Goal: Task Accomplishment & Management: Manage account settings

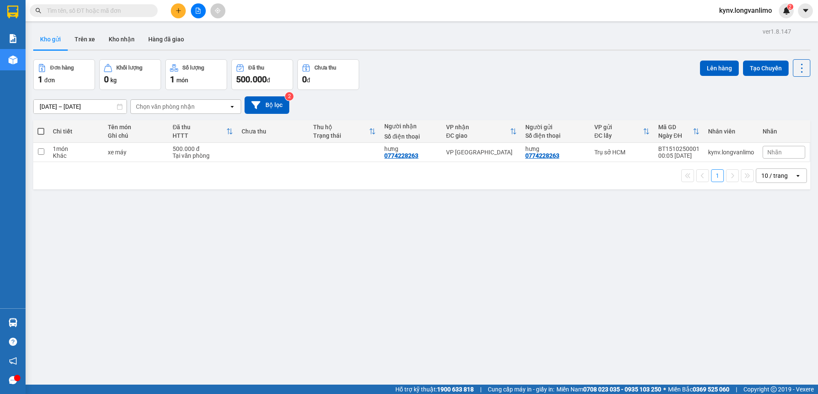
click at [511, 77] on div "Đơn hàng 1 đơn Khối lượng 0 kg Số lượng 1 món Đã thu 500.000 đ Chưa thu 0 đ Lên…" at bounding box center [421, 74] width 777 height 31
click at [368, 178] on div "1 10 / trang open" at bounding box center [422, 175] width 770 height 14
click at [119, 109] on icon at bounding box center [120, 107] width 6 height 6
click at [122, 109] on input "[DATE] – [DATE]" at bounding box center [80, 107] width 93 height 14
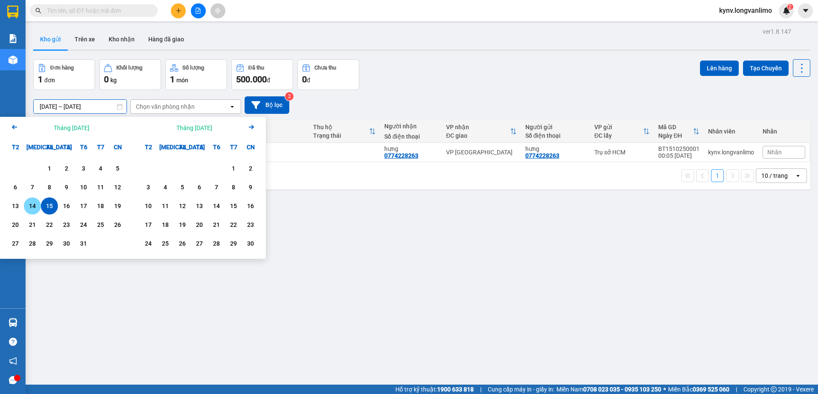
click at [35, 203] on div "14" at bounding box center [32, 206] width 12 height 10
type input "14/10/2025 – 14/10/2025"
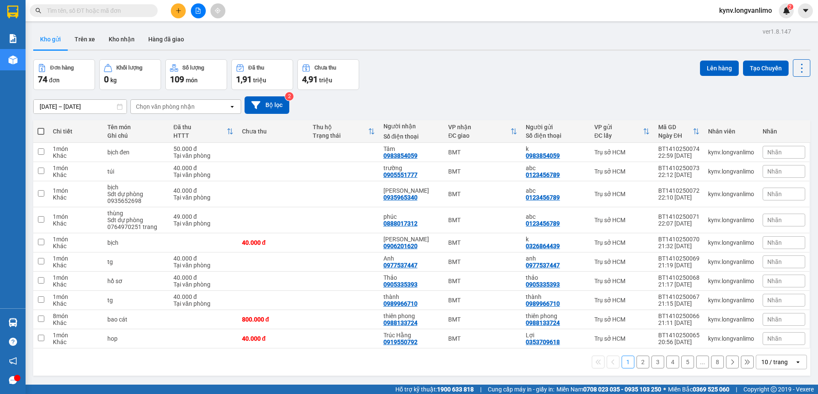
click at [40, 133] on span at bounding box center [40, 131] width 7 height 7
click at [41, 127] on input "checkbox" at bounding box center [41, 127] width 0 height 0
checkbox input "true"
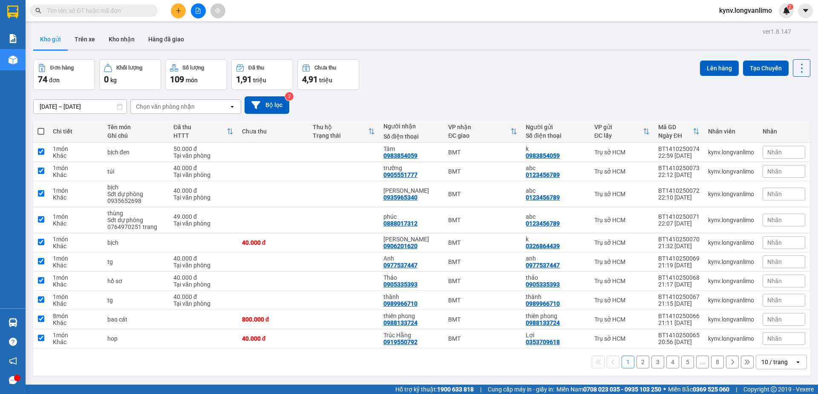
checkbox input "true"
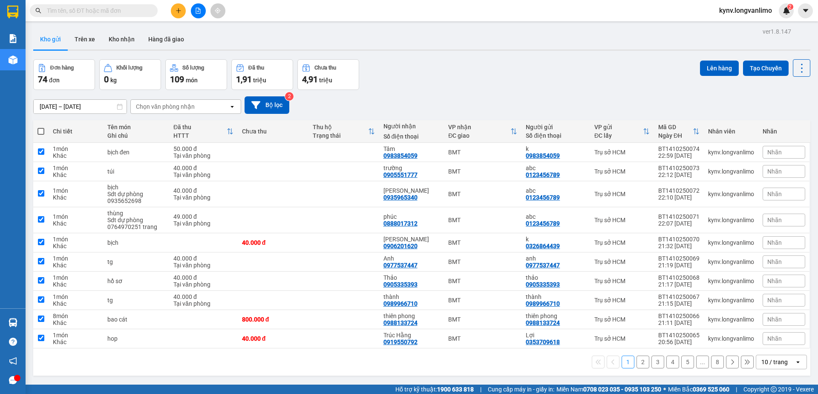
checkbox input "true"
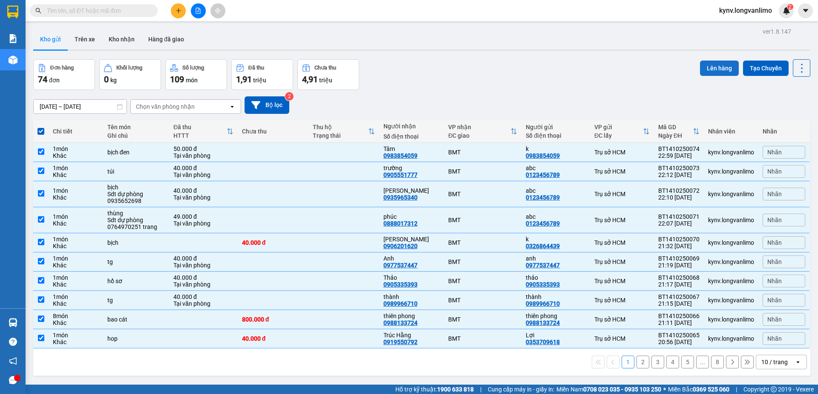
click at [701, 67] on button "Lên hàng" at bounding box center [719, 67] width 39 height 15
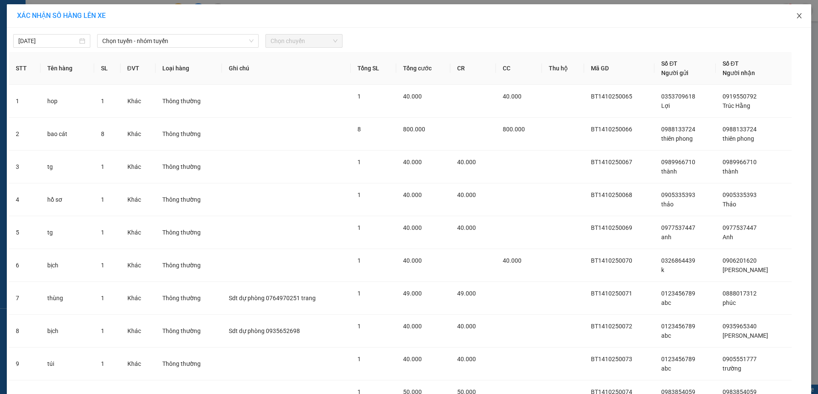
click at [796, 14] on icon "close" at bounding box center [799, 15] width 7 height 7
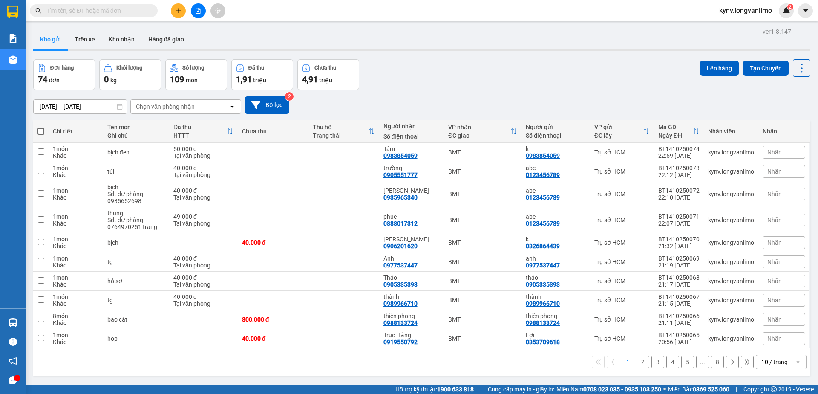
click at [779, 362] on div "10 / trang" at bounding box center [774, 361] width 26 height 9
click at [775, 339] on span "100 / trang" at bounding box center [770, 343] width 31 height 9
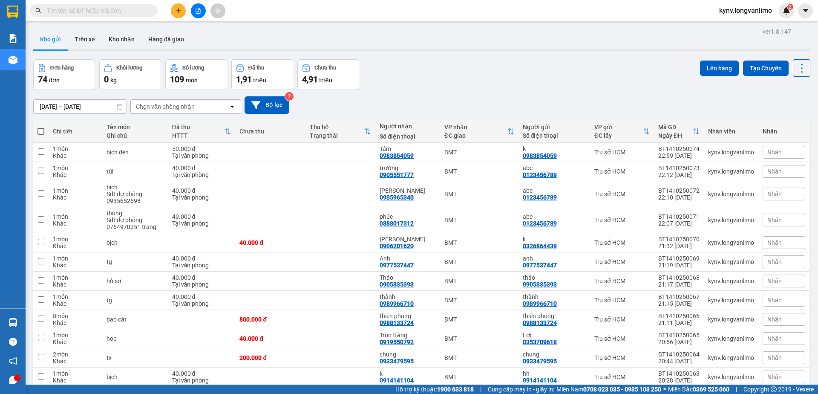
click at [39, 130] on span at bounding box center [40, 131] width 7 height 7
click at [41, 127] on input "checkbox" at bounding box center [41, 127] width 0 height 0
checkbox input "true"
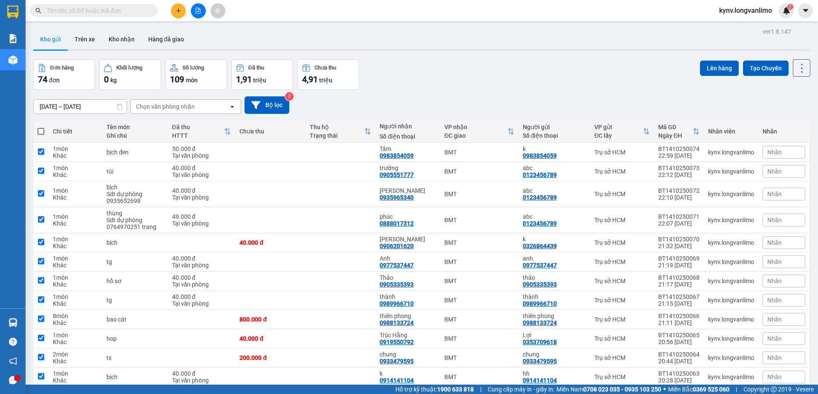
checkbox input "true"
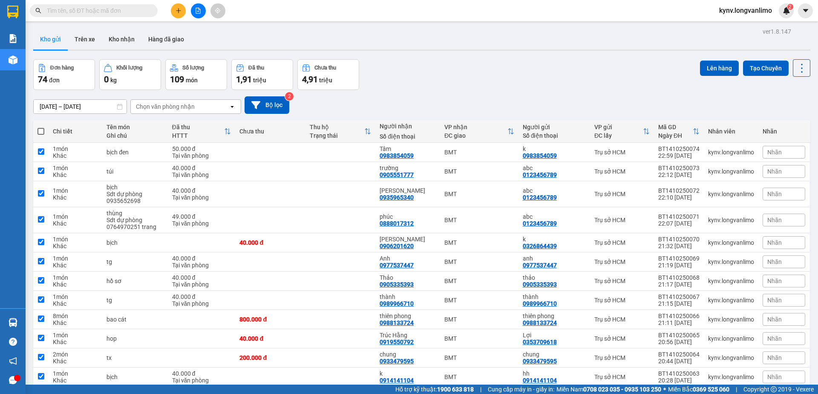
checkbox input "true"
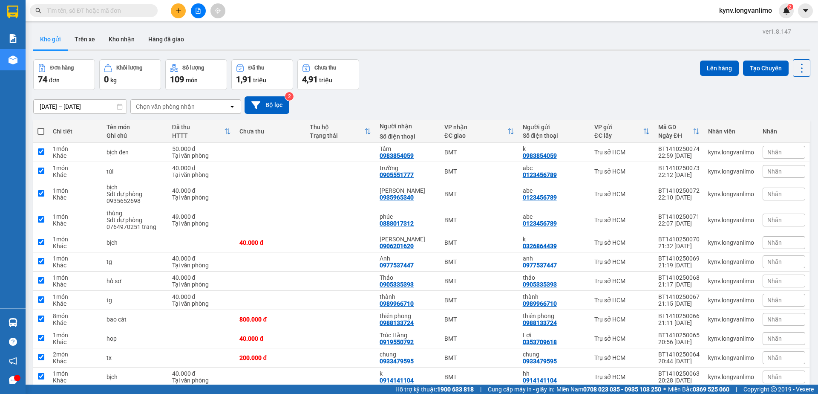
checkbox input "true"
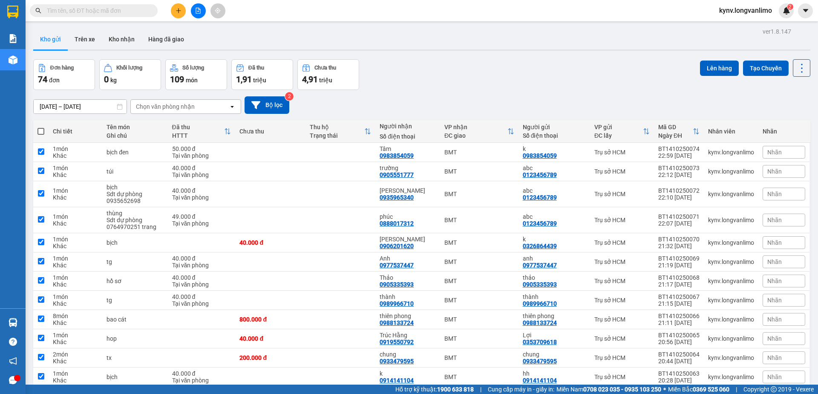
checkbox input "true"
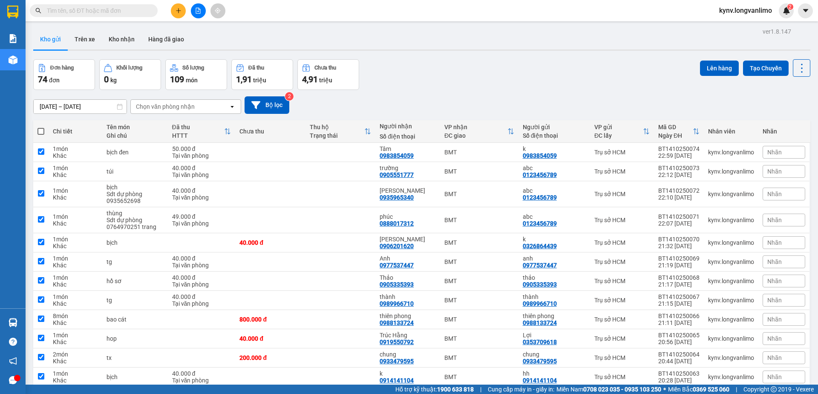
checkbox input "true"
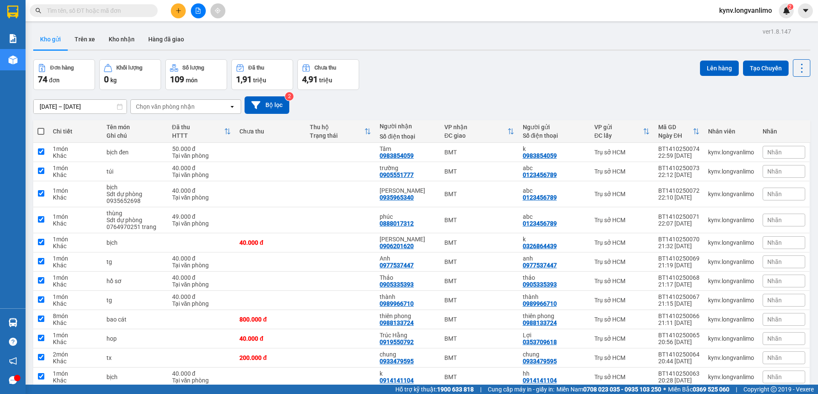
checkbox input "true"
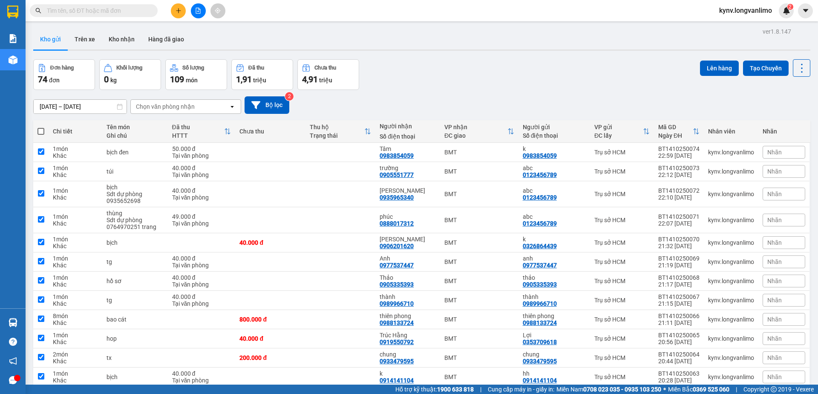
checkbox input "true"
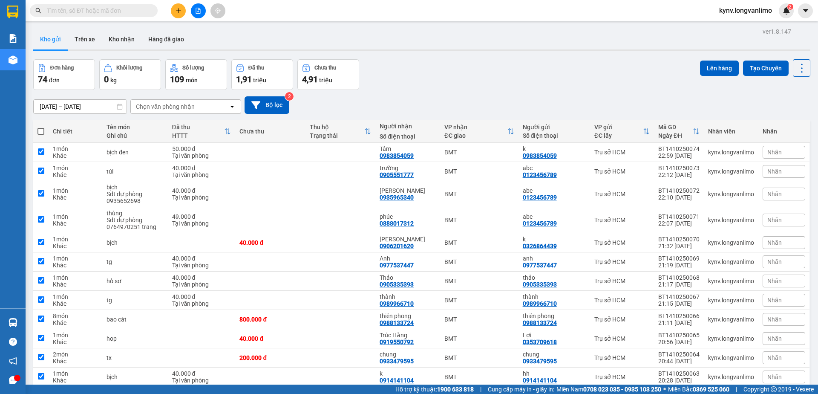
checkbox input "true"
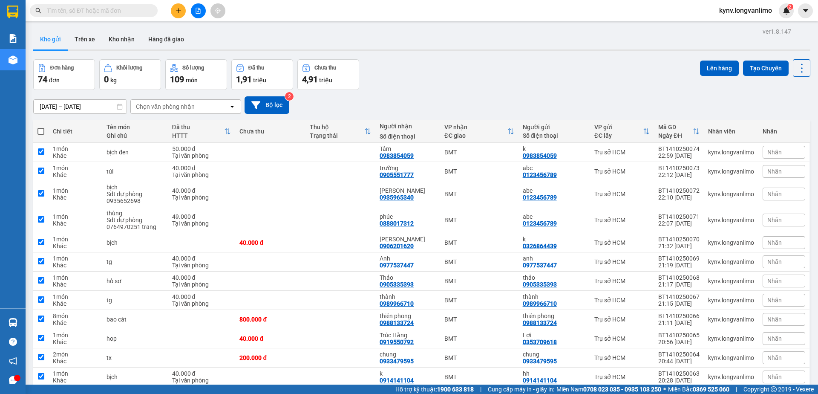
checkbox input "true"
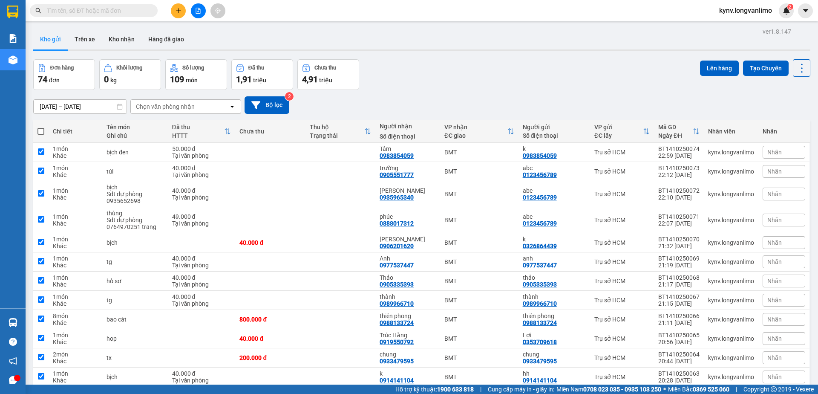
checkbox input "true"
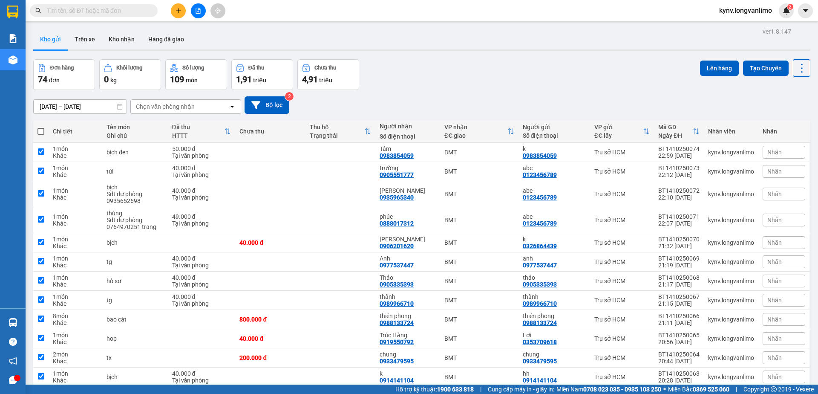
checkbox input "true"
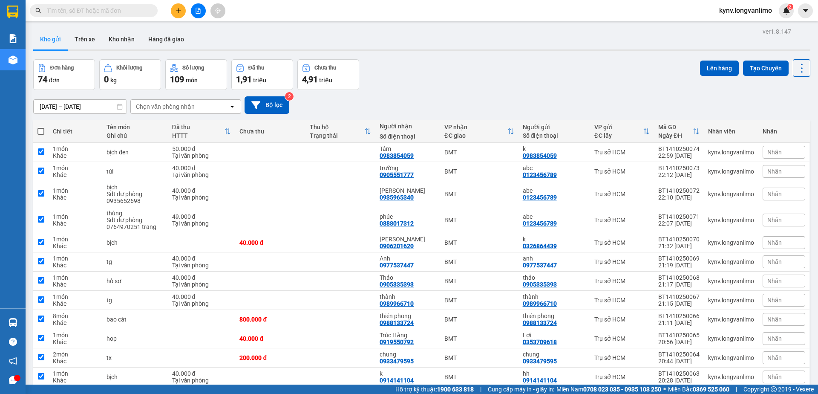
checkbox input "true"
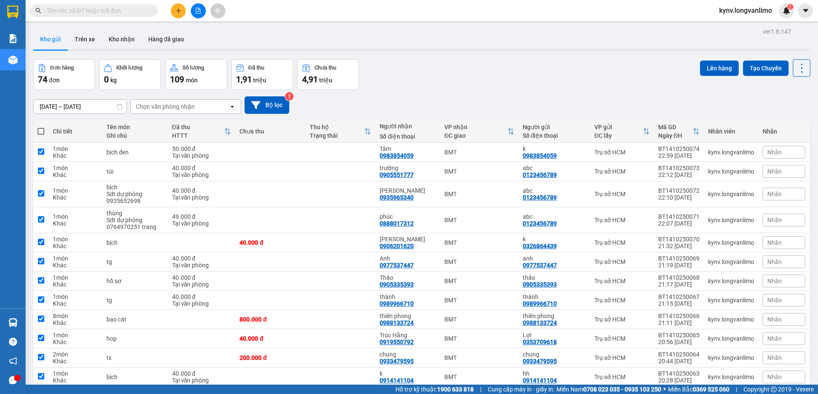
checkbox input "true"
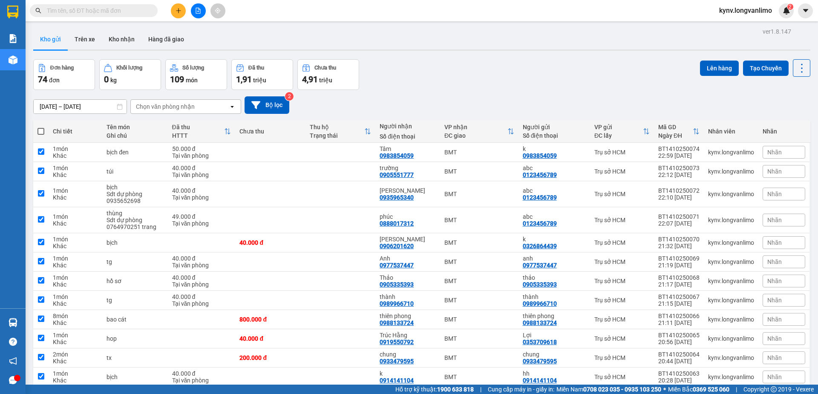
checkbox input "true"
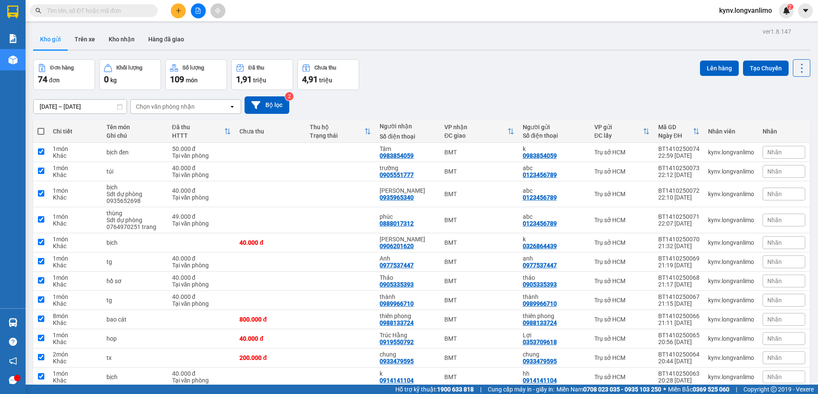
checkbox input "true"
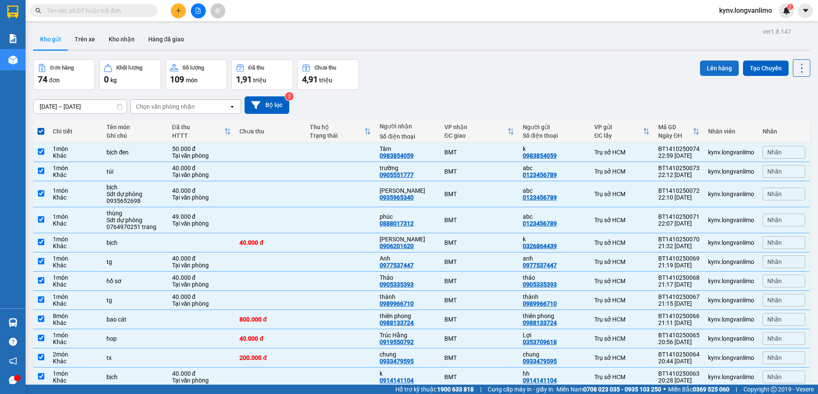
click at [708, 66] on button "Lên hàng" at bounding box center [719, 67] width 39 height 15
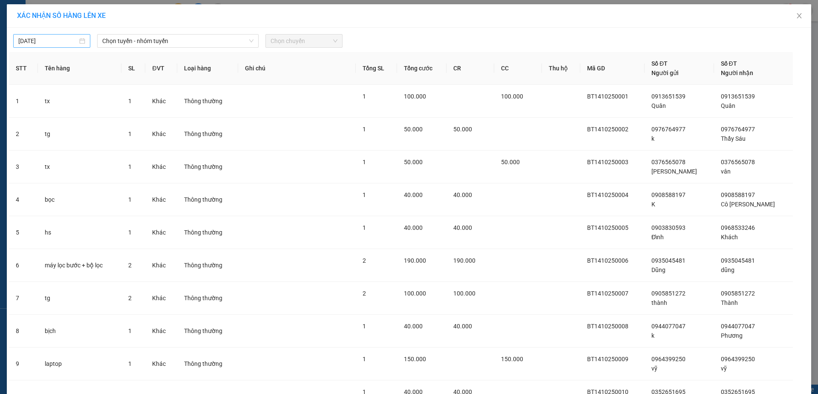
click at [64, 43] on body "Kết quả tìm kiếm ( 0 ) Bộ lọc Gửi 3 ngày gần nhất No Data kynv.longvanlimo 2 Bá…" at bounding box center [409, 197] width 818 height 394
click at [59, 117] on div "14" at bounding box center [54, 116] width 10 height 10
type input "[DATE]"
click at [139, 46] on span "Chọn tuyến - nhóm tuyến" at bounding box center [177, 41] width 151 height 13
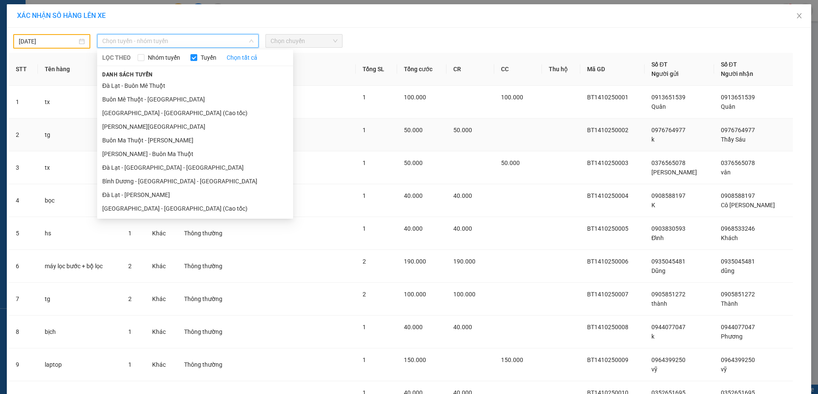
drag, startPoint x: 124, startPoint y: 153, endPoint x: 133, endPoint y: 141, distance: 14.8
click at [124, 151] on li "Hồ Chí Minh - Buôn Ma Thuột" at bounding box center [195, 154] width 196 height 14
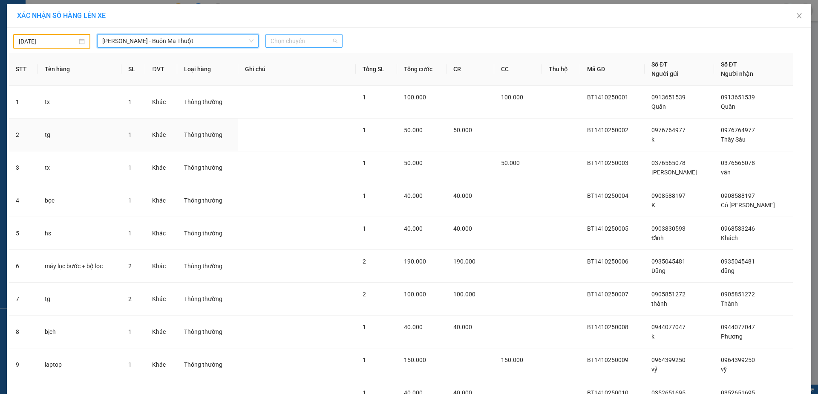
click at [306, 37] on span "Chọn chuyến" at bounding box center [304, 41] width 67 height 13
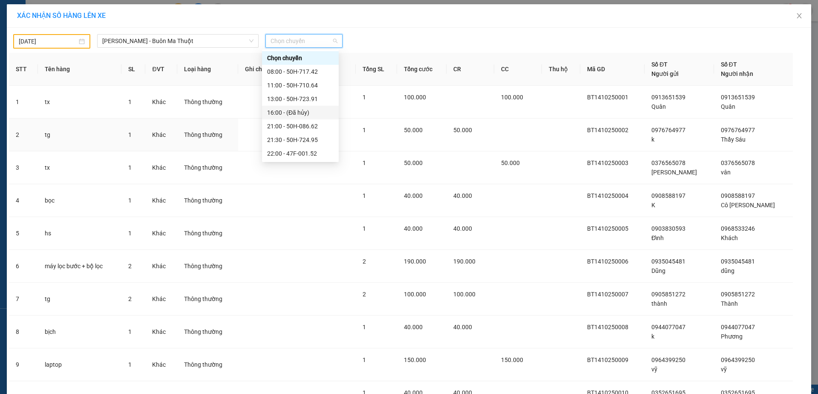
scroll to position [41, 0]
click at [297, 84] on div "21:00 - 50H-086.62" at bounding box center [300, 85] width 66 height 9
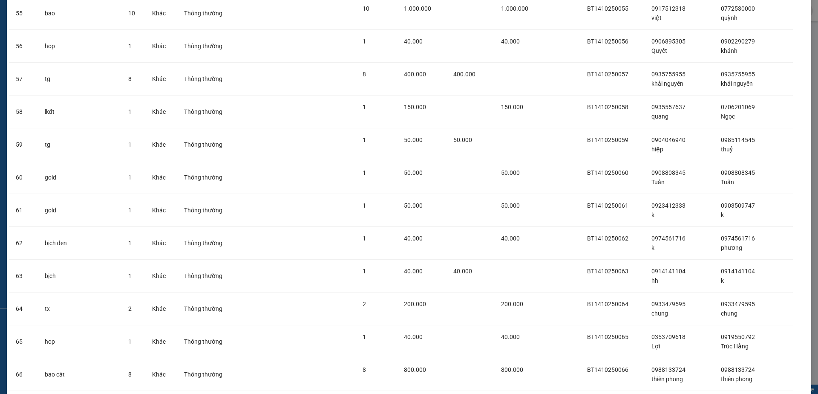
scroll to position [2186, 0]
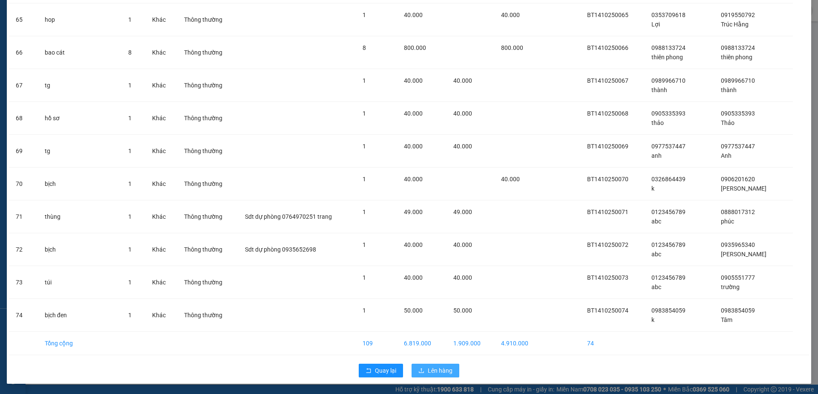
click at [438, 369] on span "Lên hàng" at bounding box center [440, 370] width 25 height 9
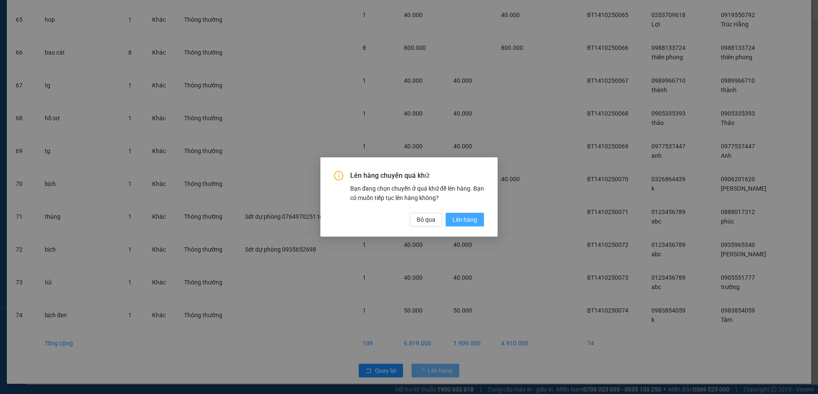
click at [472, 219] on span "Lên hàng" at bounding box center [464, 219] width 25 height 9
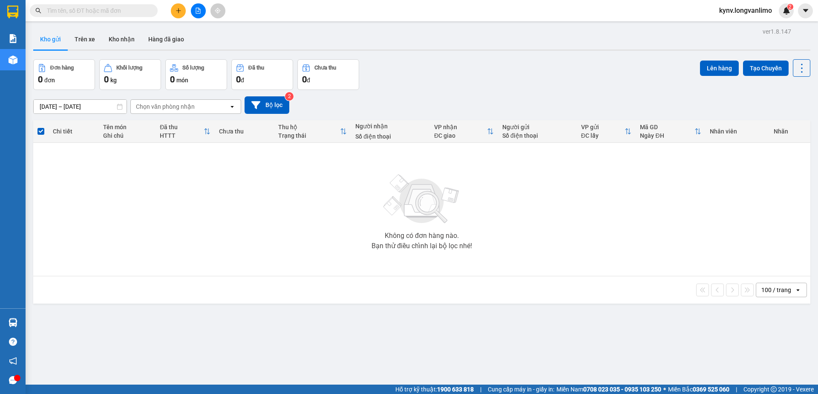
click at [114, 12] on input "text" at bounding box center [97, 10] width 101 height 9
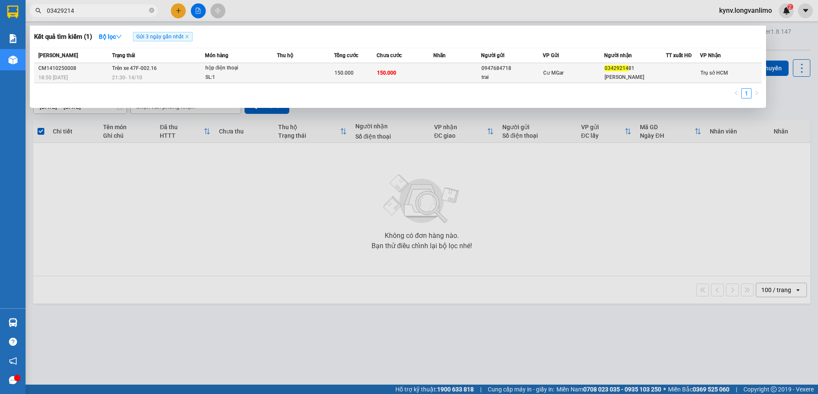
type input "03429214"
click at [360, 71] on div "150.000" at bounding box center [355, 72] width 42 height 9
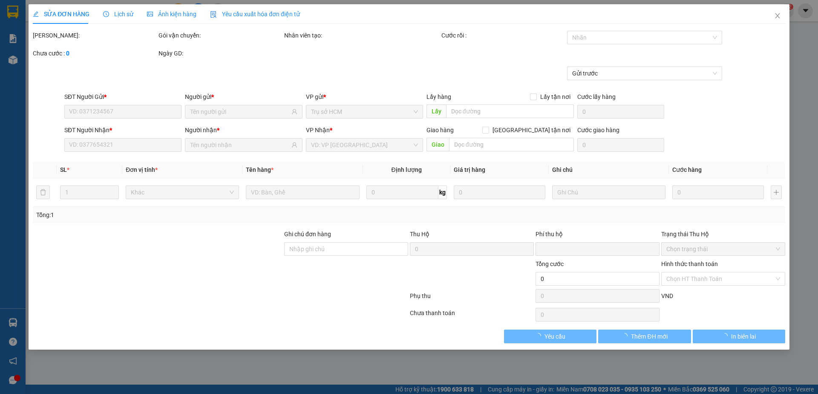
click at [162, 12] on span "Ảnh kiện hàng" at bounding box center [171, 14] width 49 height 7
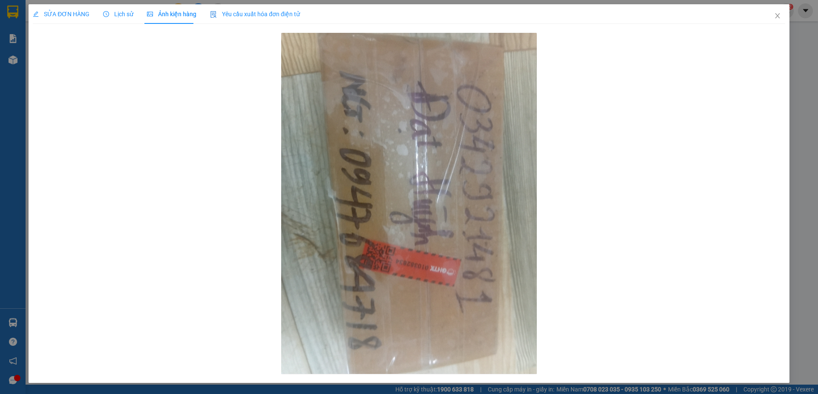
click at [623, 132] on div at bounding box center [409, 203] width 752 height 345
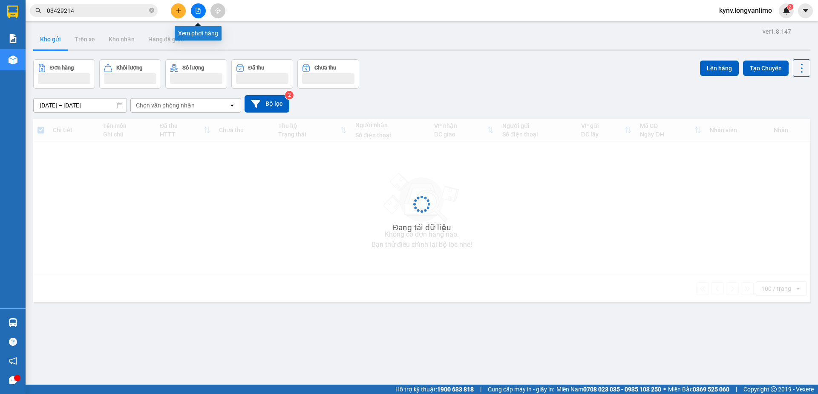
click at [195, 11] on icon "file-add" at bounding box center [198, 11] width 6 height 6
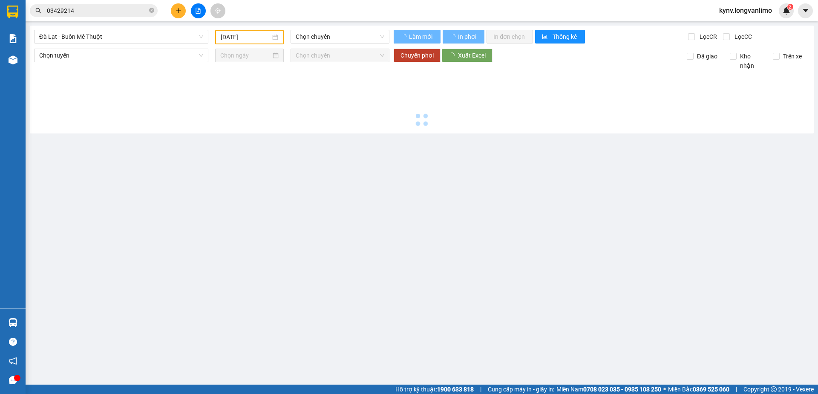
type input "[DATE]"
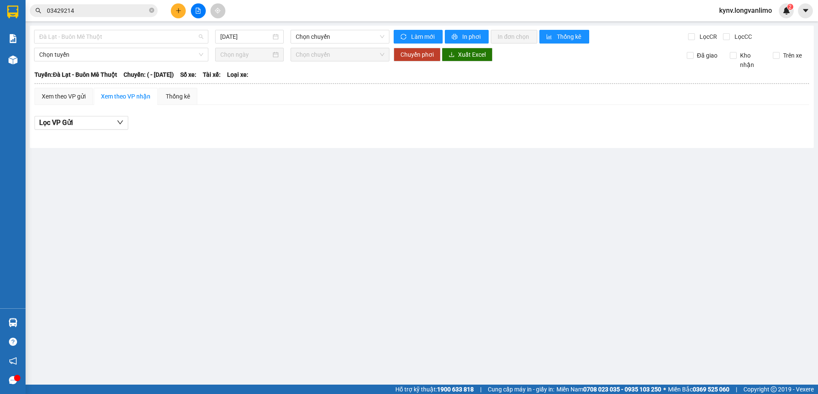
drag, startPoint x: 147, startPoint y: 41, endPoint x: 139, endPoint y: 52, distance: 13.6
click at [148, 43] on div "Đà Lạt - Buôn Mê Thuột" at bounding box center [121, 37] width 174 height 14
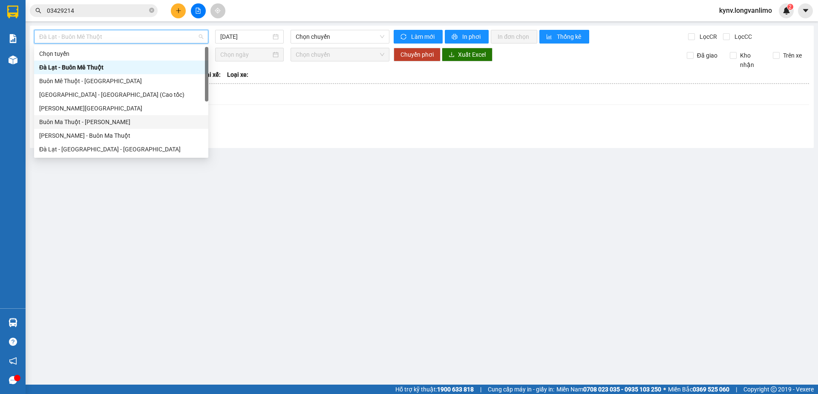
click at [79, 127] on div "Buôn Ma Thuột - [PERSON_NAME]" at bounding box center [121, 122] width 174 height 14
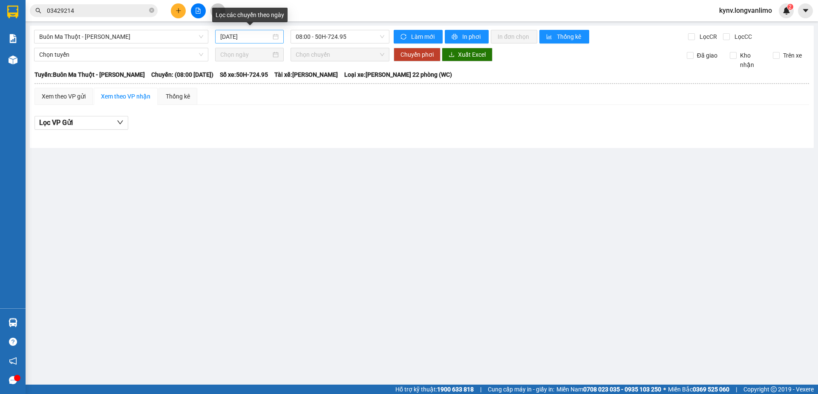
click at [276, 38] on div "[DATE]" at bounding box center [249, 36] width 58 height 9
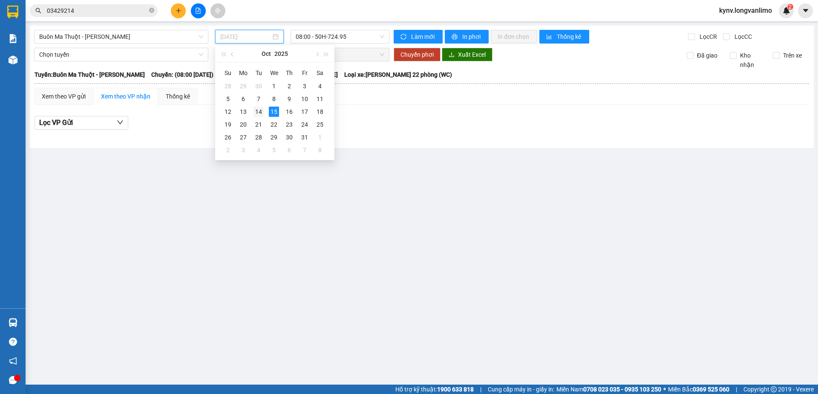
click at [257, 112] on div "14" at bounding box center [258, 112] width 10 height 10
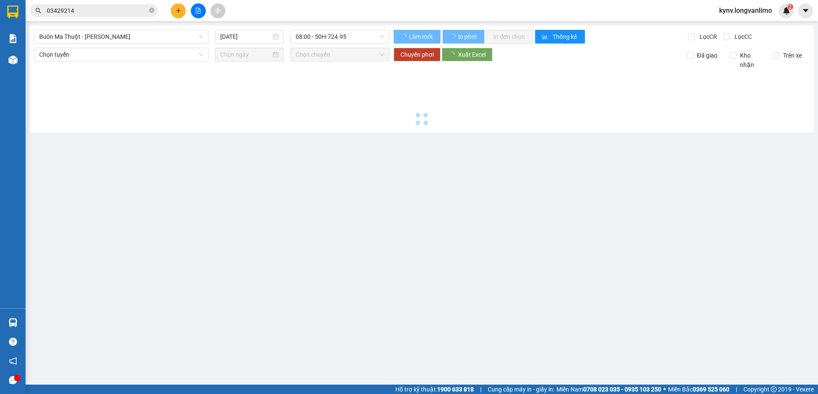
click at [257, 113] on div at bounding box center [421, 98] width 775 height 59
type input "[DATE]"
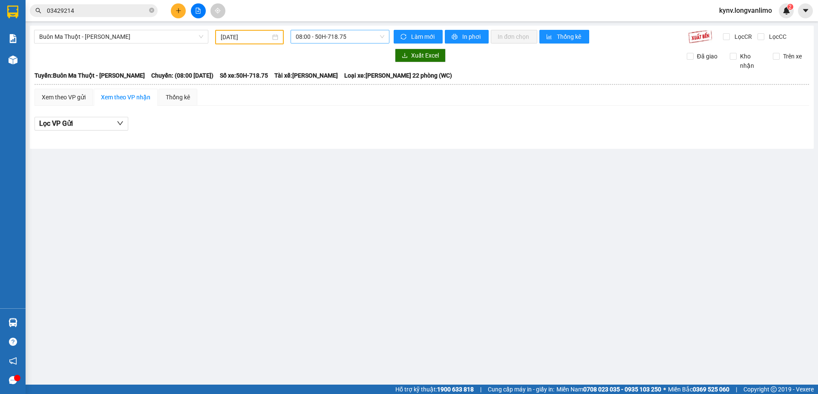
click at [331, 36] on span "08:00 - 50H-718.75" at bounding box center [340, 36] width 89 height 13
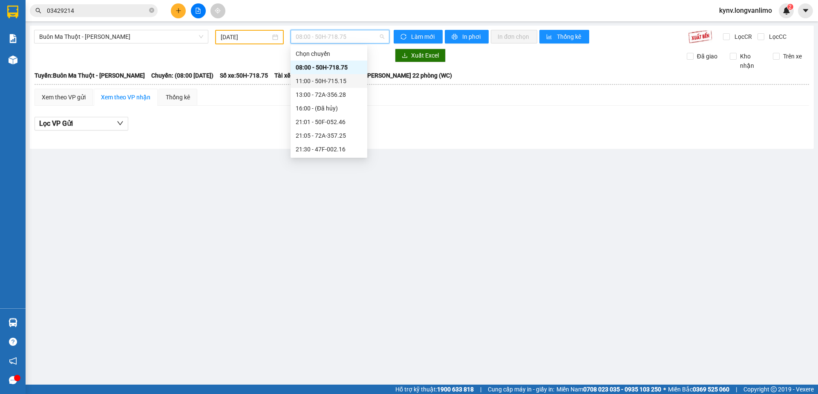
click at [321, 76] on div "11:00 - 50H-715.15" at bounding box center [329, 80] width 66 height 9
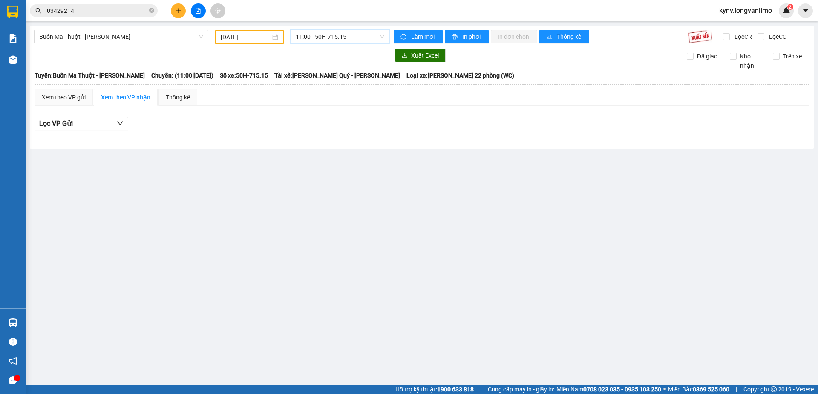
click at [348, 40] on span "11:00 - 50H-715.15" at bounding box center [340, 36] width 89 height 13
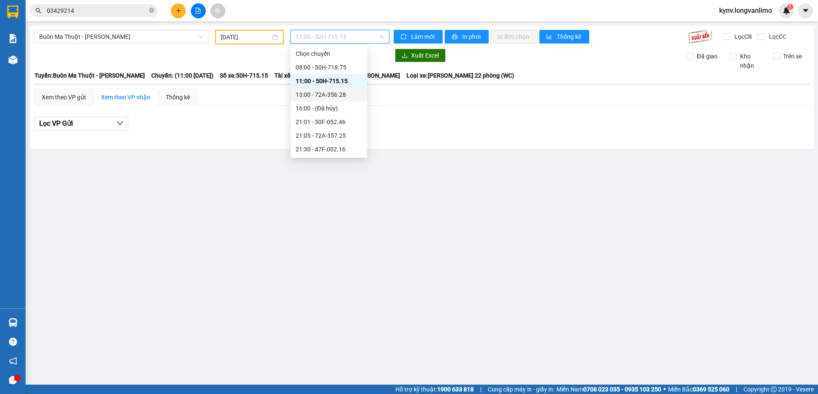
click at [316, 92] on div "13:00 - 72A-356.28" at bounding box center [329, 94] width 66 height 9
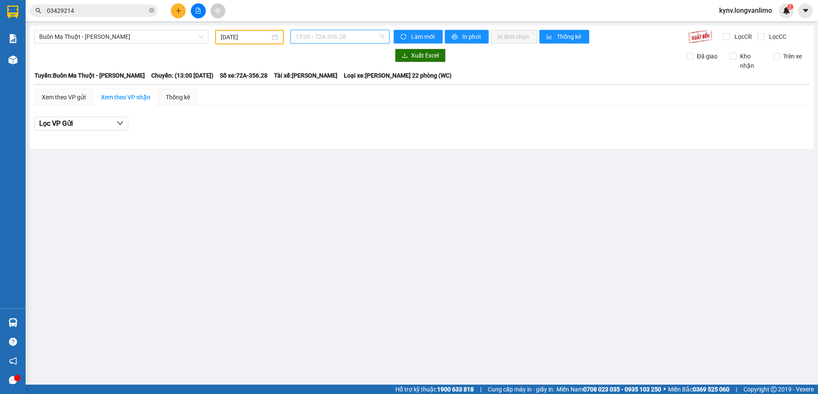
click at [333, 40] on span "13:00 - 72A-356.28" at bounding box center [340, 36] width 89 height 13
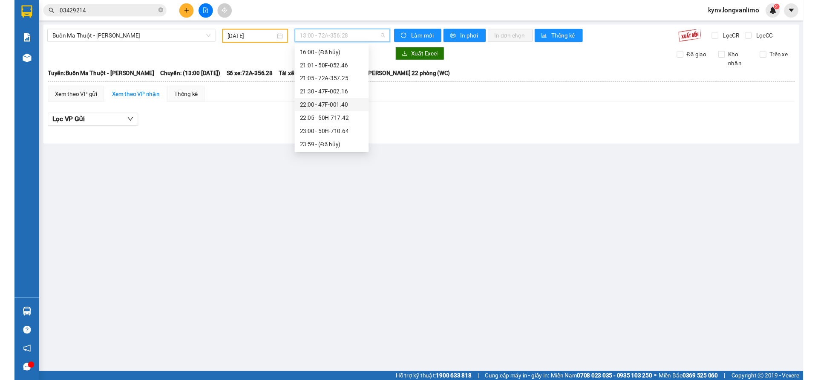
scroll to position [12, 0]
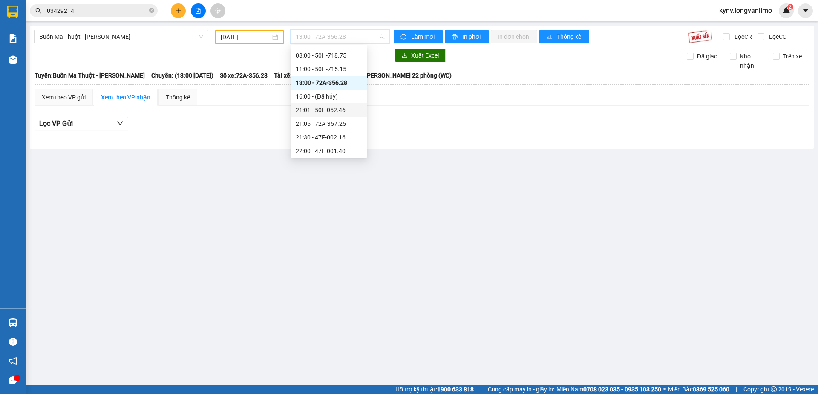
click at [321, 111] on div "21:01 - 50F-052.46" at bounding box center [329, 109] width 66 height 9
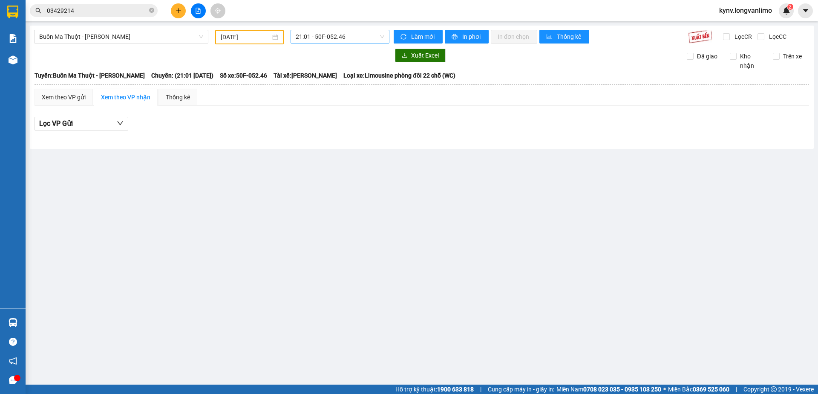
click at [357, 37] on span "21:01 - 50F-052.46" at bounding box center [340, 36] width 89 height 13
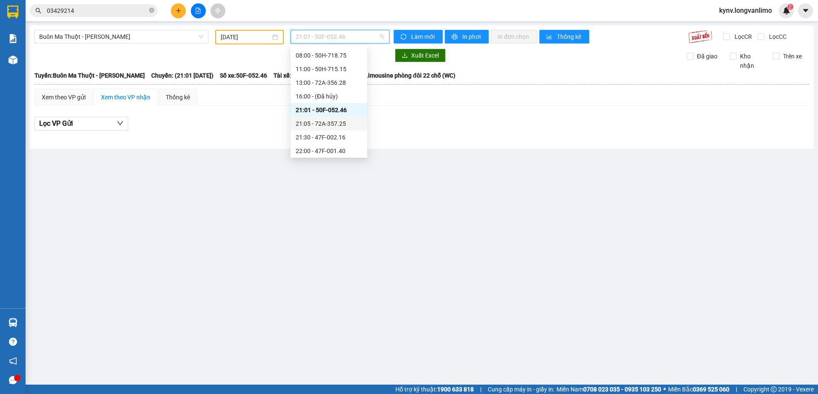
click at [320, 122] on div "21:05 - 72A-357.25" at bounding box center [329, 123] width 66 height 9
click at [371, 40] on span "21:05 - 72A-357.25" at bounding box center [340, 36] width 89 height 13
click at [328, 135] on div "21:30 - 47F-002.16" at bounding box center [329, 136] width 66 height 9
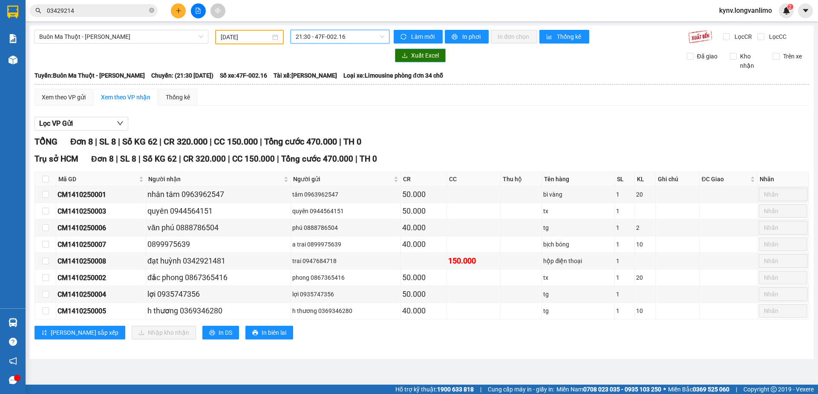
click at [433, 55] on span "Xuất Excel" at bounding box center [425, 55] width 28 height 9
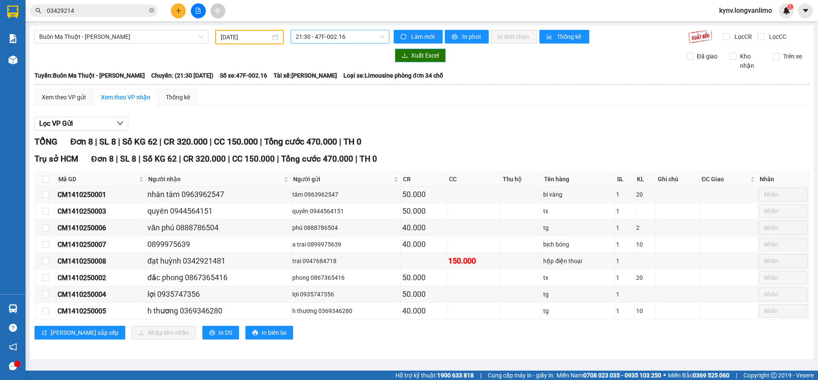
click at [348, 36] on span "21:30 - 47F-002.16" at bounding box center [340, 36] width 89 height 13
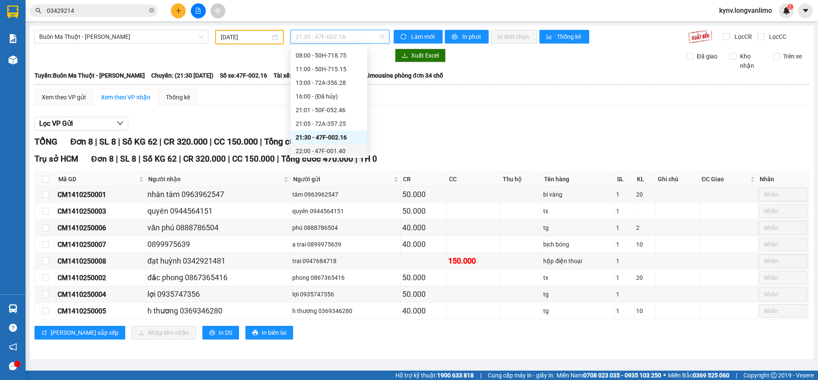
click at [327, 150] on div "22:00 - 47F-001.40" at bounding box center [329, 150] width 66 height 9
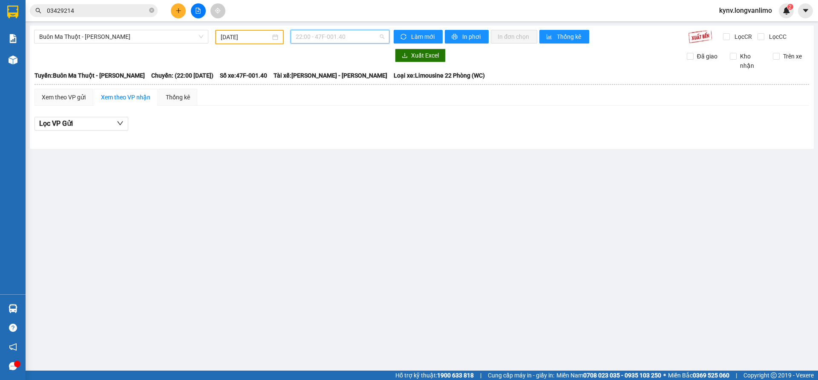
click at [355, 33] on span "22:00 - 47F-001.40" at bounding box center [340, 36] width 89 height 13
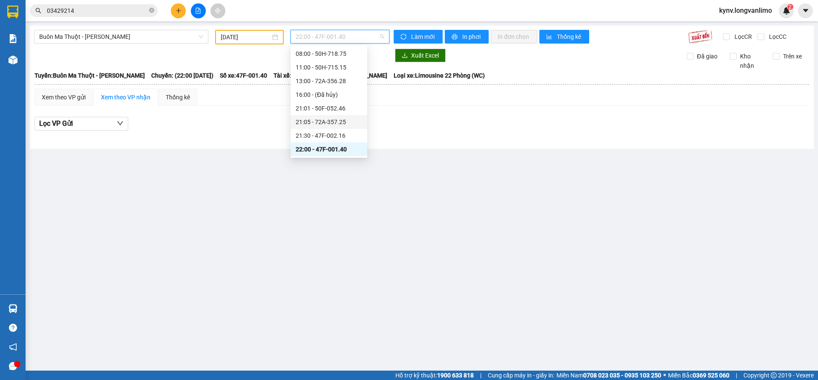
scroll to position [55, 0]
click at [317, 123] on div "22:05 - 50H-717.42" at bounding box center [329, 121] width 66 height 9
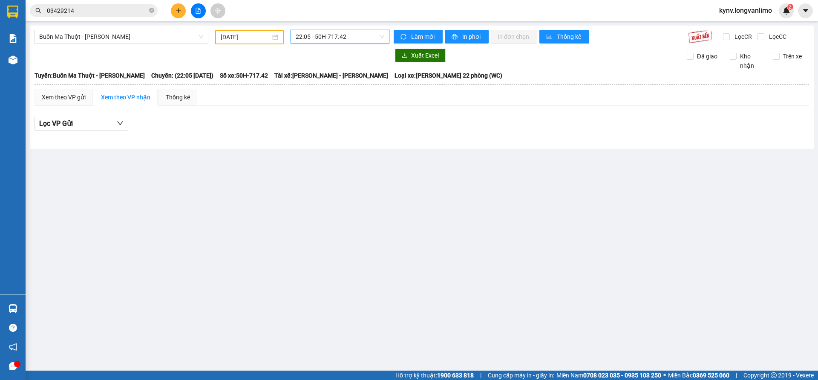
click at [346, 37] on span "22:05 - 50H-717.42" at bounding box center [340, 36] width 89 height 13
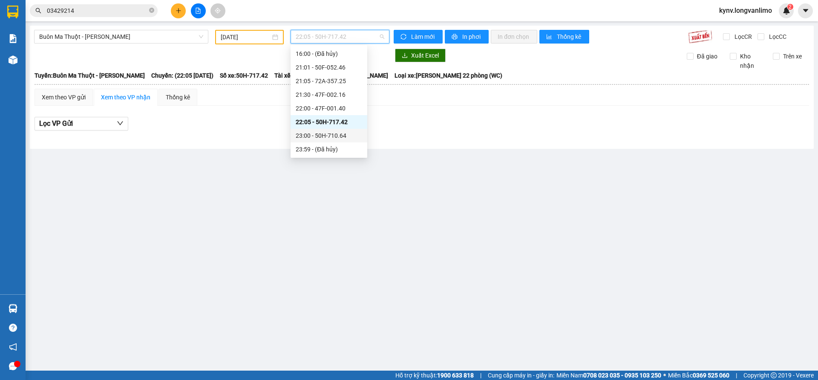
click at [317, 136] on div "23:00 - 50H-710.64" at bounding box center [329, 135] width 66 height 9
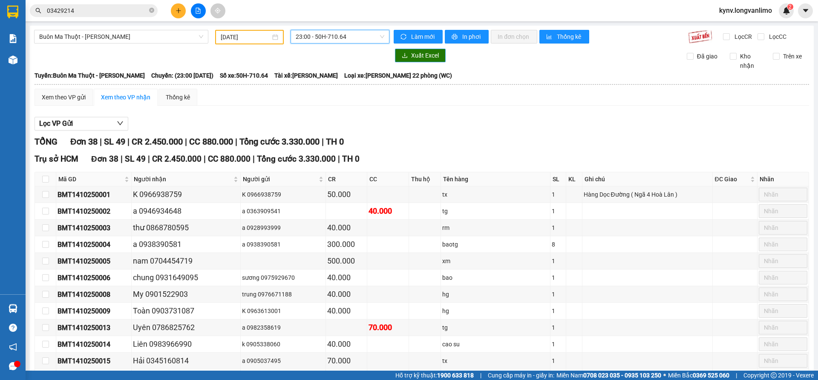
click at [402, 58] on icon "download" at bounding box center [404, 55] width 5 height 5
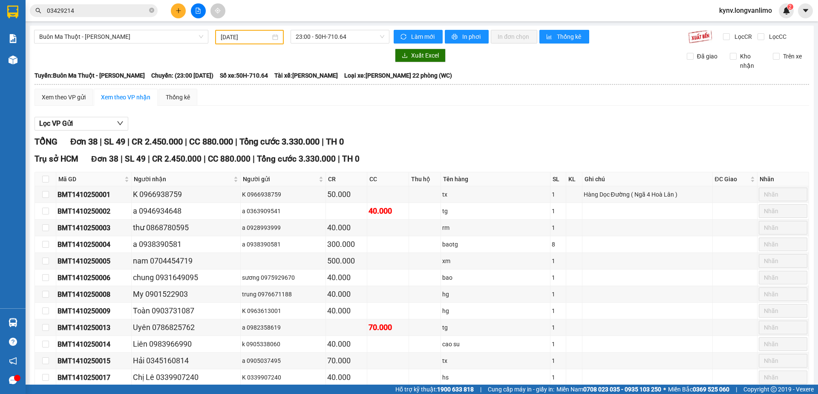
click at [112, 8] on input "03429214" at bounding box center [97, 10] width 101 height 9
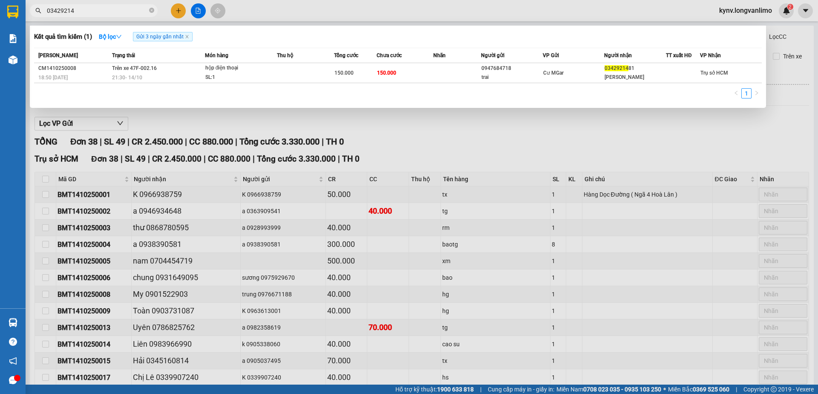
click at [112, 8] on input "03429214" at bounding box center [97, 10] width 101 height 9
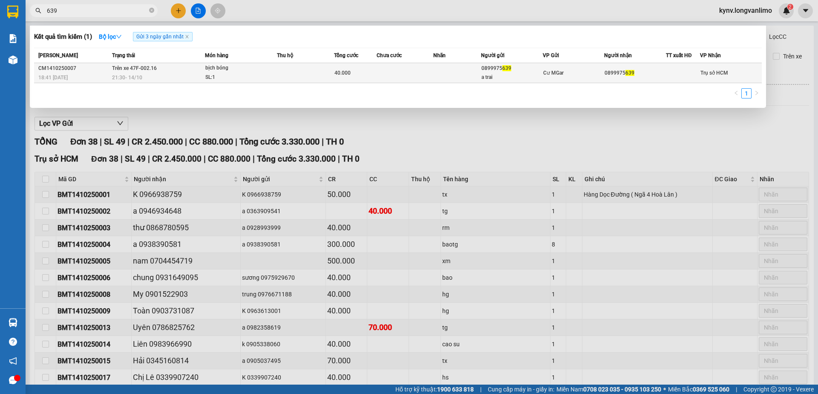
type input "639"
click at [459, 72] on td at bounding box center [456, 73] width 47 height 20
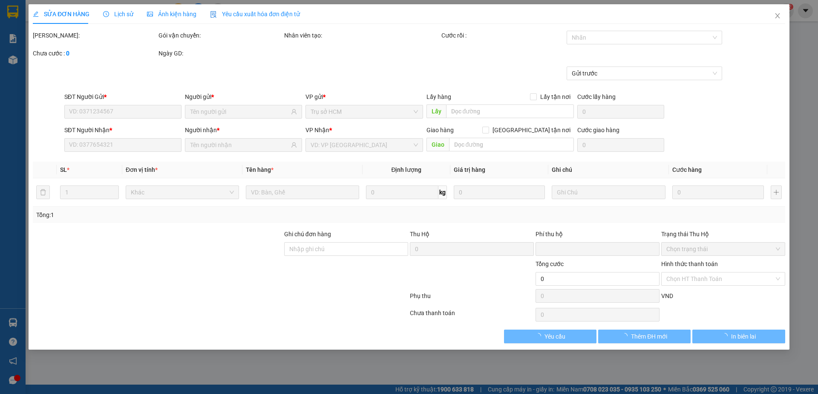
click at [170, 18] on div "Ảnh kiện hàng" at bounding box center [171, 13] width 49 height 9
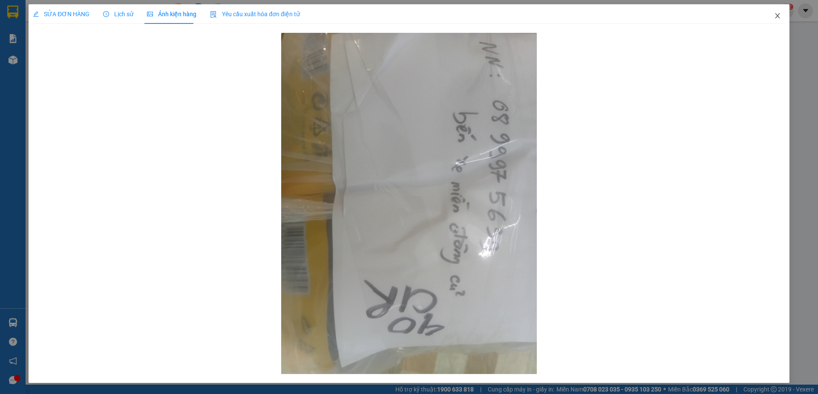
click at [779, 19] on icon "close" at bounding box center [777, 15] width 7 height 7
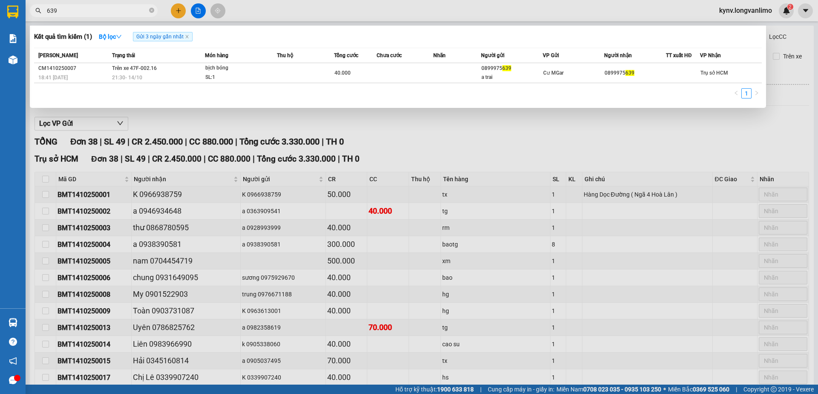
click at [86, 13] on input "639" at bounding box center [97, 10] width 101 height 9
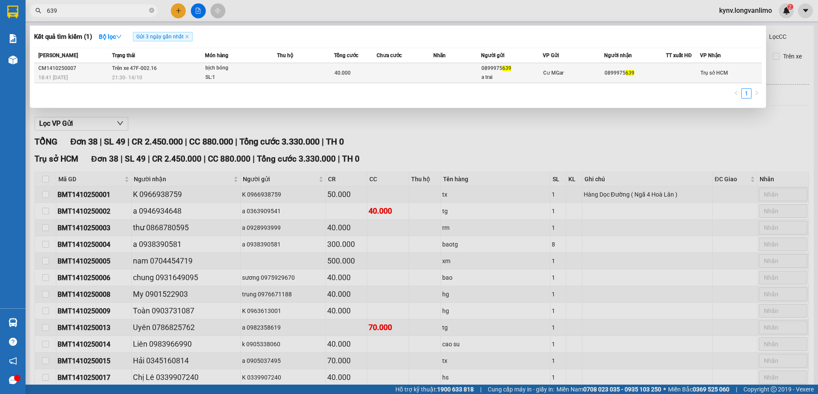
click at [271, 75] on span "bịch bóng SL: 1" at bounding box center [240, 72] width 71 height 18
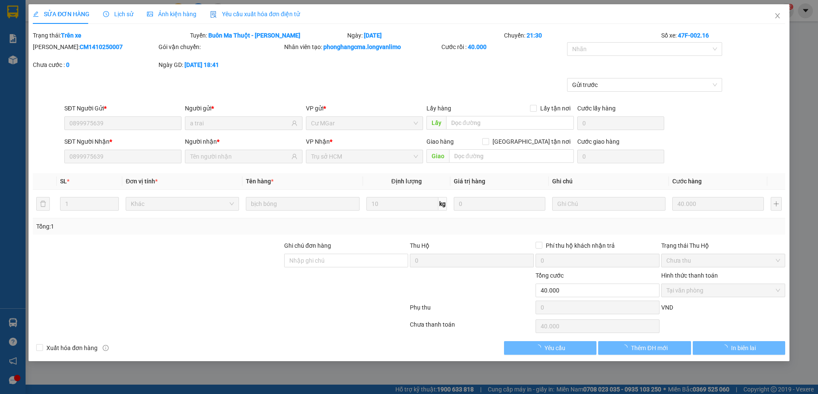
type input "0899975639"
type input "a trai"
type input "0899975639"
type input "0"
type input "40.000"
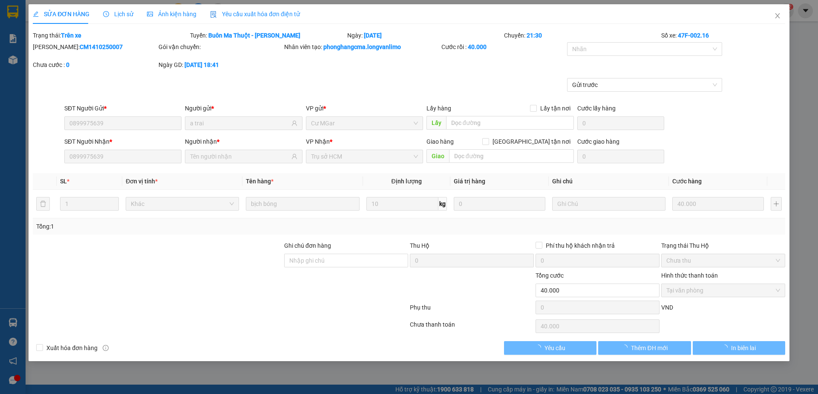
type input "40.000"
click at [171, 17] on span "Ảnh kiện hàng" at bounding box center [171, 14] width 49 height 7
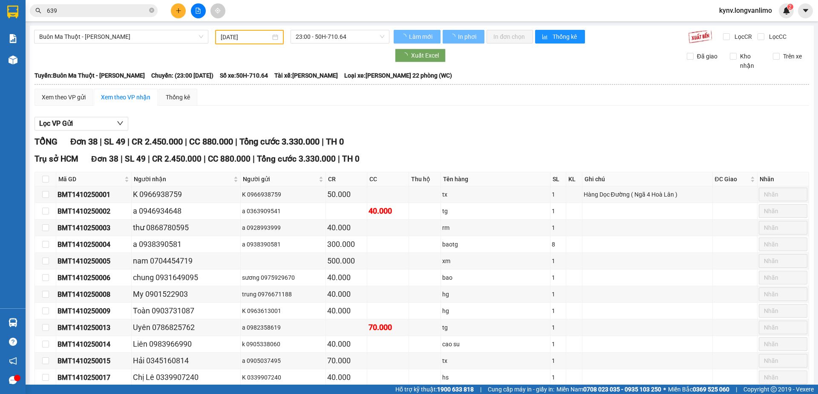
click at [68, 14] on input "639" at bounding box center [97, 10] width 101 height 9
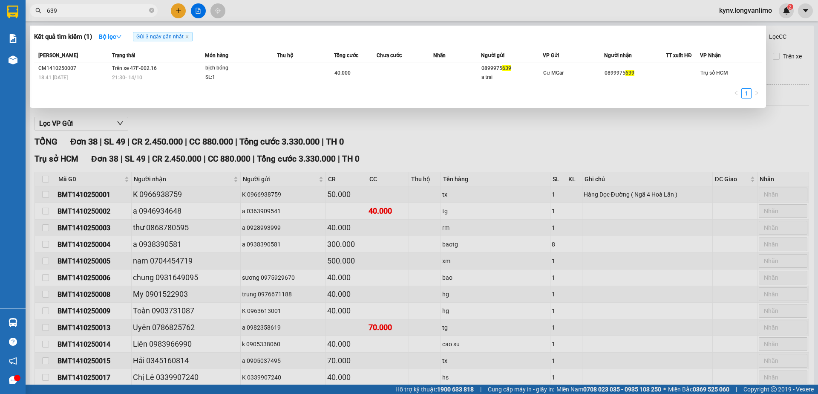
click at [68, 14] on input "639" at bounding box center [97, 10] width 101 height 9
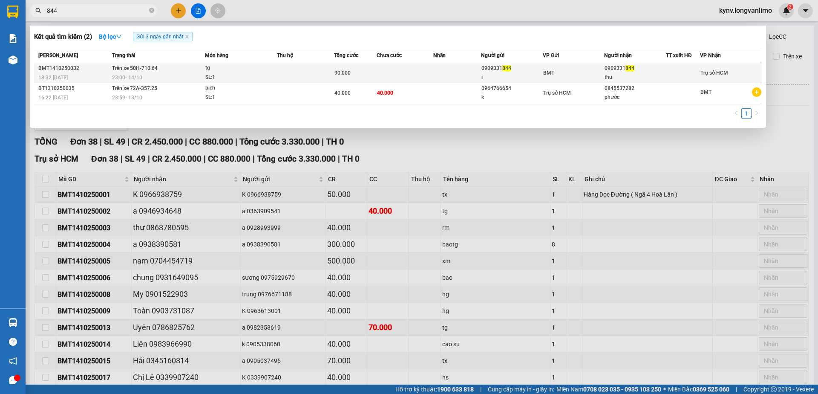
type input "844"
click at [371, 75] on div "90.000" at bounding box center [355, 72] width 42 height 9
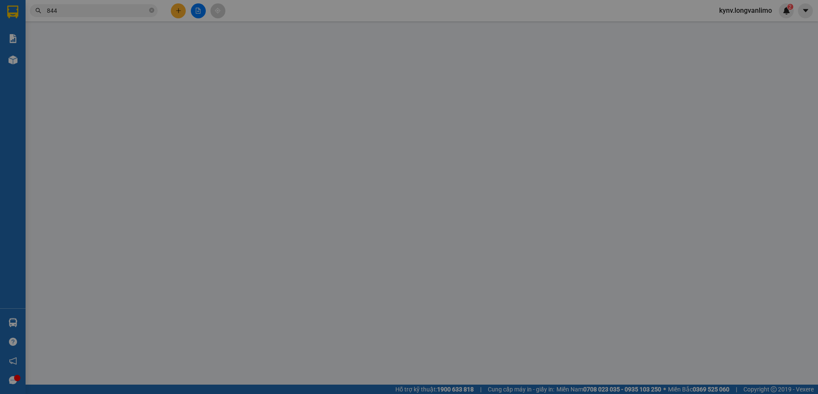
type input "0909331844"
type input "i"
type input "0909331844"
type input "thu"
type input "0"
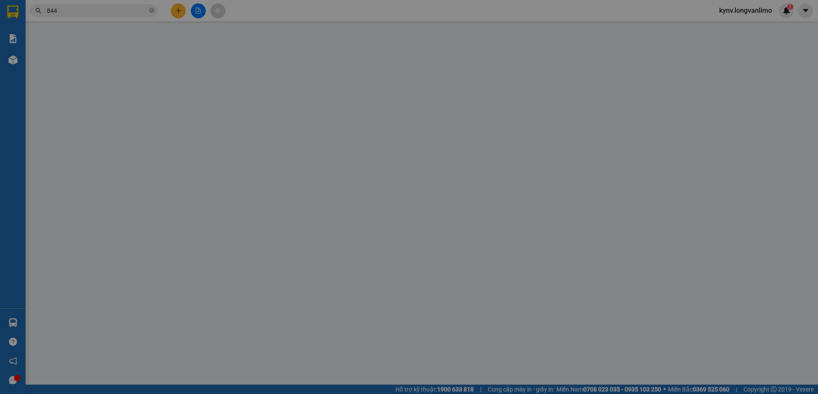
type input "90.000"
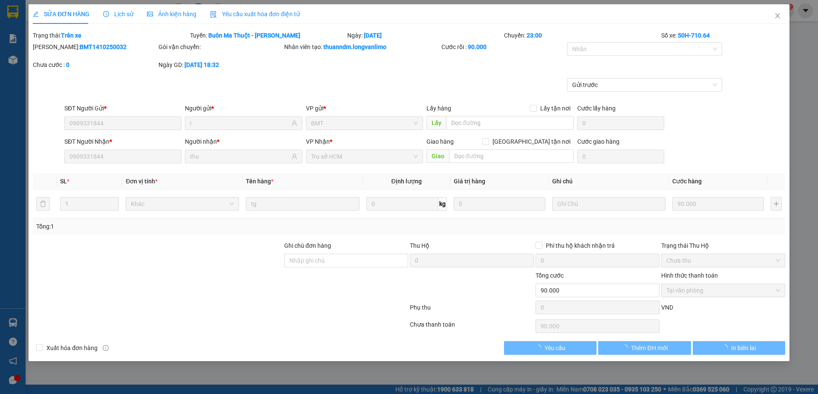
click at [163, 11] on span "Ảnh kiện hàng" at bounding box center [171, 14] width 49 height 7
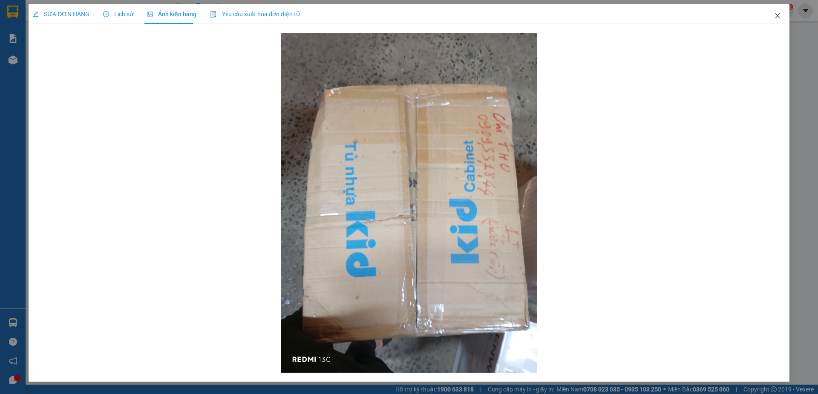
drag, startPoint x: 775, startPoint y: 13, endPoint x: 769, endPoint y: 19, distance: 8.1
click at [774, 13] on icon "close" at bounding box center [777, 15] width 7 height 7
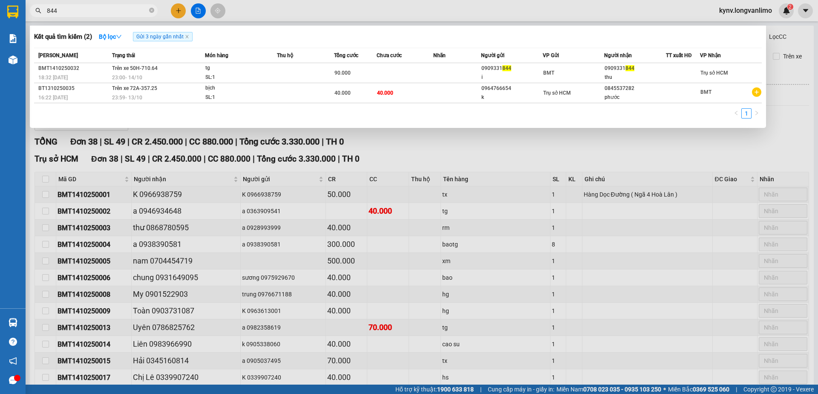
click at [91, 15] on input "844" at bounding box center [97, 10] width 101 height 9
click at [90, 15] on span "844" at bounding box center [94, 10] width 128 height 13
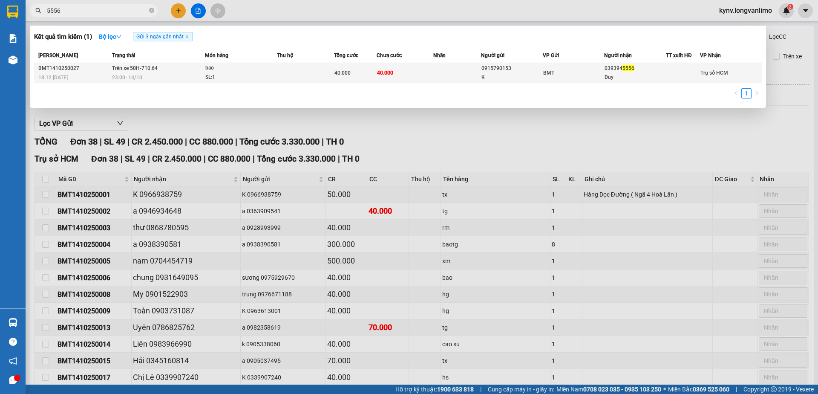
type input "5556"
click at [324, 72] on td at bounding box center [305, 73] width 57 height 20
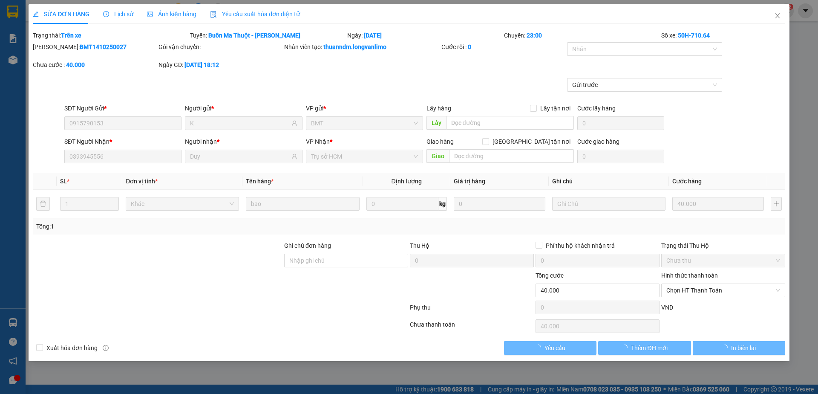
type input "0915790153"
type input "K"
type input "0393945556"
type input "Duy"
type input "0"
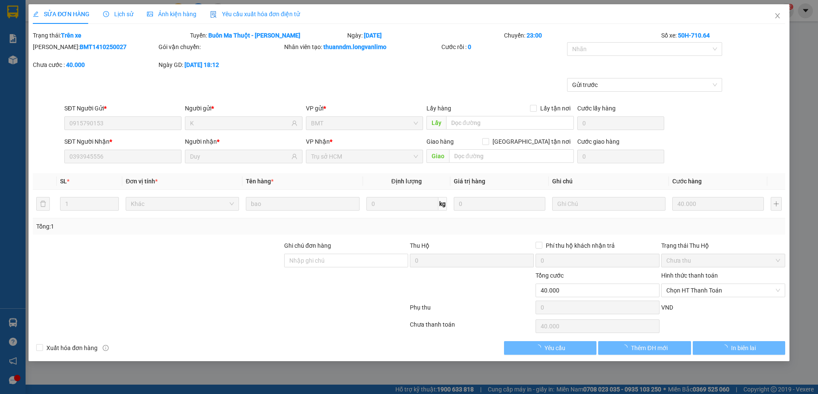
type input "40.000"
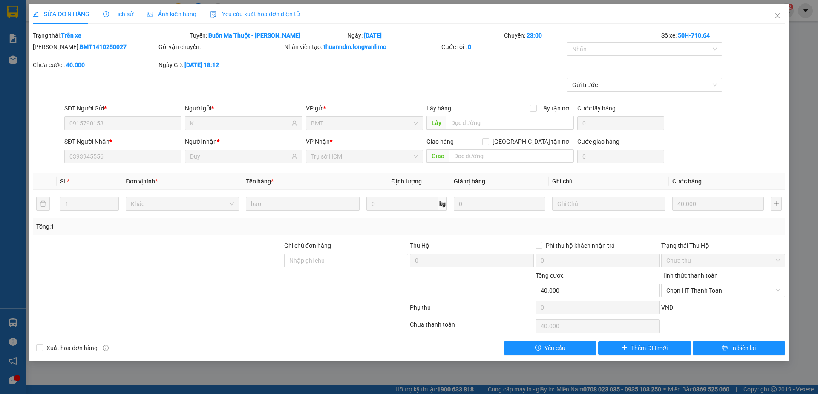
click at [157, 11] on span "Ảnh kiện hàng" at bounding box center [171, 14] width 49 height 7
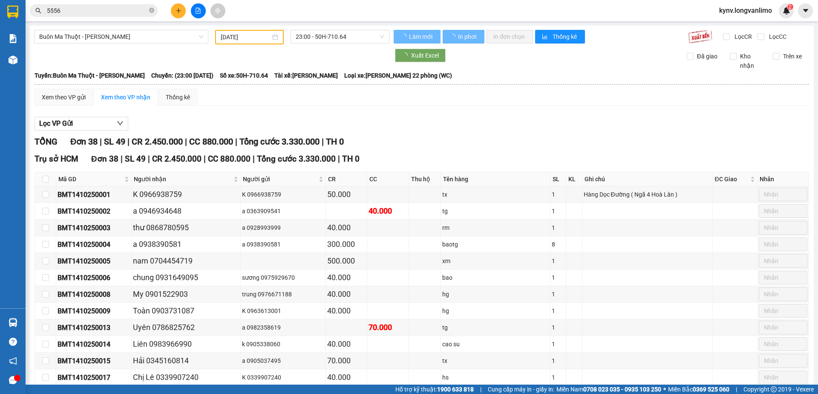
click at [70, 11] on input "5556" at bounding box center [97, 10] width 101 height 9
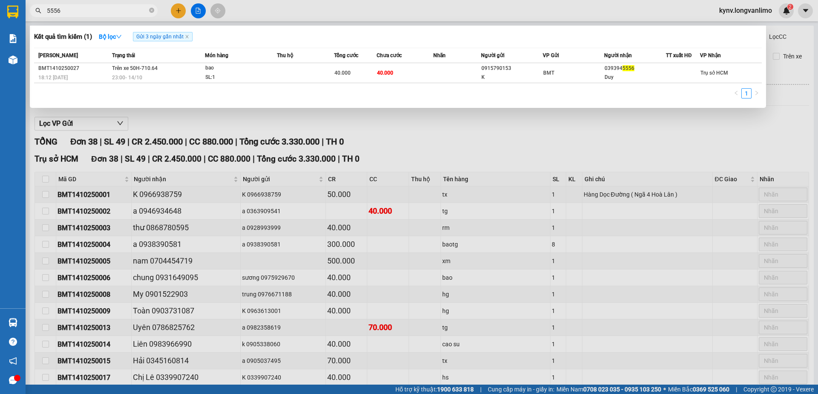
click at [67, 6] on input "5556" at bounding box center [97, 10] width 101 height 9
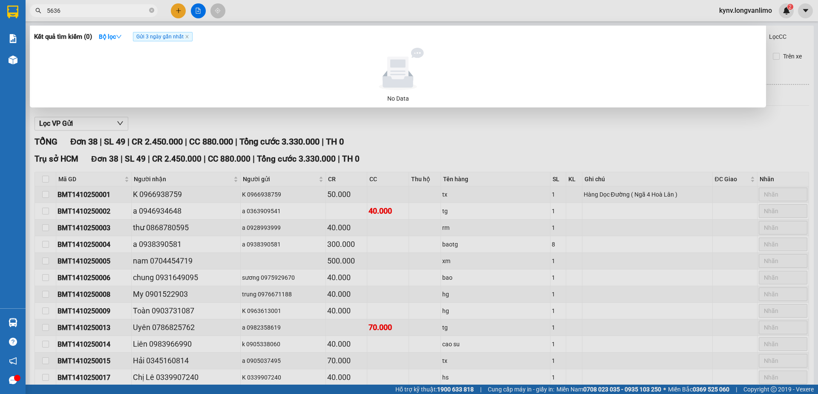
click at [70, 8] on input "5636" at bounding box center [97, 10] width 101 height 9
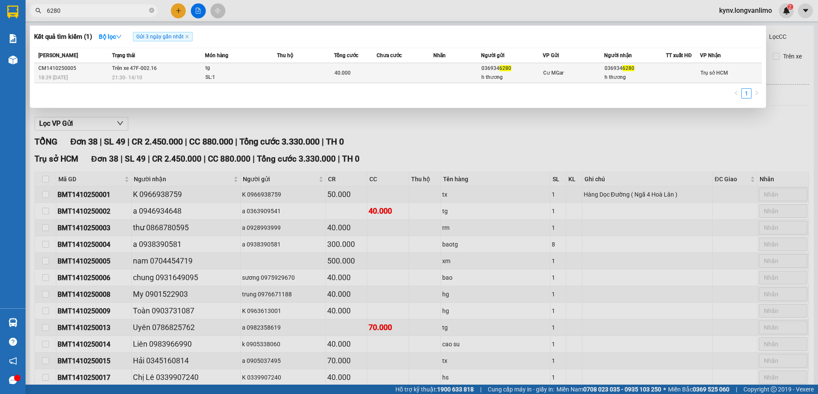
click at [314, 79] on td at bounding box center [305, 73] width 57 height 20
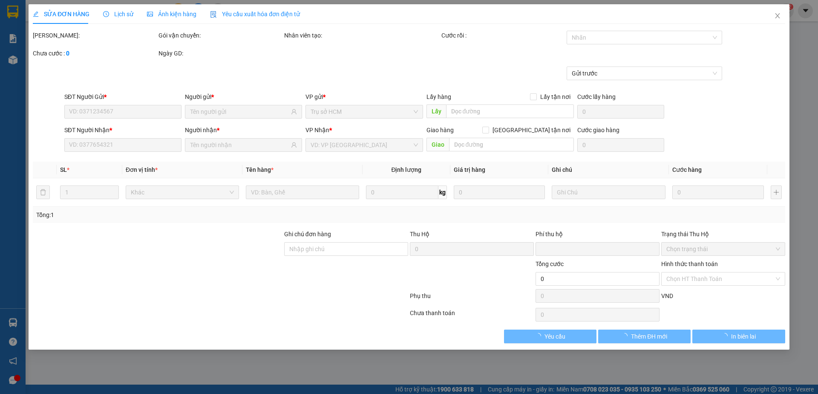
click at [182, 21] on div "Ảnh kiện hàng" at bounding box center [171, 14] width 49 height 20
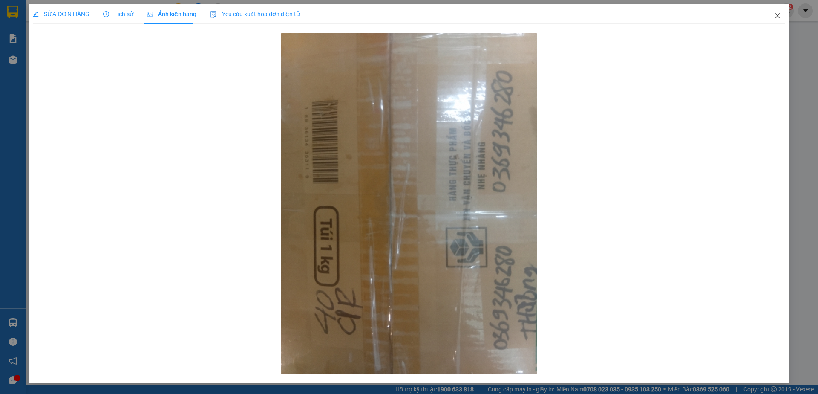
click at [776, 19] on icon "close" at bounding box center [777, 15] width 7 height 7
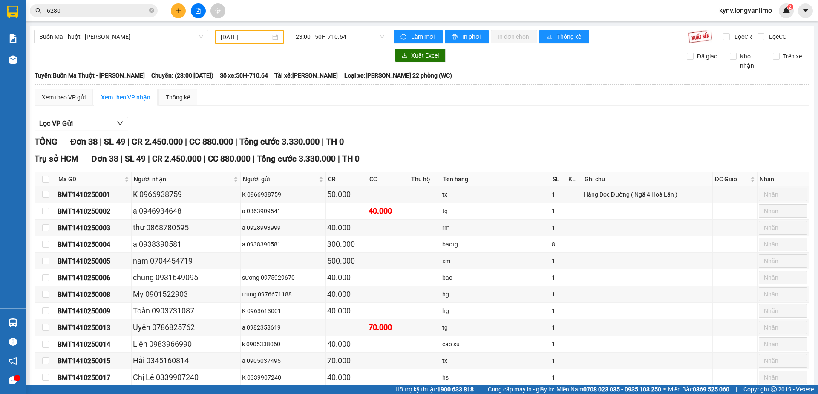
click at [97, 5] on div "Kết quả tìm kiếm ( 1 ) Bộ lọc Gửi 3 ngày gần nhất Mã ĐH Trạng thái Món hàng Thu…" at bounding box center [409, 10] width 818 height 21
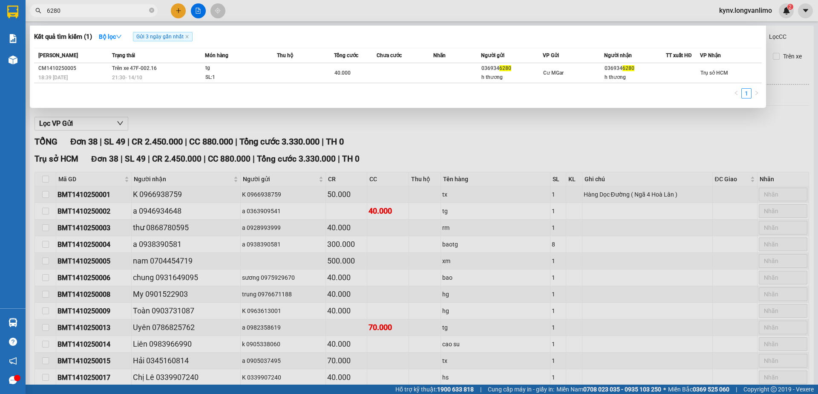
click at [98, 8] on input "6280" at bounding box center [97, 10] width 101 height 9
type input "6"
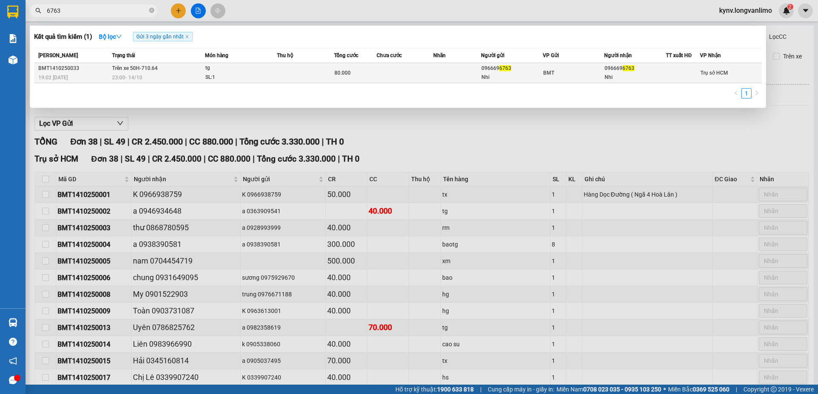
type input "6763"
click at [558, 72] on div "BMT" at bounding box center [573, 72] width 61 height 9
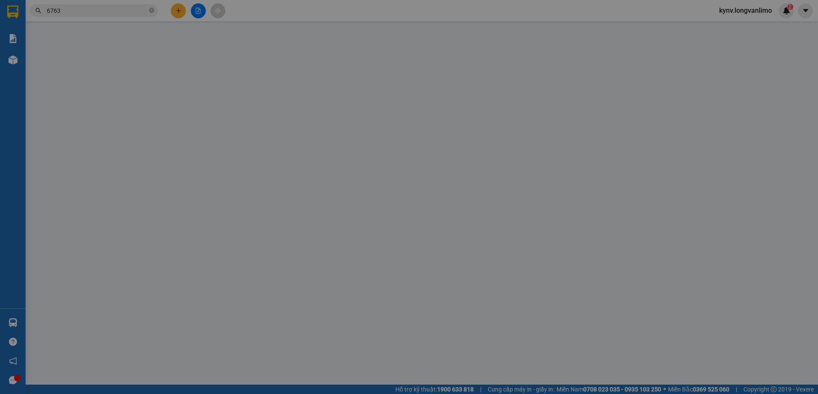
type input "0966696763"
type input "Nhi"
type input "0966696763"
type input "Nhi"
type input "0"
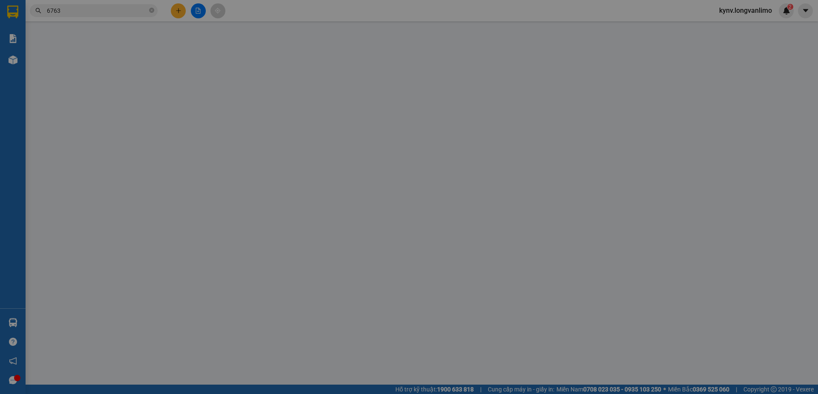
type input "80.000"
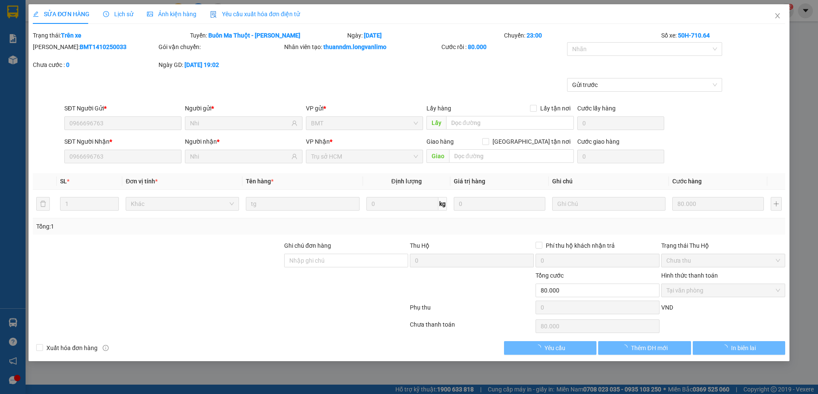
drag, startPoint x: 181, startPoint y: 15, endPoint x: 179, endPoint y: 26, distance: 11.4
click at [181, 14] on span "Ảnh kiện hàng" at bounding box center [171, 14] width 49 height 7
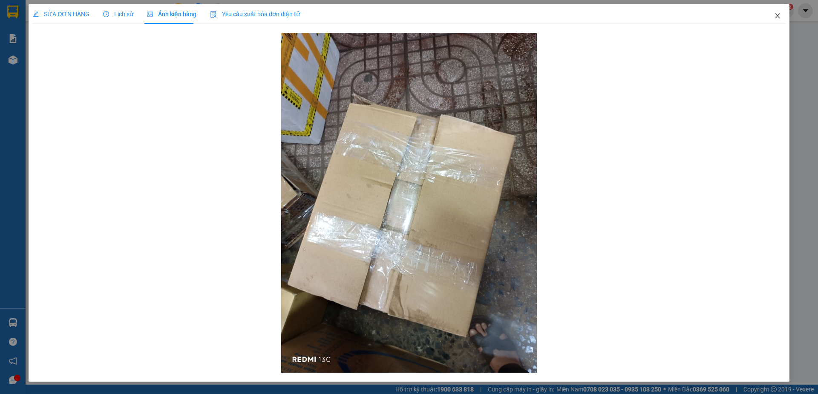
click at [780, 12] on span "Close" at bounding box center [778, 16] width 24 height 24
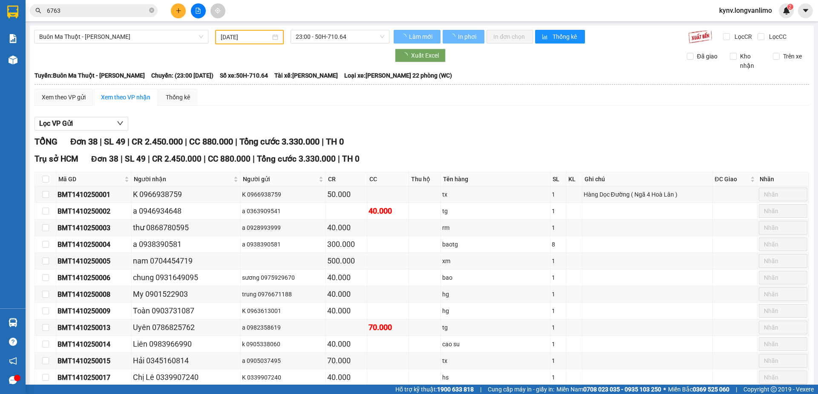
click at [124, 10] on input "6763" at bounding box center [97, 10] width 101 height 9
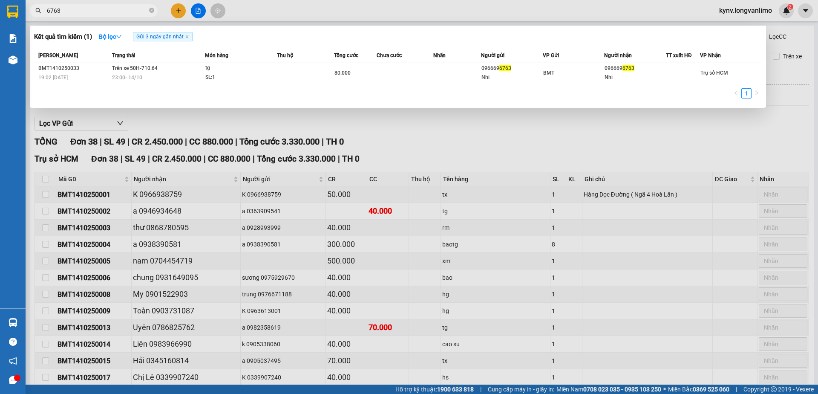
click at [124, 9] on input "6763" at bounding box center [97, 10] width 101 height 9
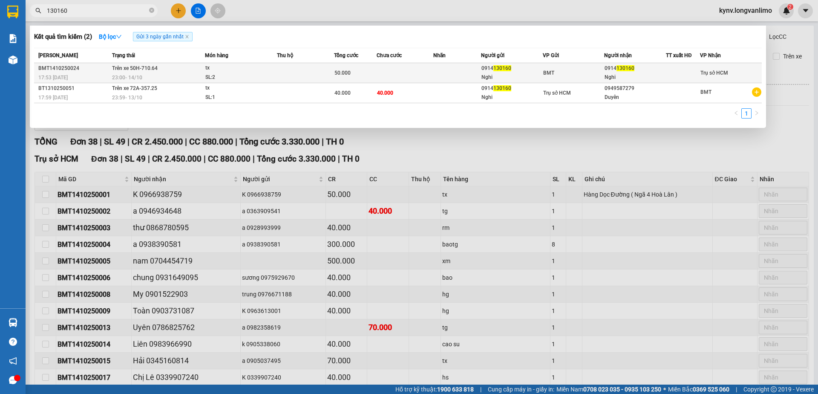
type input "130160"
click at [428, 64] on td at bounding box center [405, 73] width 57 height 20
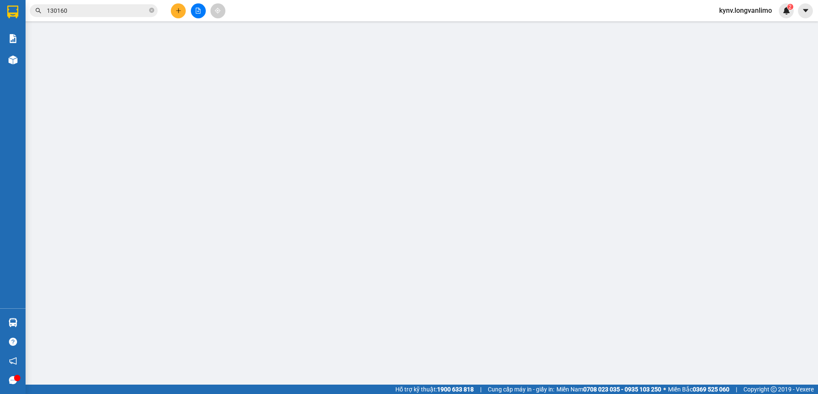
type input "0914130160"
type input "Nghi"
type input "0914130160"
type input "Nghi"
type input "0"
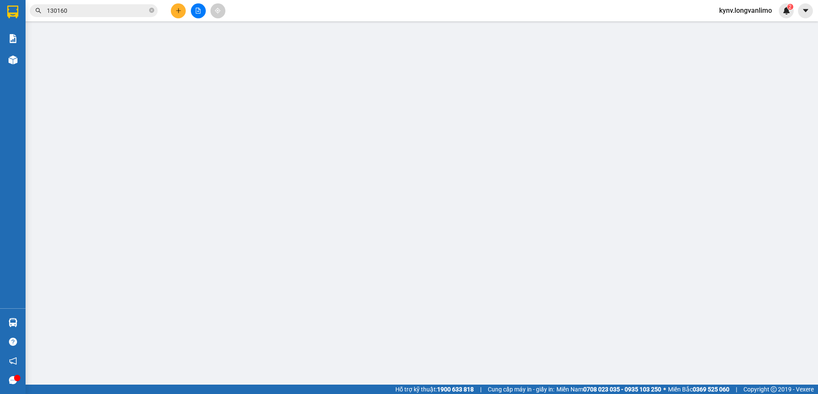
type input "50.000"
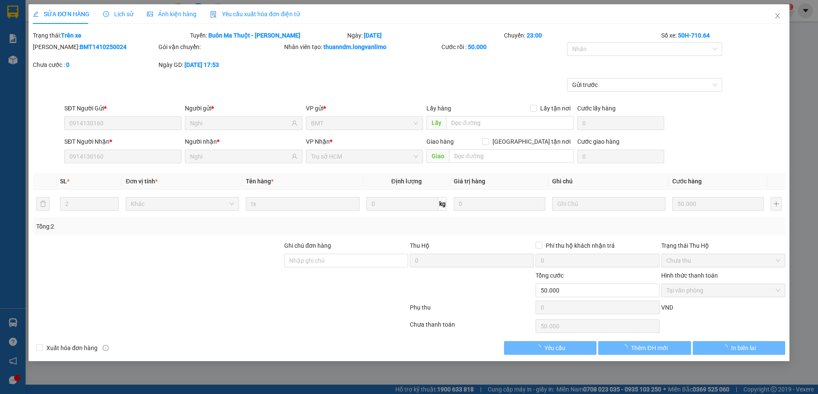
click at [173, 9] on div "Ảnh kiện hàng" at bounding box center [171, 14] width 49 height 20
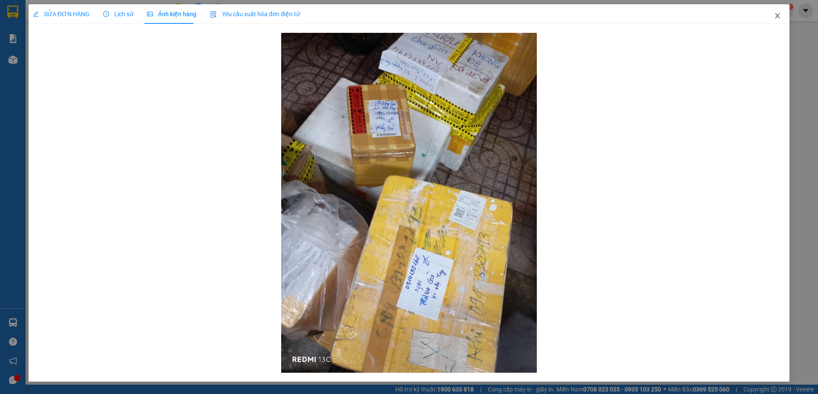
click at [778, 13] on icon "close" at bounding box center [777, 15] width 7 height 7
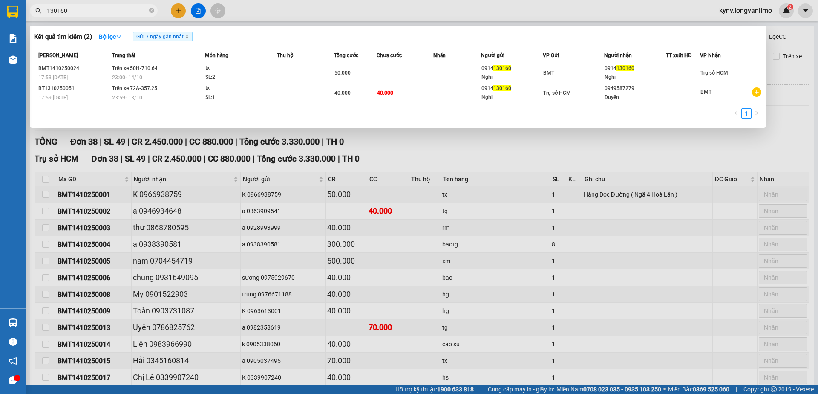
click at [83, 9] on input "130160" at bounding box center [97, 10] width 101 height 9
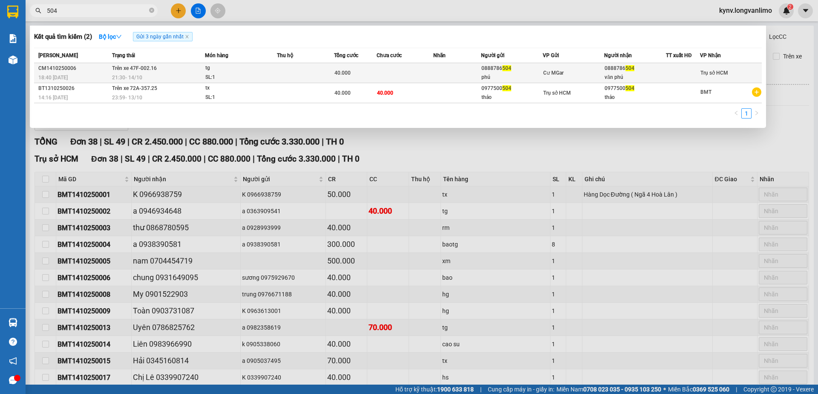
type input "504"
click at [241, 70] on div "tg" at bounding box center [237, 67] width 64 height 9
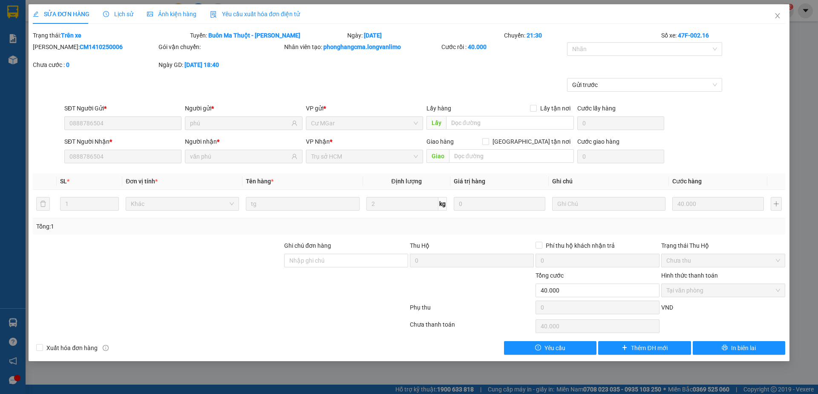
type input "0888786504"
type input "phú"
type input "0888786504"
type input "văn phú"
type input "0"
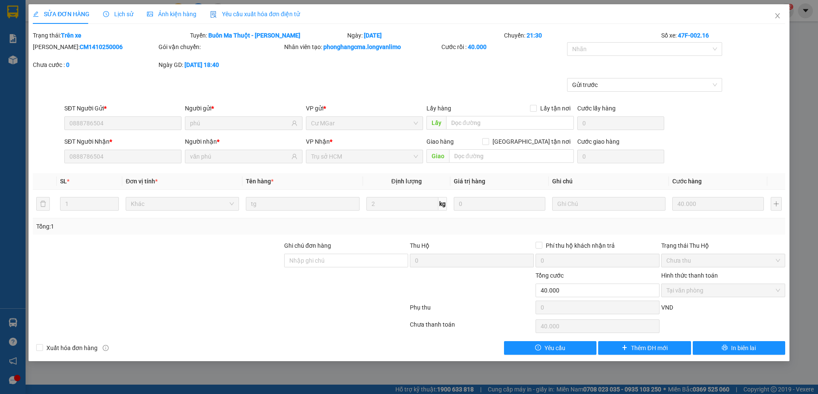
type input "40.000"
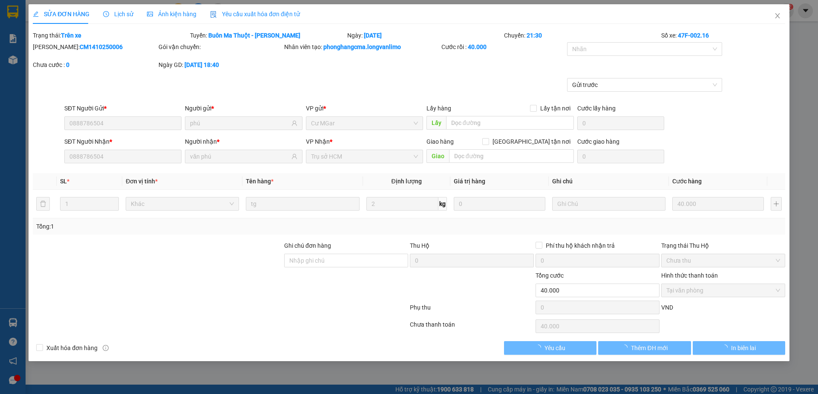
click at [178, 12] on span "Ảnh kiện hàng" at bounding box center [171, 14] width 49 height 7
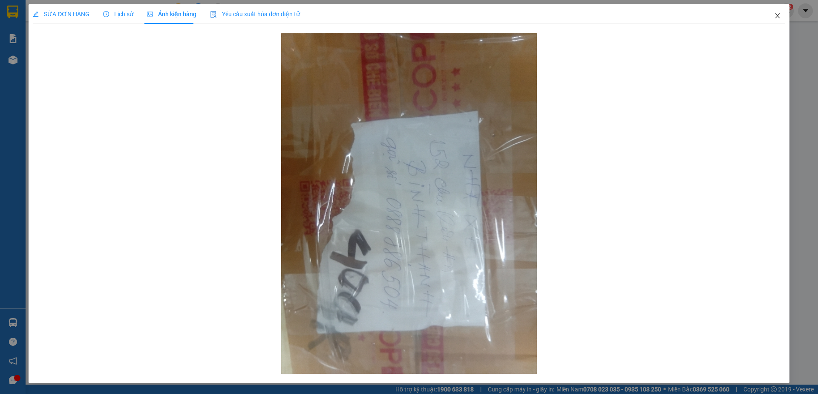
drag, startPoint x: 779, startPoint y: 16, endPoint x: 773, endPoint y: 19, distance: 6.3
click at [779, 16] on icon "close" at bounding box center [777, 15] width 7 height 7
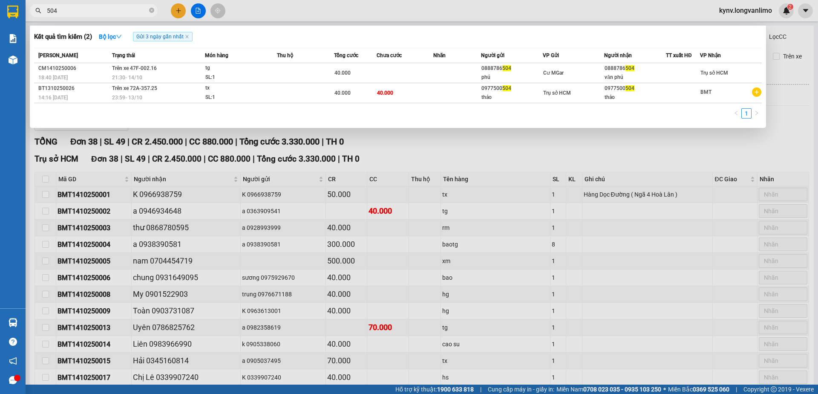
click at [112, 13] on input "504" at bounding box center [97, 10] width 101 height 9
type input "="
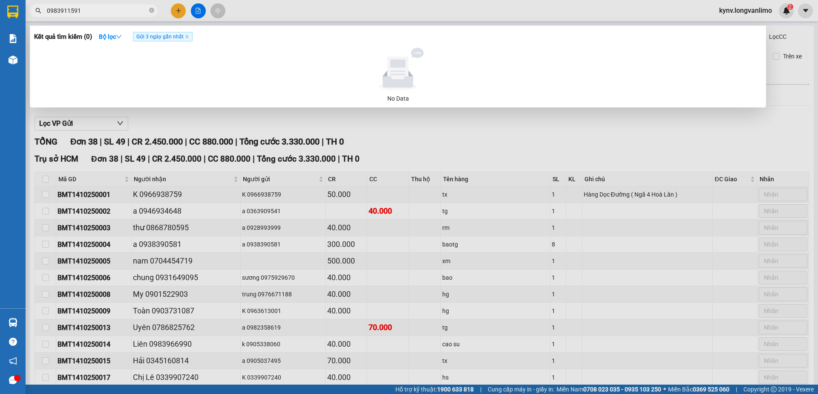
click at [66, 9] on input "0983911591" at bounding box center [97, 10] width 101 height 9
click at [81, 9] on input "1591" at bounding box center [97, 10] width 101 height 9
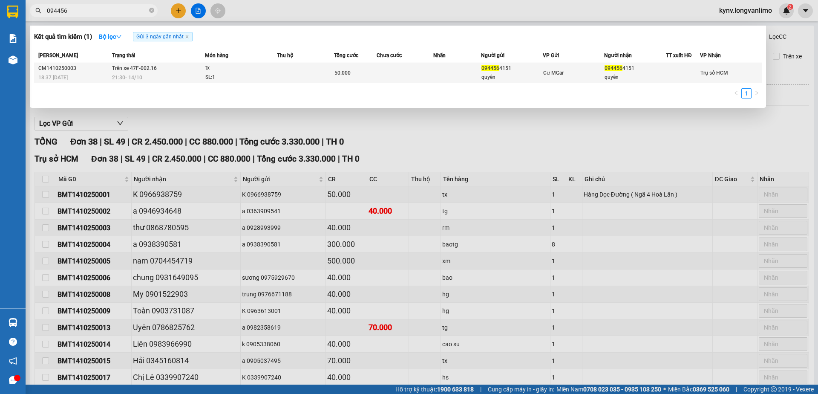
drag, startPoint x: 526, startPoint y: 60, endPoint x: 525, endPoint y: 69, distance: 9.0
click at [526, 61] on th "Người gửi" at bounding box center [512, 55] width 62 height 15
click at [524, 71] on div "094456 4151" at bounding box center [511, 68] width 61 height 9
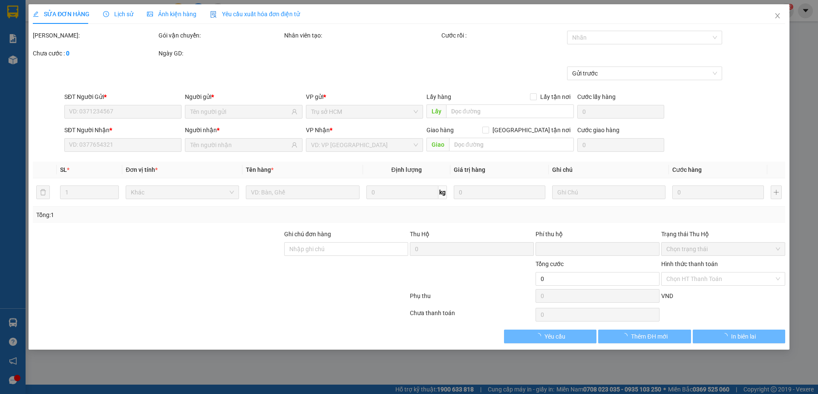
click at [168, 12] on span "Ảnh kiện hàng" at bounding box center [171, 14] width 49 height 7
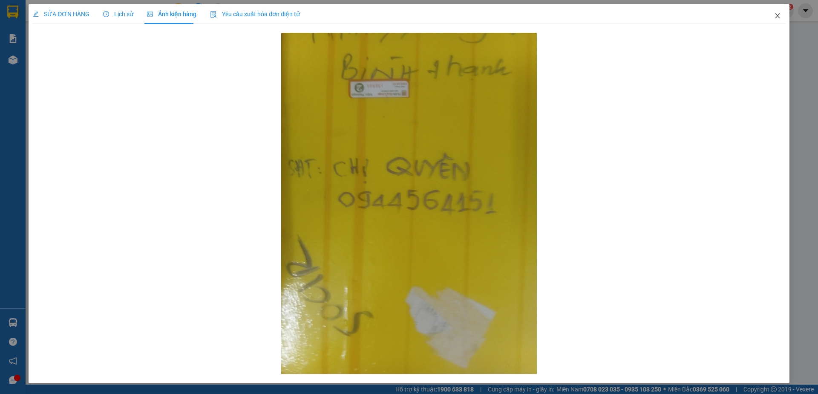
click at [774, 12] on span "Close" at bounding box center [778, 16] width 24 height 24
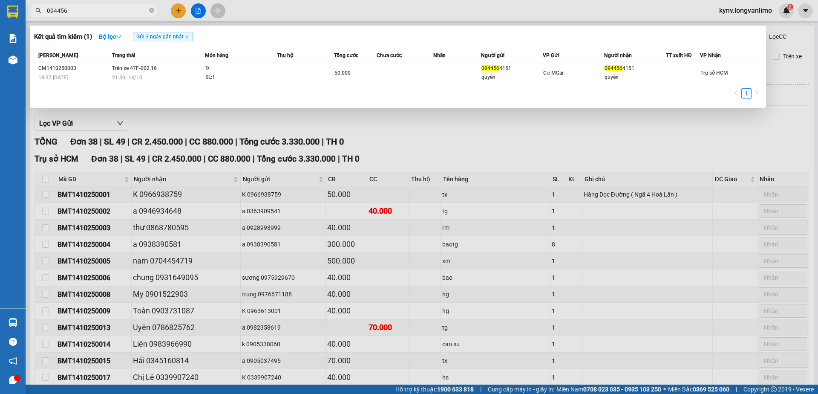
click at [109, 15] on span "094456" at bounding box center [94, 10] width 128 height 13
click at [109, 10] on input "094456" at bounding box center [97, 10] width 101 height 9
click at [112, 12] on input "094456" at bounding box center [97, 10] width 101 height 9
drag, startPoint x: 115, startPoint y: 10, endPoint x: 113, endPoint y: 14, distance: 5.0
click at [115, 10] on input "094456" at bounding box center [97, 10] width 101 height 9
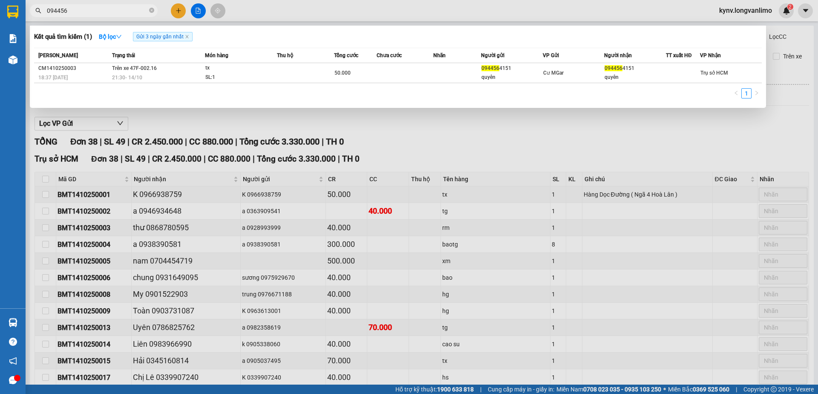
click at [113, 14] on input "094456" at bounding box center [97, 10] width 101 height 9
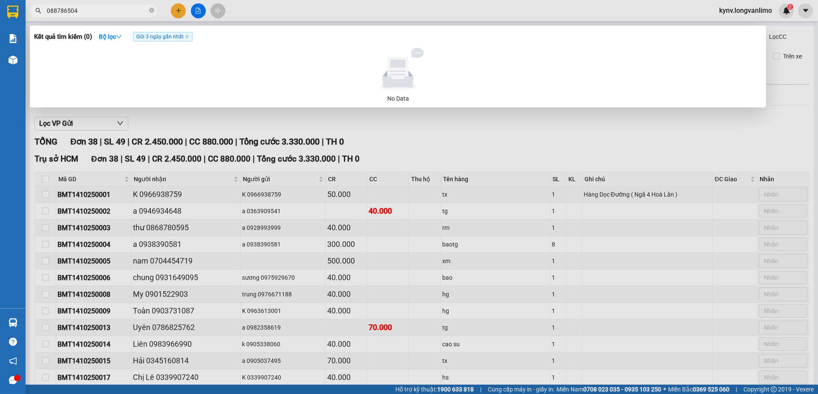
drag, startPoint x: 61, startPoint y: 10, endPoint x: 38, endPoint y: 13, distance: 23.7
click at [38, 13] on div "088786504" at bounding box center [83, 10] width 166 height 13
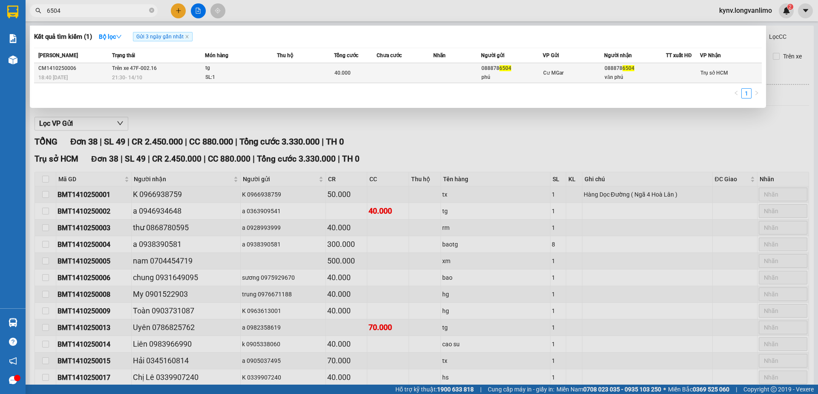
type input "6504"
click at [320, 70] on td at bounding box center [305, 73] width 57 height 20
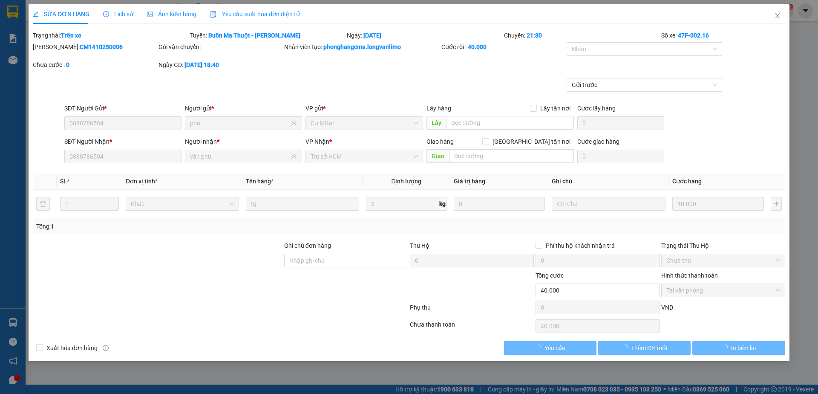
type input "0888786504"
type input "phú"
type input "0888786504"
type input "văn phú"
type input "0"
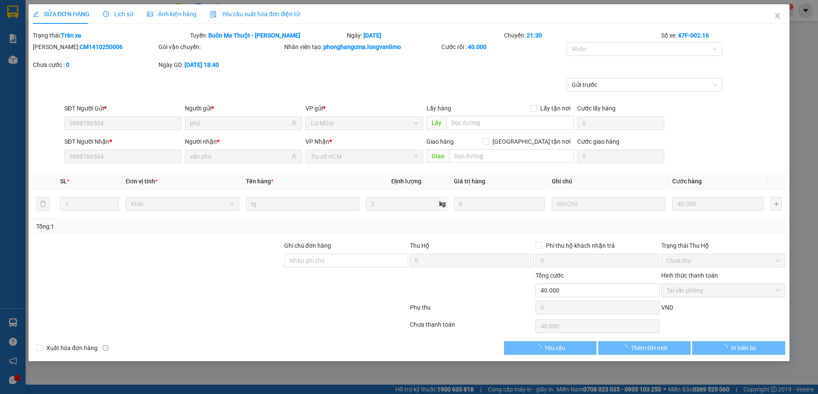
type input "40.000"
click at [176, 13] on span "Ảnh kiện hàng" at bounding box center [171, 14] width 49 height 7
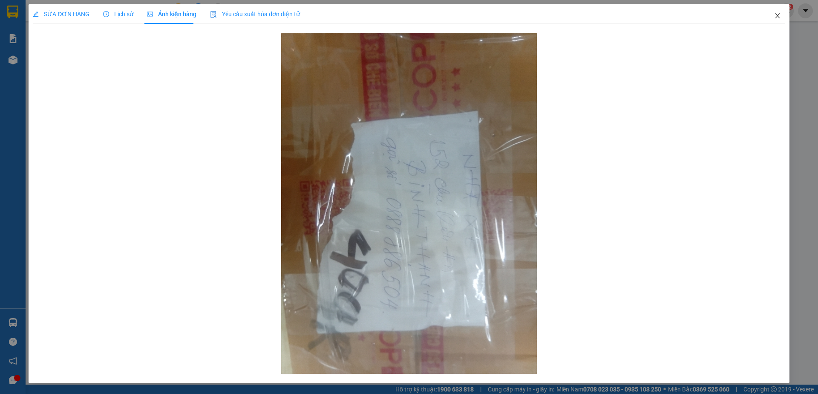
click at [780, 14] on icon "close" at bounding box center [777, 15] width 7 height 7
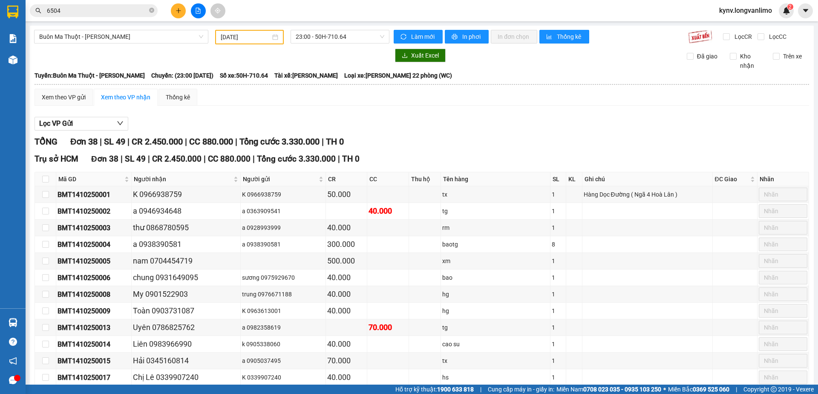
click at [86, 11] on input "6504" at bounding box center [97, 10] width 101 height 9
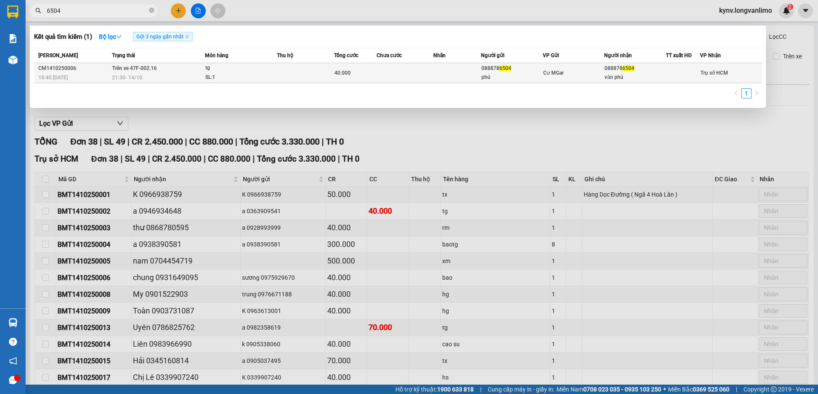
click at [302, 65] on td at bounding box center [305, 73] width 57 height 20
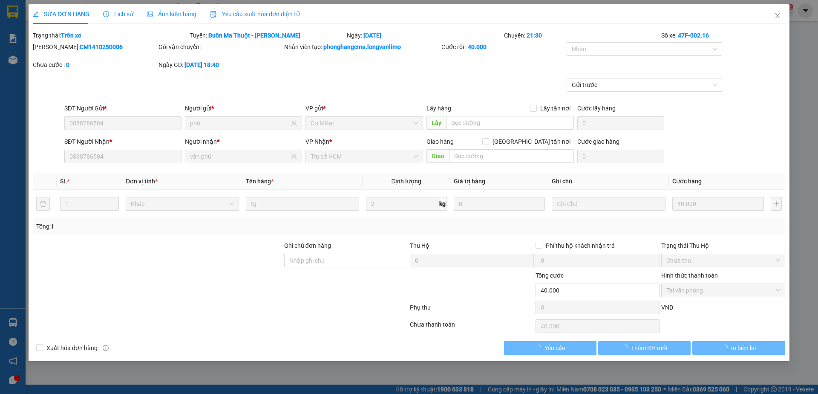
type input "0888786504"
type input "phú"
type input "0888786504"
type input "văn phú"
type input "0"
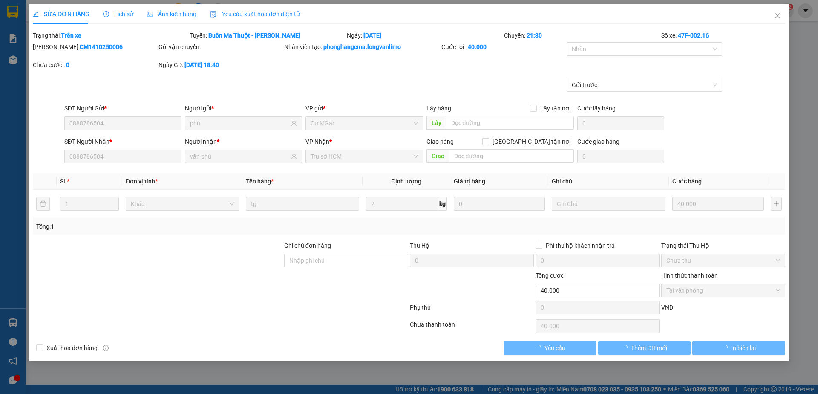
type input "40.000"
click at [173, 12] on div "SỬA ĐƠN HÀNG Lịch sử Ảnh kiện hàng Yêu cầu xuất hóa đơn điện tử Total Paid Fee …" at bounding box center [409, 197] width 818 height 394
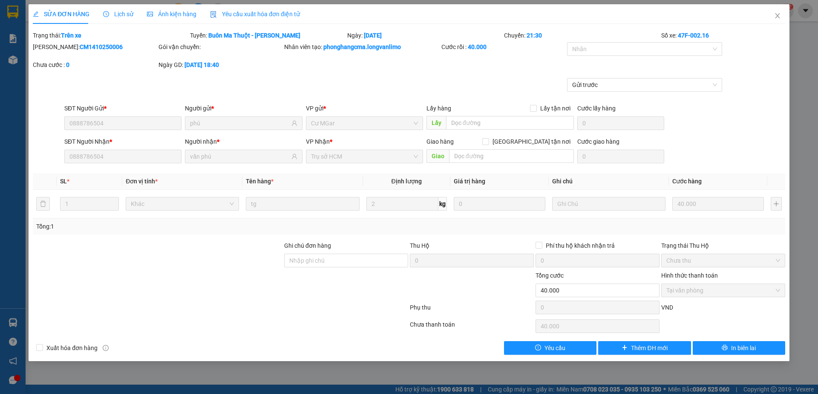
click at [63, 92] on div "Gửi trước" at bounding box center [409, 91] width 754 height 26
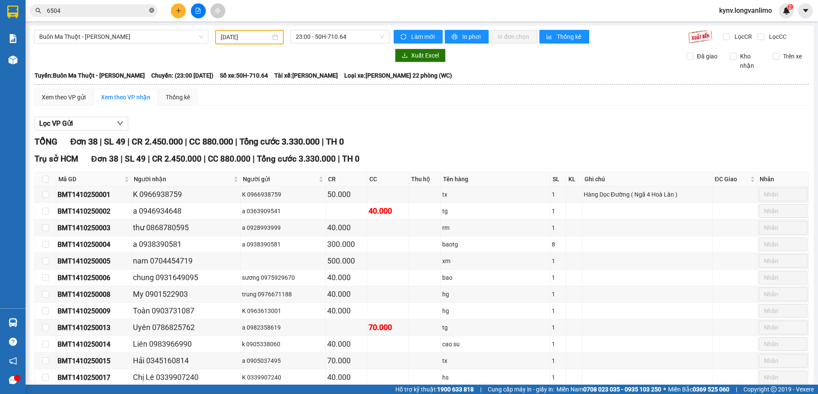
click at [151, 11] on icon "close-circle" at bounding box center [151, 10] width 5 height 5
click at [176, 13] on icon "plus" at bounding box center [179, 11] width 6 height 6
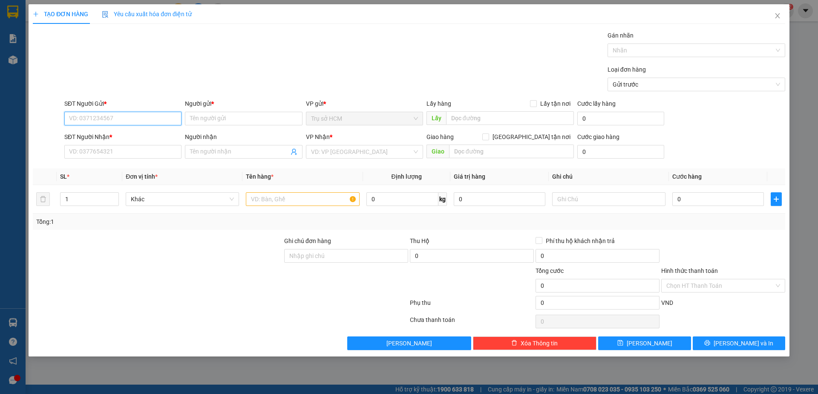
click at [145, 116] on input "SĐT Người Gửi *" at bounding box center [122, 119] width 117 height 14
click at [119, 121] on input "SĐT Người Gửi *" at bounding box center [122, 119] width 117 height 14
click at [207, 117] on input "Người gửi *" at bounding box center [243, 119] width 117 height 14
type input "n"
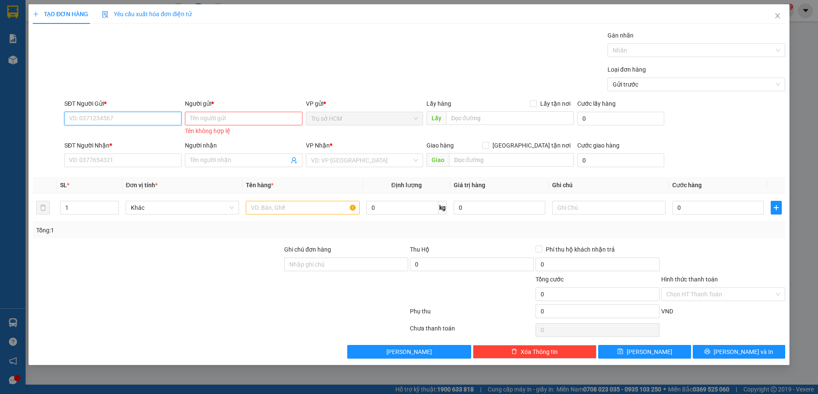
click at [123, 115] on input "SĐT Người Gửi *" at bounding box center [122, 119] width 117 height 14
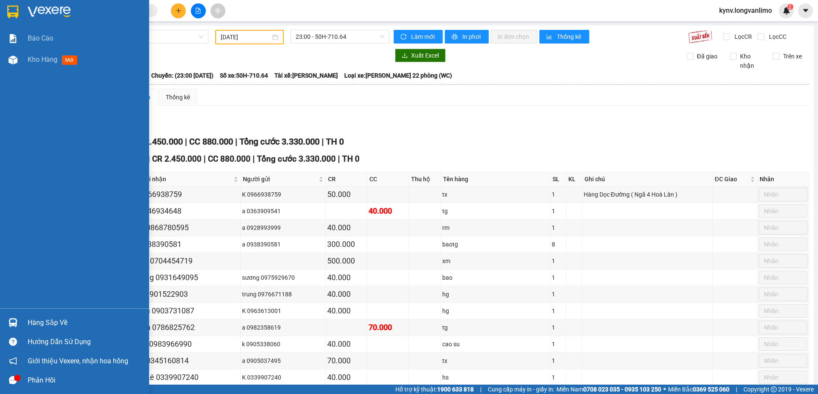
click at [6, 14] on div at bounding box center [13, 11] width 15 height 15
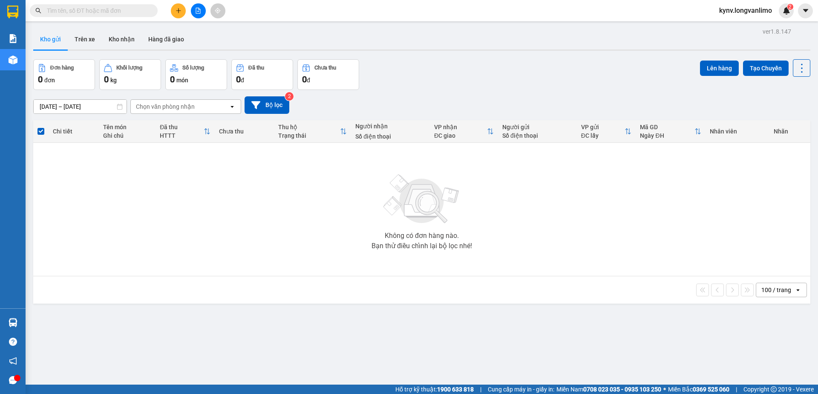
click at [118, 108] on icon at bounding box center [120, 107] width 6 height 6
click at [120, 109] on icon at bounding box center [120, 107] width 6 height 6
click at [125, 113] on div "ver 1.8.147 Kho gửi Trên xe Kho nhận Hàng đã giao Đơn hàng 0 đơn Khối lượng 0 k…" at bounding box center [422, 223] width 784 height 394
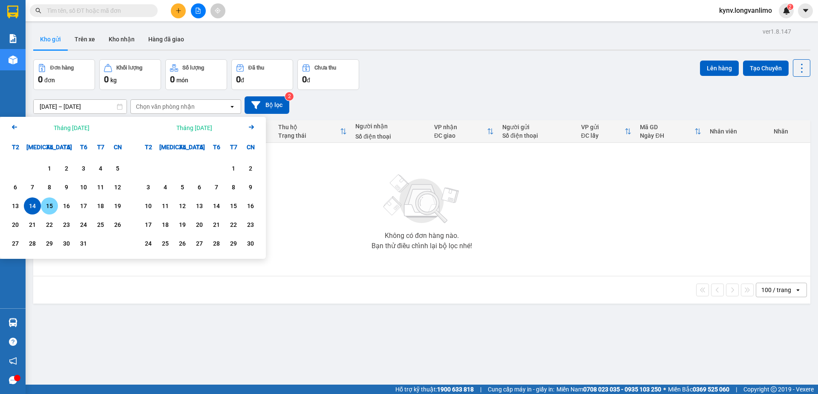
click at [53, 207] on div "15" at bounding box center [49, 206] width 12 height 10
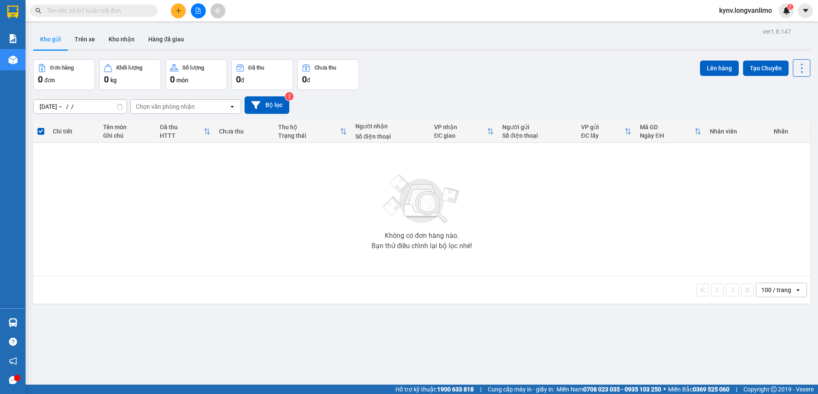
type input "[DATE] – [DATE]"
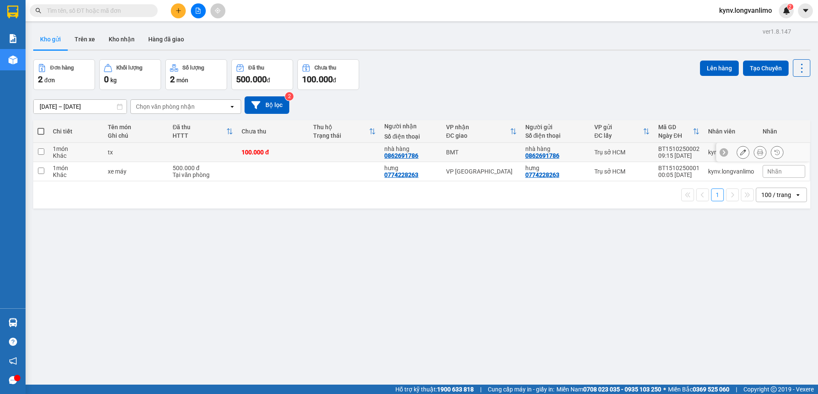
click at [757, 154] on icon at bounding box center [760, 152] width 6 height 6
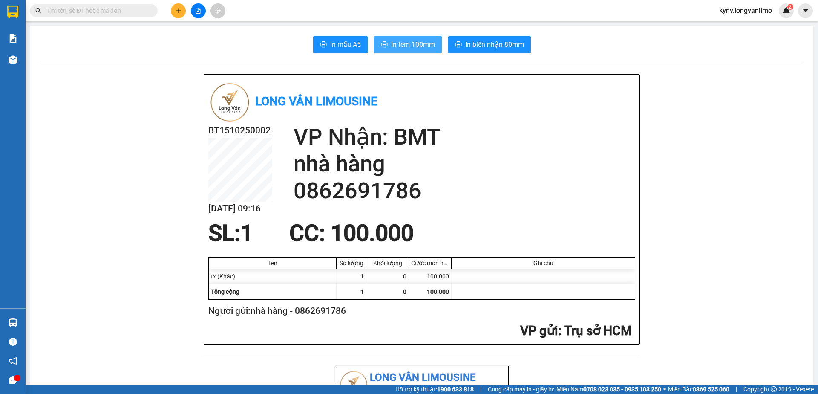
click at [416, 51] on button "In tem 100mm" at bounding box center [408, 44] width 68 height 17
click at [492, 48] on span "In biên nhận 80mm" at bounding box center [494, 44] width 59 height 11
click at [90, 6] on input "text" at bounding box center [97, 10] width 101 height 9
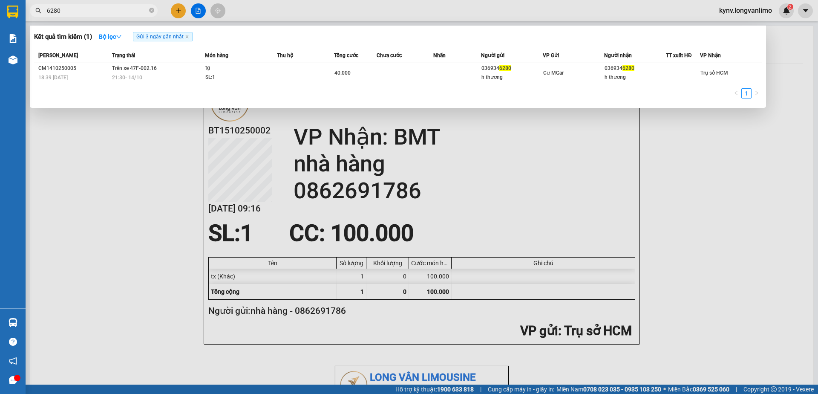
click at [397, 83] on div "Mã ĐH Trạng thái Món hàng Thu hộ Tổng cước Chưa cước Nhãn Người gửi VP Gửi Ngườ…" at bounding box center [398, 76] width 728 height 56
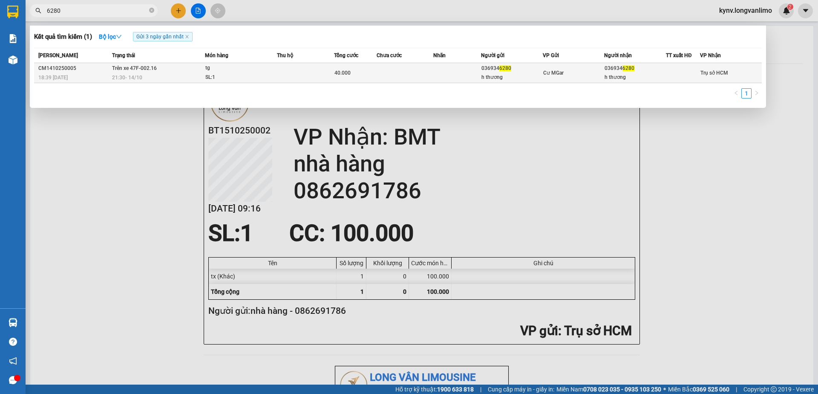
click at [213, 76] on div "SL: 1" at bounding box center [237, 77] width 64 height 9
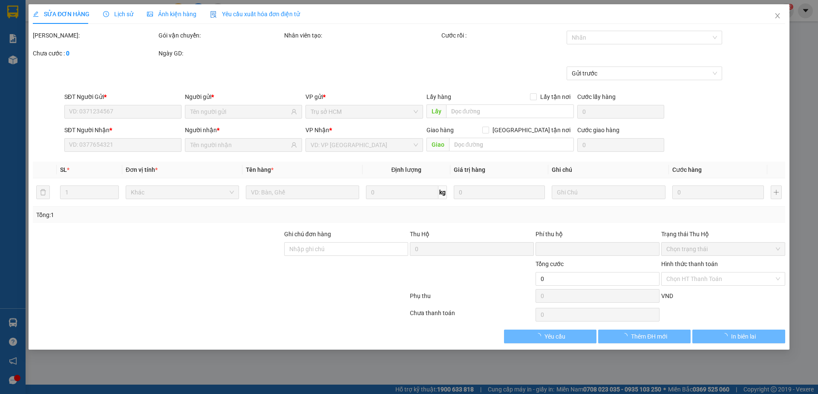
click at [160, 7] on div "Ảnh kiện hàng" at bounding box center [171, 14] width 49 height 20
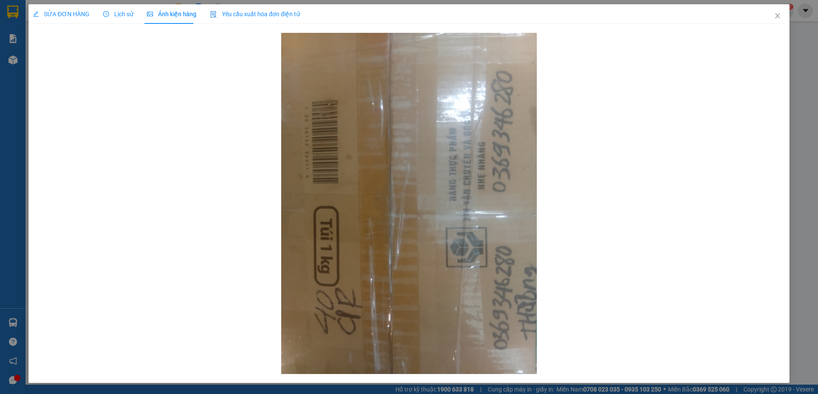
click at [162, 14] on span "Ảnh kiện hàng" at bounding box center [171, 14] width 49 height 7
click at [777, 18] on icon "close" at bounding box center [777, 15] width 7 height 7
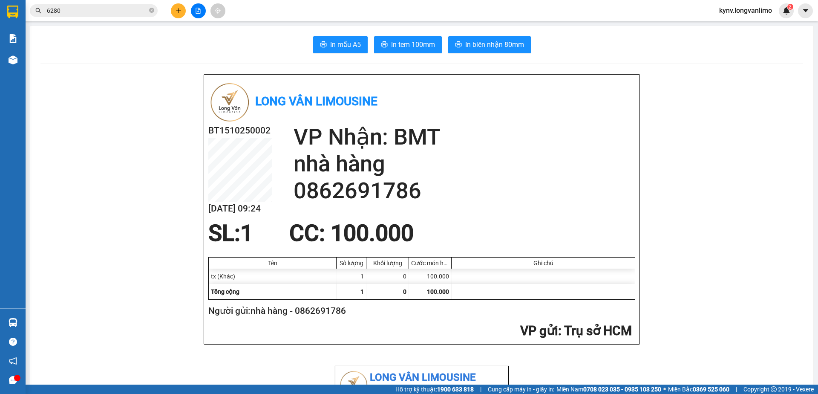
click at [92, 9] on input "6280" at bounding box center [97, 10] width 101 height 9
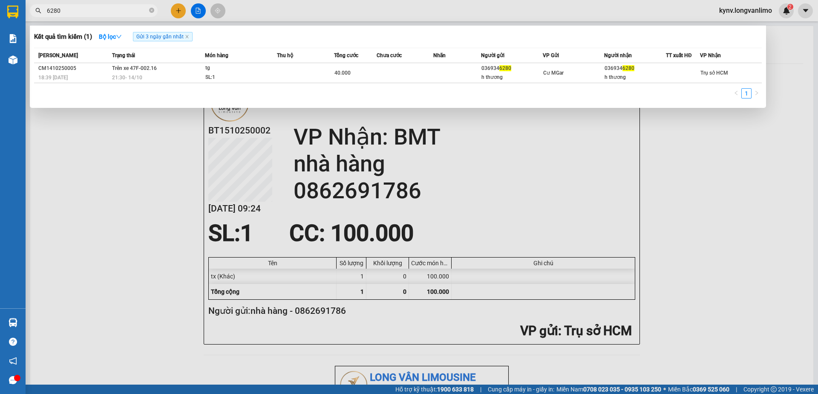
click at [84, 10] on input "6280" at bounding box center [97, 10] width 101 height 9
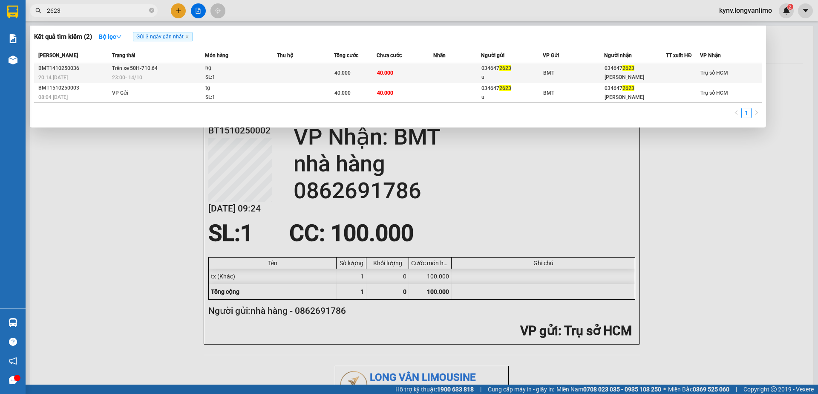
click at [305, 74] on td at bounding box center [305, 73] width 57 height 20
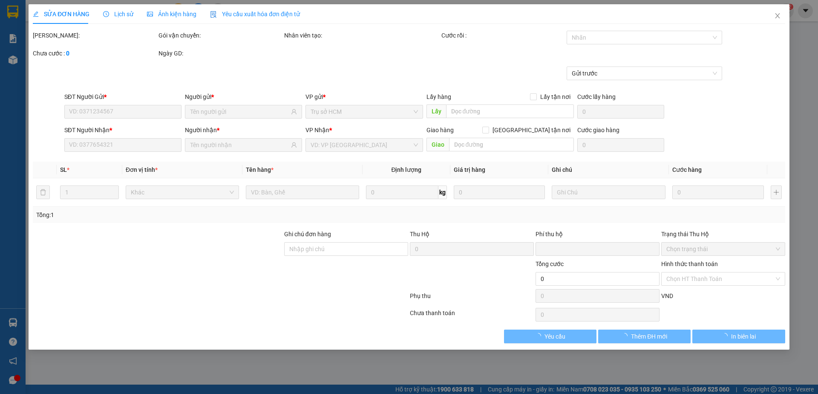
click at [170, 12] on span "Ảnh kiện hàng" at bounding box center [171, 14] width 49 height 7
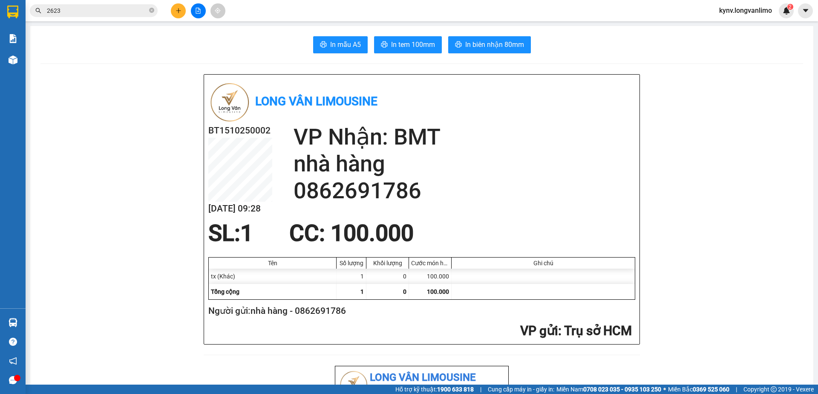
click at [69, 11] on input "2623" at bounding box center [97, 10] width 101 height 9
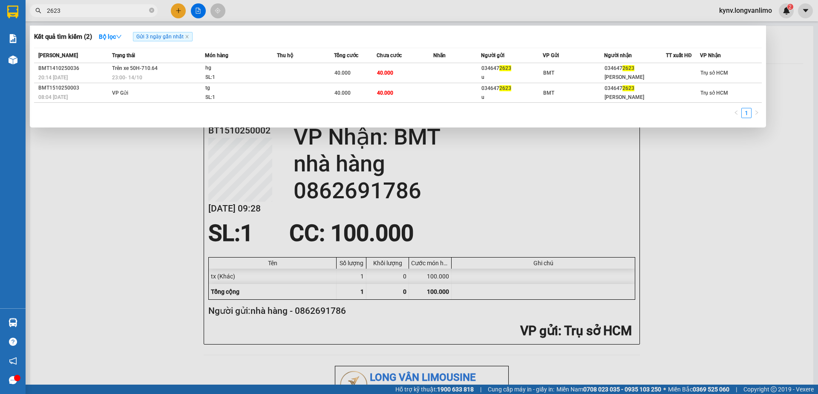
click at [77, 12] on input "2623" at bounding box center [97, 10] width 101 height 9
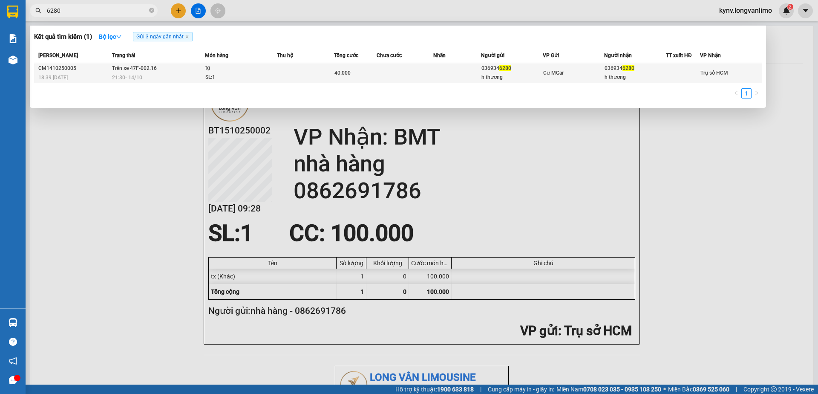
type input "6280"
click at [528, 75] on div "h thương" at bounding box center [511, 77] width 61 height 9
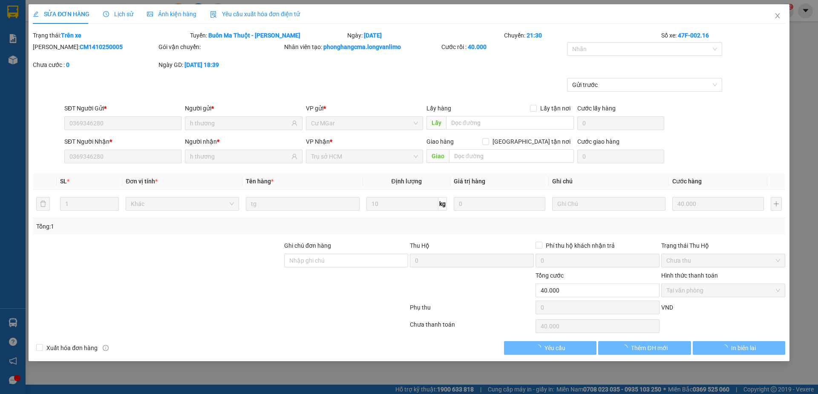
type input "0369346280"
type input "h thương"
type input "0369346280"
type input "h thương"
type input "0"
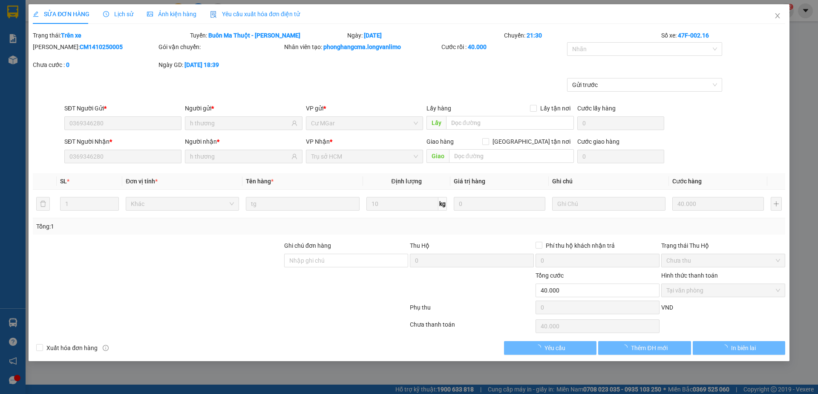
type input "40.000"
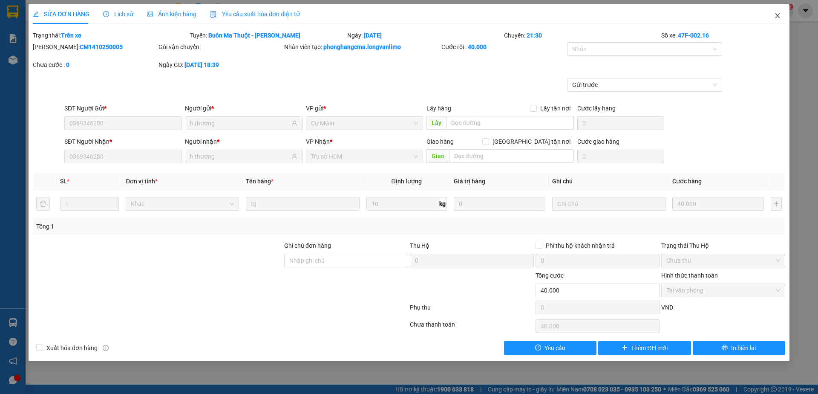
click at [773, 17] on span "Close" at bounding box center [778, 16] width 24 height 24
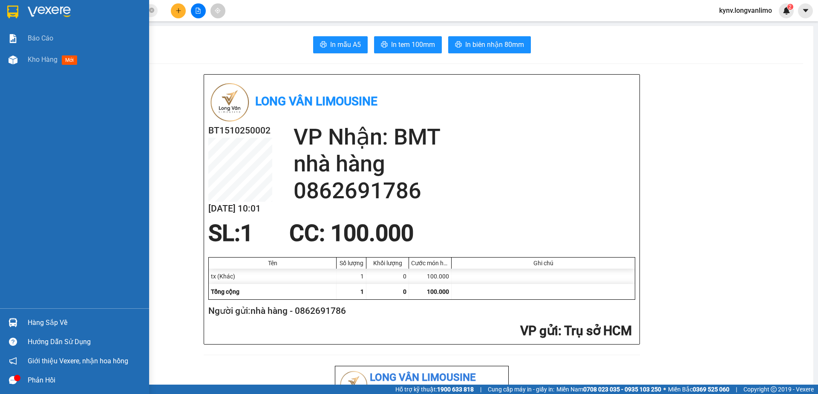
click at [12, 14] on img at bounding box center [12, 12] width 11 height 13
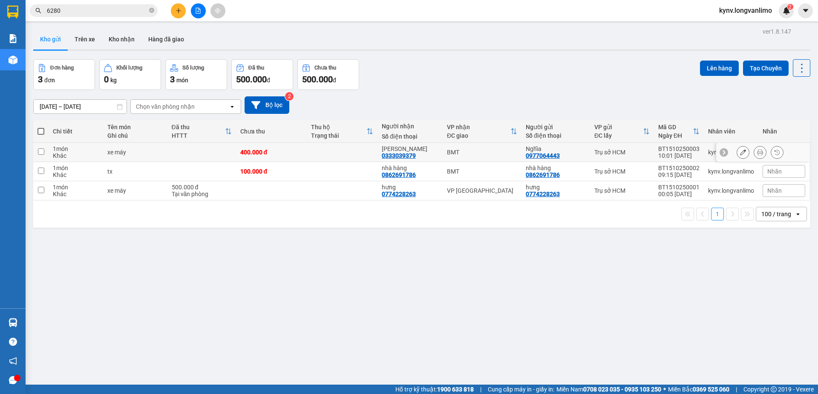
click at [757, 153] on icon at bounding box center [760, 152] width 6 height 6
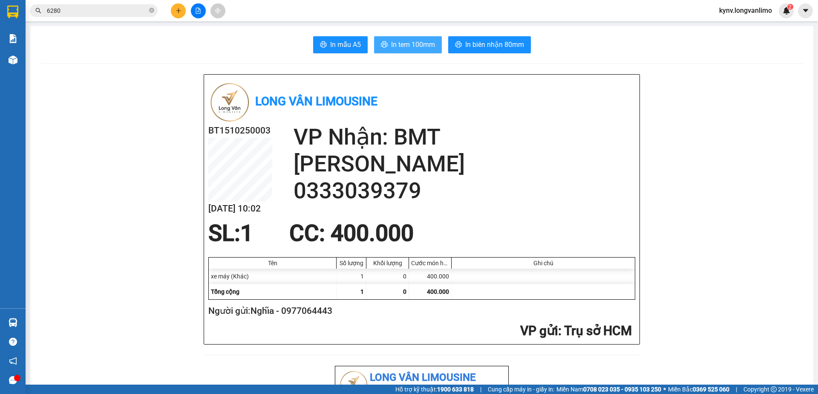
click at [407, 45] on span "In tem 100mm" at bounding box center [413, 44] width 44 height 11
click at [494, 42] on span "In biên nhận 80mm" at bounding box center [494, 44] width 59 height 11
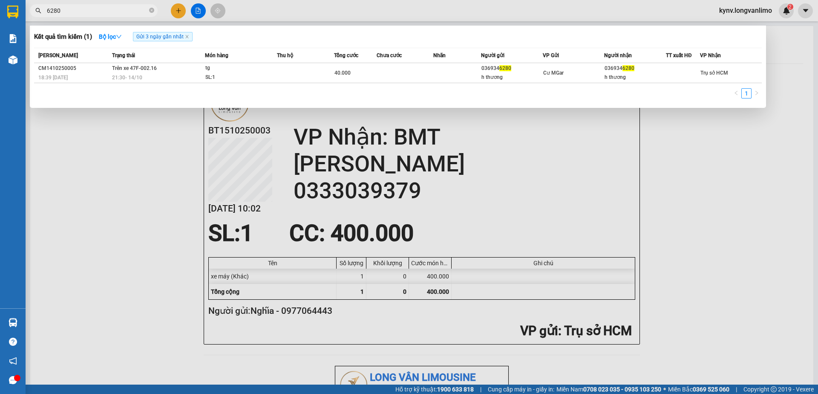
click at [110, 9] on input "6280" at bounding box center [97, 10] width 101 height 9
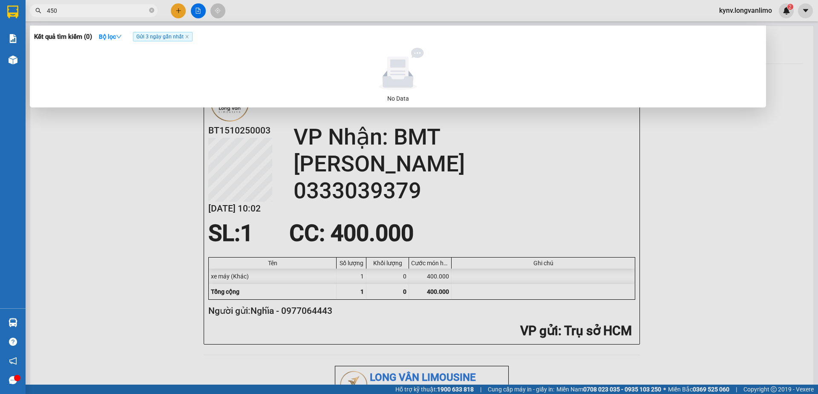
click at [49, 11] on input "450" at bounding box center [97, 10] width 101 height 9
click at [66, 11] on input "450" at bounding box center [97, 10] width 101 height 9
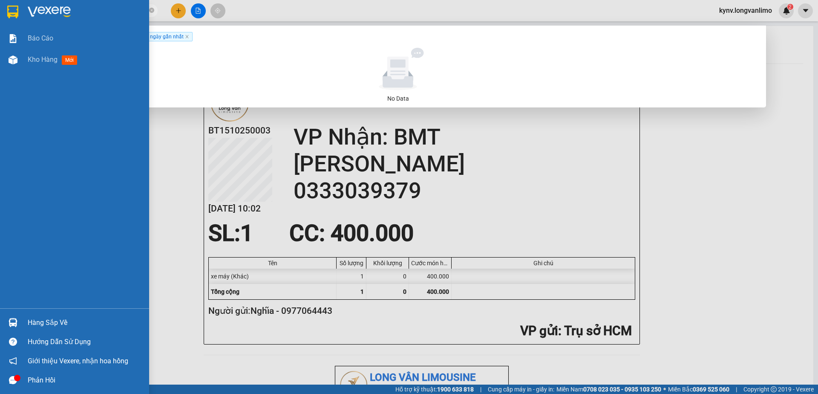
click at [6, 12] on div at bounding box center [13, 11] width 15 height 15
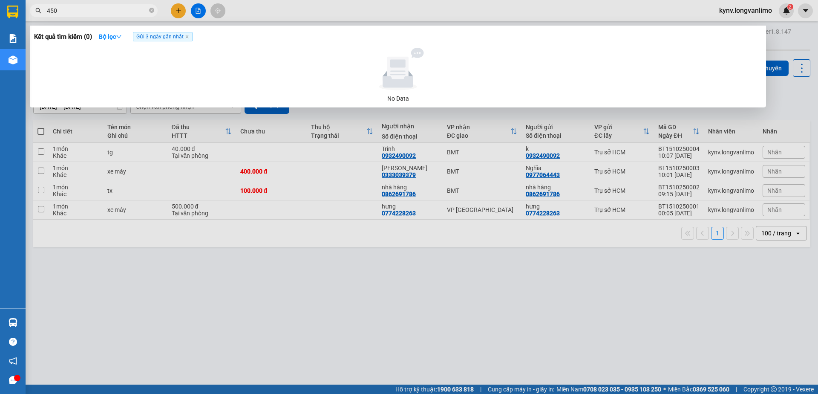
click at [524, 285] on div at bounding box center [409, 197] width 818 height 394
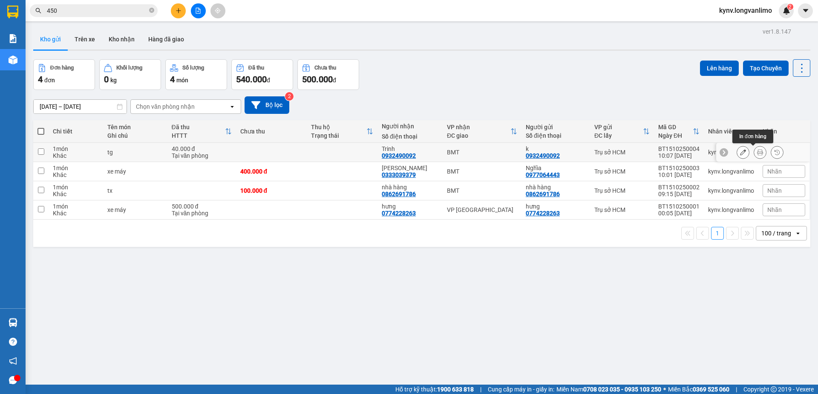
click at [757, 151] on icon at bounding box center [760, 152] width 6 height 6
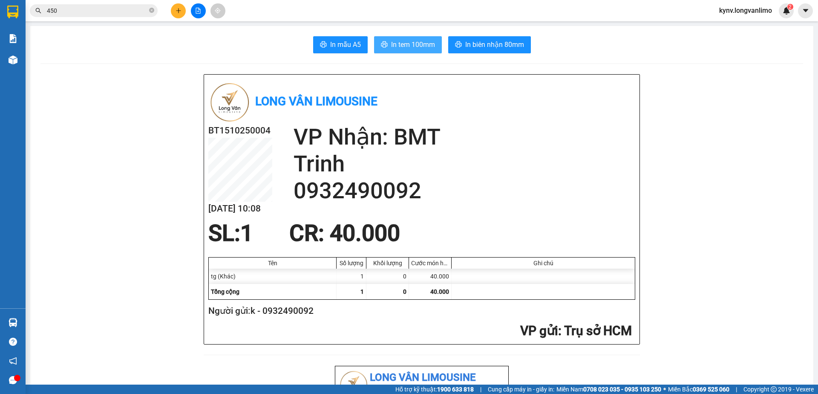
click at [412, 45] on span "In tem 100mm" at bounding box center [413, 44] width 44 height 11
click at [89, 11] on input "450" at bounding box center [97, 10] width 101 height 9
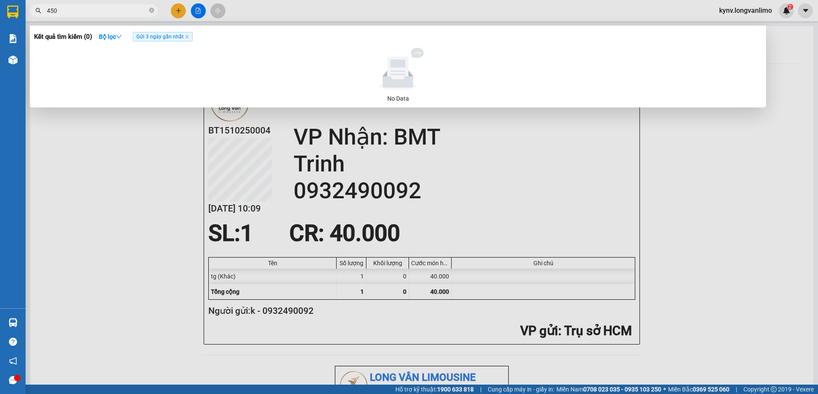
drag, startPoint x: 89, startPoint y: 11, endPoint x: 96, endPoint y: 6, distance: 8.3
click at [89, 9] on input "450" at bounding box center [97, 10] width 101 height 9
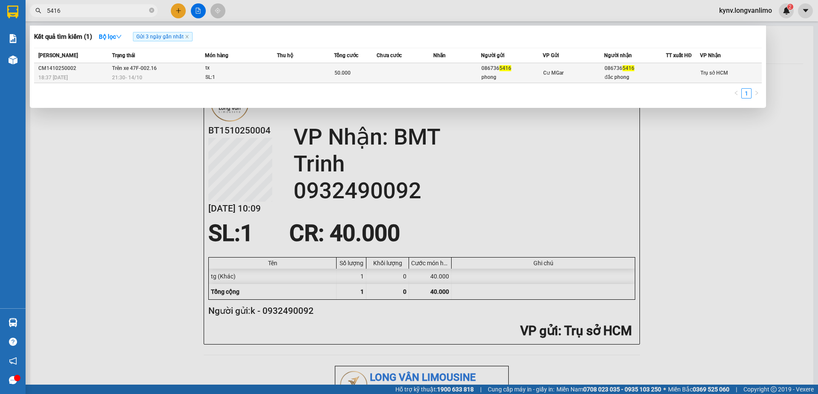
click at [397, 74] on td at bounding box center [405, 73] width 57 height 20
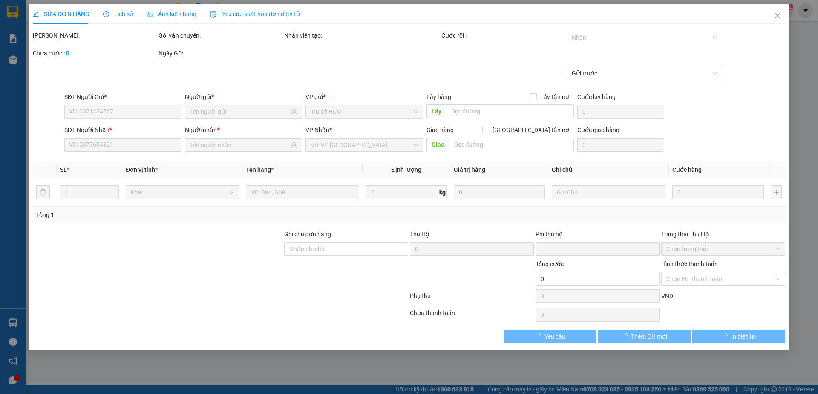
click at [161, 14] on span "Ảnh kiện hàng" at bounding box center [171, 14] width 49 height 7
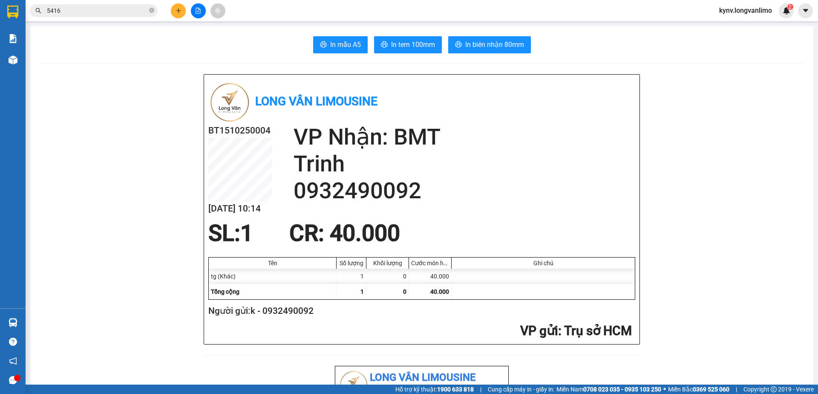
click at [93, 13] on input "5416" at bounding box center [97, 10] width 101 height 9
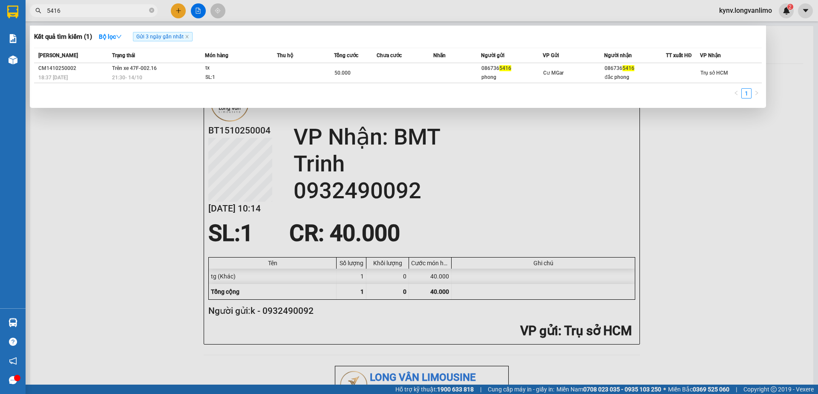
click at [92, 12] on input "5416" at bounding box center [97, 10] width 101 height 9
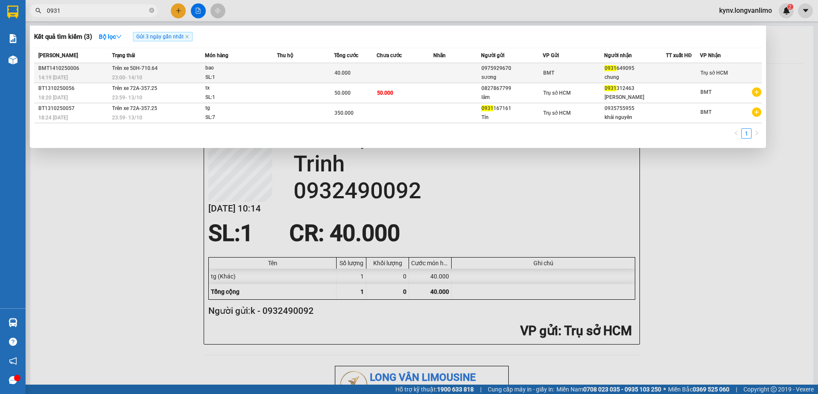
click at [439, 73] on td at bounding box center [456, 73] width 47 height 20
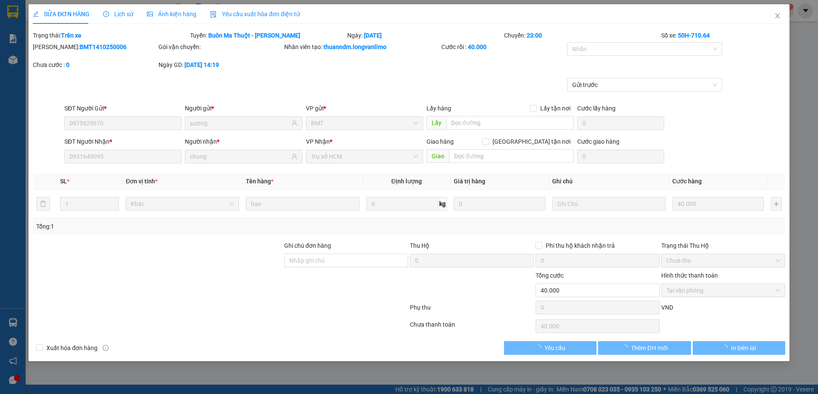
click at [164, 11] on span "Ảnh kiện hàng" at bounding box center [171, 14] width 49 height 7
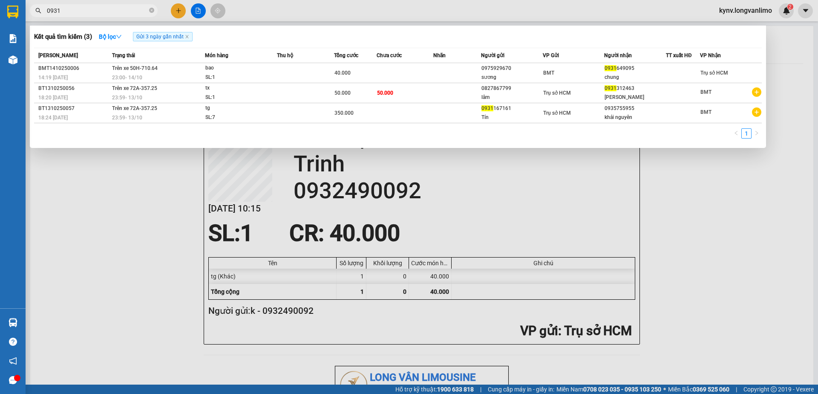
click at [96, 14] on input "0931" at bounding box center [97, 10] width 101 height 9
click at [95, 14] on input "0931" at bounding box center [97, 10] width 101 height 9
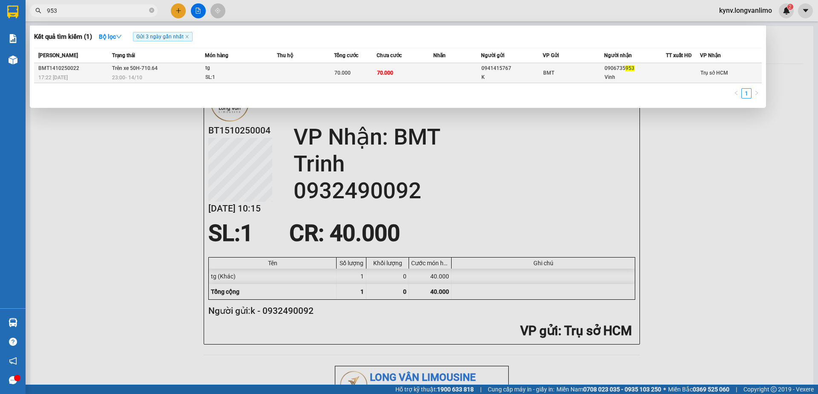
type input "953"
click at [394, 72] on td "70.000" at bounding box center [405, 73] width 57 height 20
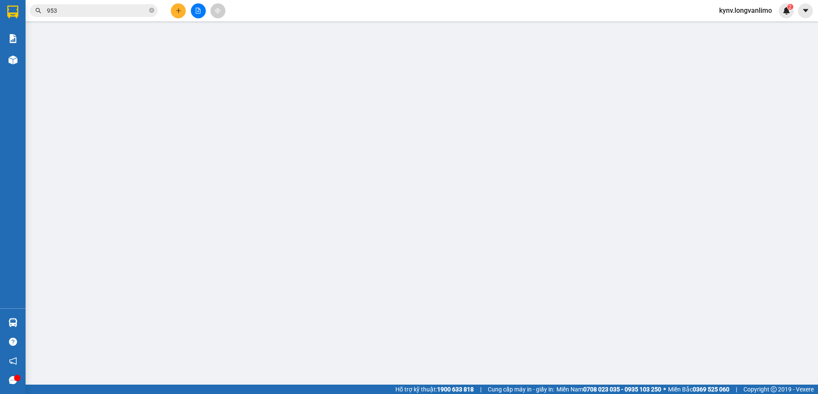
click at [174, 19] on div "SỬA ĐƠN HÀNG Lịch sử Ảnh kiện hàng Yêu cầu xuất hóa đơn điện tử Total Paid Fee …" at bounding box center [409, 197] width 818 height 394
type input "0941415767"
type input "K"
type input "0906735953"
type input "Vinh"
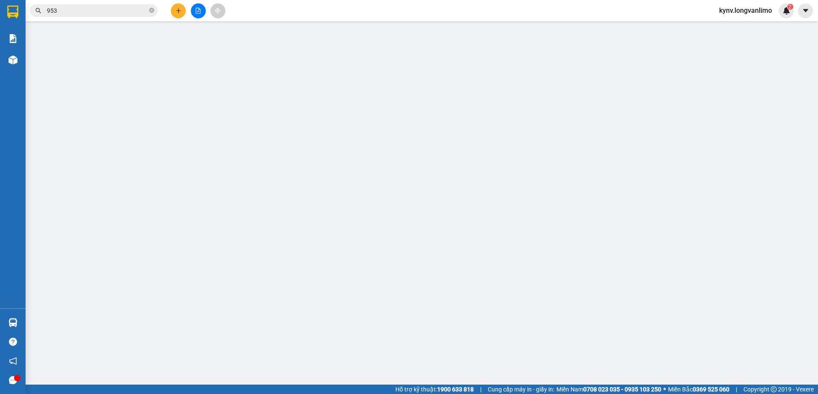
type input "0"
type input "70.000"
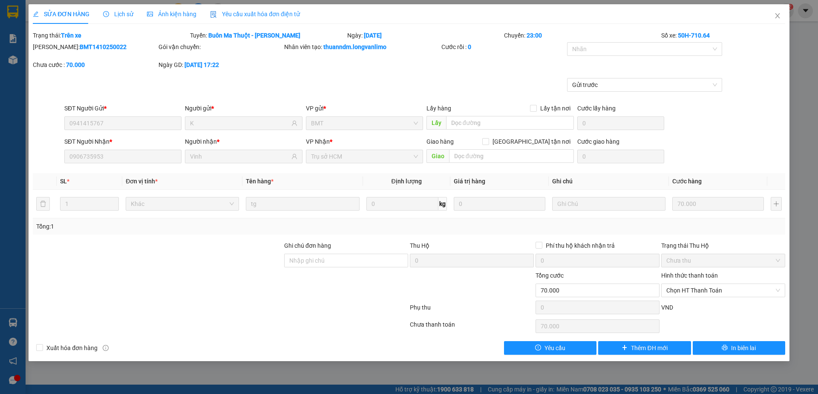
click at [173, 19] on div "Ảnh kiện hàng" at bounding box center [171, 14] width 49 height 20
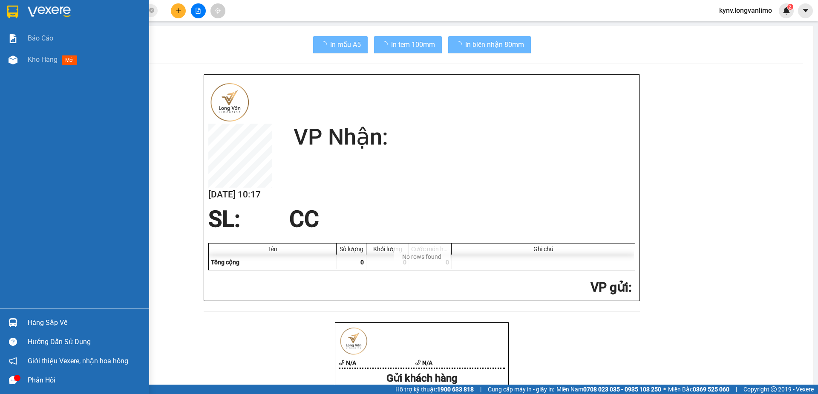
click at [10, 10] on img at bounding box center [12, 12] width 11 height 13
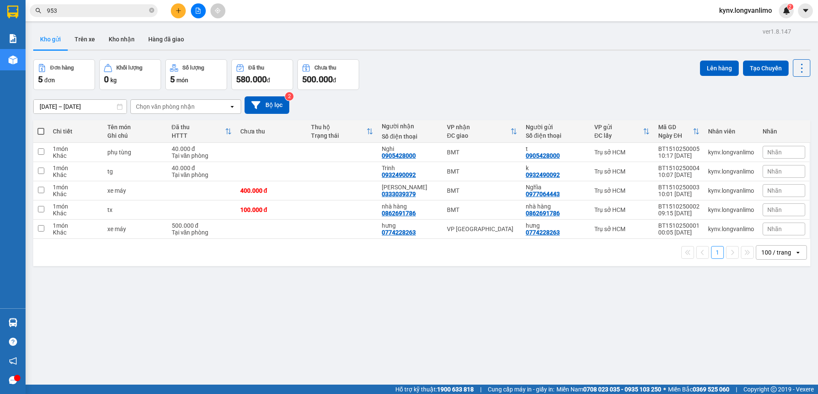
click at [552, 56] on div "ver 1.8.147 Kho gửi Trên xe Kho nhận Hàng đã giao Đơn hàng 5 đơn Khối lượng 0 k…" at bounding box center [422, 223] width 784 height 394
click at [757, 152] on icon at bounding box center [760, 152] width 6 height 6
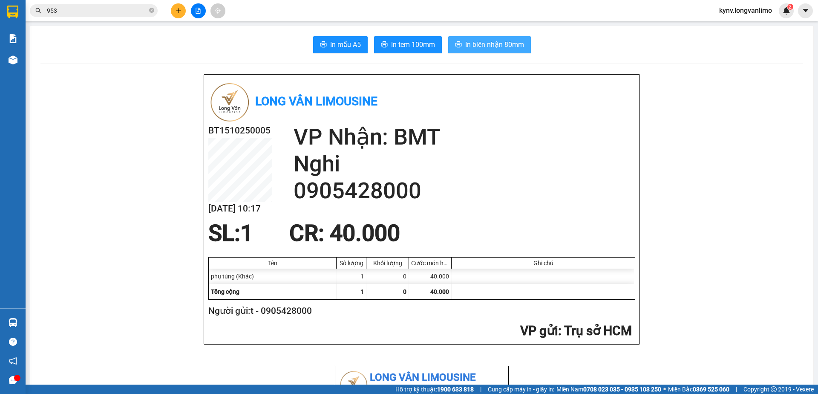
click at [482, 41] on span "In biên nhận 80mm" at bounding box center [494, 44] width 59 height 11
click at [403, 47] on span "In tem 100mm" at bounding box center [413, 44] width 44 height 11
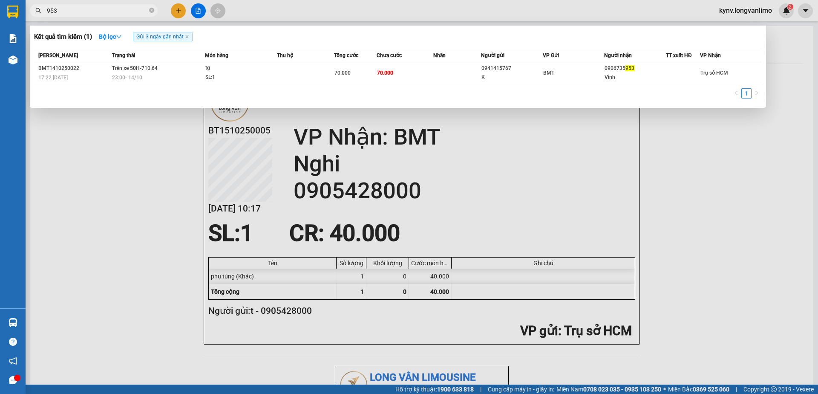
click at [87, 9] on input "953" at bounding box center [97, 10] width 101 height 9
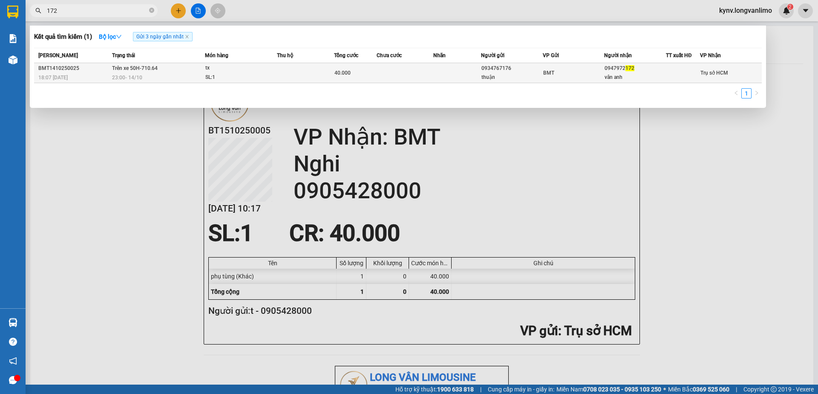
click at [537, 73] on div "thuận" at bounding box center [511, 77] width 61 height 9
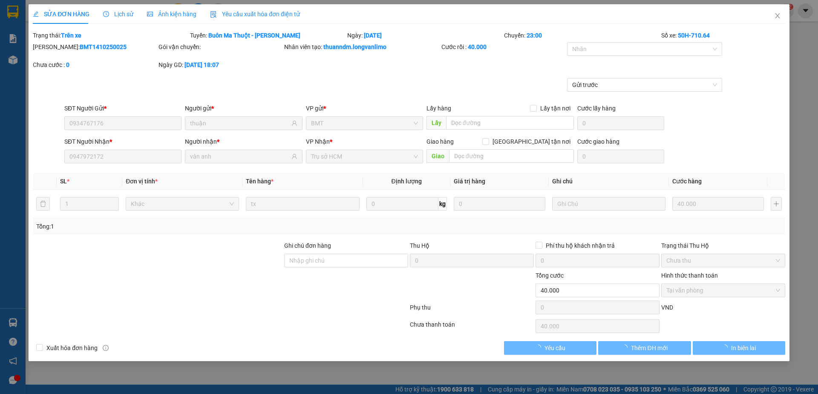
click at [163, 16] on span "Ảnh kiện hàng" at bounding box center [171, 14] width 49 height 7
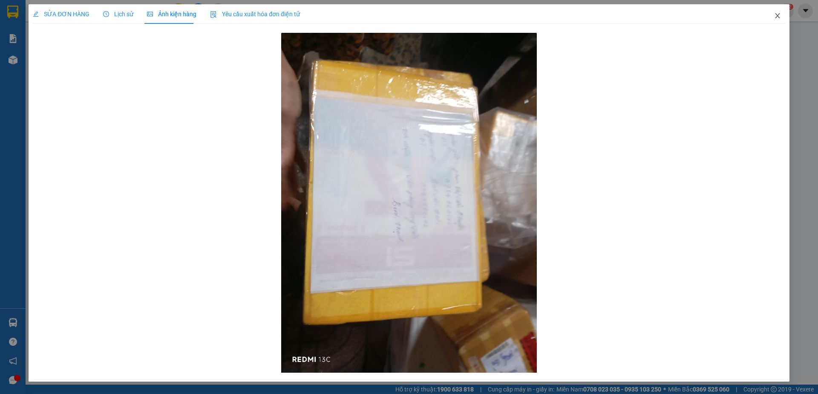
click at [780, 14] on icon "close" at bounding box center [777, 15] width 7 height 7
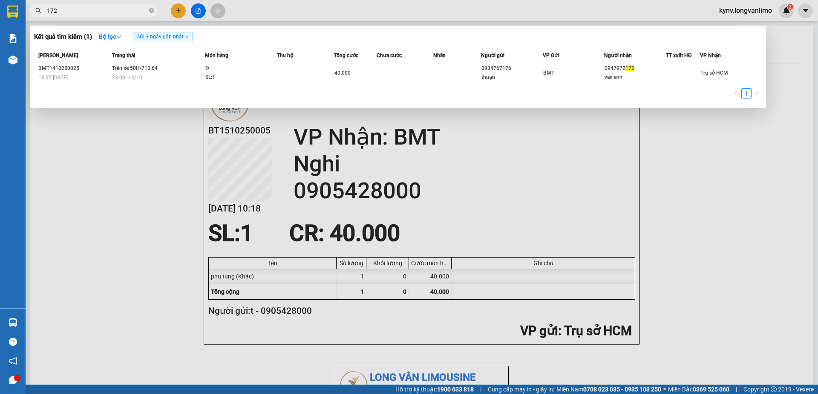
click at [105, 12] on input "172" at bounding box center [97, 10] width 101 height 9
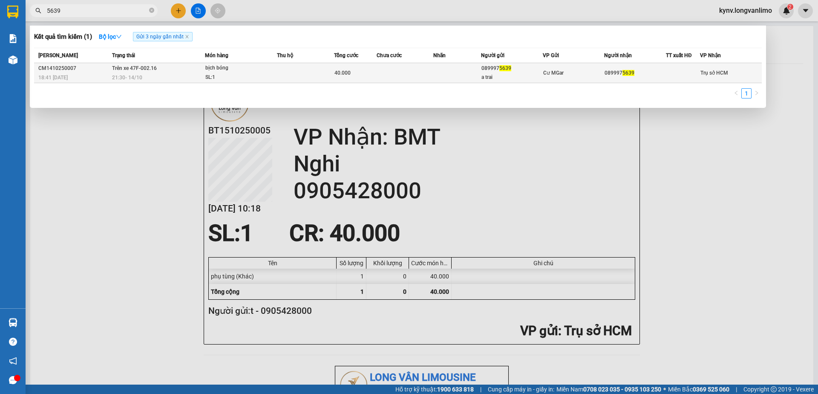
click at [348, 74] on span "40.000" at bounding box center [342, 73] width 16 height 6
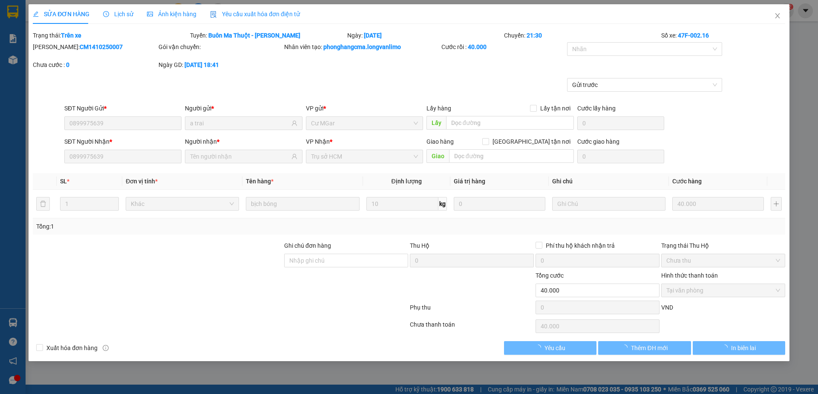
click at [164, 17] on span "Ảnh kiện hàng" at bounding box center [171, 14] width 49 height 7
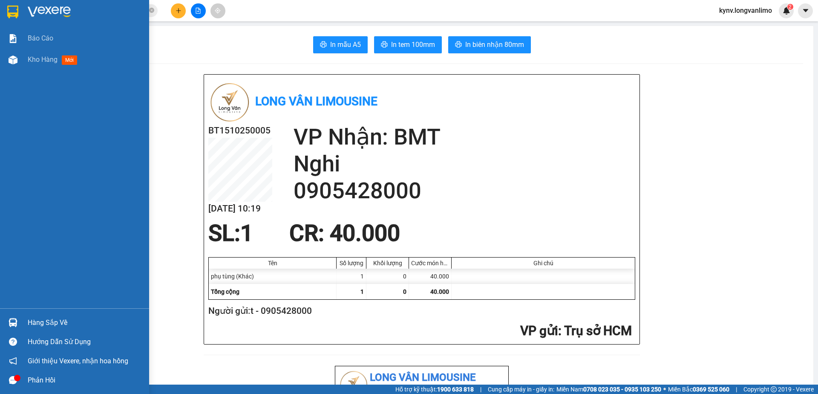
click at [5, 6] on div at bounding box center [74, 14] width 149 height 28
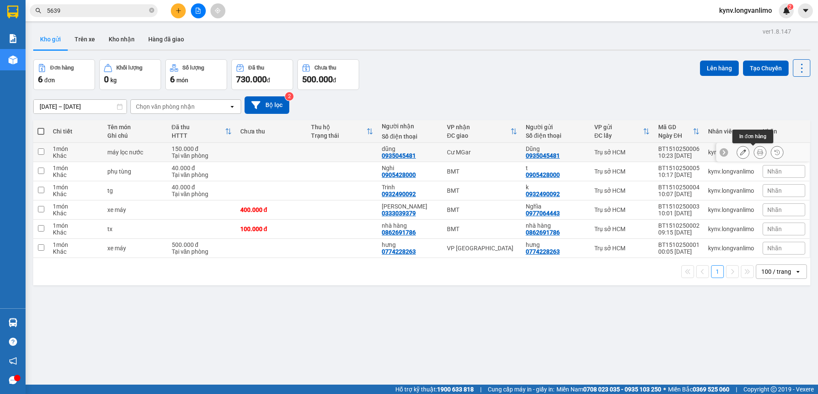
click at [757, 153] on icon at bounding box center [760, 152] width 6 height 6
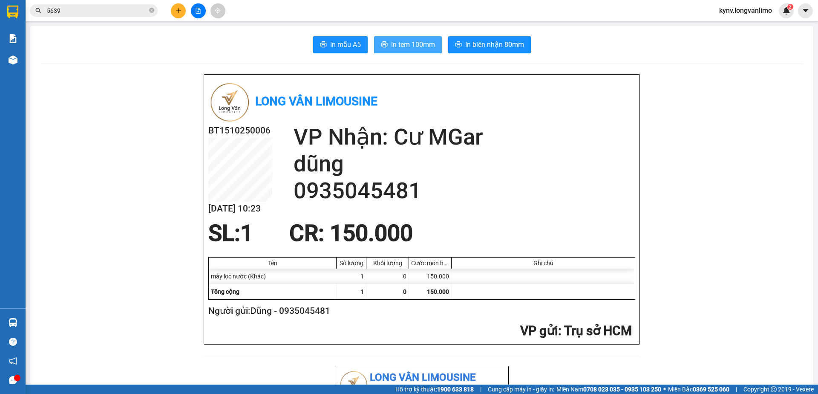
click at [421, 43] on span "In tem 100mm" at bounding box center [413, 44] width 44 height 11
click at [487, 43] on span "In biên nhận 80mm" at bounding box center [494, 44] width 59 height 11
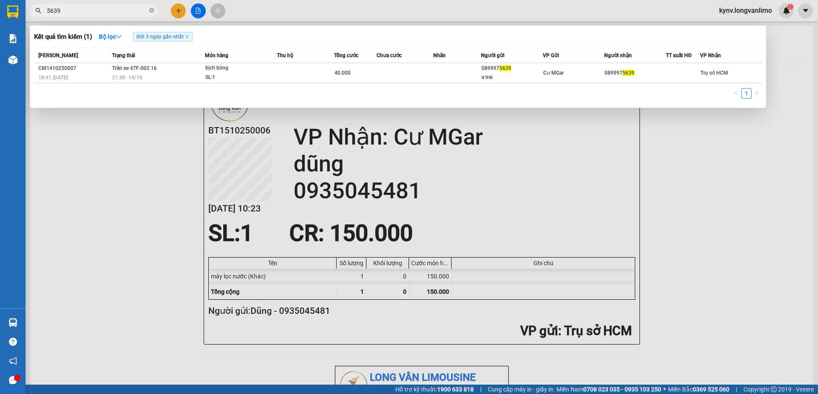
click at [98, 10] on input "5639" at bounding box center [97, 10] width 101 height 9
click at [98, 9] on input "5639" at bounding box center [97, 10] width 101 height 9
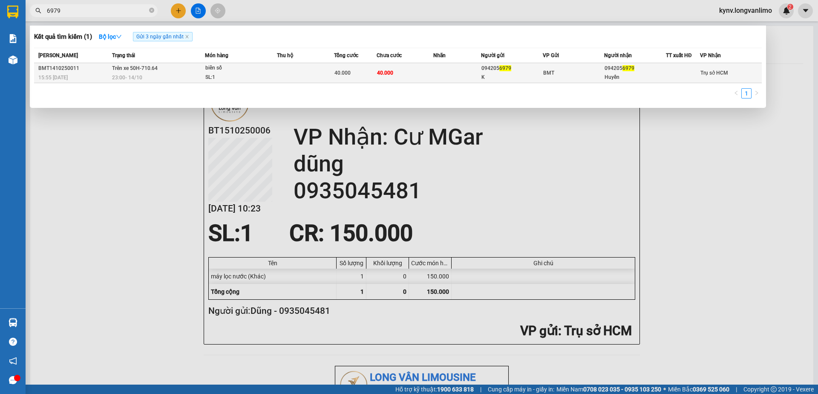
type input "6979"
click at [405, 77] on td "40.000" at bounding box center [405, 73] width 57 height 20
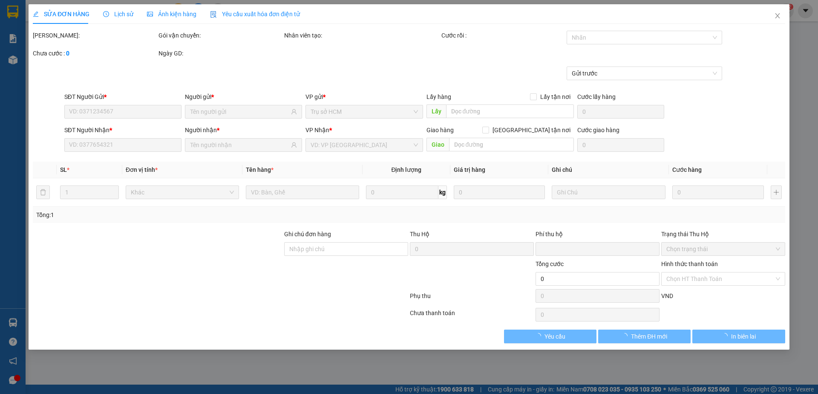
type input "0942056979"
type input "K"
type input "0942056979"
type input "Huyền"
type input "0"
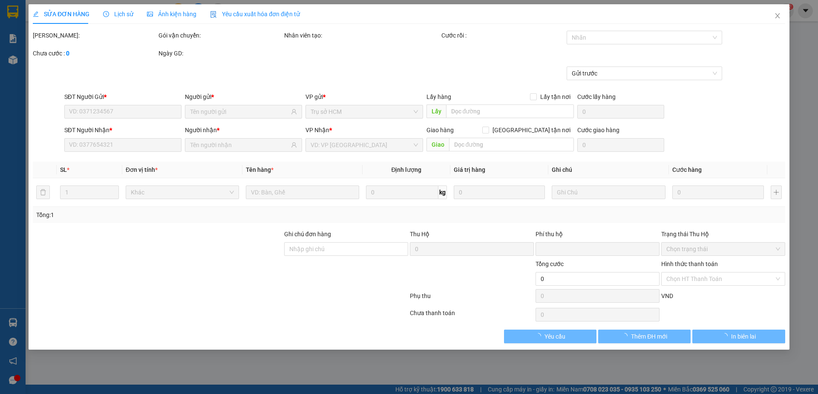
type input "40.000"
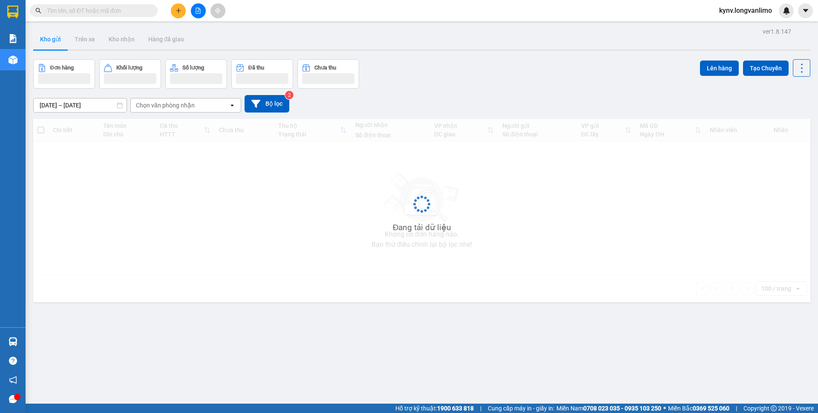
click at [110, 13] on input "text" at bounding box center [97, 10] width 101 height 9
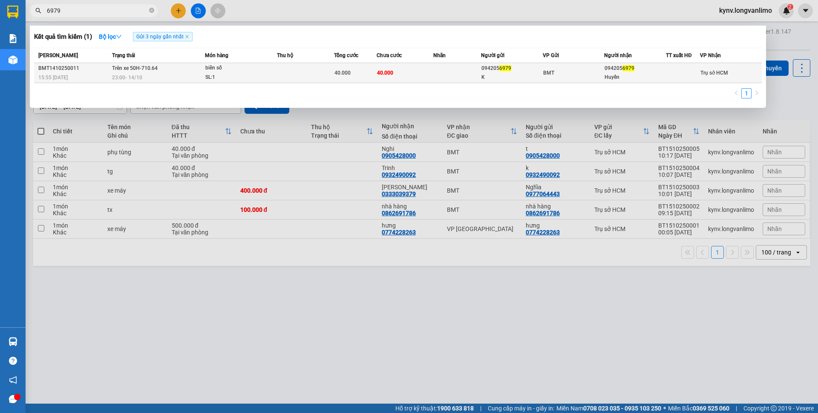
click at [382, 70] on span "40.000" at bounding box center [385, 73] width 16 height 6
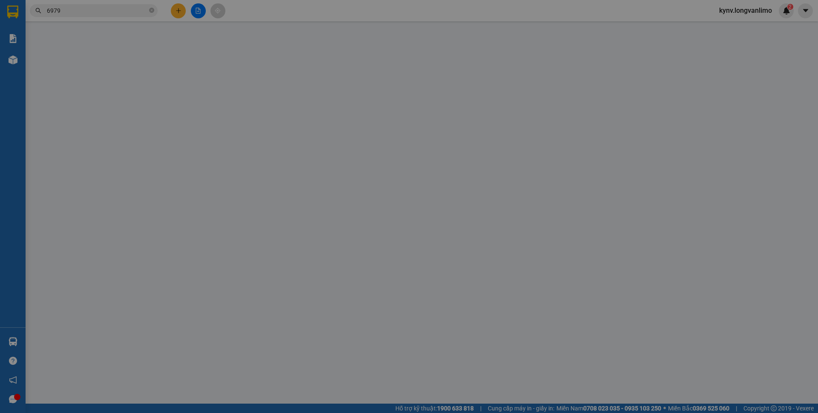
click at [173, 11] on span "Ảnh kiện hàng" at bounding box center [171, 14] width 49 height 7
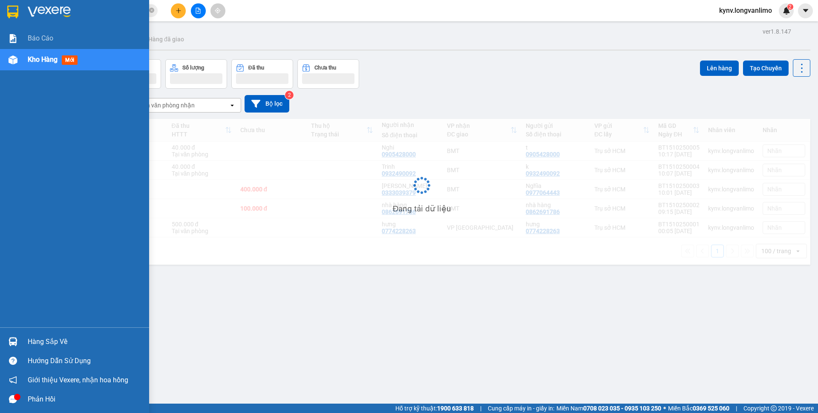
click at [9, 11] on img at bounding box center [12, 12] width 11 height 13
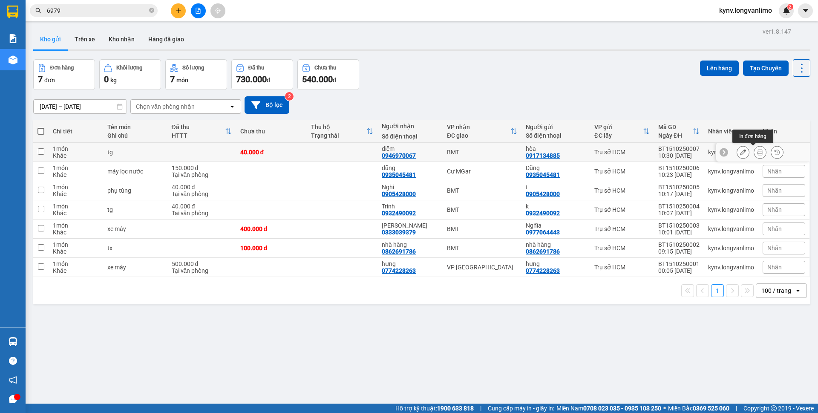
click at [757, 152] on icon at bounding box center [760, 152] width 6 height 6
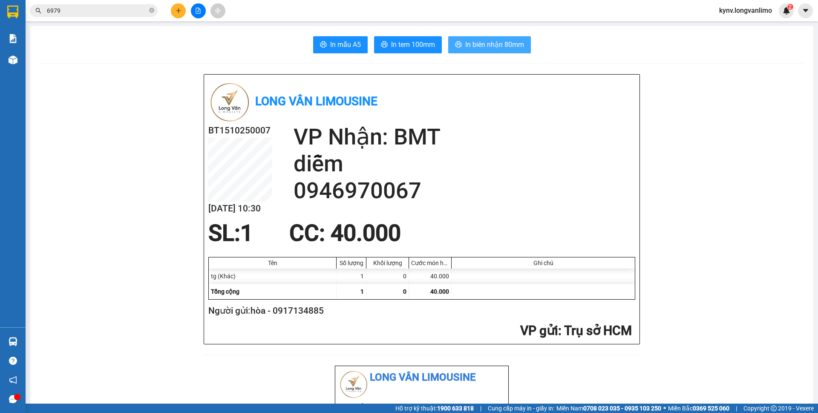
click at [500, 48] on span "In biên nhận 80mm" at bounding box center [494, 44] width 59 height 11
click at [407, 38] on button "In tem 100mm" at bounding box center [408, 44] width 68 height 17
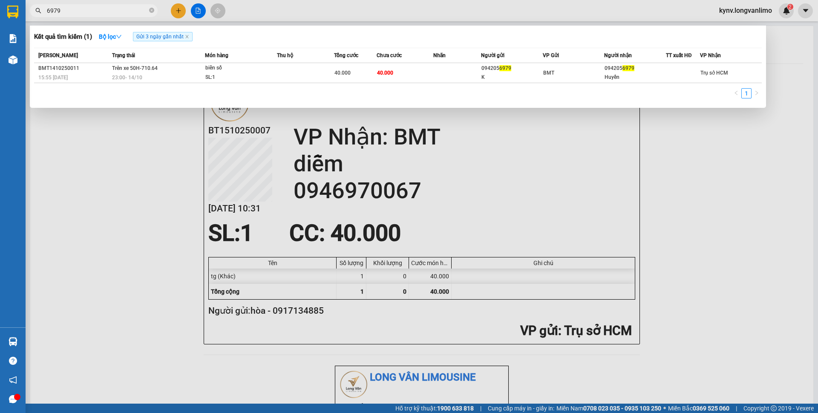
click at [104, 9] on input "6979" at bounding box center [97, 10] width 101 height 9
click at [103, 9] on input "6979" at bounding box center [97, 10] width 101 height 9
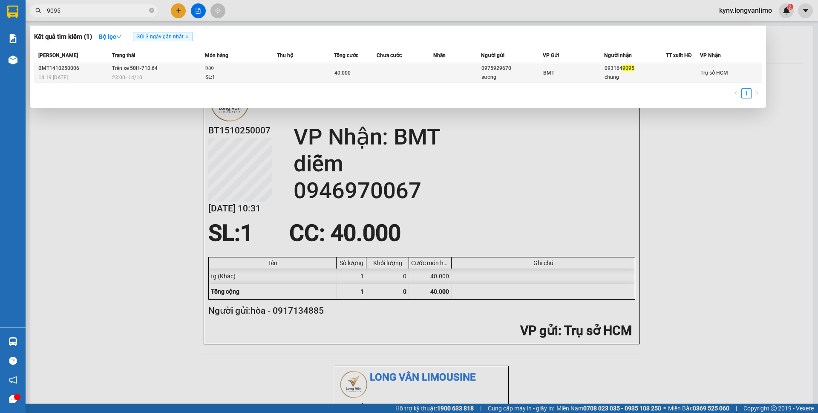
type input "9095"
click at [422, 70] on td at bounding box center [405, 73] width 57 height 20
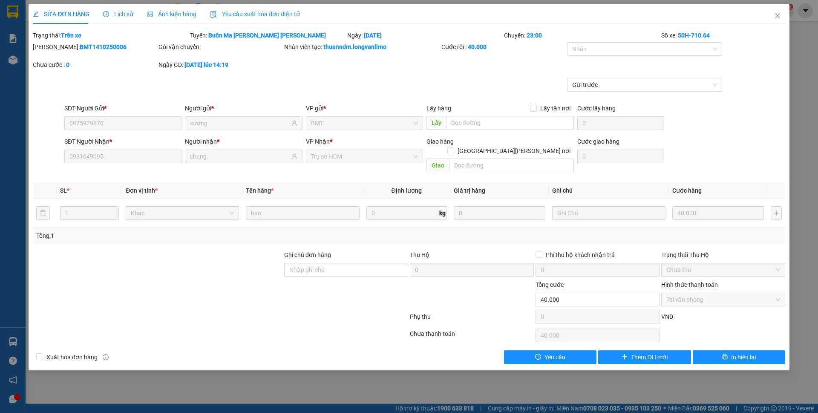
type input "0975929670"
type input "sương"
type input "0931649095"
type input "chung"
type input "0"
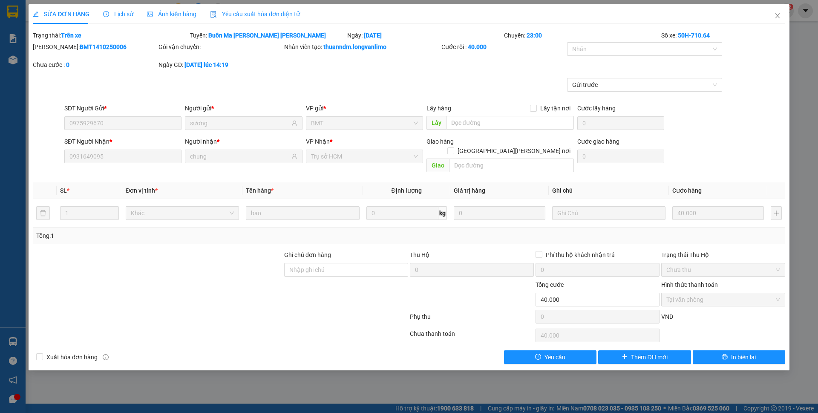
type input "40.000"
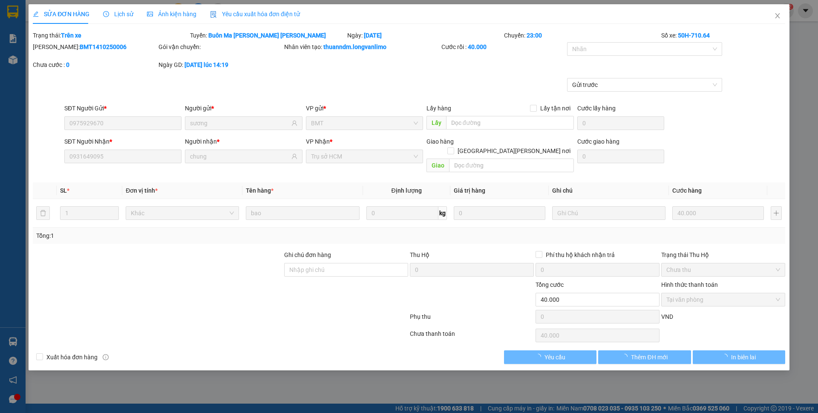
click at [162, 12] on span "Ảnh kiện hàng" at bounding box center [171, 14] width 49 height 7
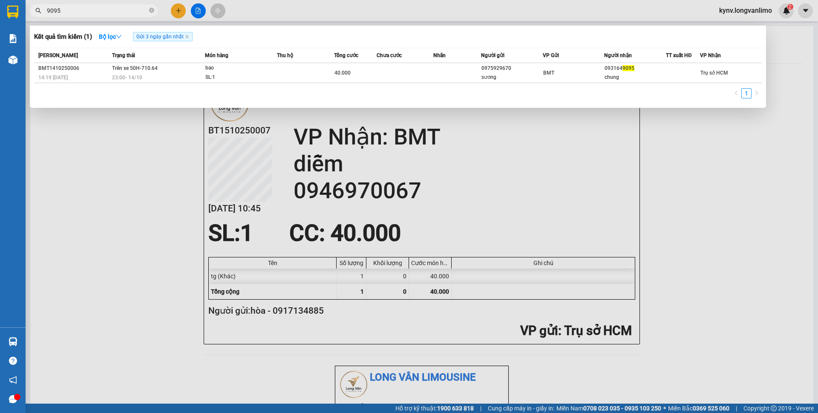
click at [105, 10] on input "9095" at bounding box center [97, 10] width 101 height 9
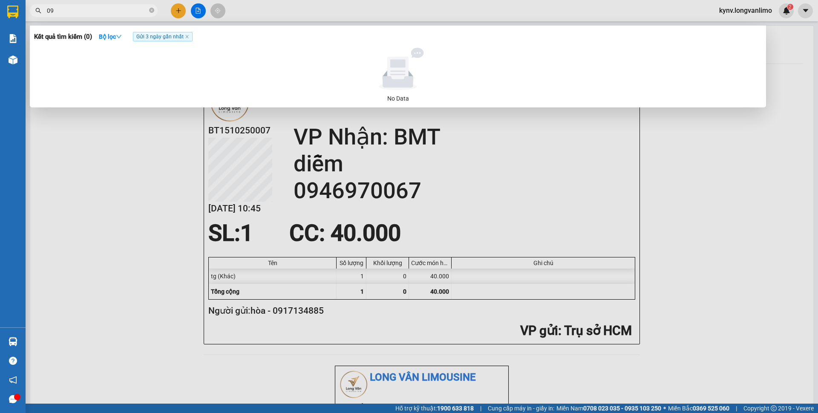
type input "0"
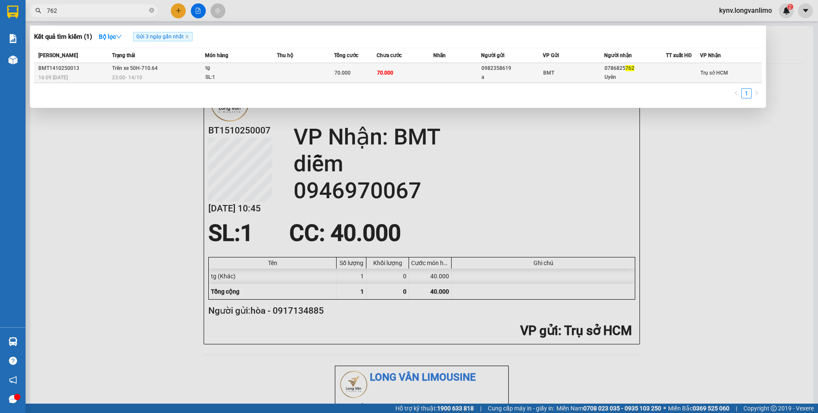
click at [394, 78] on td "70.000" at bounding box center [405, 73] width 57 height 20
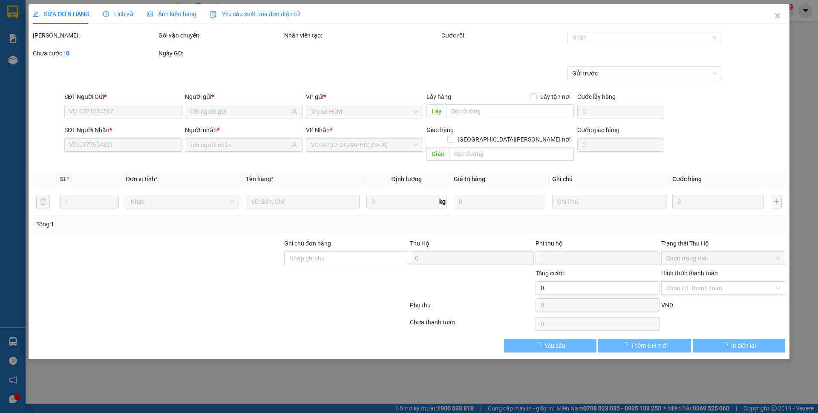
click at [170, 18] on div "Ảnh kiện hàng" at bounding box center [171, 13] width 49 height 9
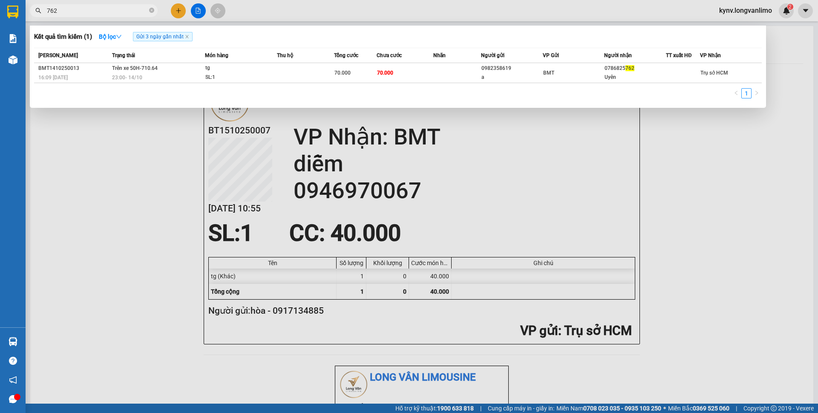
click at [79, 14] on input "762" at bounding box center [97, 10] width 101 height 9
click at [78, 13] on input "762" at bounding box center [97, 10] width 101 height 9
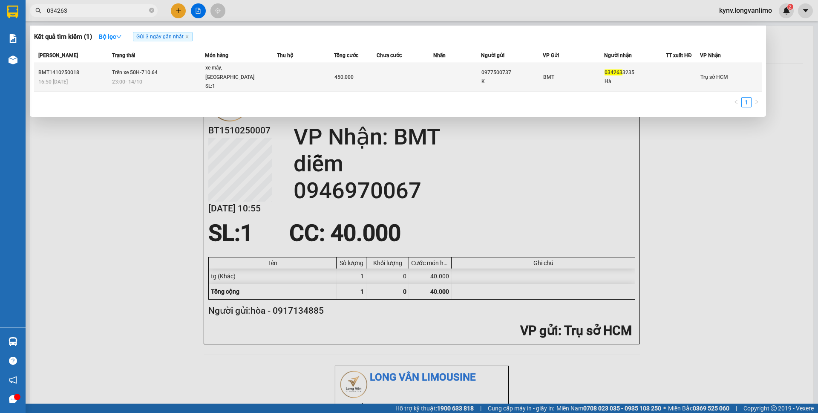
type input "034263"
click at [374, 73] on div "450.000" at bounding box center [355, 76] width 42 height 9
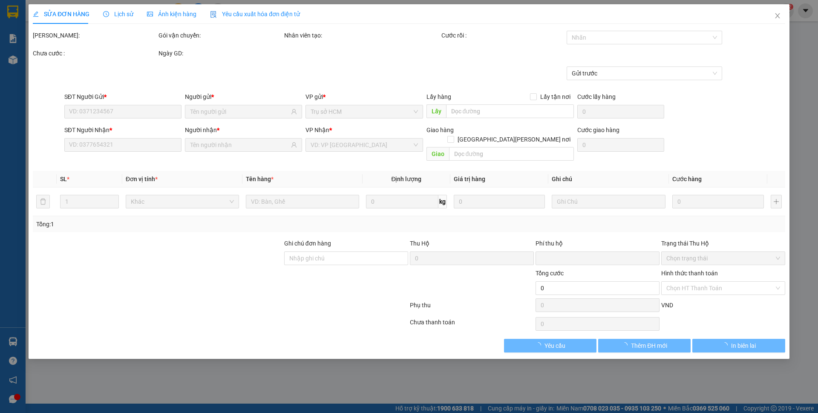
type input "0977500737"
type input "K"
type input "0342633235"
type input "Hà"
type input "0"
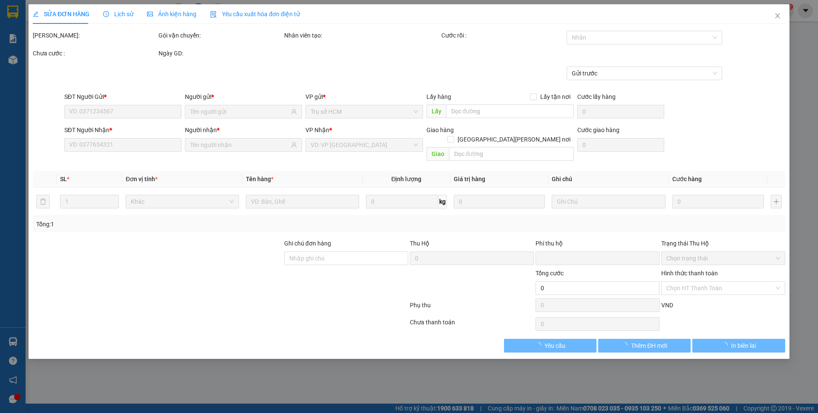
type input "450.000"
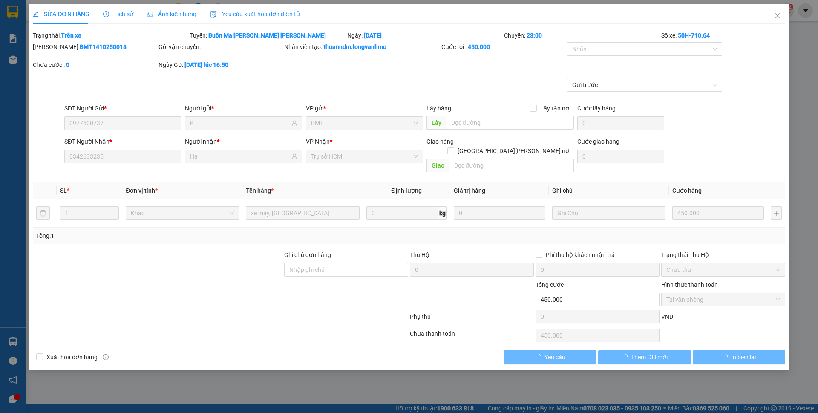
click at [173, 18] on div "Ảnh kiện hàng" at bounding box center [171, 13] width 49 height 9
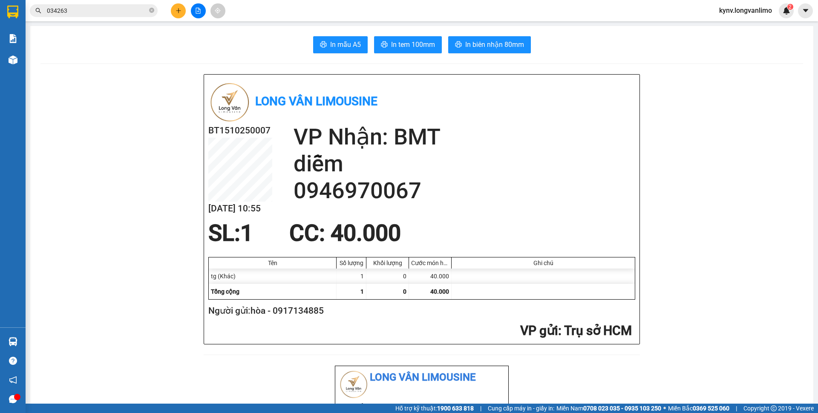
click at [92, 11] on input "034263" at bounding box center [97, 10] width 101 height 9
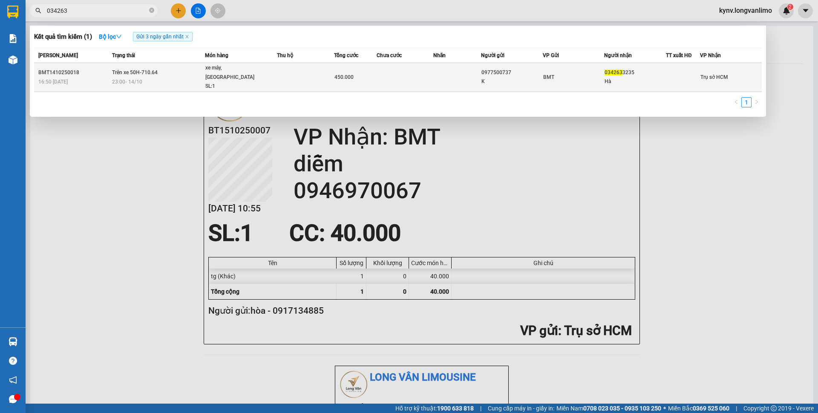
click at [378, 76] on td at bounding box center [405, 77] width 57 height 29
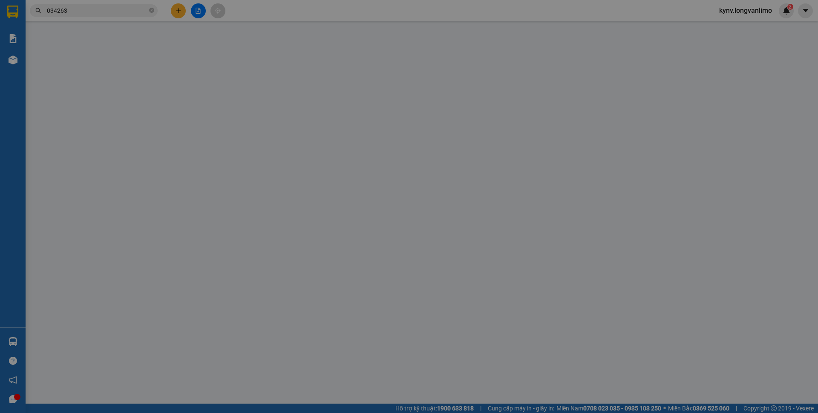
type input "0977500737"
type input "K"
type input "0342633235"
type input "Hà"
type input "0"
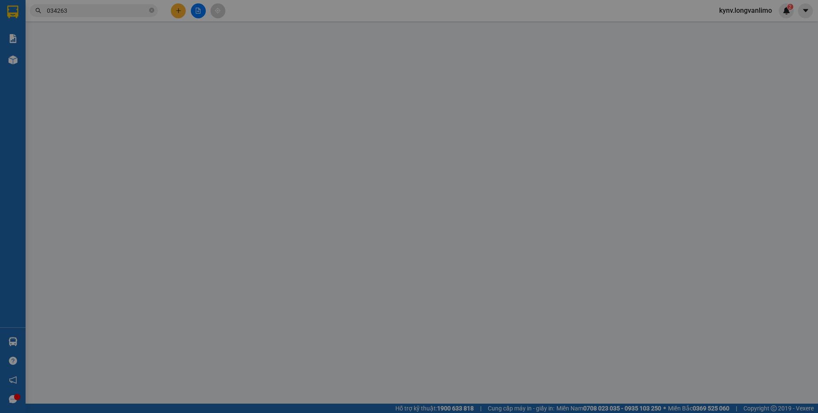
type input "450.000"
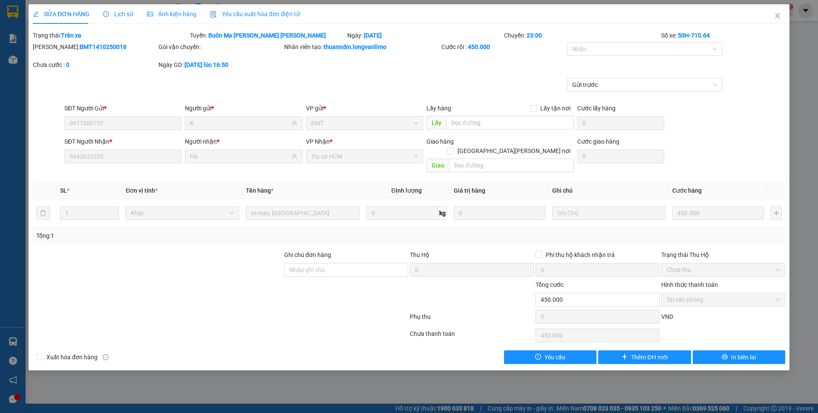
click at [176, 17] on span "Ảnh kiện hàng" at bounding box center [171, 14] width 49 height 7
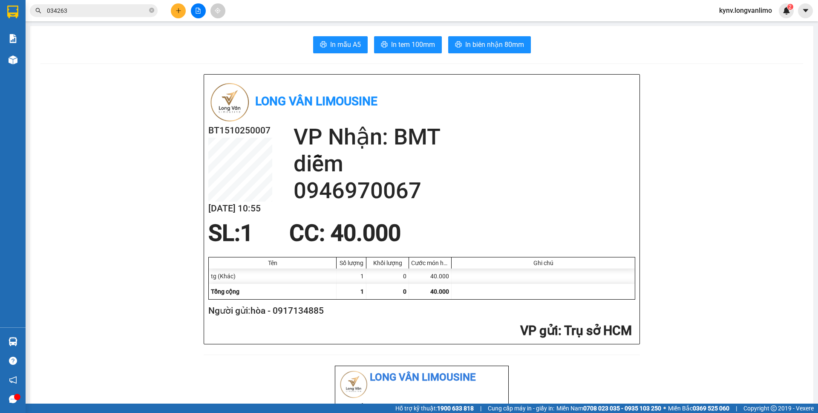
click at [83, 12] on input "034263" at bounding box center [97, 10] width 101 height 9
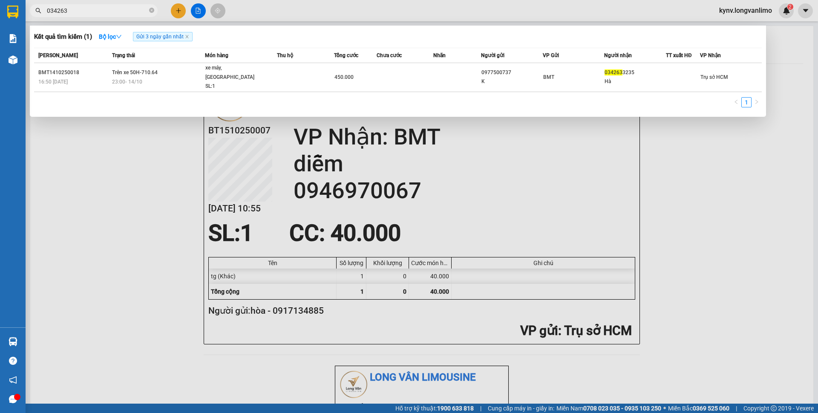
click at [88, 12] on input "034263" at bounding box center [97, 10] width 101 height 9
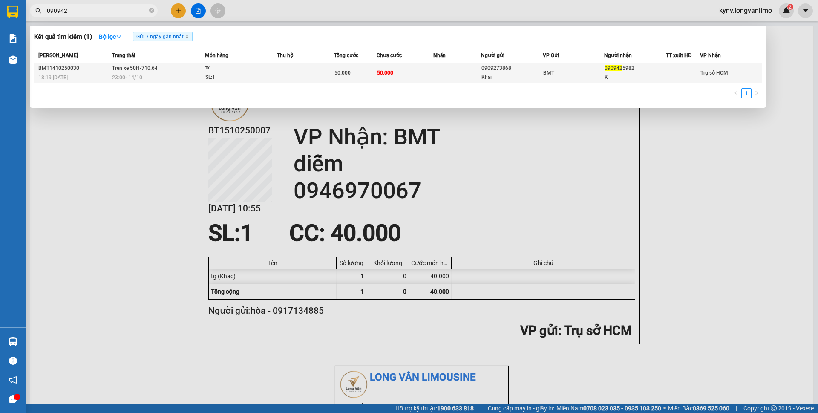
type input "090942"
click at [417, 77] on td "50.000" at bounding box center [405, 73] width 57 height 20
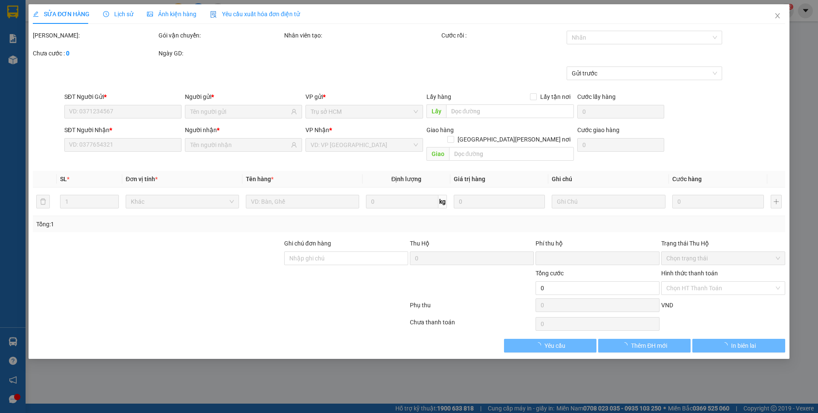
click at [168, 17] on span "Ảnh kiện hàng" at bounding box center [171, 14] width 49 height 7
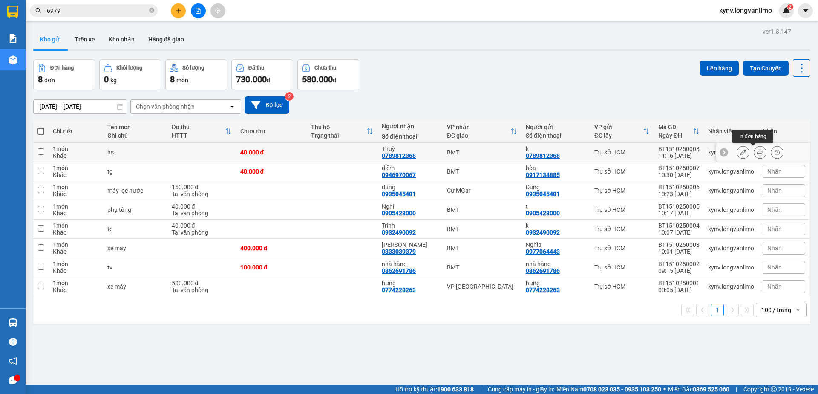
click at [757, 151] on icon at bounding box center [760, 152] width 6 height 6
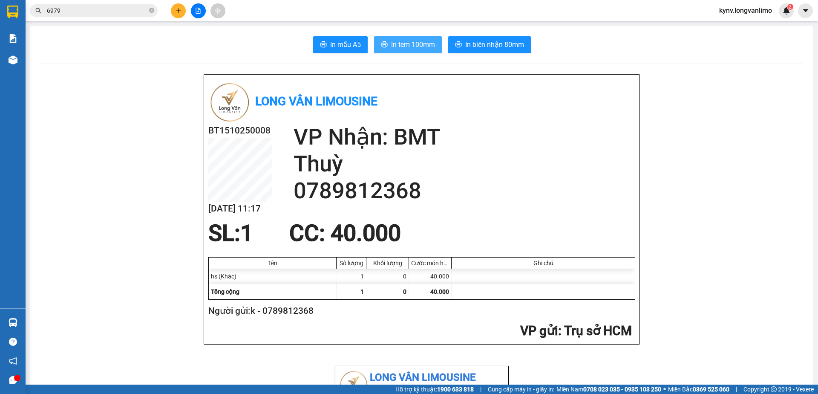
click at [418, 44] on span "In tem 100mm" at bounding box center [413, 44] width 44 height 11
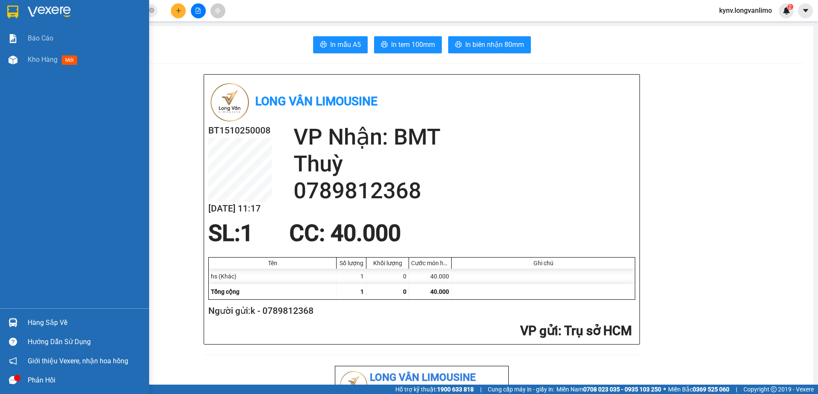
click at [3, 14] on div at bounding box center [74, 14] width 149 height 28
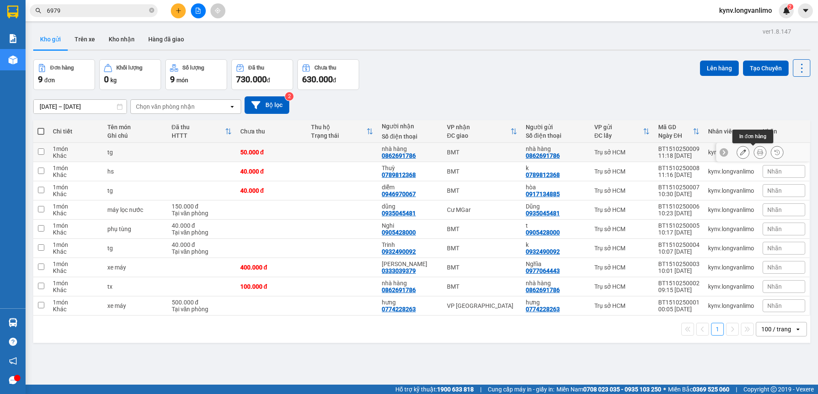
click at [757, 153] on icon at bounding box center [760, 152] width 6 height 6
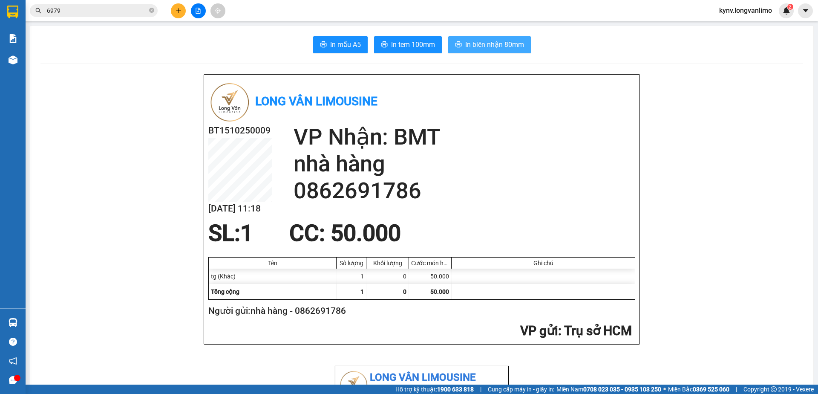
click at [471, 37] on button "In biên nhận 80mm" at bounding box center [489, 44] width 83 height 17
click at [416, 46] on span "In tem 100mm" at bounding box center [413, 44] width 44 height 11
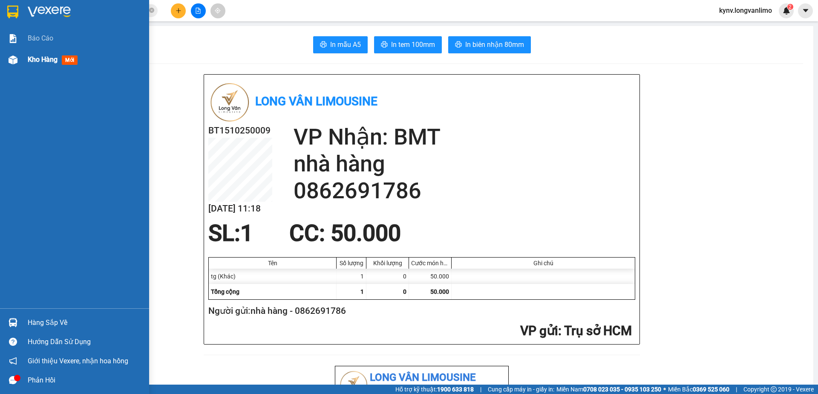
click at [19, 63] on div at bounding box center [13, 59] width 15 height 15
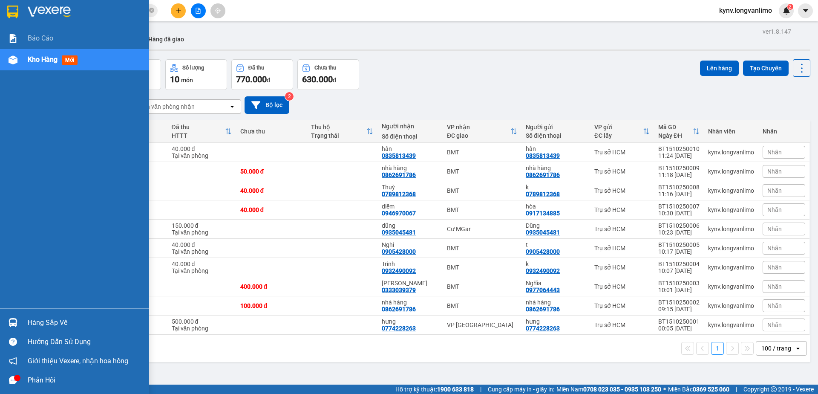
click at [50, 64] on div "Kho hàng mới" at bounding box center [54, 59] width 53 height 11
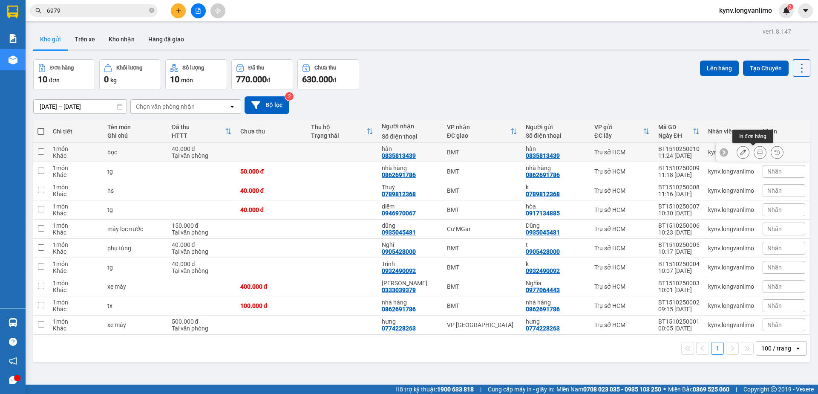
click at [757, 155] on icon at bounding box center [760, 152] width 6 height 6
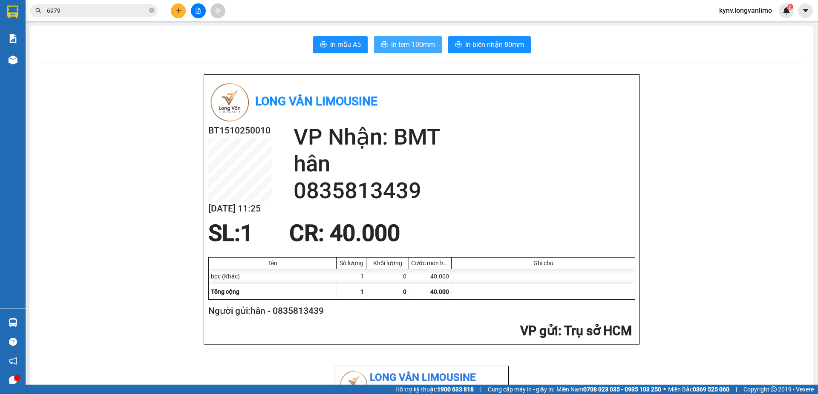
click at [406, 41] on span "In tem 100mm" at bounding box center [413, 44] width 44 height 11
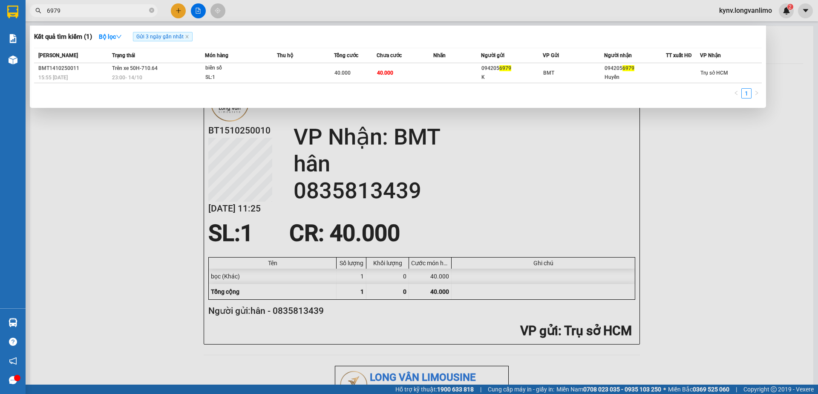
click at [78, 13] on input "6979" at bounding box center [97, 10] width 101 height 9
click at [75, 15] on input "6979" at bounding box center [97, 10] width 101 height 9
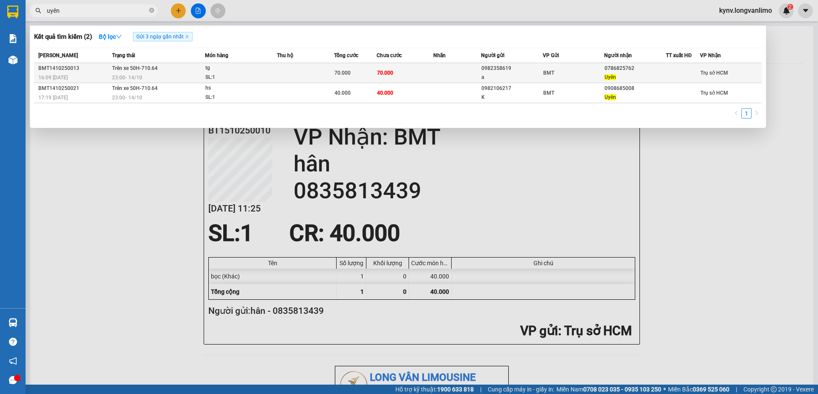
type input "uyên"
click at [265, 78] on div "SL: 1" at bounding box center [237, 77] width 64 height 9
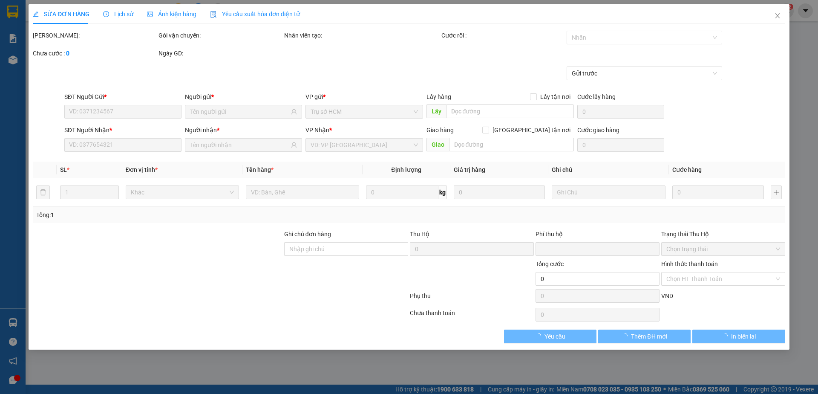
click at [171, 15] on span "Ảnh kiện hàng" at bounding box center [171, 14] width 49 height 7
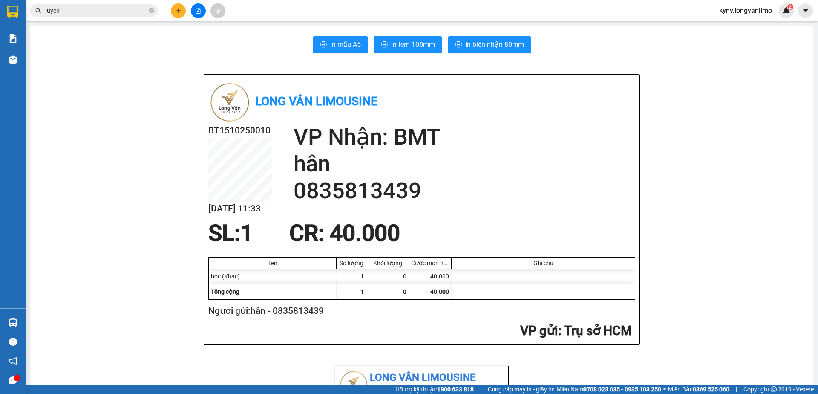
click at [105, 12] on input "uyên" at bounding box center [97, 10] width 101 height 9
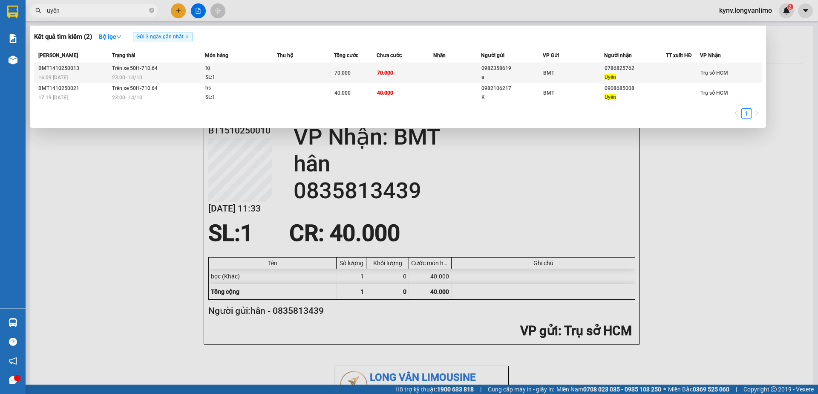
click at [254, 71] on div "tg" at bounding box center [237, 67] width 64 height 9
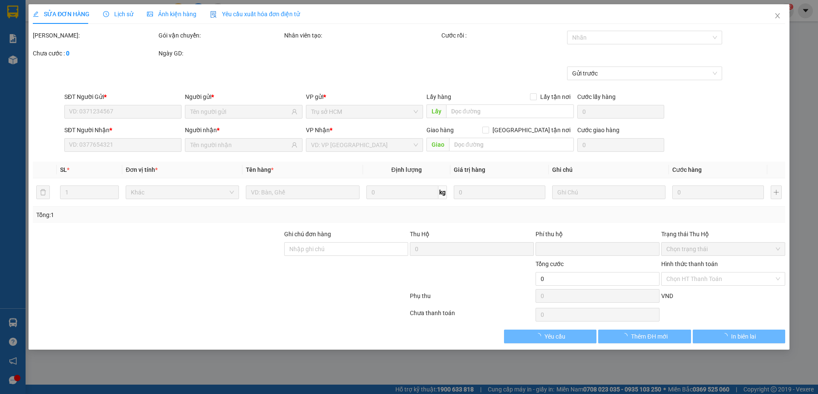
click at [165, 19] on div "Ảnh kiện hàng" at bounding box center [171, 14] width 49 height 20
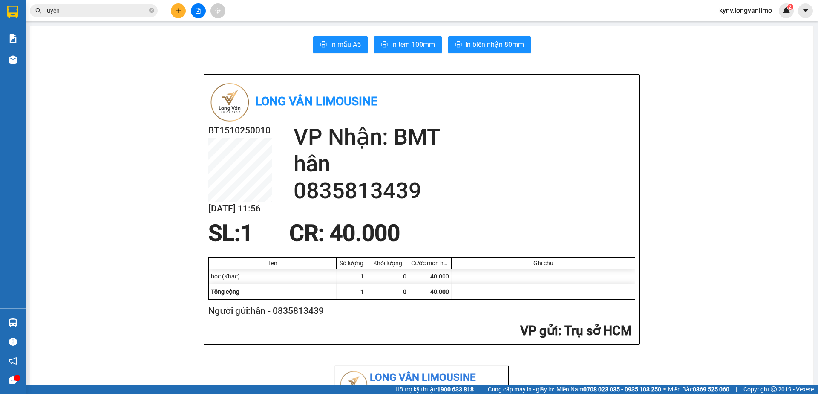
click at [87, 13] on input "uyên" at bounding box center [97, 10] width 101 height 9
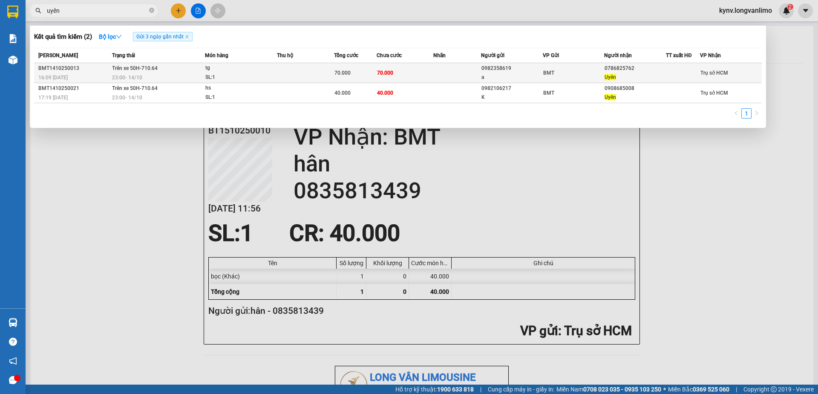
click at [216, 72] on div "tg" at bounding box center [237, 67] width 64 height 9
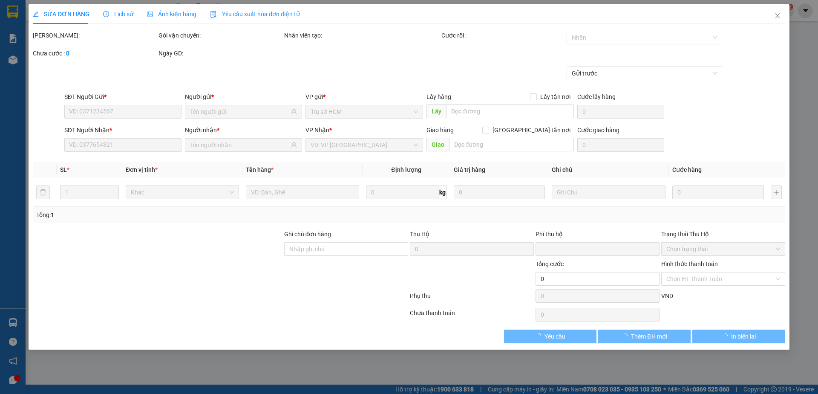
type input "0982358619"
type input "a"
type input "0786825762"
type input "Uyên"
type input "0"
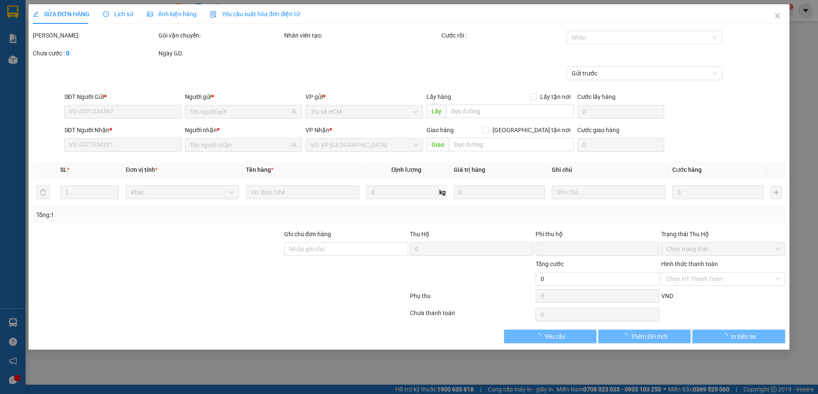
type input "70.000"
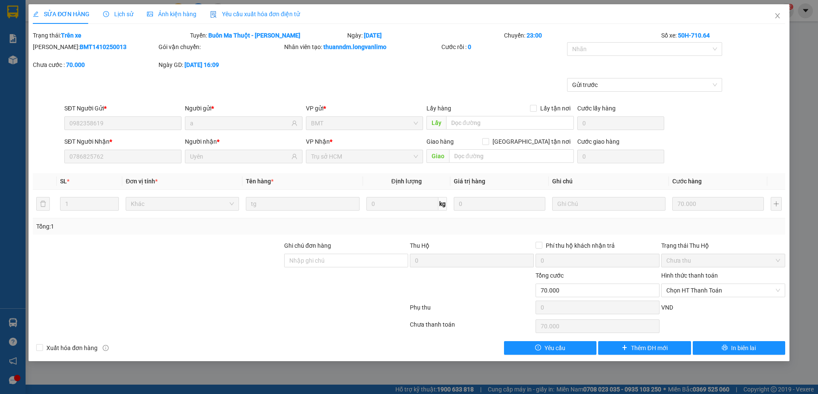
click at [170, 13] on span "Ảnh kiện hàng" at bounding box center [171, 14] width 49 height 7
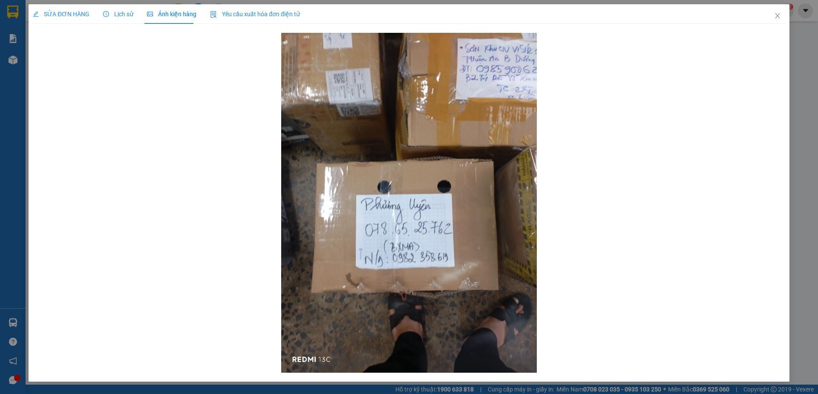
drag, startPoint x: 266, startPoint y: 179, endPoint x: 220, endPoint y: 122, distance: 73.0
click at [220, 122] on div at bounding box center [409, 203] width 752 height 344
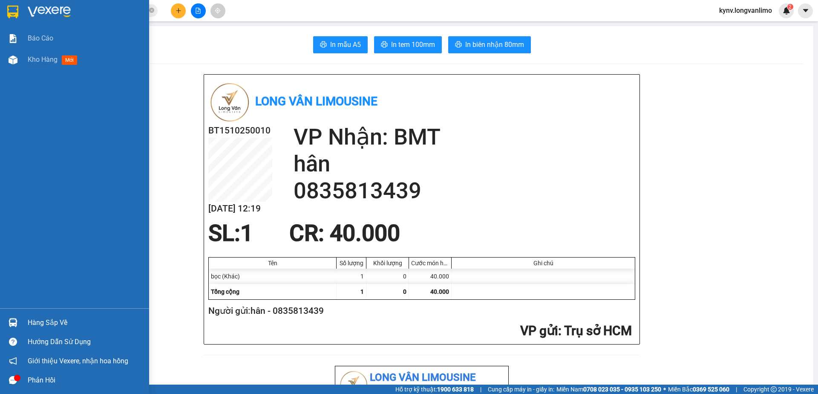
click at [8, 12] on img at bounding box center [12, 12] width 11 height 13
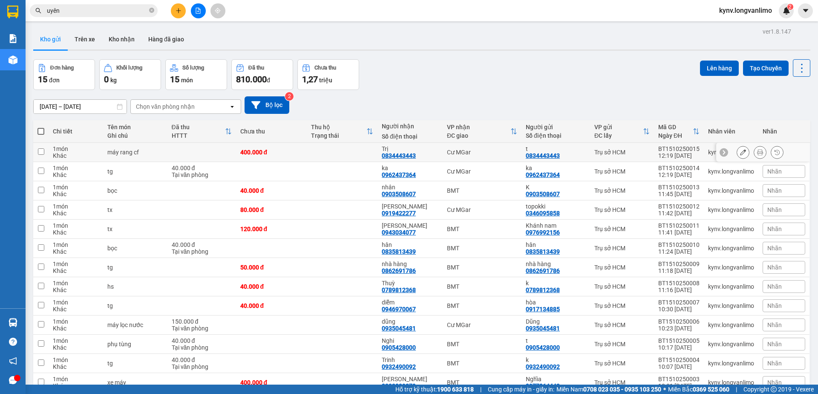
click at [757, 151] on icon at bounding box center [760, 152] width 6 height 6
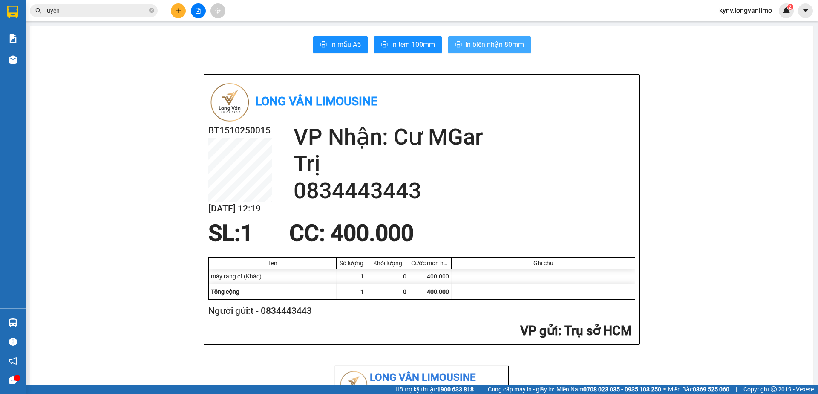
click at [471, 41] on span "In biên nhận 80mm" at bounding box center [494, 44] width 59 height 11
click at [399, 41] on span "In tem 100mm" at bounding box center [413, 44] width 44 height 11
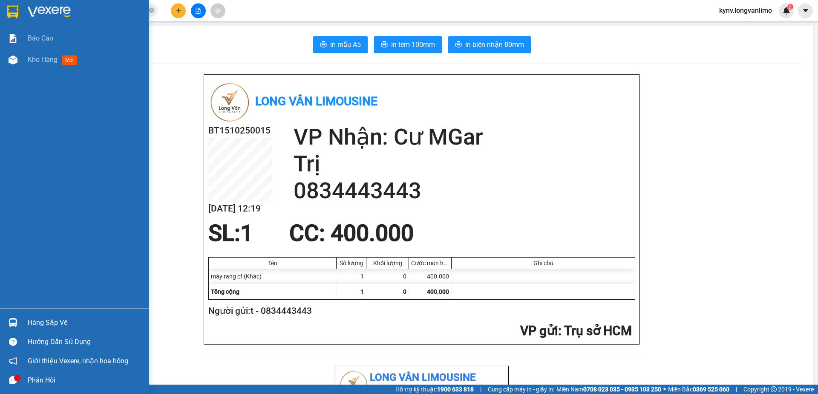
click at [14, 13] on img at bounding box center [12, 12] width 11 height 13
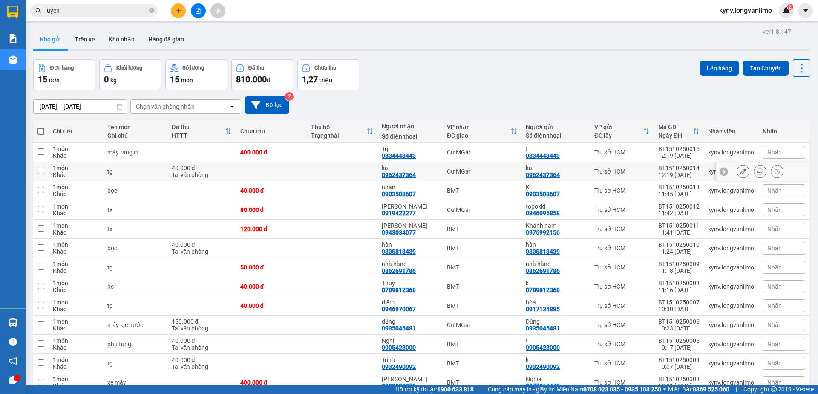
click at [757, 170] on icon at bounding box center [760, 171] width 6 height 6
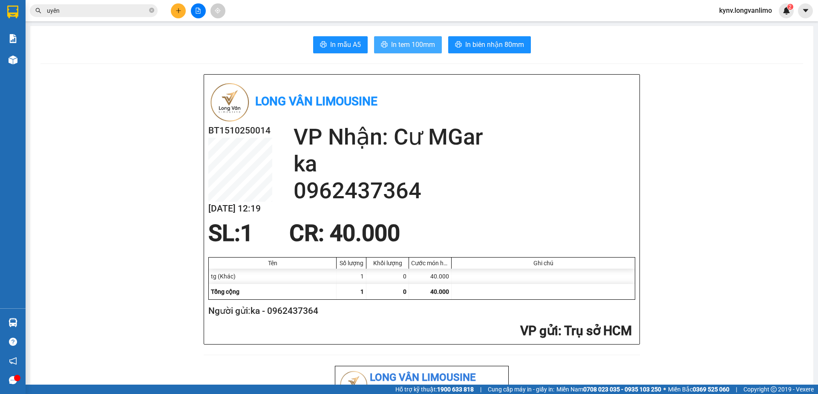
click at [420, 52] on button "In tem 100mm" at bounding box center [408, 44] width 68 height 17
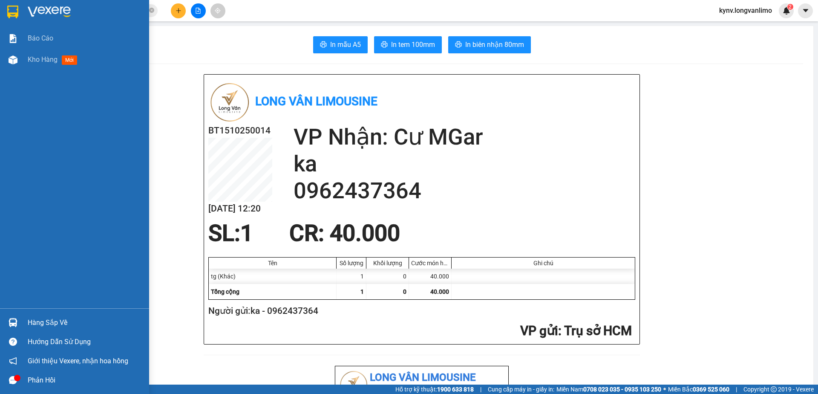
click at [7, 9] on img at bounding box center [12, 12] width 11 height 13
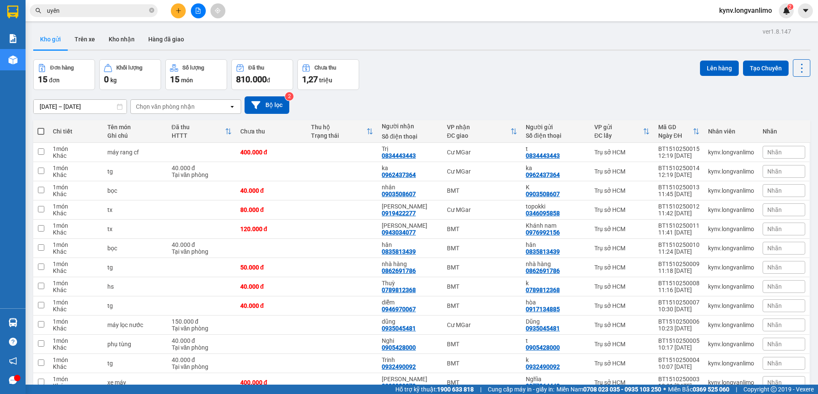
click at [227, 131] on icon at bounding box center [228, 131] width 7 height 7
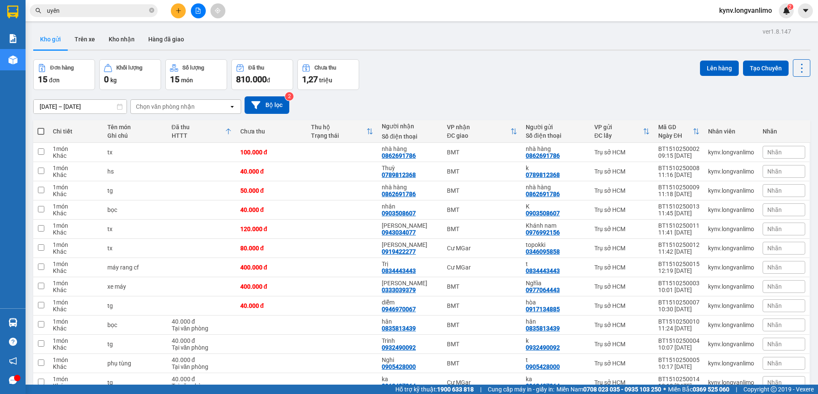
click at [228, 130] on icon at bounding box center [228, 132] width 5 height 6
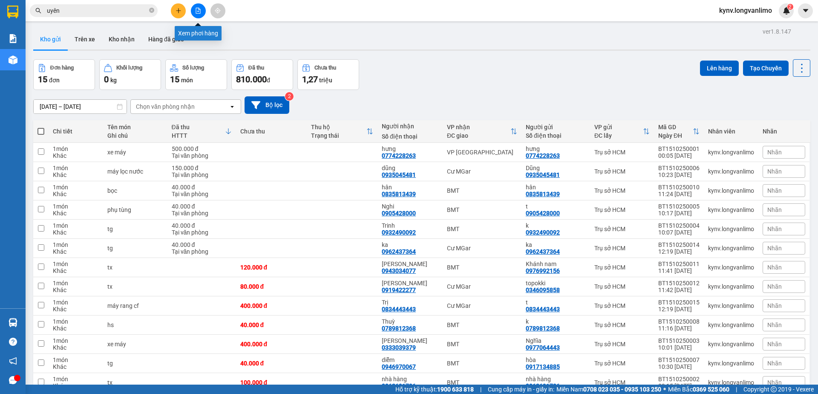
click at [198, 9] on icon "file-add" at bounding box center [198, 11] width 6 height 6
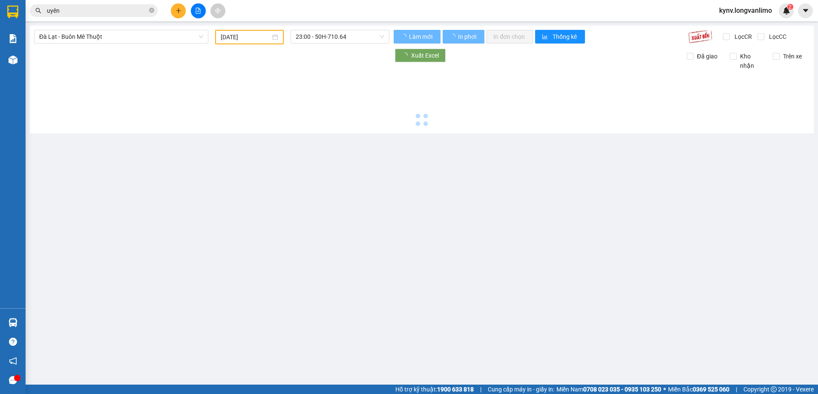
type input "[DATE]"
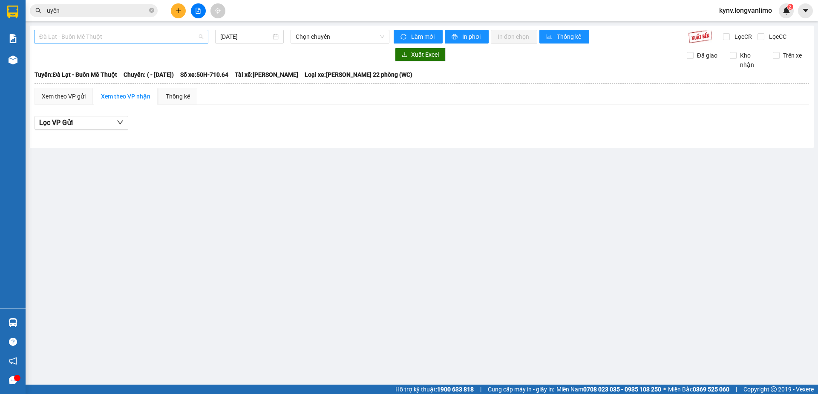
click at [128, 32] on span "Đà Lạt - Buôn Mê Thuột" at bounding box center [121, 36] width 164 height 13
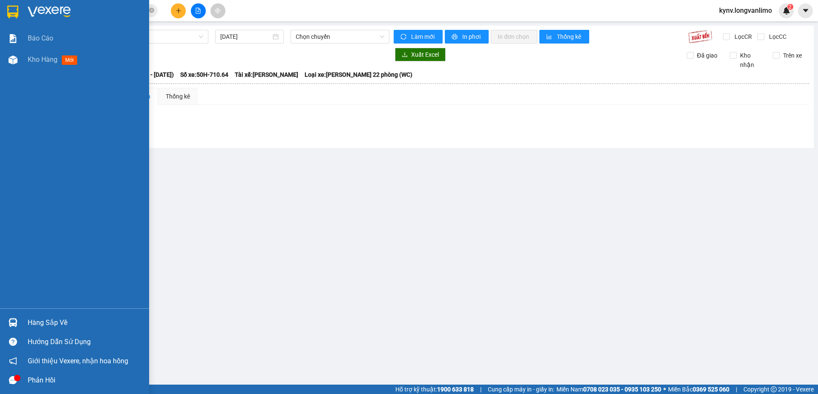
click at [11, 10] on img at bounding box center [12, 12] width 11 height 13
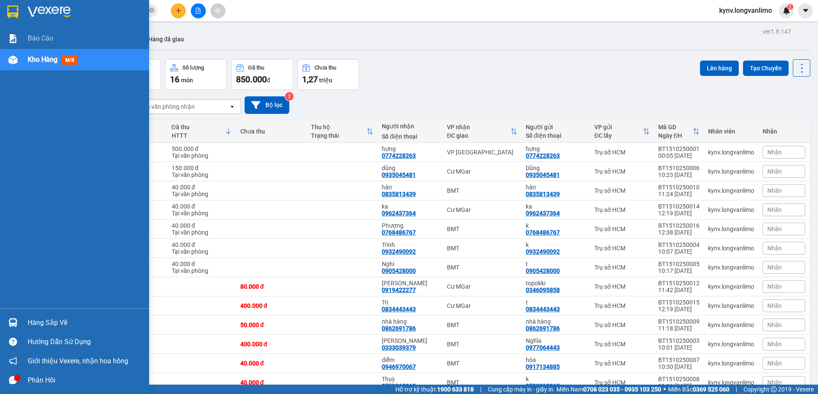
click at [11, 6] on img at bounding box center [12, 12] width 11 height 13
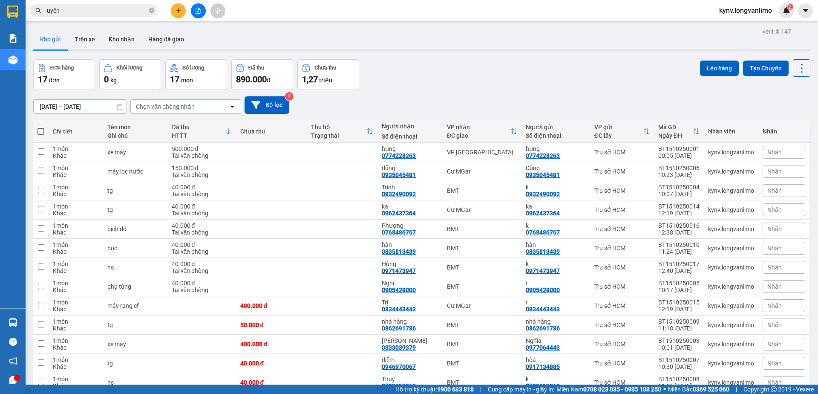
click at [229, 131] on icon at bounding box center [228, 131] width 7 height 7
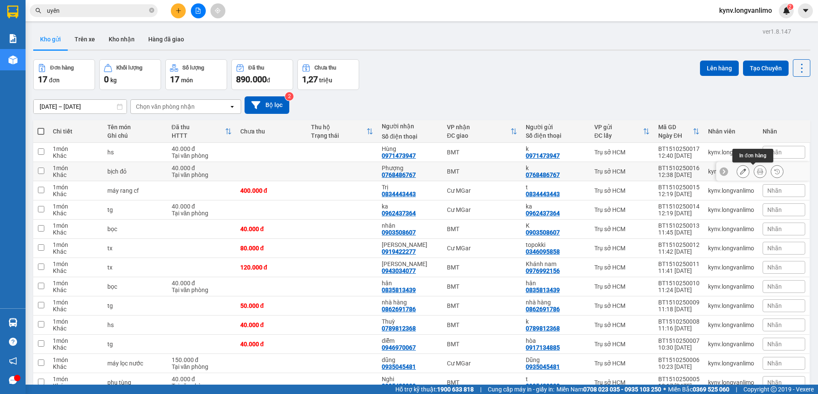
click at [754, 174] on button at bounding box center [760, 171] width 12 height 15
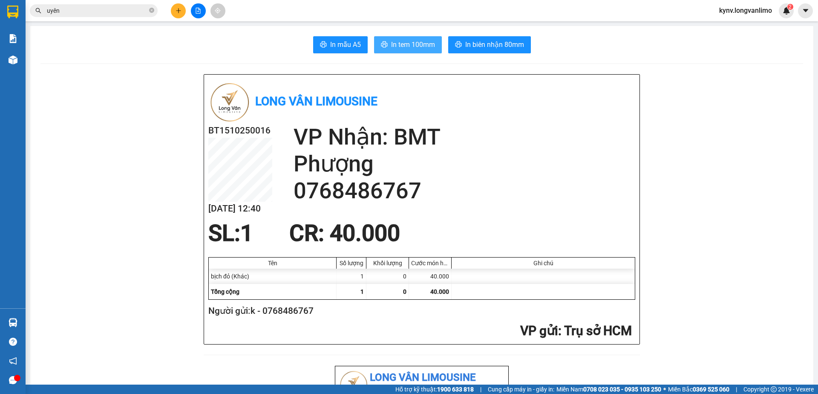
click at [397, 47] on span "In tem 100mm" at bounding box center [413, 44] width 44 height 11
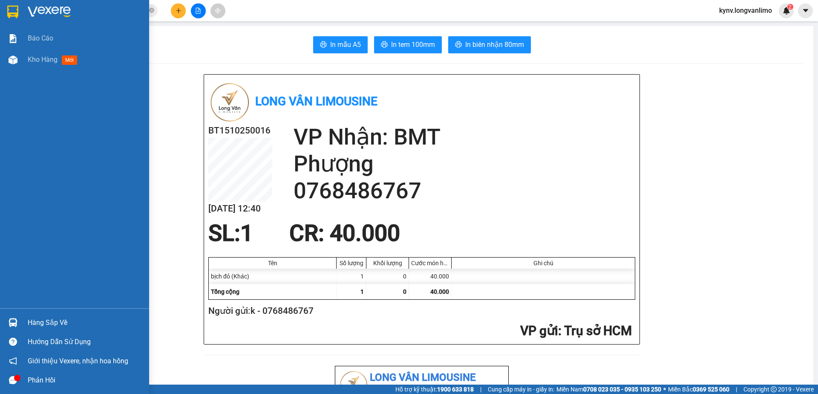
click at [11, 12] on img at bounding box center [12, 12] width 11 height 13
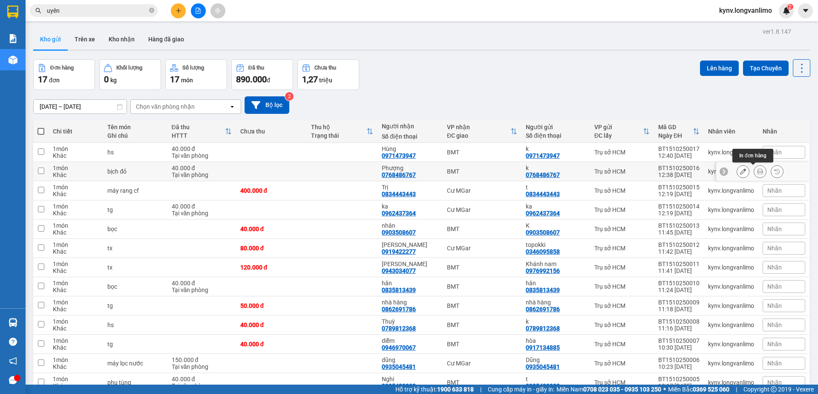
click at [757, 173] on icon at bounding box center [760, 171] width 6 height 6
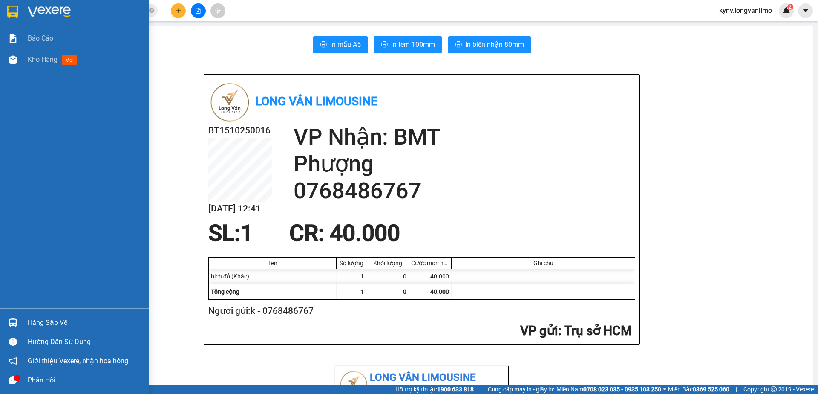
click at [11, 5] on div at bounding box center [13, 11] width 15 height 15
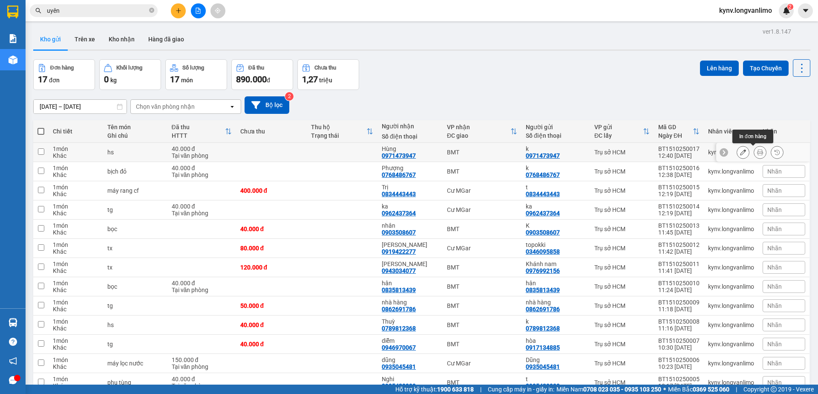
click at [757, 153] on icon at bounding box center [760, 152] width 6 height 6
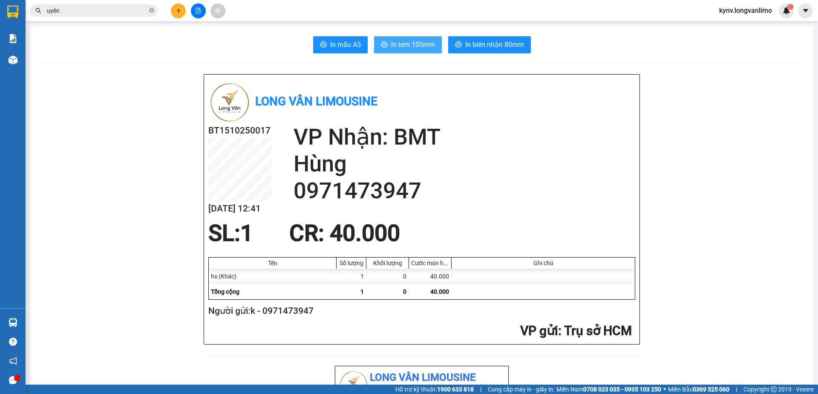
click at [400, 43] on span "In tem 100mm" at bounding box center [413, 44] width 44 height 11
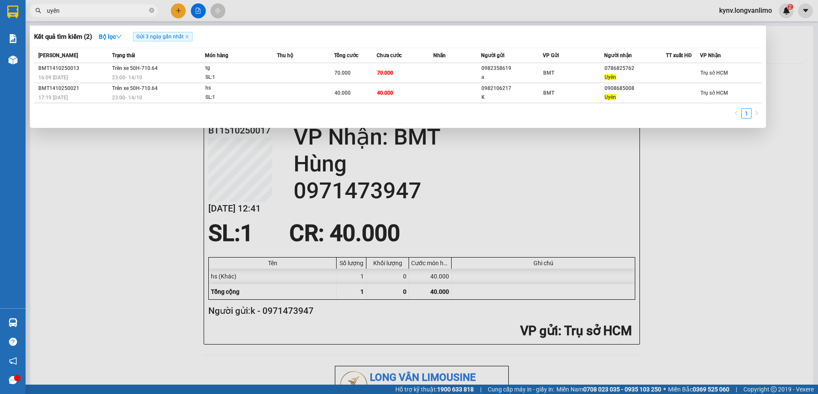
click at [74, 14] on input "uyên" at bounding box center [97, 10] width 101 height 9
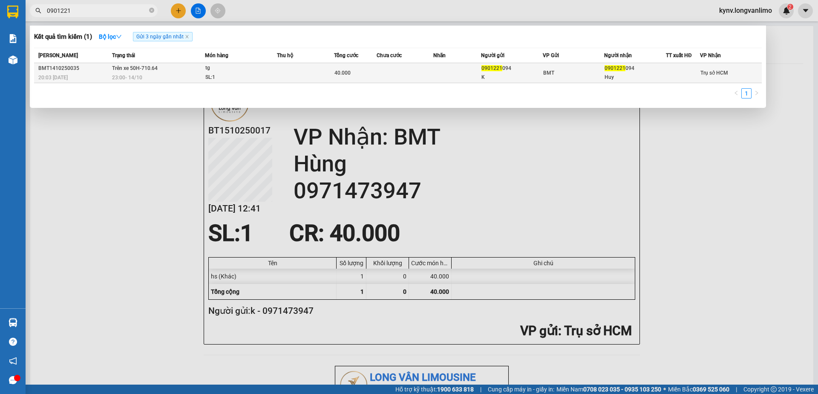
click at [341, 65] on td "40.000" at bounding box center [355, 73] width 43 height 20
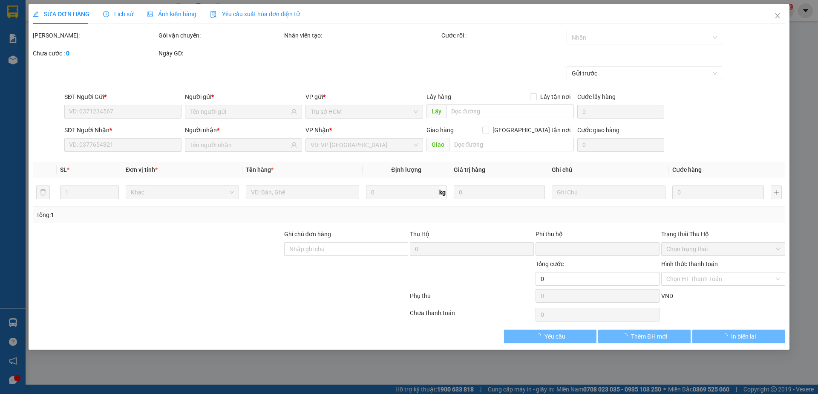
click at [173, 17] on span "Ảnh kiện hàng" at bounding box center [171, 14] width 49 height 7
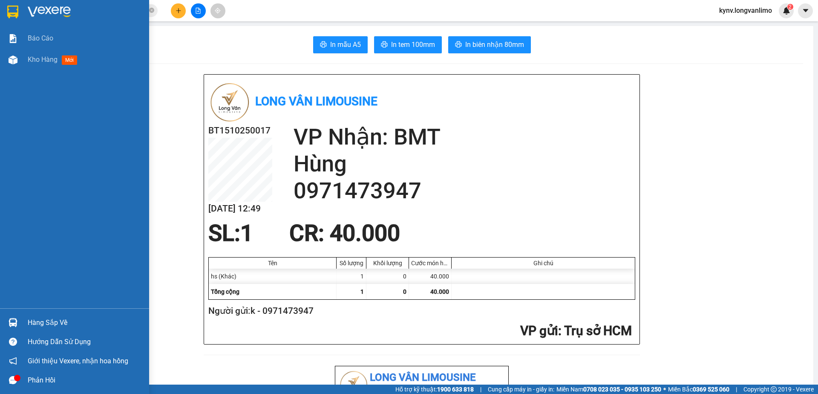
click at [7, 14] on img at bounding box center [12, 12] width 11 height 13
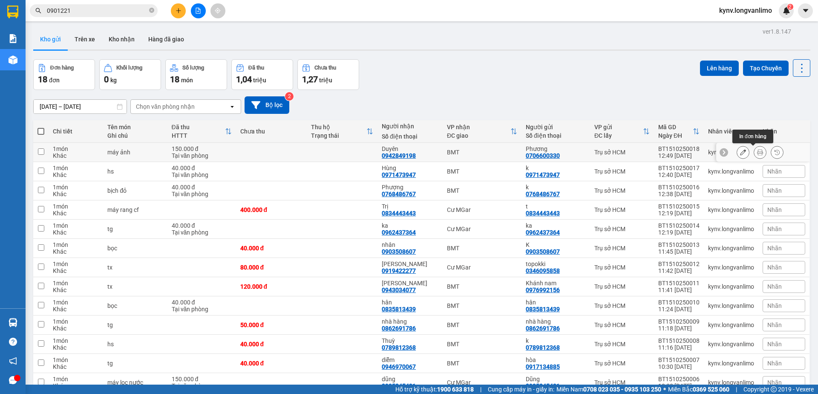
click at [757, 154] on icon at bounding box center [760, 152] width 6 height 6
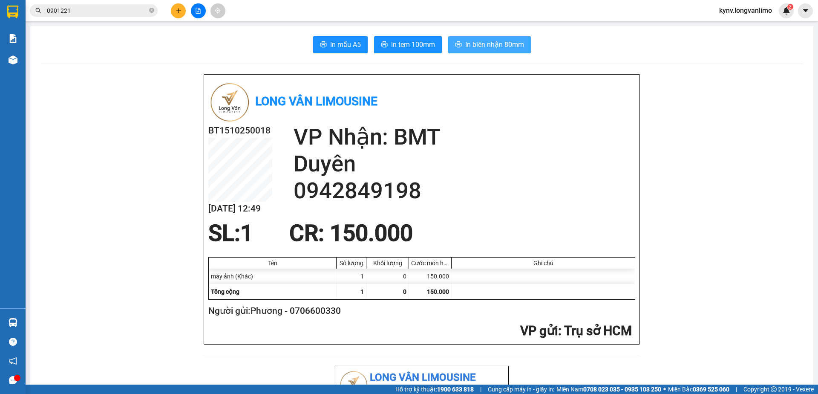
click at [481, 49] on span "In biên nhận 80mm" at bounding box center [494, 44] width 59 height 11
click at [391, 44] on span "In tem 100mm" at bounding box center [413, 44] width 44 height 11
click at [112, 1] on div "Kết quả tìm kiếm ( 1 ) Bộ lọc Gửi 3 ngày gần nhất Mã ĐH Trạng thái Món hàng Thu…" at bounding box center [409, 10] width 818 height 21
click at [108, 15] on span "0901221" at bounding box center [94, 10] width 128 height 13
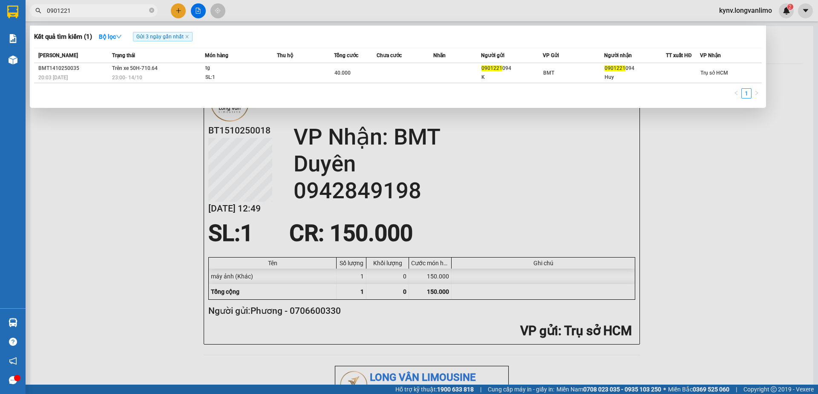
click at [107, 16] on span "0901221" at bounding box center [94, 10] width 128 height 13
click at [97, 13] on input "0901221" at bounding box center [97, 10] width 101 height 9
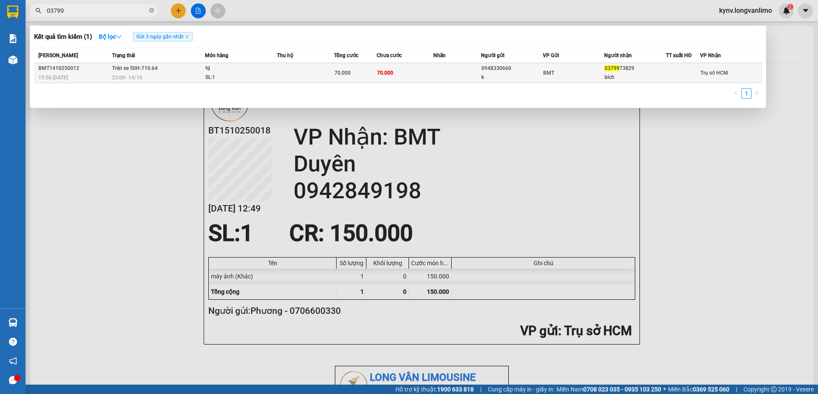
click at [406, 71] on td "70.000" at bounding box center [405, 73] width 57 height 20
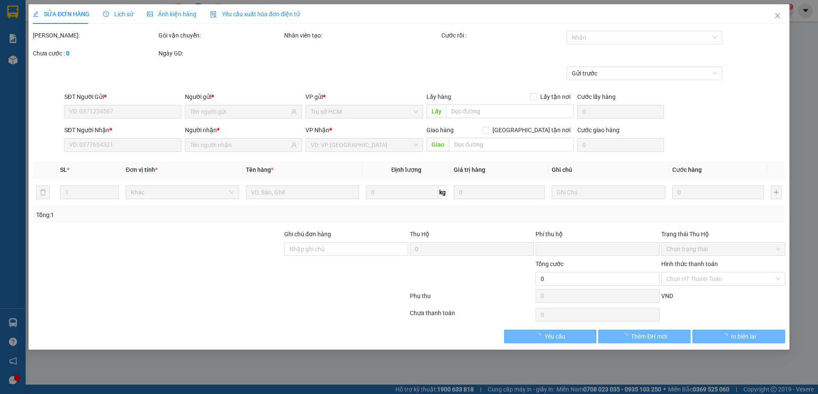
click at [160, 18] on div "Ảnh kiện hàng" at bounding box center [171, 13] width 49 height 9
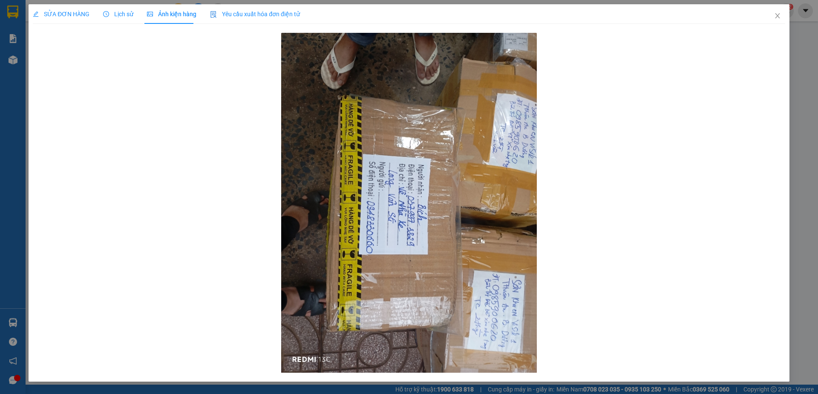
drag, startPoint x: 180, startPoint y: 65, endPoint x: 130, endPoint y: 314, distance: 254.7
click at [142, 268] on div at bounding box center [409, 203] width 752 height 344
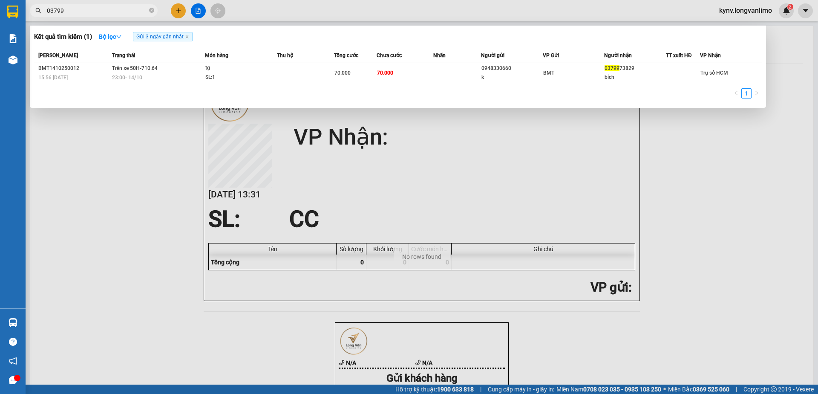
click at [92, 12] on input "03799" at bounding box center [97, 10] width 101 height 9
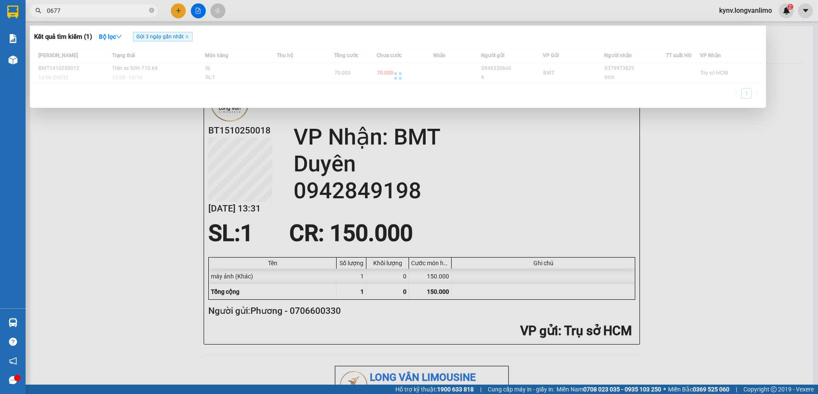
type input "0677"
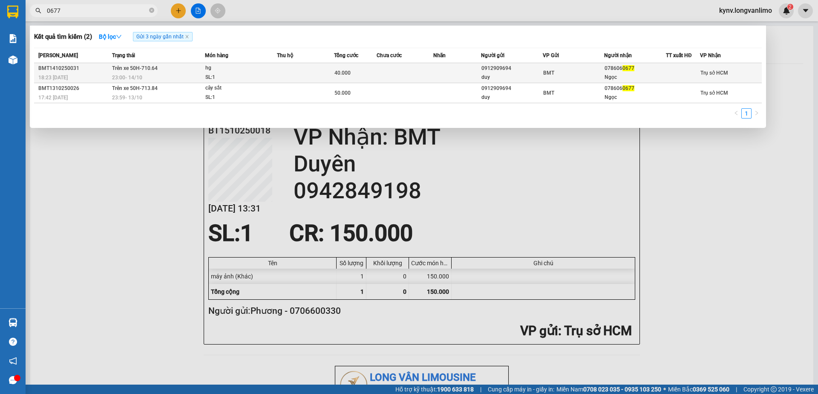
click at [444, 77] on td at bounding box center [456, 73] width 47 height 20
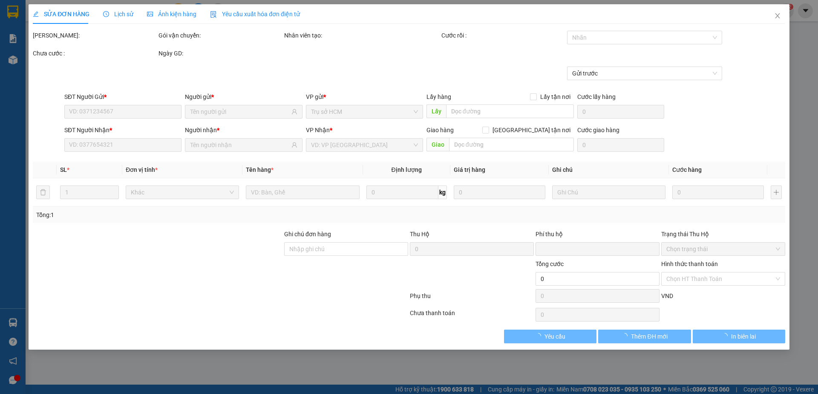
click at [187, 15] on span "Ảnh kiện hàng" at bounding box center [171, 14] width 49 height 7
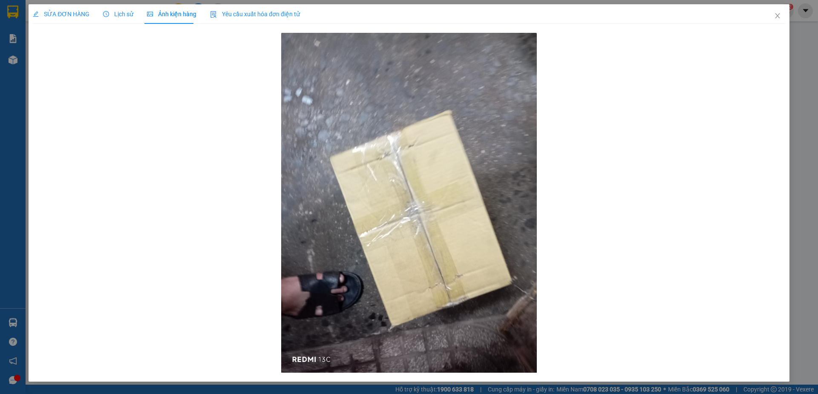
click at [14, 20] on div "SỬA ĐƠN HÀNG Lịch sử Ảnh kiện hàng Yêu cầu xuất hóa đơn điện tử Total Paid Fee …" at bounding box center [409, 197] width 818 height 394
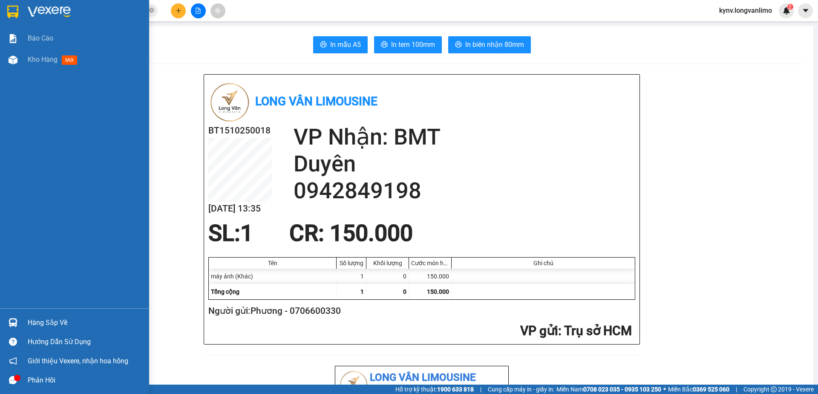
click at [13, 15] on img at bounding box center [12, 12] width 11 height 13
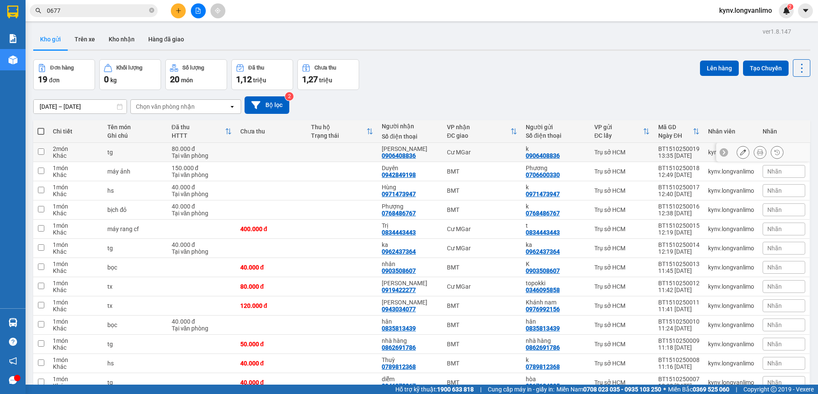
click at [757, 153] on icon at bounding box center [760, 152] width 6 height 6
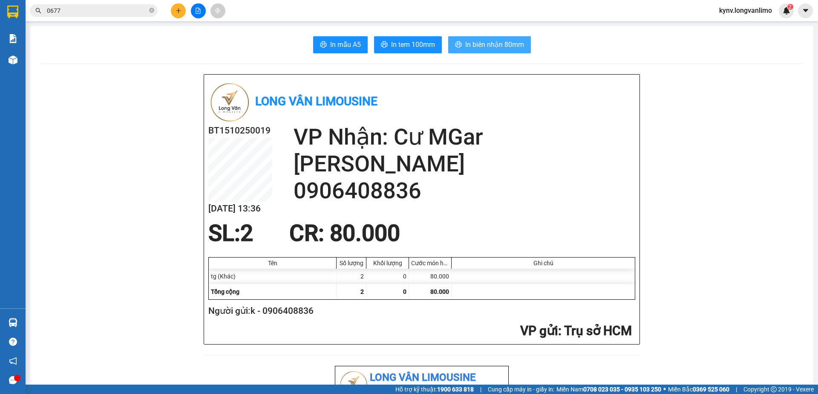
click at [510, 42] on span "In biên nhận 80mm" at bounding box center [494, 44] width 59 height 11
click at [412, 45] on span "In tem 100mm" at bounding box center [413, 44] width 44 height 11
drag, startPoint x: 648, startPoint y: 173, endPoint x: 554, endPoint y: 83, distance: 129.9
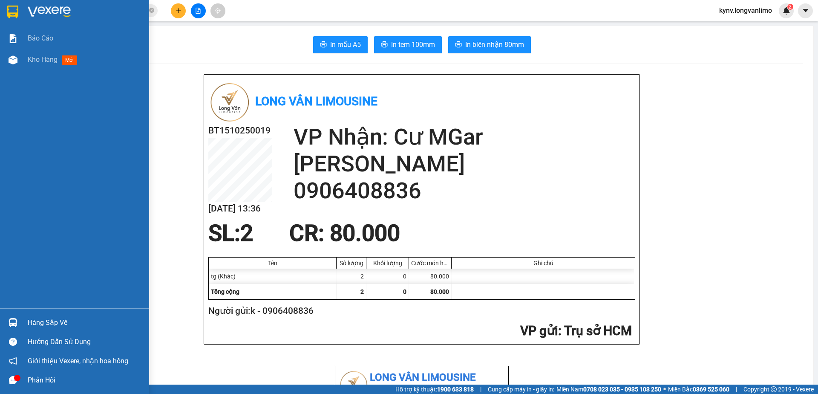
click at [8, 12] on img at bounding box center [12, 12] width 11 height 13
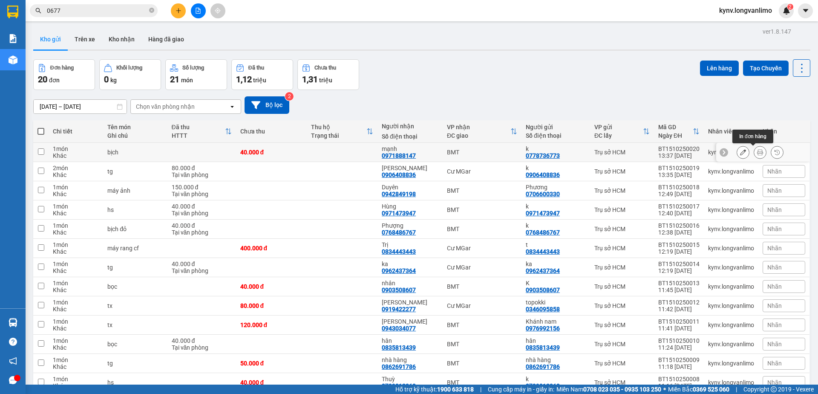
click at [757, 150] on icon at bounding box center [760, 152] width 6 height 6
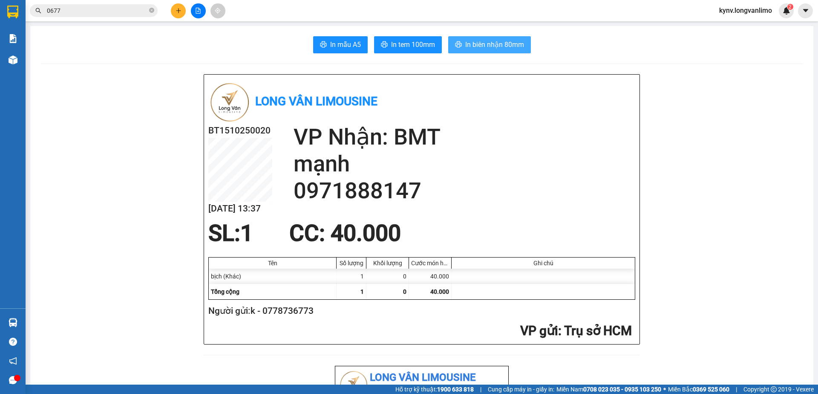
click at [486, 43] on span "In biên nhận 80mm" at bounding box center [494, 44] width 59 height 11
click at [416, 43] on span "In tem 100mm" at bounding box center [413, 44] width 44 height 11
click at [83, 13] on input "0677" at bounding box center [97, 10] width 101 height 9
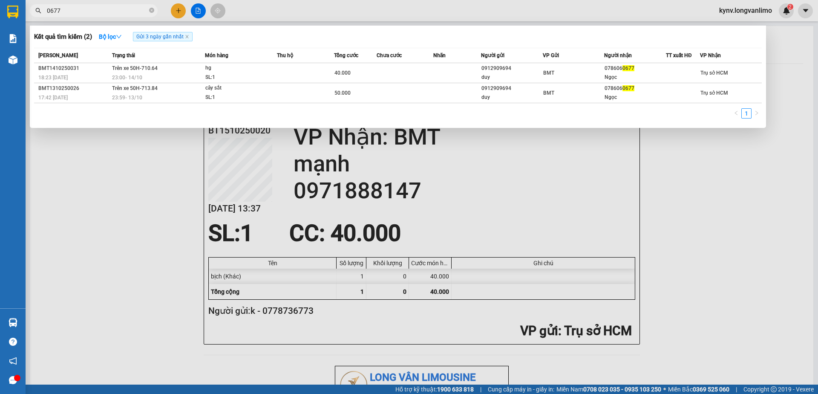
click at [83, 13] on input "0677" at bounding box center [97, 10] width 101 height 9
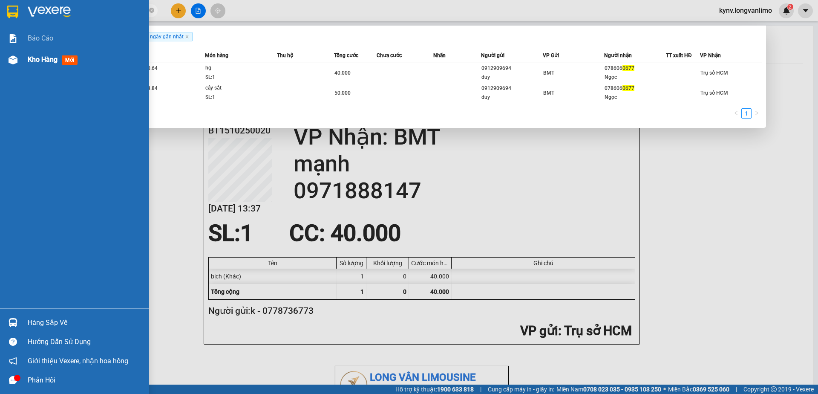
click at [26, 56] on div "Kho hàng mới" at bounding box center [74, 59] width 149 height 21
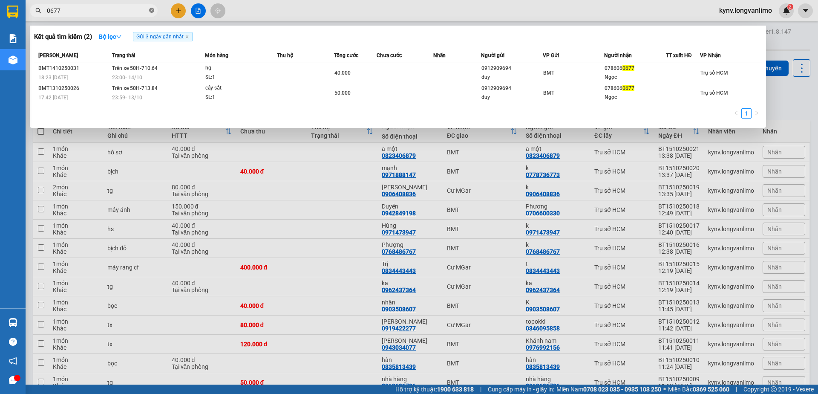
click at [152, 11] on icon "close-circle" at bounding box center [151, 10] width 5 height 5
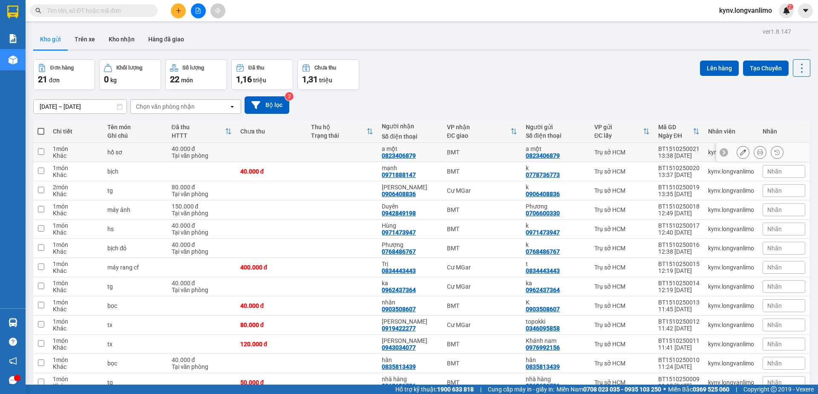
click at [757, 152] on icon at bounding box center [760, 152] width 6 height 6
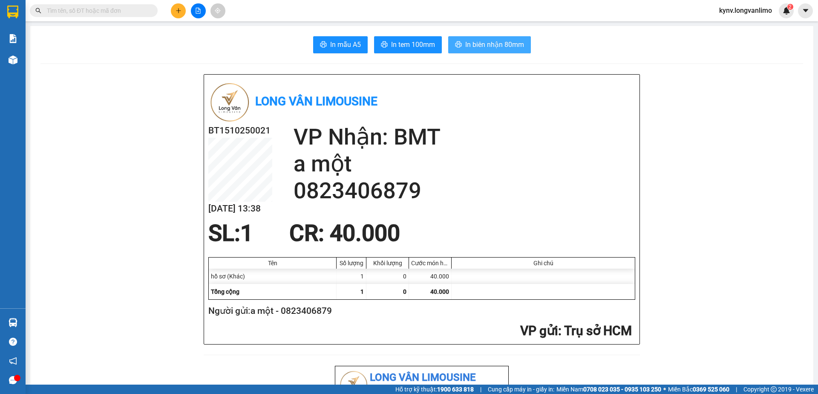
click at [487, 49] on span "In biên nhận 80mm" at bounding box center [494, 44] width 59 height 11
click at [383, 46] on icon "printer" at bounding box center [384, 44] width 6 height 6
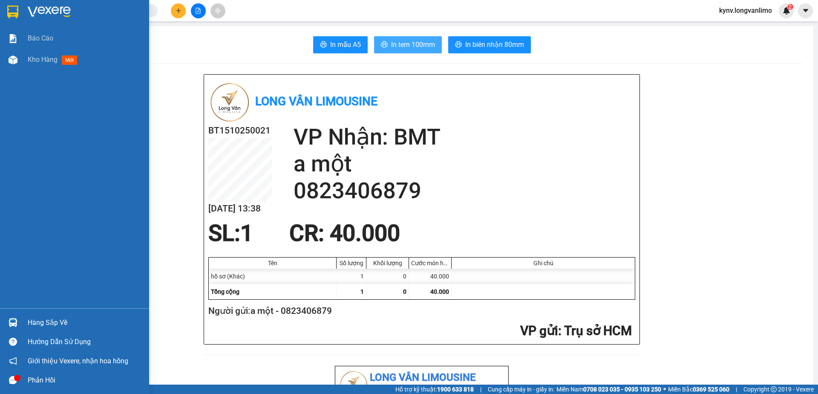
click at [15, 9] on img at bounding box center [12, 12] width 11 height 13
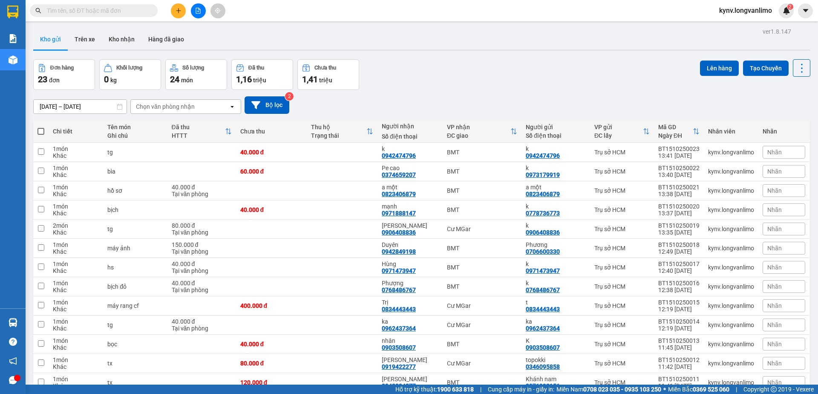
click at [508, 74] on div "Đơn hàng 23 đơn Khối lượng 0 kg Số lượng 24 món Đã thu 1,16 triệu Chưa thu 1,41…" at bounding box center [421, 74] width 777 height 31
click at [754, 175] on button at bounding box center [760, 171] width 12 height 15
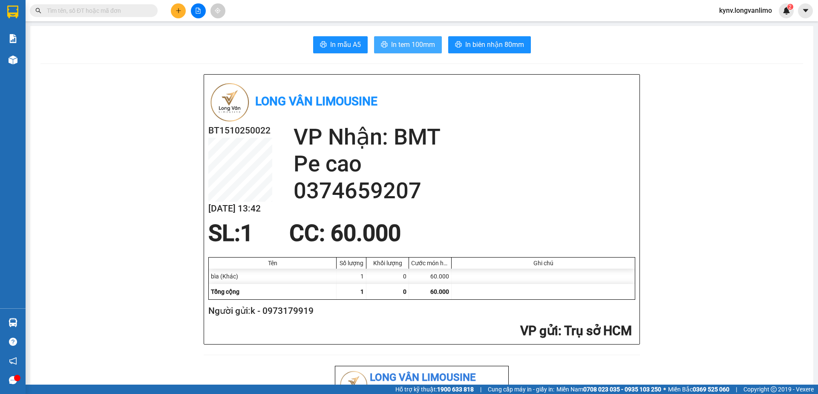
click at [403, 52] on button "In tem 100mm" at bounding box center [408, 44] width 68 height 17
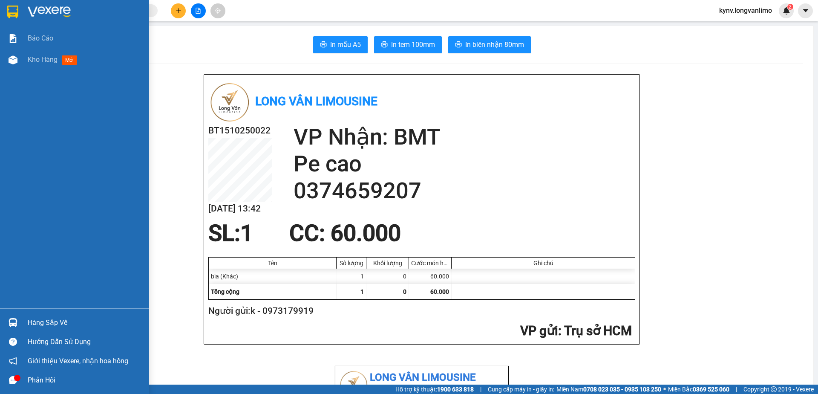
click at [9, 14] on img at bounding box center [12, 12] width 11 height 13
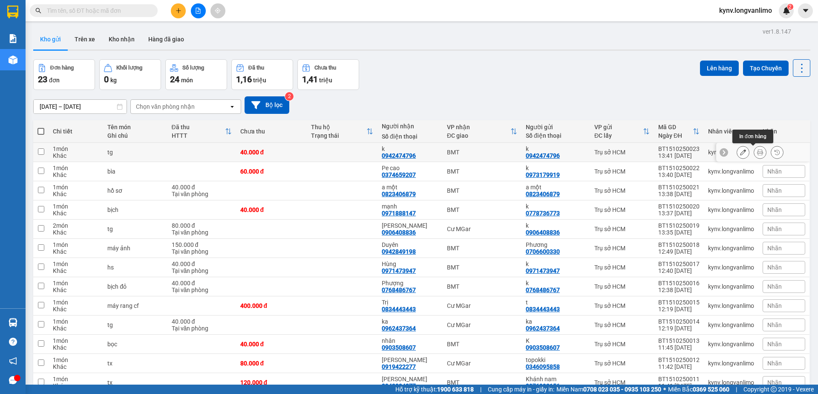
click at [757, 152] on icon at bounding box center [760, 152] width 6 height 6
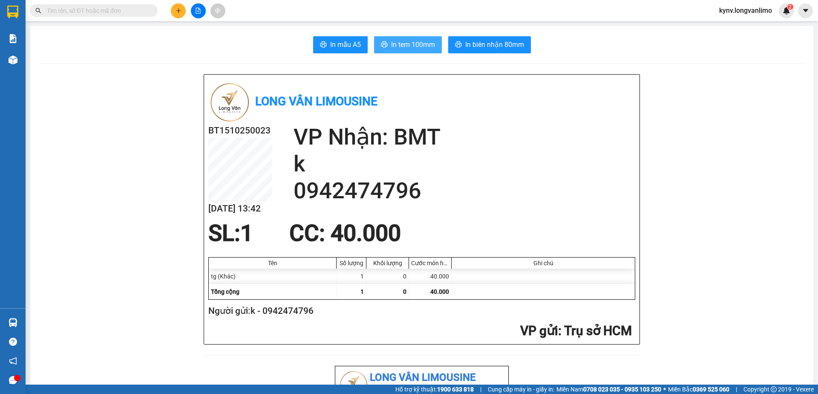
click at [401, 42] on span "In tem 100mm" at bounding box center [413, 44] width 44 height 11
click at [108, 8] on input "text" at bounding box center [97, 10] width 101 height 9
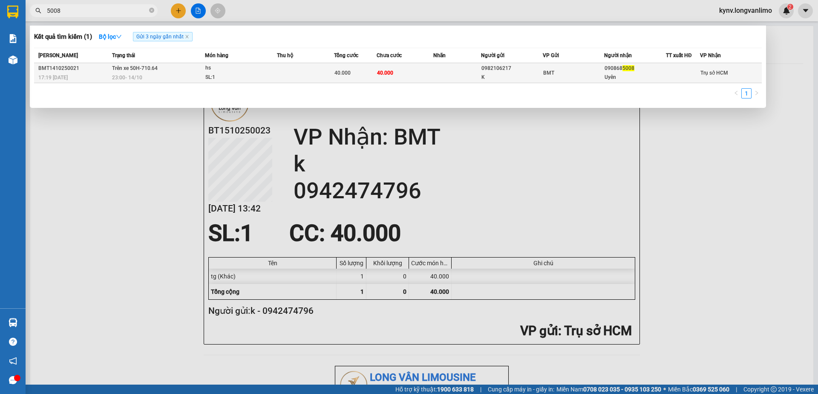
click at [412, 75] on td "40.000" at bounding box center [405, 73] width 57 height 20
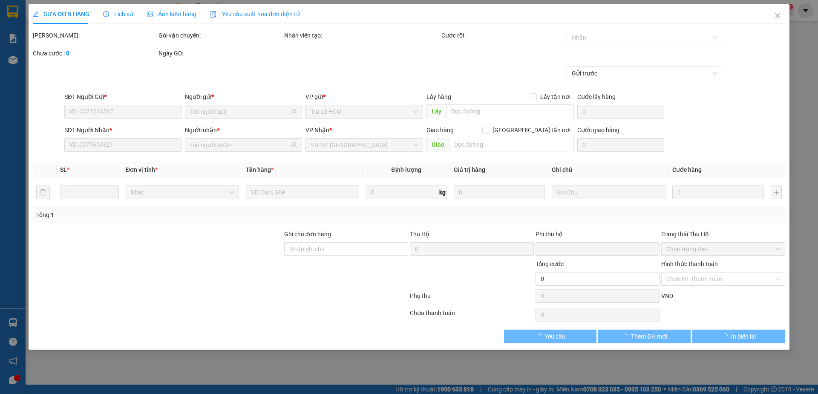
click at [152, 14] on span "Ảnh kiện hàng" at bounding box center [171, 14] width 49 height 7
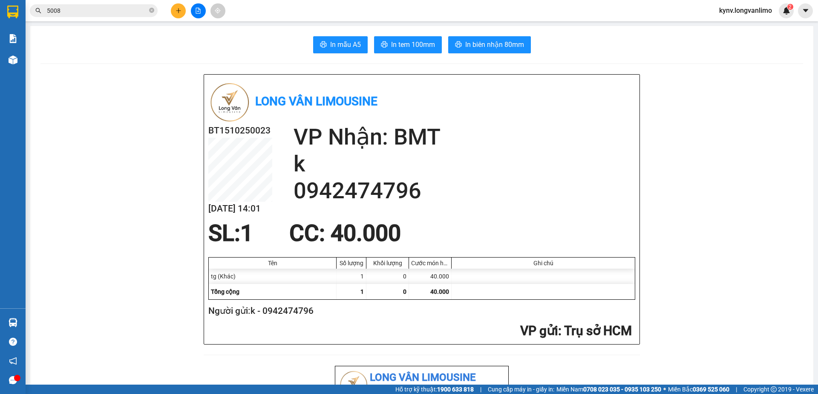
click at [80, 6] on input "5008" at bounding box center [97, 10] width 101 height 9
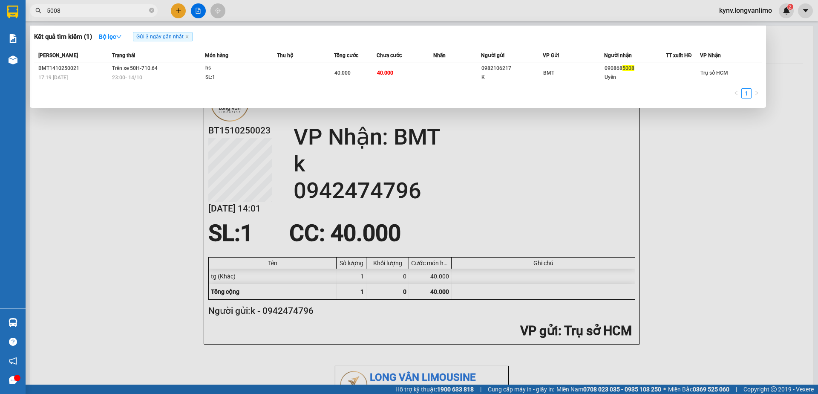
click at [80, 6] on input "5008" at bounding box center [97, 10] width 101 height 9
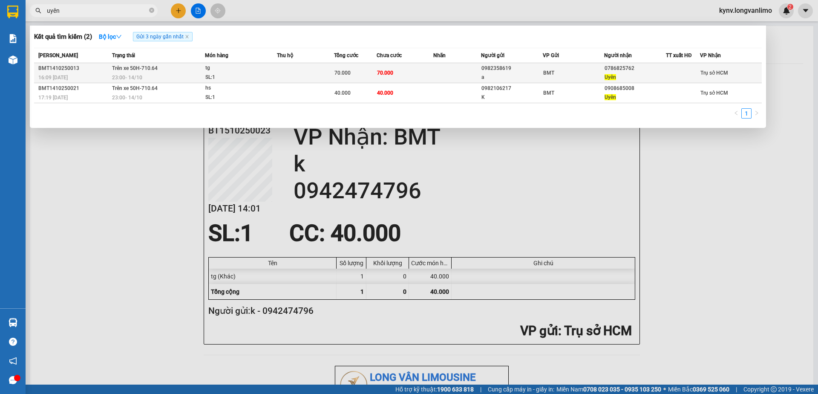
type input "uyên"
click at [345, 72] on span "70.000" at bounding box center [342, 73] width 16 height 6
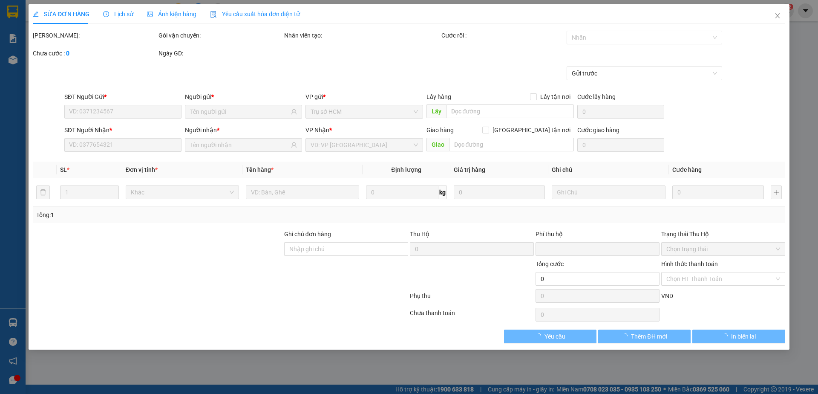
click at [163, 5] on div "Ảnh kiện hàng" at bounding box center [171, 14] width 49 height 20
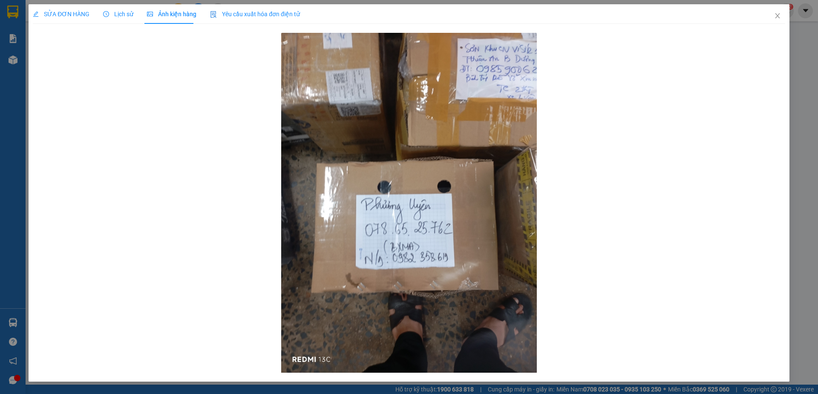
click at [163, 17] on span "Ảnh kiện hàng" at bounding box center [171, 14] width 49 height 7
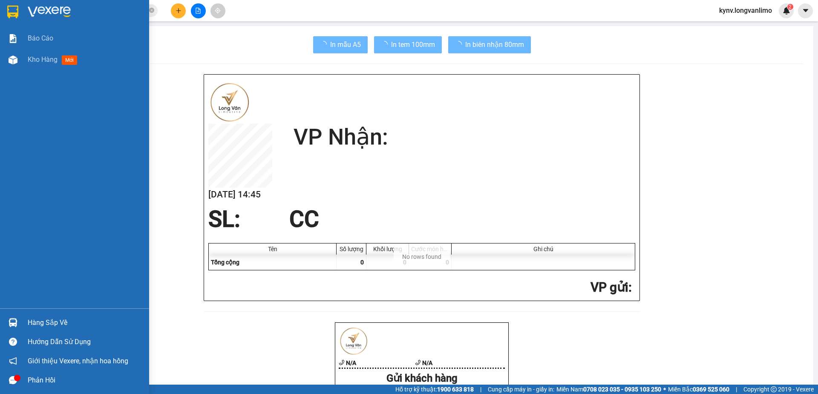
click at [12, 7] on img at bounding box center [12, 12] width 11 height 13
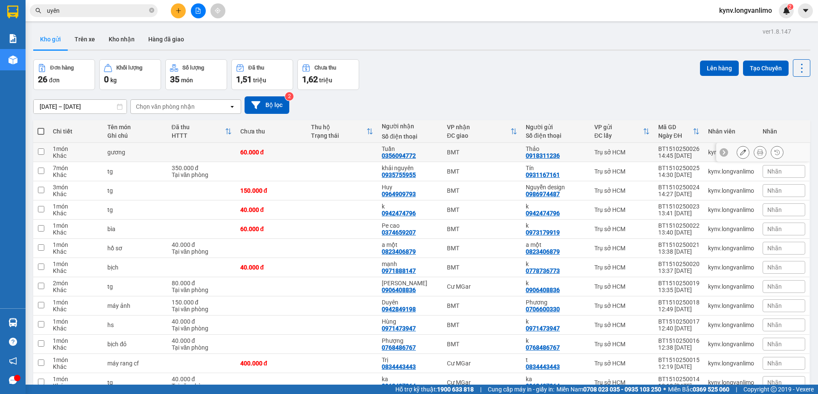
drag, startPoint x: 763, startPoint y: 151, endPoint x: 756, endPoint y: 151, distance: 7.3
click at [762, 152] on div at bounding box center [760, 152] width 47 height 13
click at [757, 151] on icon at bounding box center [760, 152] width 6 height 6
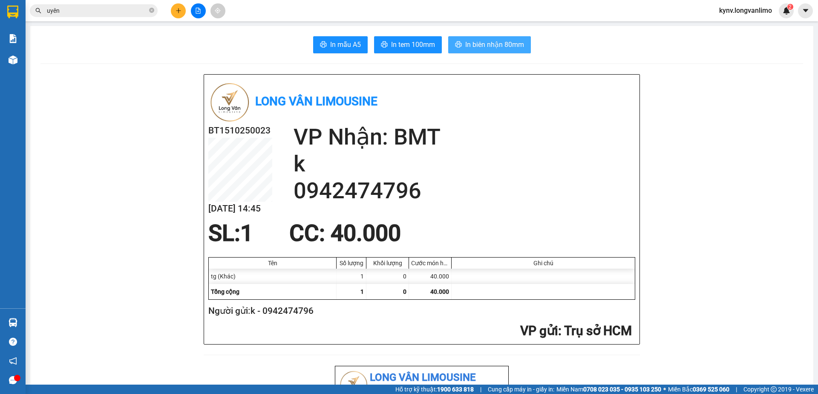
click at [479, 48] on span "In biên nhận 80mm" at bounding box center [494, 44] width 59 height 11
click at [412, 44] on span "In tem 100mm" at bounding box center [413, 44] width 44 height 11
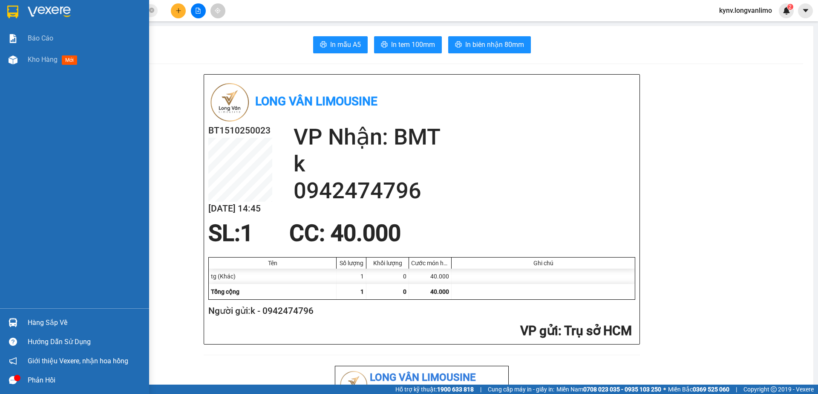
click at [13, 13] on img at bounding box center [12, 12] width 11 height 13
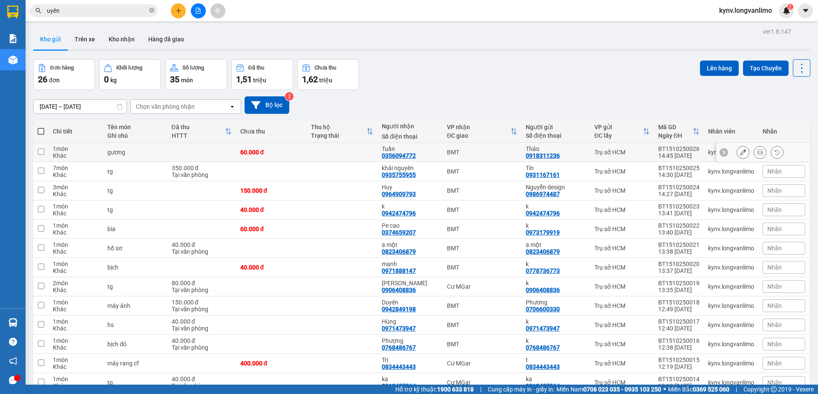
click at [757, 153] on icon at bounding box center [760, 152] width 6 height 6
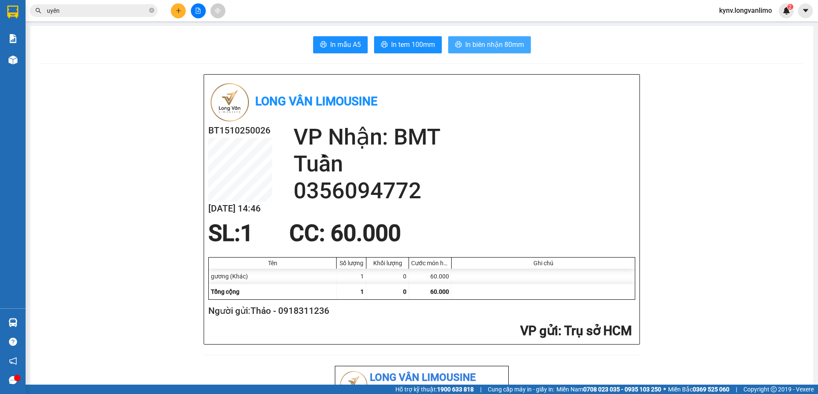
click at [468, 45] on span "In biên nhận 80mm" at bounding box center [494, 44] width 59 height 11
click at [407, 45] on span "In tem 100mm" at bounding box center [413, 44] width 44 height 11
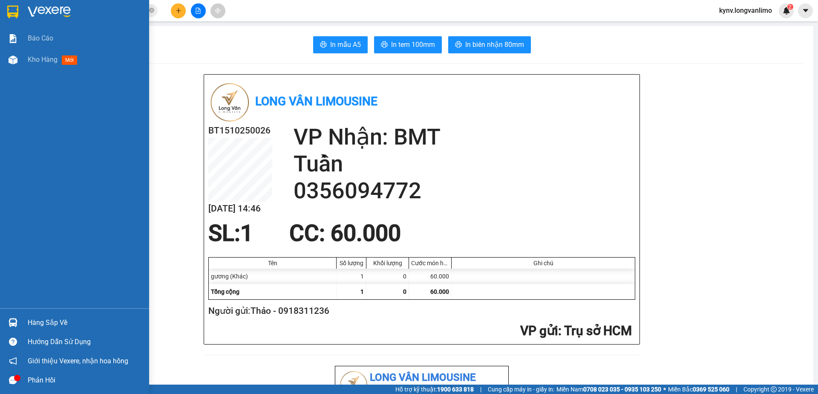
click at [9, 14] on img at bounding box center [12, 12] width 11 height 13
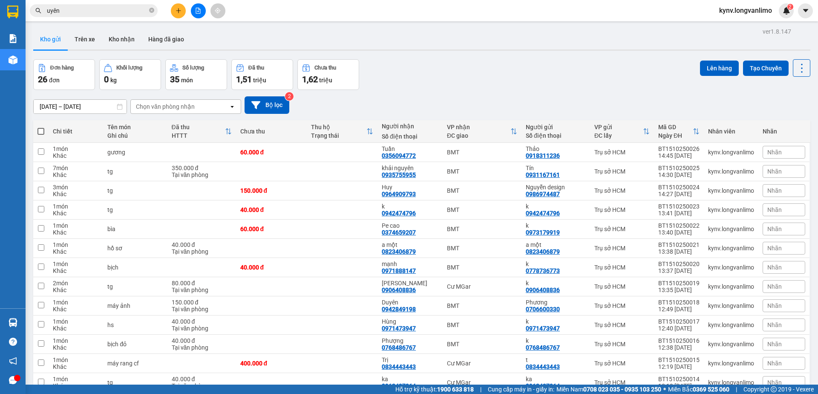
click at [455, 98] on div "15/10/2025 – 15/10/2025 Press the down arrow key to interact with the calendar …" at bounding box center [421, 104] width 777 height 17
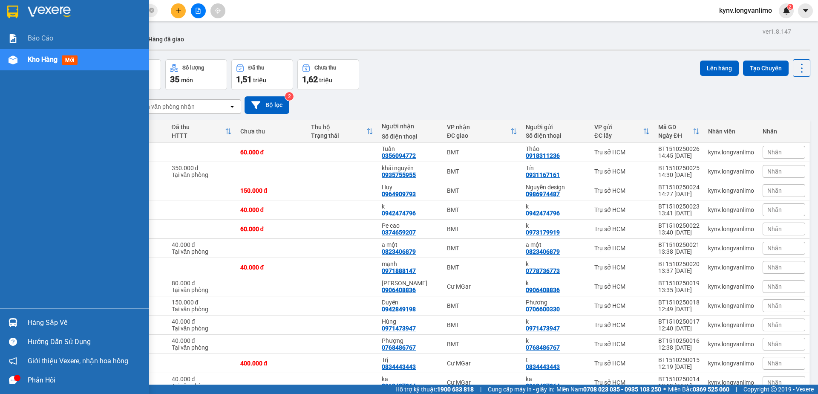
click at [9, 12] on img at bounding box center [12, 12] width 11 height 13
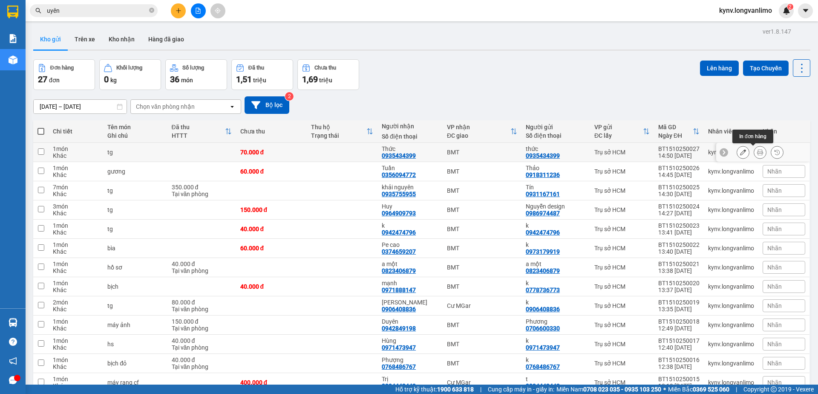
click at [757, 153] on icon at bounding box center [760, 152] width 6 height 6
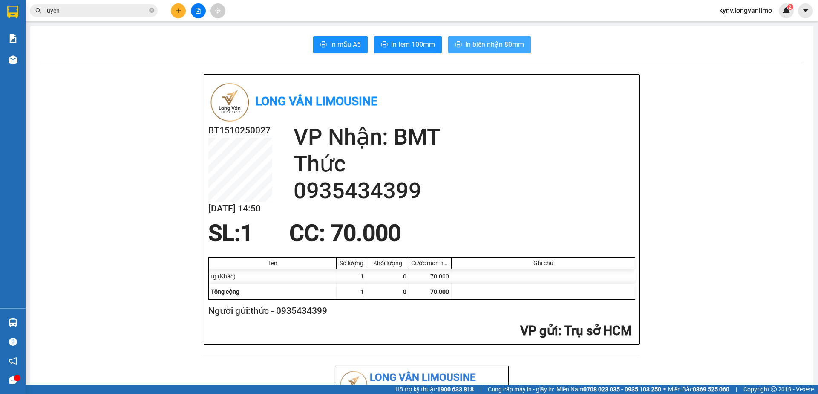
click at [480, 45] on span "In biên nhận 80mm" at bounding box center [494, 44] width 59 height 11
click at [397, 43] on span "In tem 100mm" at bounding box center [413, 44] width 44 height 11
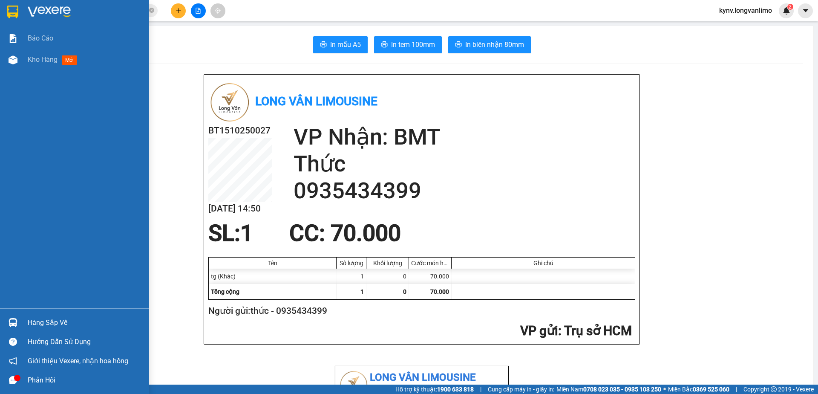
click at [7, 12] on img at bounding box center [12, 12] width 11 height 13
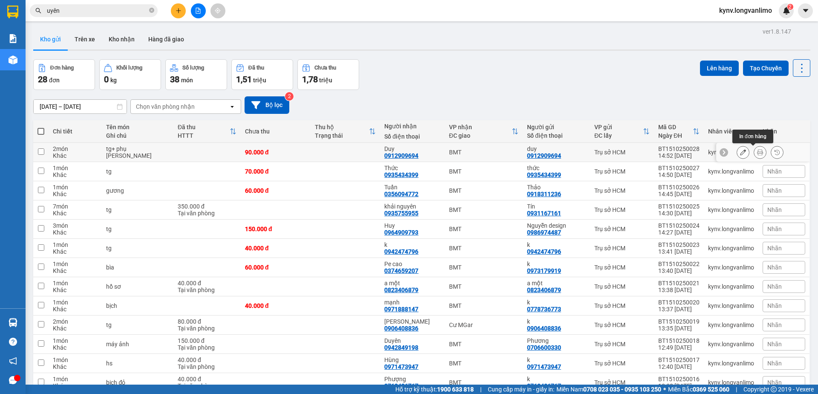
click at [757, 152] on icon at bounding box center [760, 152] width 6 height 6
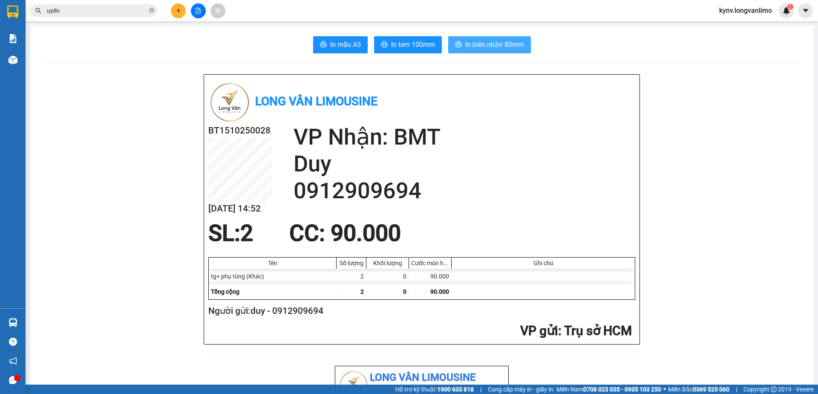
click at [491, 48] on span "In biên nhận 80mm" at bounding box center [494, 44] width 59 height 11
click at [420, 49] on span "In tem 100mm" at bounding box center [413, 44] width 44 height 11
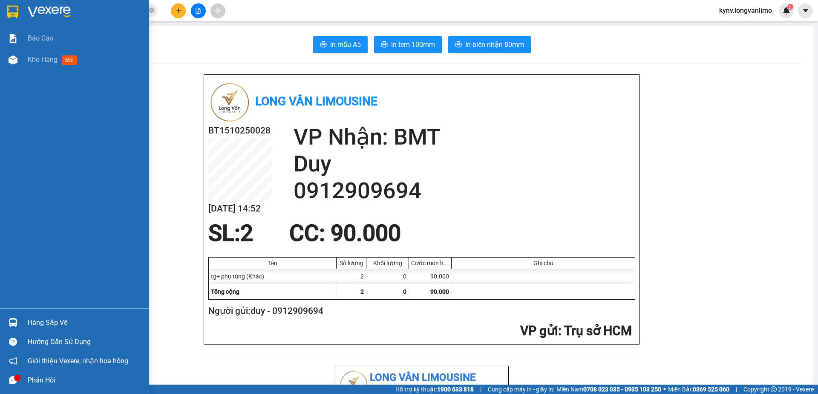
click at [14, 13] on img at bounding box center [12, 12] width 11 height 13
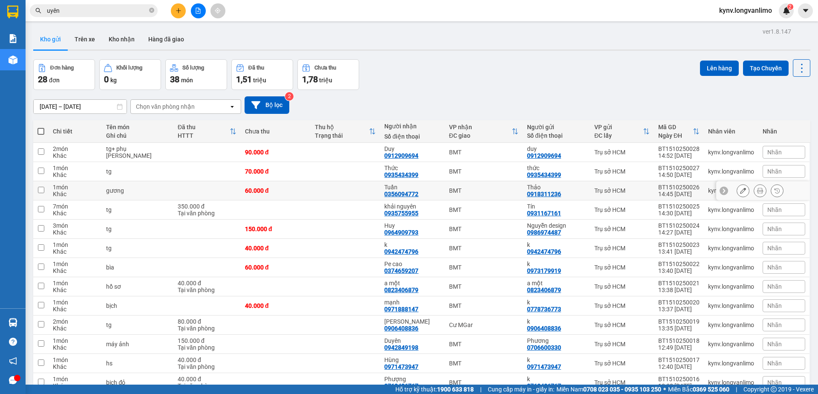
click at [740, 192] on icon at bounding box center [743, 190] width 6 height 6
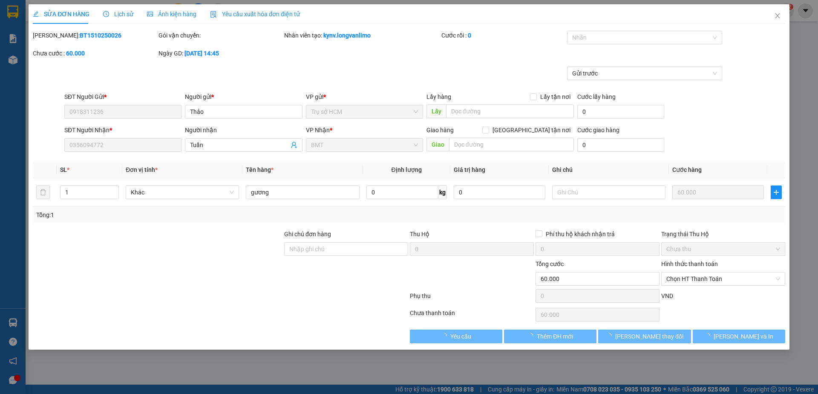
type input "0918311236"
type input "0356094772"
type input "0"
type input "60.000"
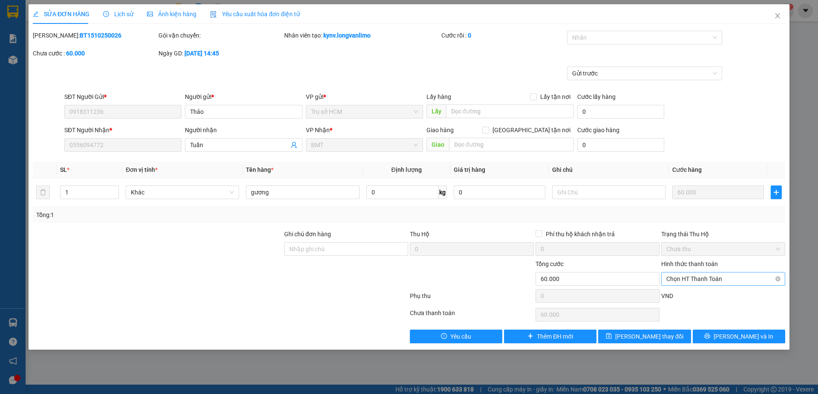
click at [713, 275] on span "Chọn HT Thanh Toán" at bounding box center [723, 278] width 114 height 13
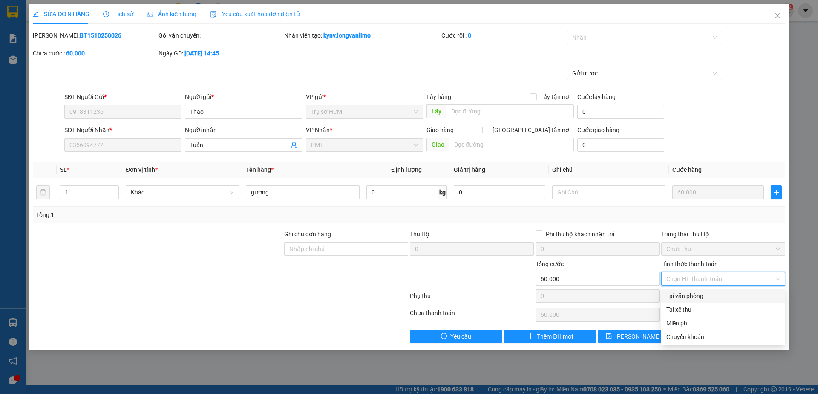
click at [683, 296] on div "Tại văn phòng" at bounding box center [723, 295] width 114 height 9
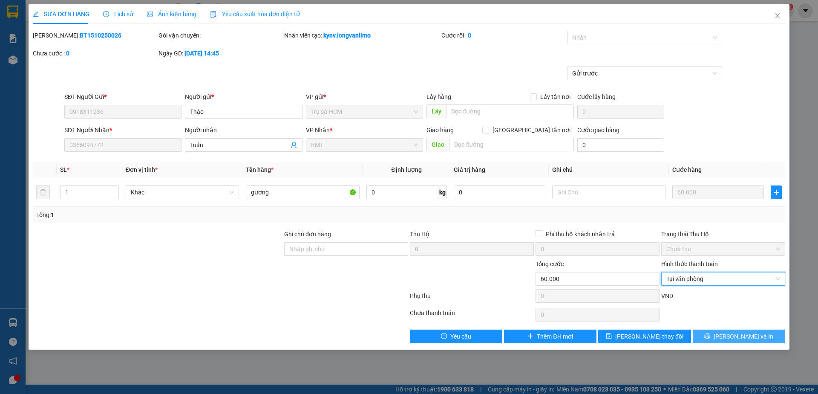
click at [743, 334] on span "Lưu và In" at bounding box center [744, 335] width 60 height 9
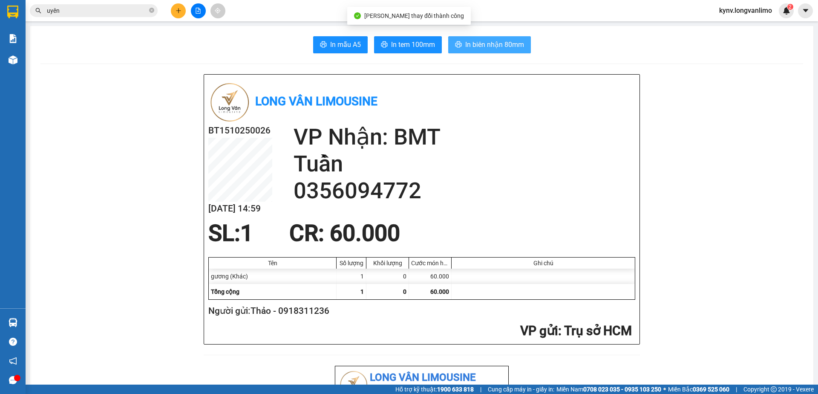
click at [499, 43] on span "In biên nhận 80mm" at bounding box center [494, 44] width 59 height 11
click at [73, 9] on input "uyên" at bounding box center [97, 10] width 101 height 9
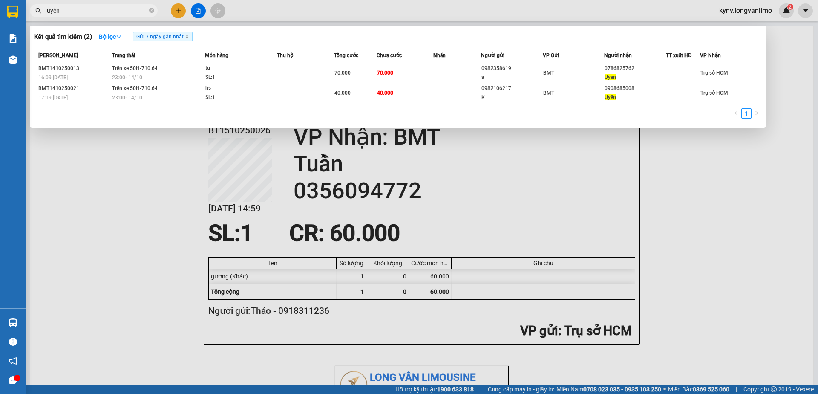
click at [73, 9] on input "uyên" at bounding box center [97, 10] width 101 height 9
drag, startPoint x: 139, startPoint y: 216, endPoint x: 201, endPoint y: 194, distance: 65.2
click at [139, 217] on div at bounding box center [409, 197] width 818 height 394
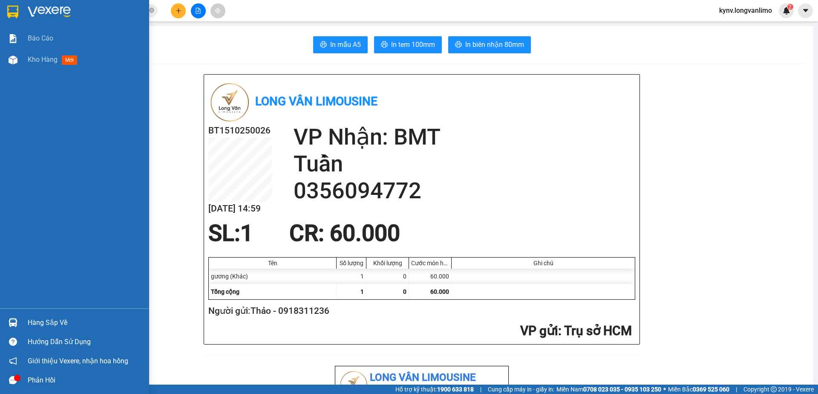
click at [14, 9] on img at bounding box center [12, 12] width 11 height 13
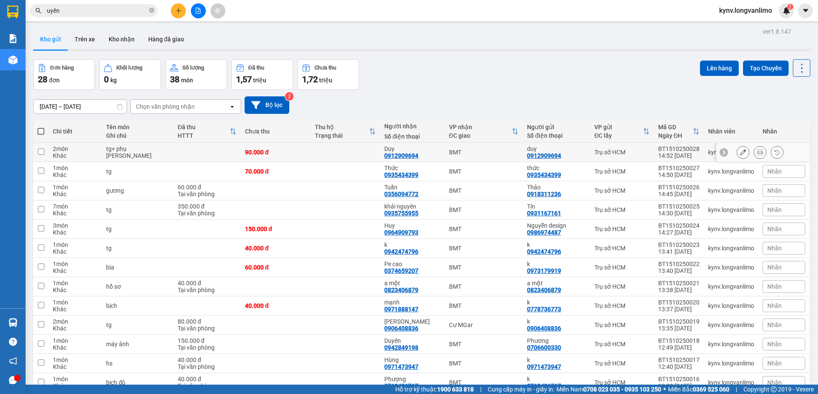
click at [737, 145] on button at bounding box center [743, 152] width 12 height 15
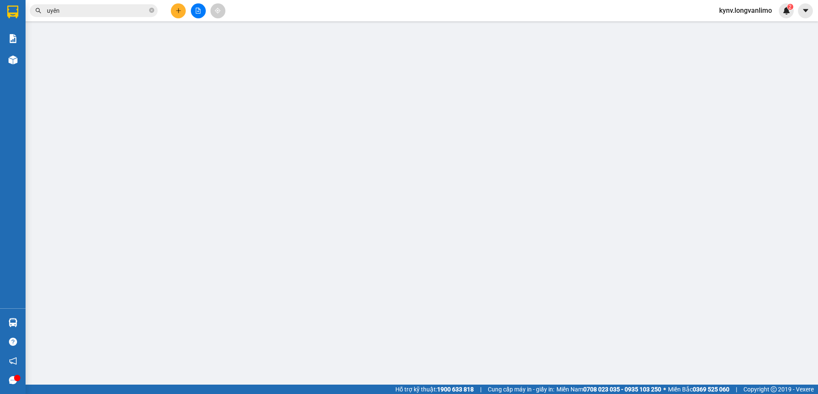
type input "0912909694"
type input "0"
type input "90.000"
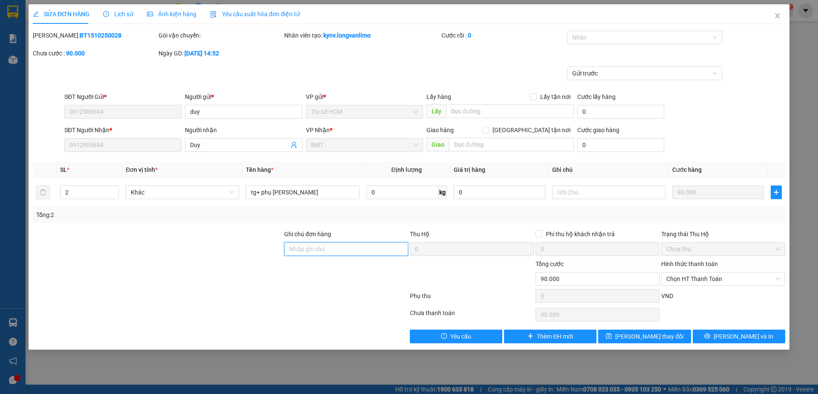
click at [340, 247] on input "Ghi chú đơn hàng" at bounding box center [346, 249] width 124 height 14
type input "[GEOGRAPHIC_DATA][PERSON_NAME] nơi"
click at [576, 191] on input "text" at bounding box center [608, 192] width 113 height 14
type input "[GEOGRAPHIC_DATA][PERSON_NAME] nơi"
click at [714, 333] on button "Lưu và In" at bounding box center [739, 336] width 92 height 14
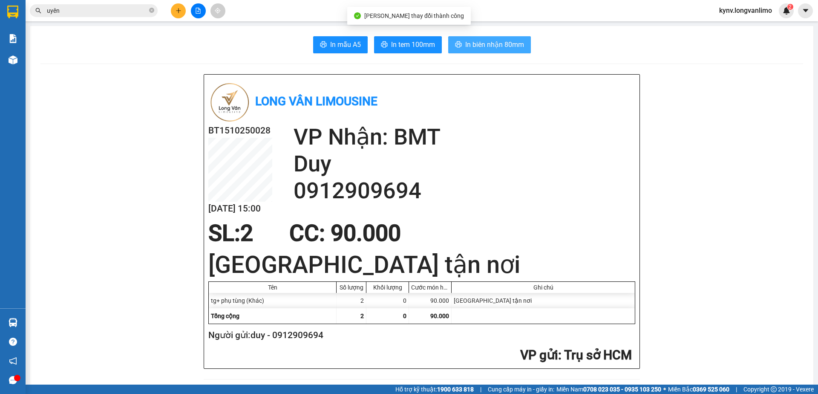
click at [487, 43] on span "In biên nhận 80mm" at bounding box center [494, 44] width 59 height 11
drag, startPoint x: 466, startPoint y: 41, endPoint x: 473, endPoint y: 53, distance: 13.4
click at [466, 41] on span "In biên nhận 80mm" at bounding box center [494, 44] width 59 height 11
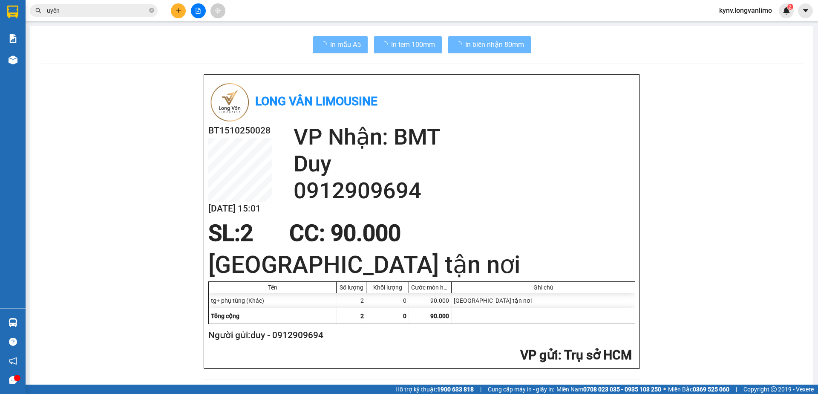
click at [357, 166] on h2 "Duy" at bounding box center [465, 163] width 342 height 27
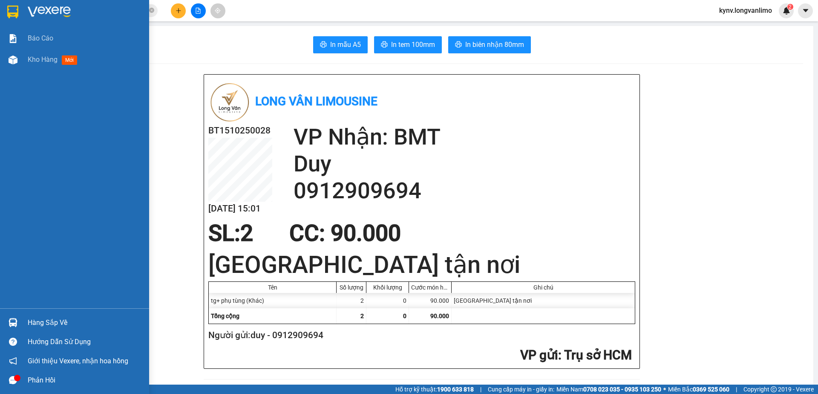
click at [10, 13] on img at bounding box center [12, 12] width 11 height 13
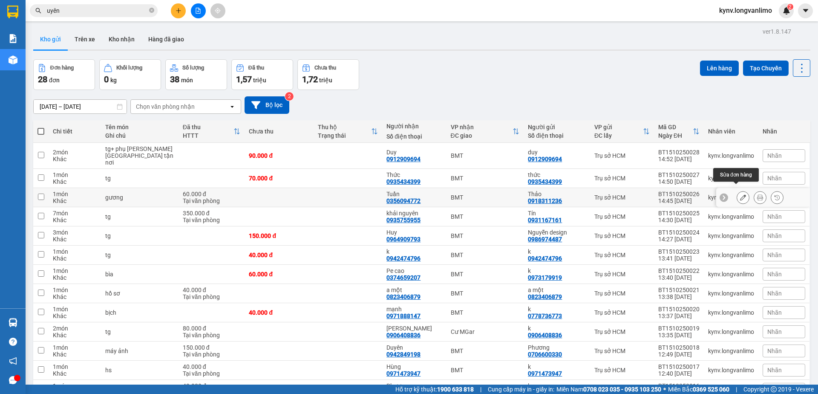
click at [740, 194] on icon at bounding box center [743, 197] width 6 height 6
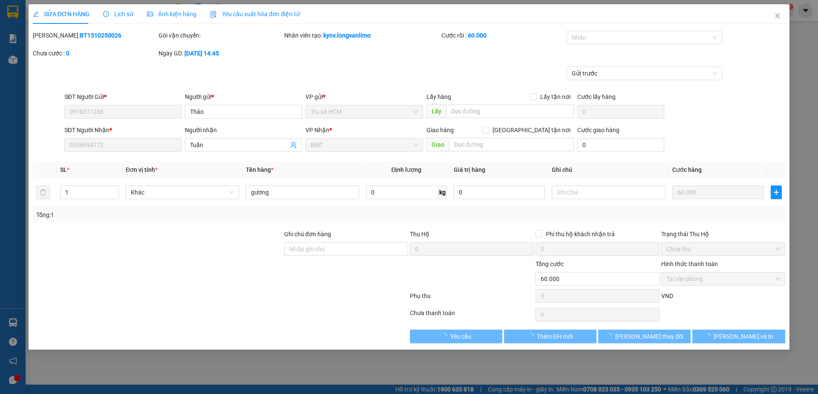
type input "0918311236"
type input "0356094772"
type input "0"
type input "60.000"
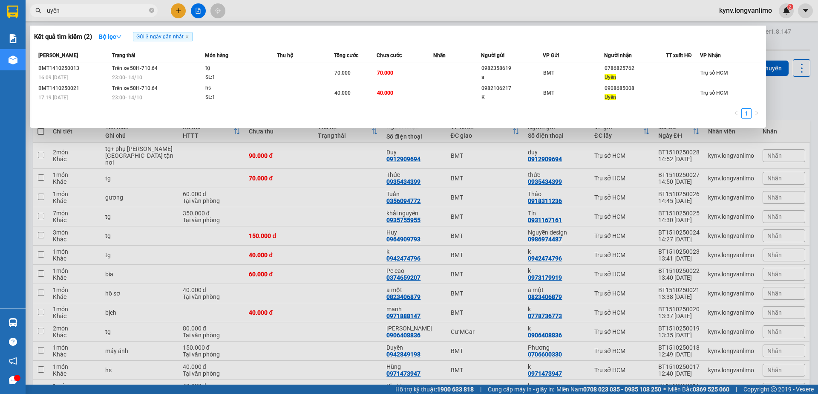
click at [87, 5] on span "uyên" at bounding box center [94, 10] width 128 height 13
click at [94, 13] on input "uyên" at bounding box center [97, 10] width 101 height 9
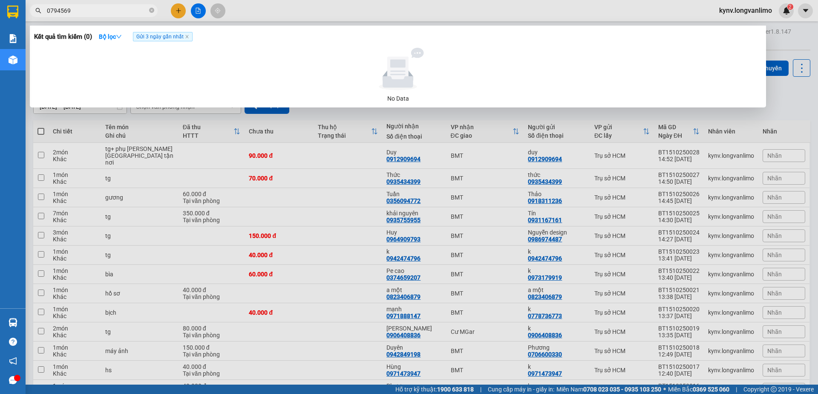
click at [94, 12] on input "0794569" at bounding box center [97, 10] width 101 height 9
type input "0905197661"
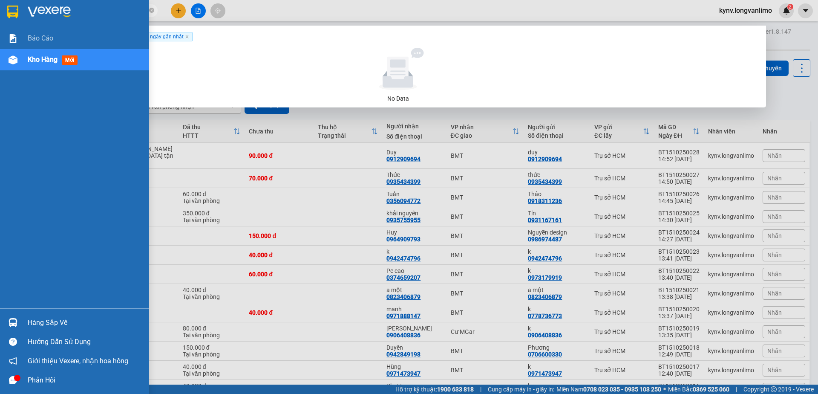
click at [0, 115] on div "Báo cáo Kho hàng mới" at bounding box center [74, 168] width 149 height 280
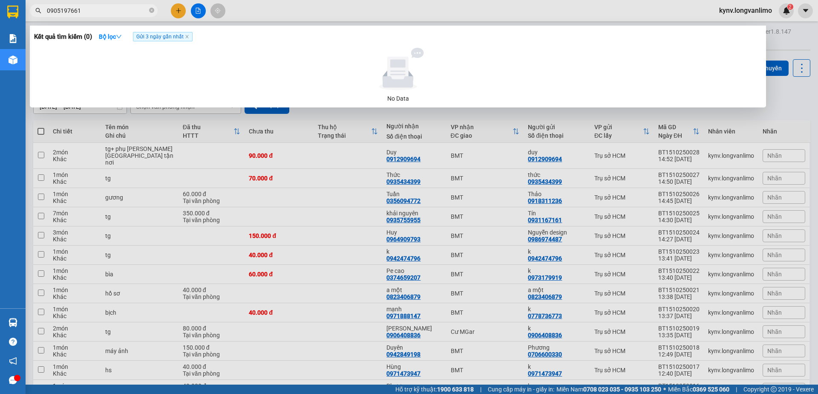
click at [365, 18] on div at bounding box center [409, 197] width 818 height 394
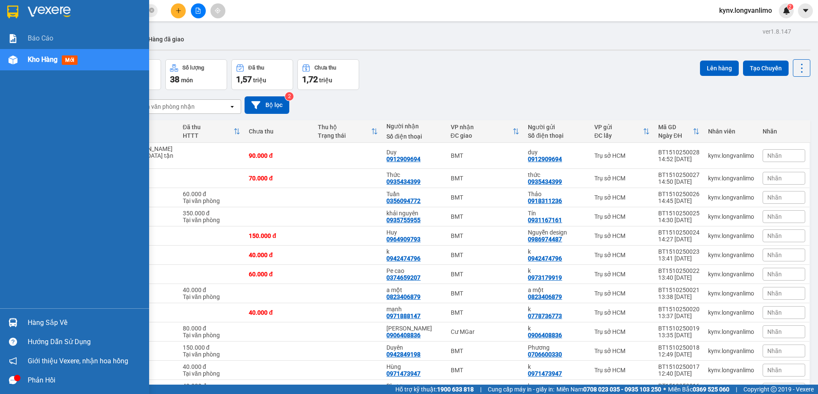
click at [18, 12] on img at bounding box center [12, 12] width 11 height 13
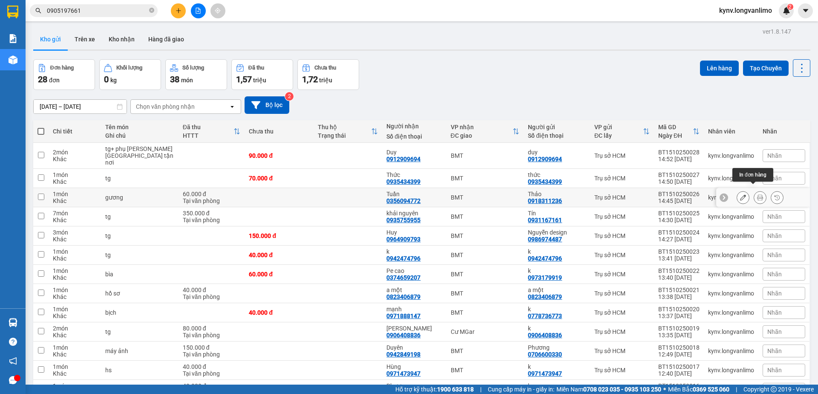
click at [757, 194] on icon at bounding box center [760, 197] width 6 height 6
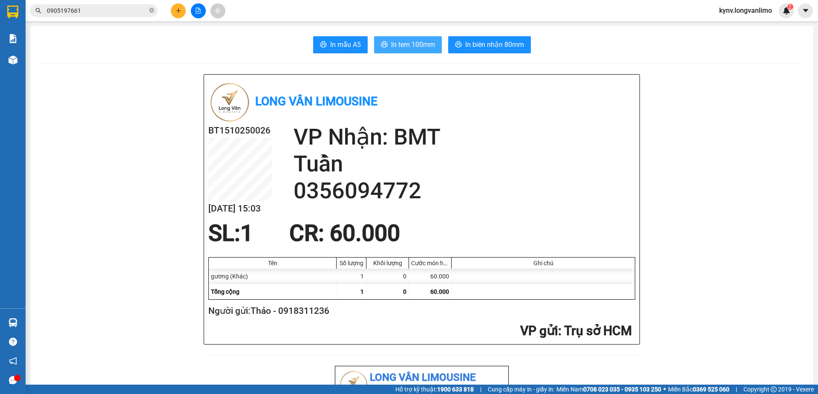
click at [411, 48] on span "In tem 100mm" at bounding box center [413, 44] width 44 height 11
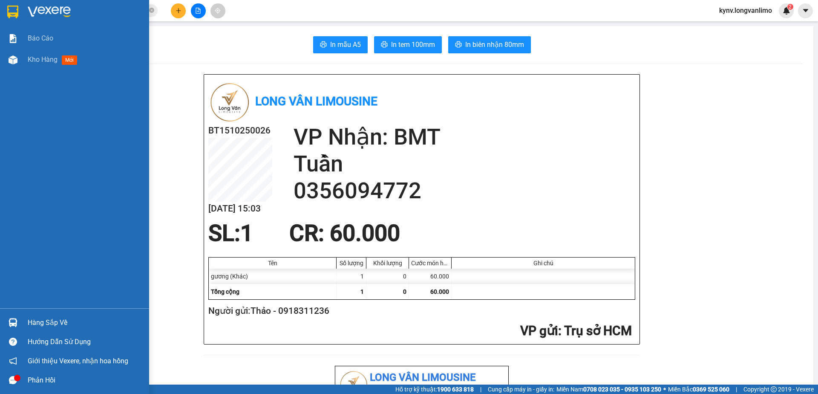
click at [12, 12] on img at bounding box center [12, 12] width 11 height 13
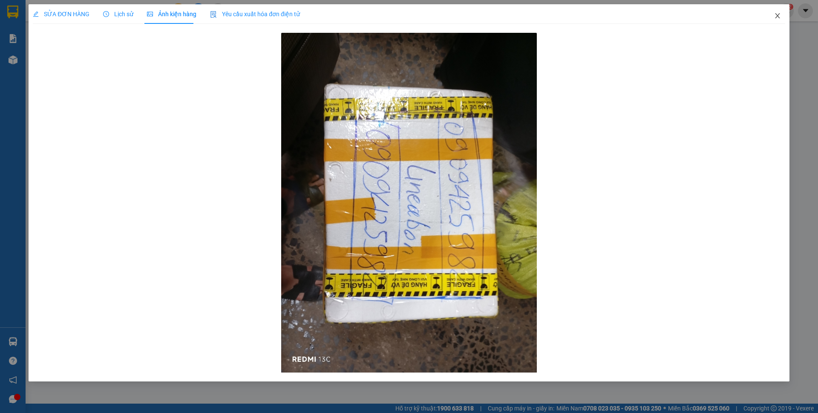
click at [776, 15] on icon "close" at bounding box center [777, 15] width 7 height 7
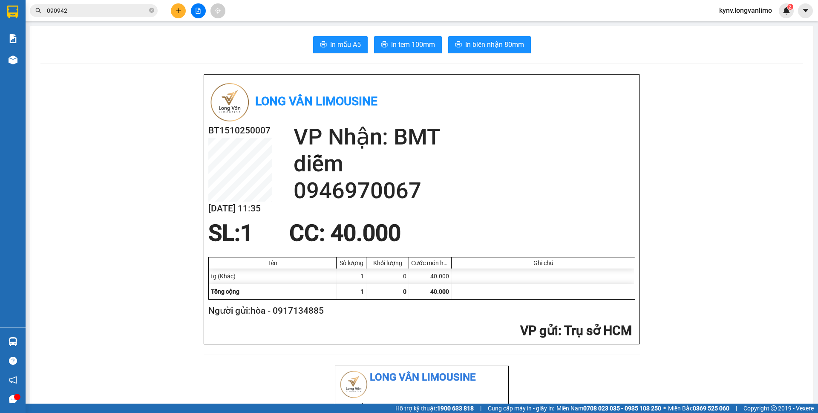
click at [122, 11] on input "090942" at bounding box center [97, 10] width 101 height 9
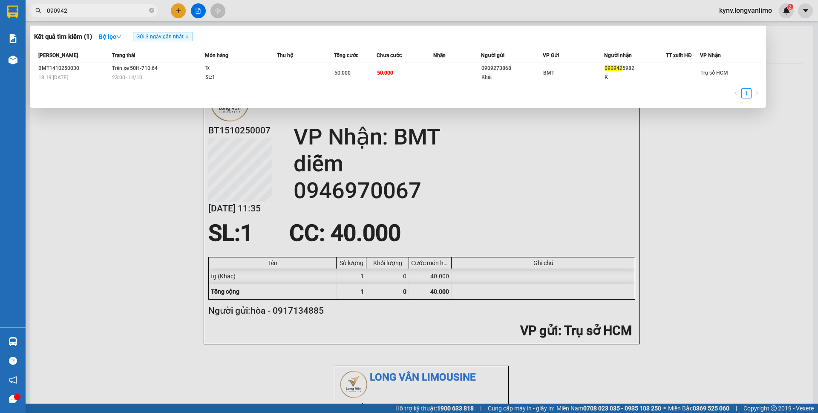
click at [122, 11] on input "090942" at bounding box center [97, 10] width 101 height 9
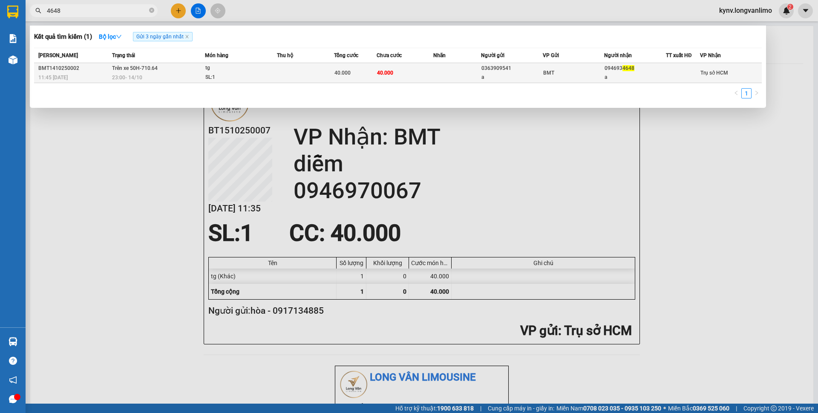
type input "4648"
click at [272, 66] on span "tg SL: 1" at bounding box center [240, 72] width 71 height 18
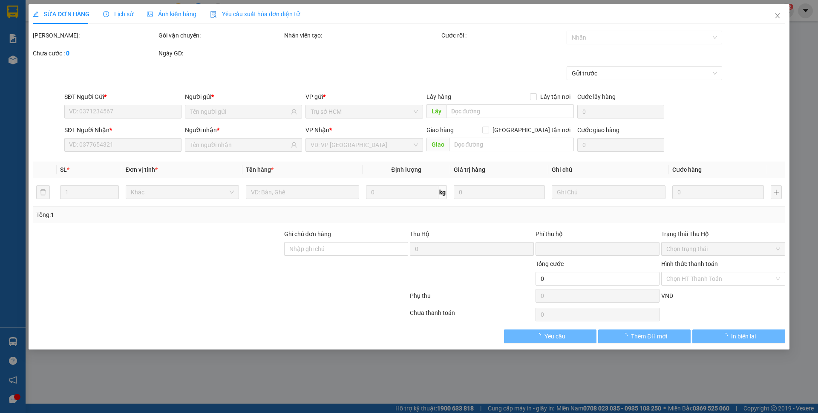
type input "0363909541"
type input "a"
type input "0946934648"
type input "a"
type input "0"
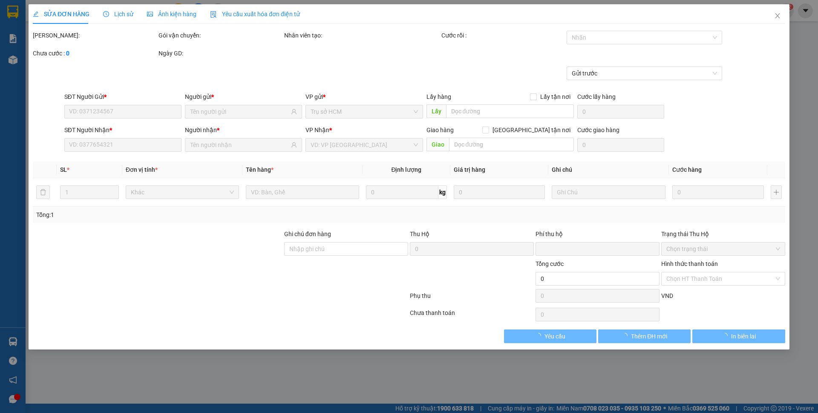
type input "40.000"
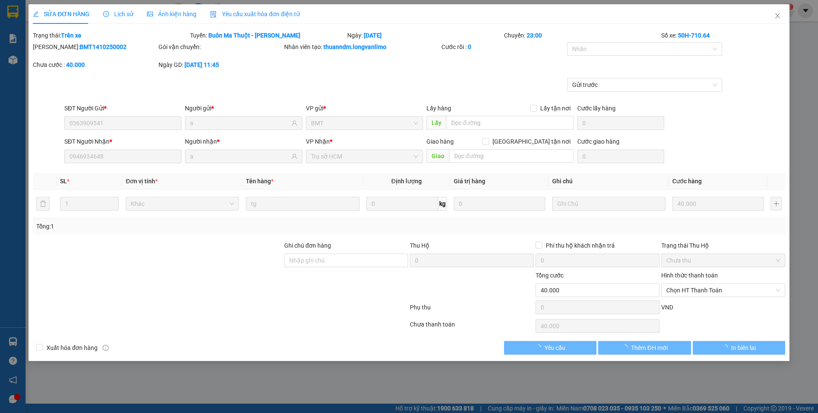
click at [186, 15] on span "Ảnh kiện hàng" at bounding box center [171, 14] width 49 height 7
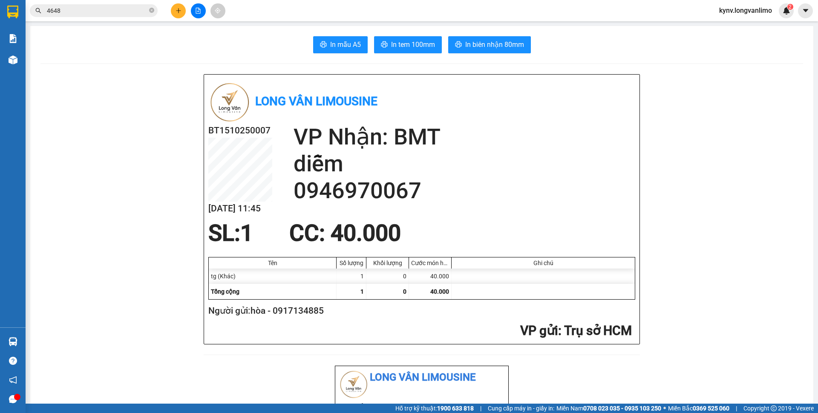
click at [78, 11] on input "4648" at bounding box center [97, 10] width 101 height 9
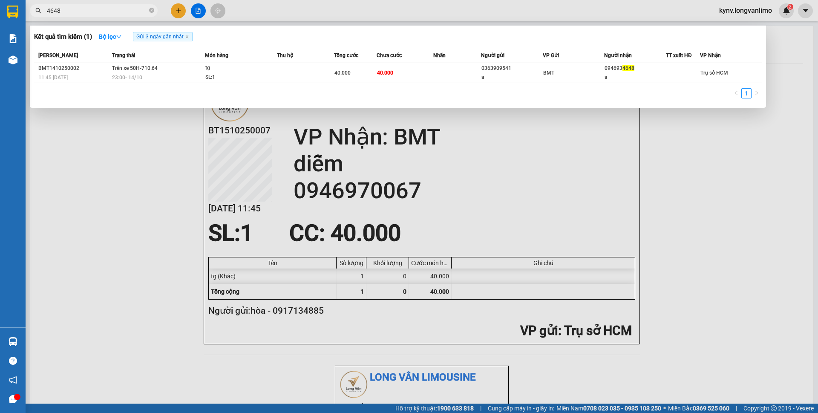
click at [78, 11] on input "4648" at bounding box center [97, 10] width 101 height 9
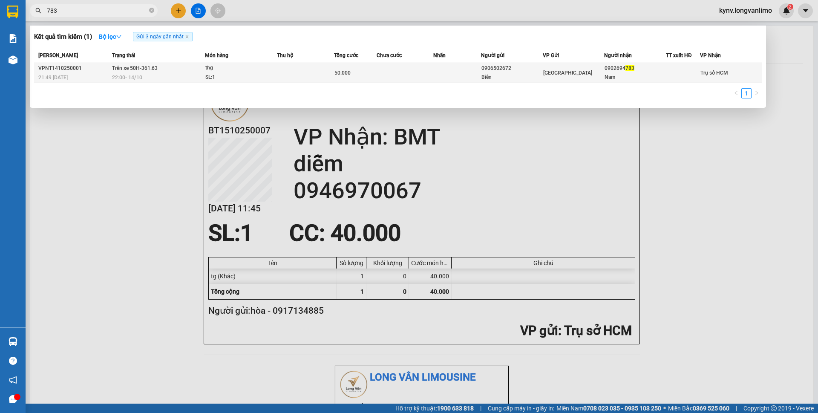
type input "783"
click at [382, 75] on td at bounding box center [405, 73] width 57 height 20
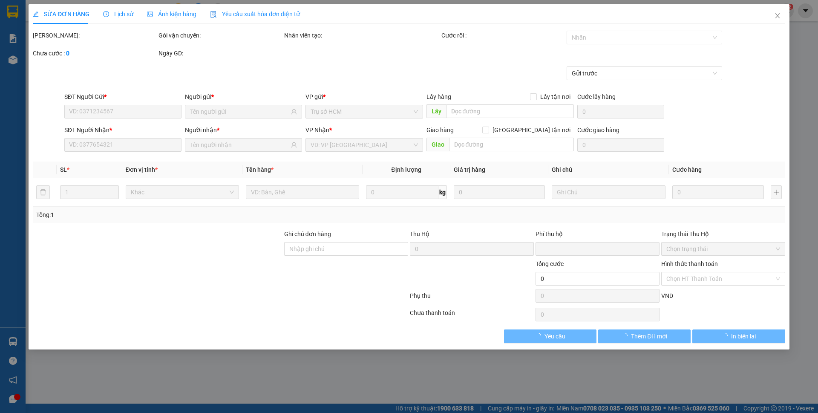
type input "0906502672"
type input "Biền"
type input "0902694783"
type input "Nam"
type input "0"
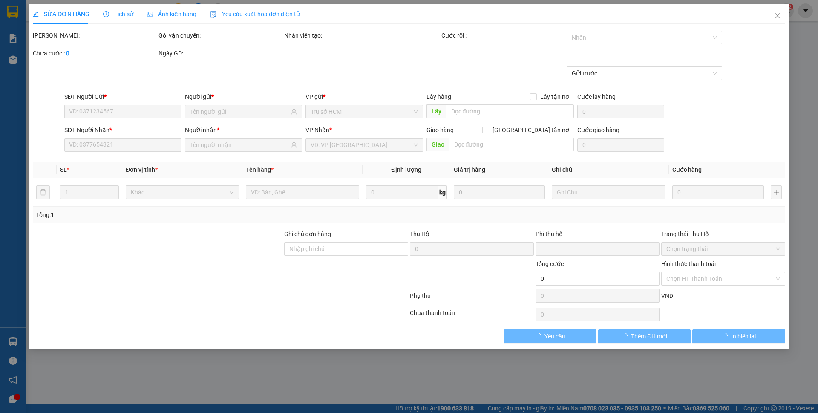
type input "50.000"
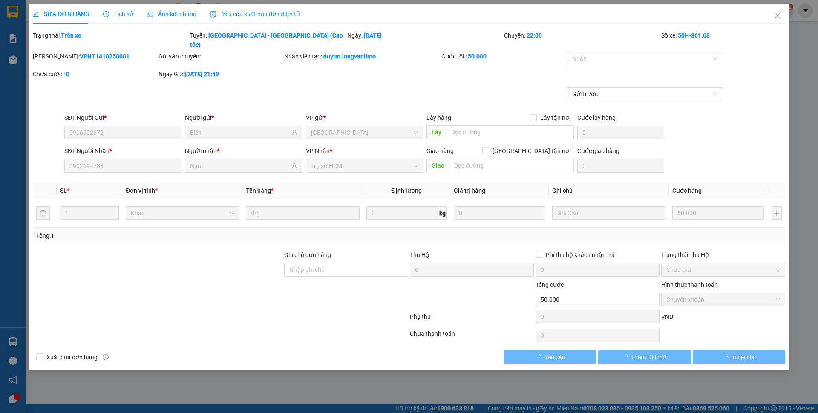
click at [165, 13] on span "Ảnh kiện hàng" at bounding box center [171, 14] width 49 height 7
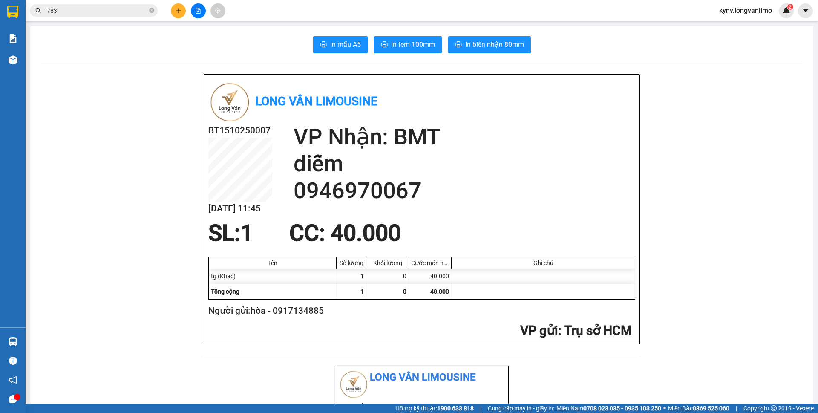
click at [100, 13] on input "783" at bounding box center [97, 10] width 101 height 9
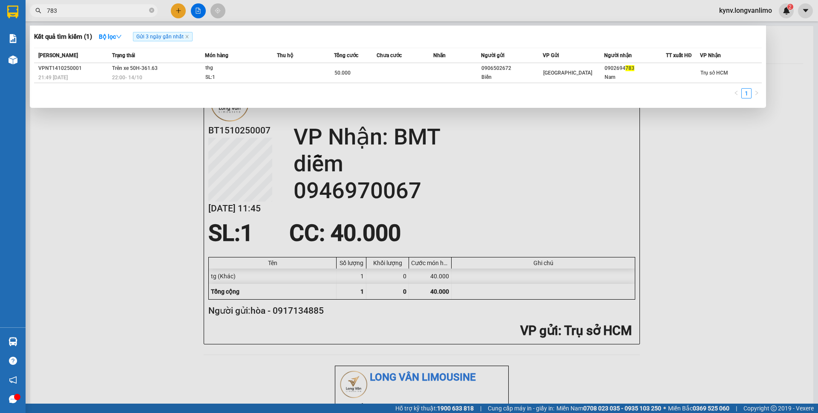
click at [80, 13] on input "783" at bounding box center [97, 10] width 101 height 9
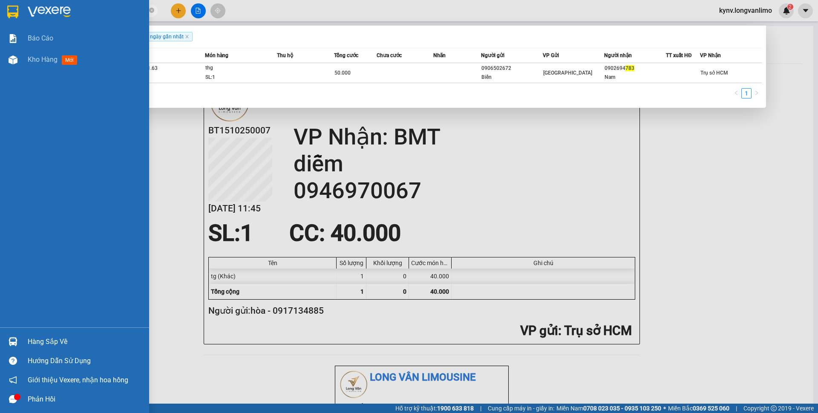
drag, startPoint x: 11, startPoint y: 12, endPoint x: 21, endPoint y: 14, distance: 10.3
click at [11, 12] on img at bounding box center [12, 12] width 11 height 13
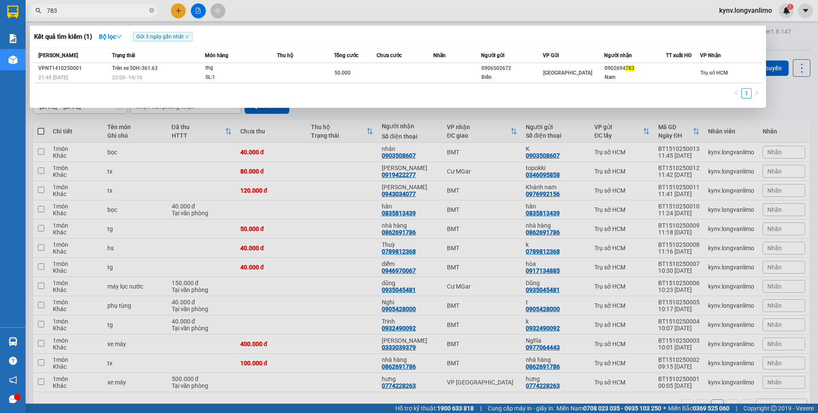
click at [485, 125] on div at bounding box center [409, 206] width 818 height 413
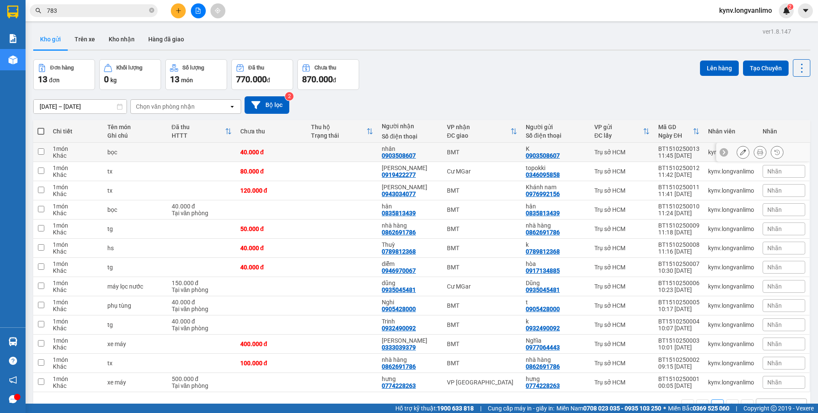
click at [754, 157] on button at bounding box center [760, 152] width 12 height 15
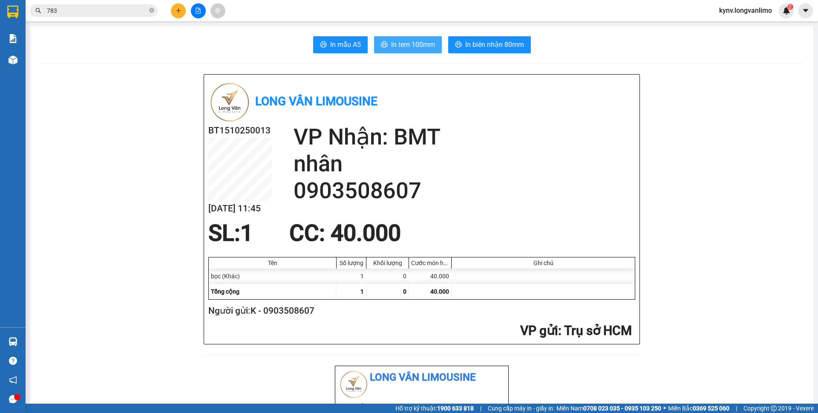
click at [426, 46] on span "In tem 100mm" at bounding box center [413, 44] width 44 height 11
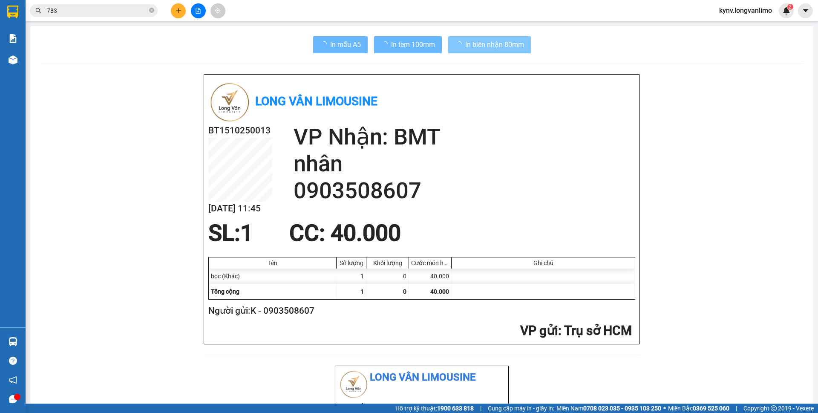
drag, startPoint x: 426, startPoint y: 46, endPoint x: 471, endPoint y: 50, distance: 45.8
click at [471, 50] on button "In biên nhận 80mm" at bounding box center [489, 44] width 83 height 17
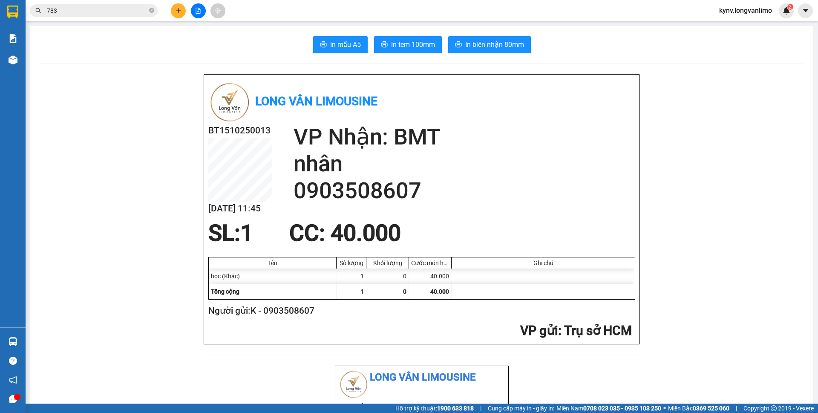
click at [102, 6] on input "783" at bounding box center [97, 10] width 101 height 9
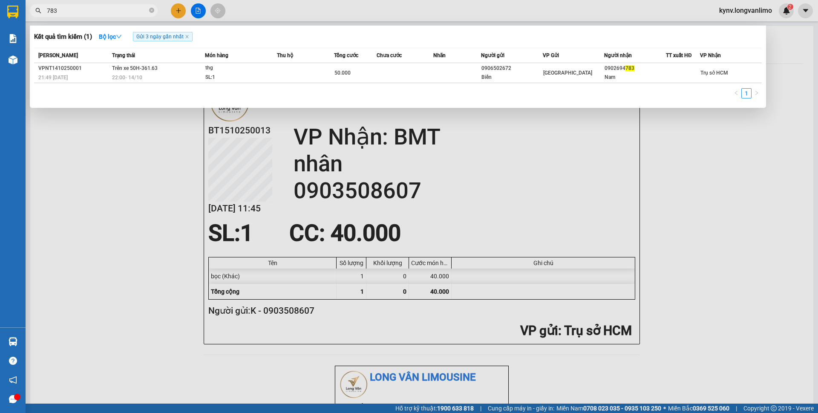
click at [102, 6] on input "783" at bounding box center [97, 10] width 101 height 9
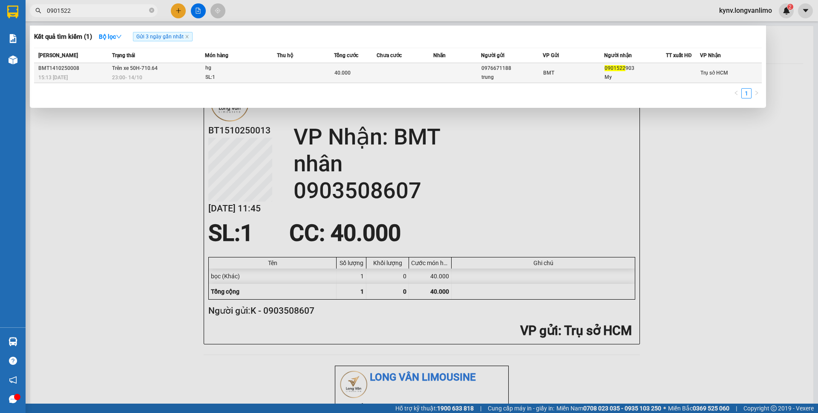
click at [264, 80] on div "SL: 1" at bounding box center [237, 77] width 64 height 9
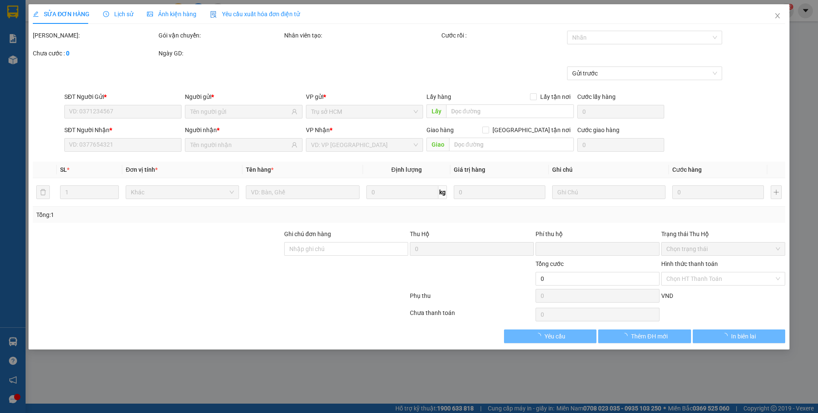
click at [157, 11] on span "Ảnh kiện hàng" at bounding box center [171, 14] width 49 height 7
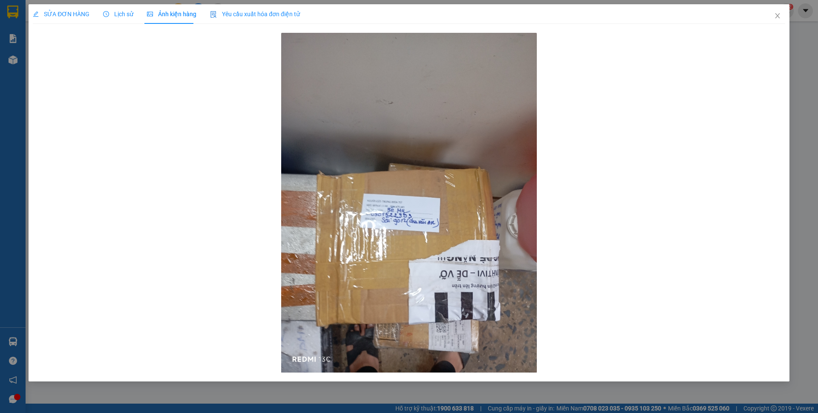
click at [682, 193] on div at bounding box center [409, 203] width 752 height 344
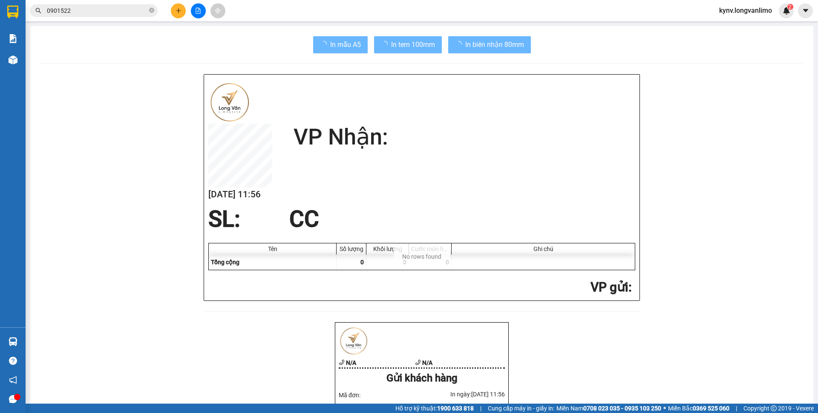
click at [81, 12] on input "0901522" at bounding box center [97, 10] width 101 height 9
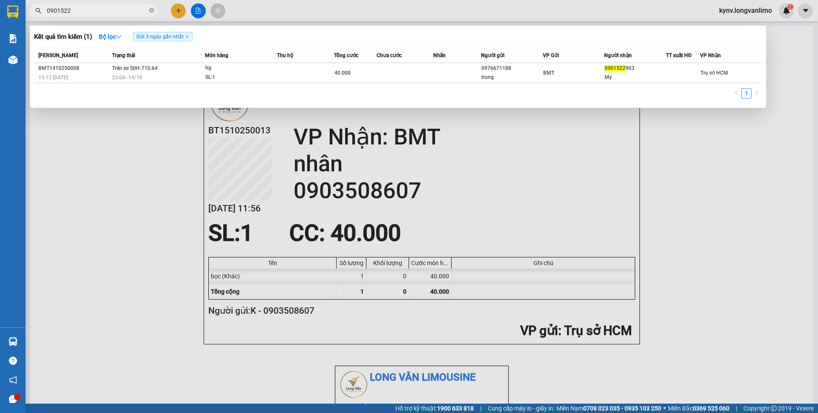
click at [131, 10] on input "0901522" at bounding box center [97, 10] width 101 height 9
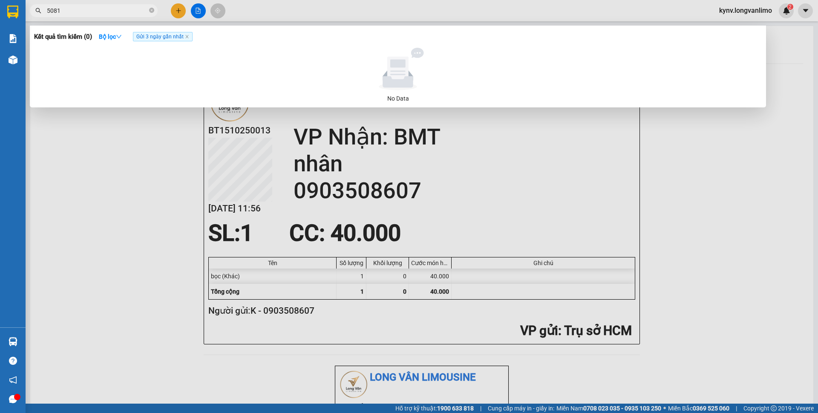
click at [88, 9] on input "5081" at bounding box center [97, 10] width 101 height 9
type input "5081"
click at [98, 9] on input "5081" at bounding box center [97, 10] width 101 height 9
click at [189, 36] on icon "close" at bounding box center [187, 37] width 4 height 4
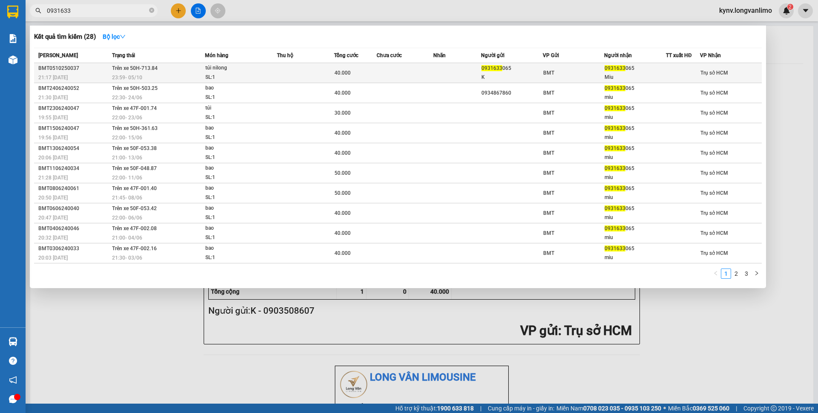
click at [156, 73] on div "23:59 [DATE]" at bounding box center [158, 77] width 92 height 9
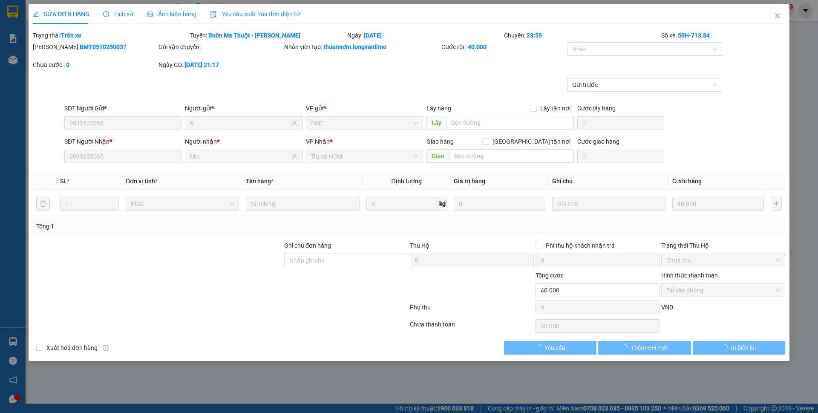
click at [172, 12] on span "Ảnh kiện hàng" at bounding box center [171, 14] width 49 height 7
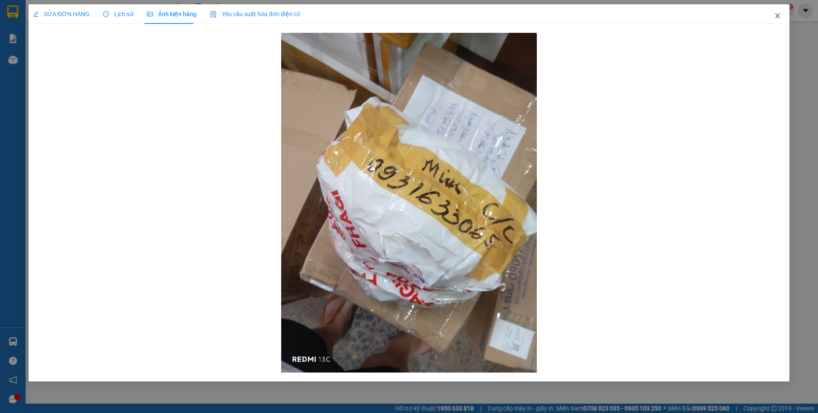
click at [777, 17] on icon "close" at bounding box center [777, 15] width 5 height 5
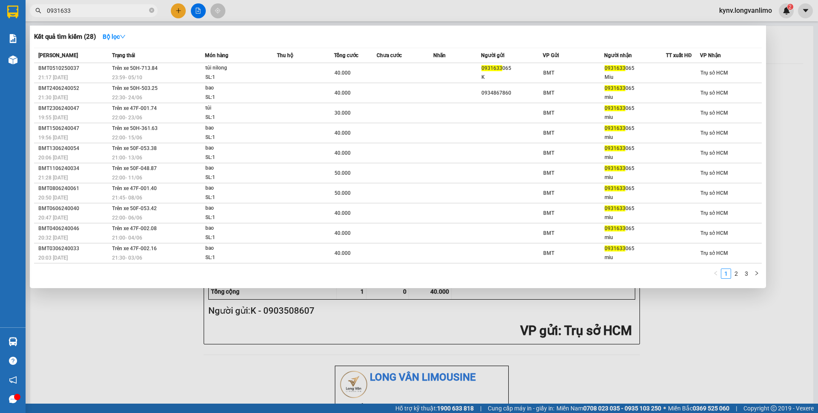
click at [107, 9] on input "0931633" at bounding box center [97, 10] width 101 height 9
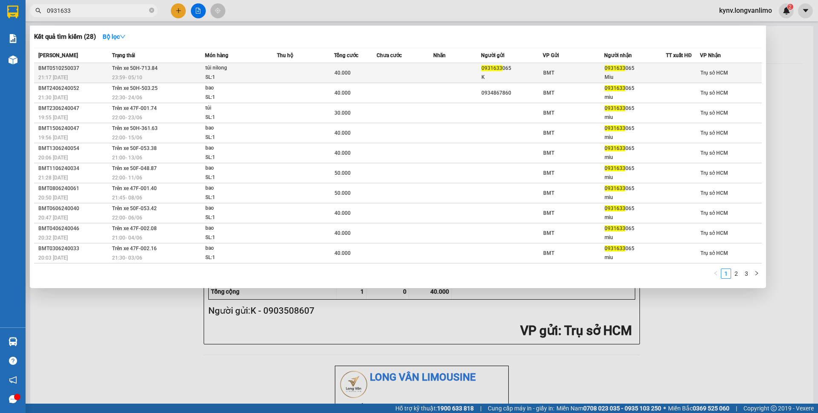
click at [409, 81] on td at bounding box center [405, 73] width 57 height 20
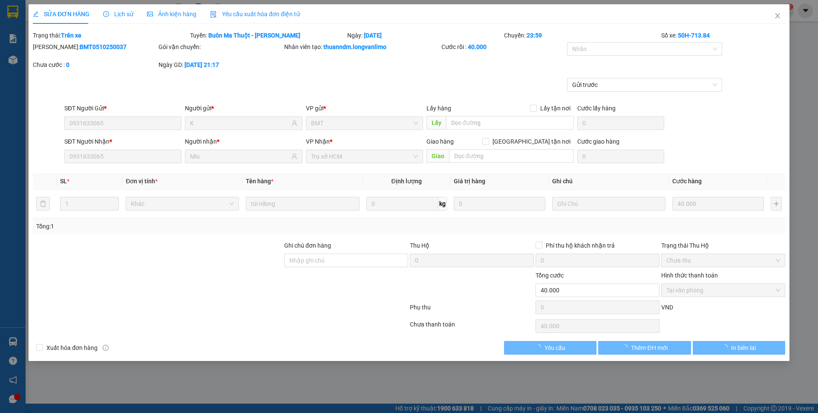
click at [163, 12] on span "Ảnh kiện hàng" at bounding box center [171, 14] width 49 height 7
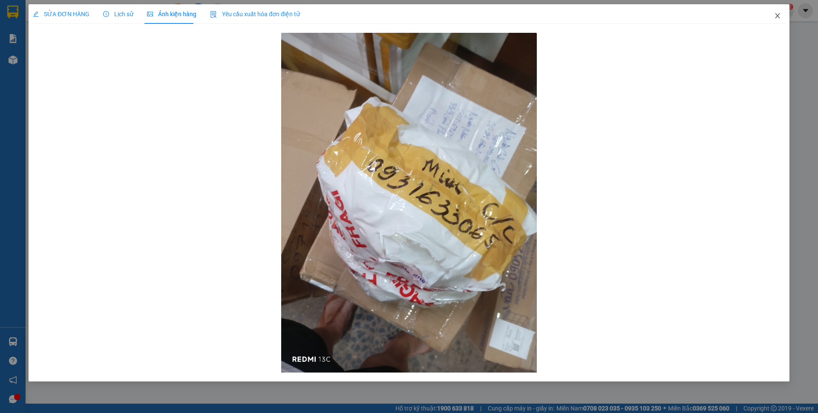
click at [780, 15] on icon "close" at bounding box center [777, 15] width 7 height 7
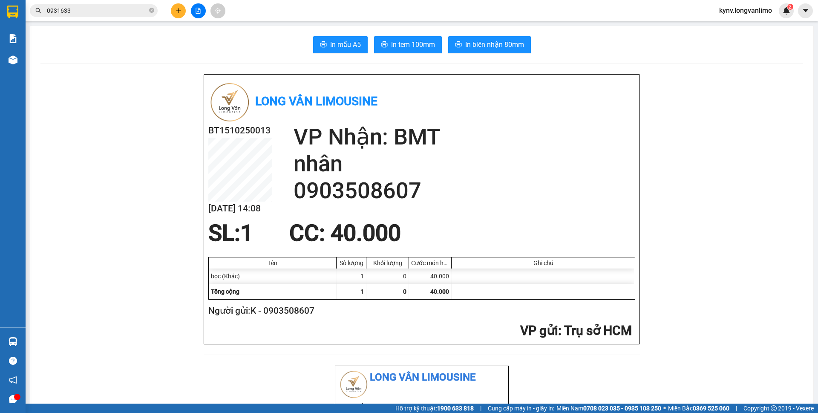
click at [104, 13] on input "0931633" at bounding box center [97, 10] width 101 height 9
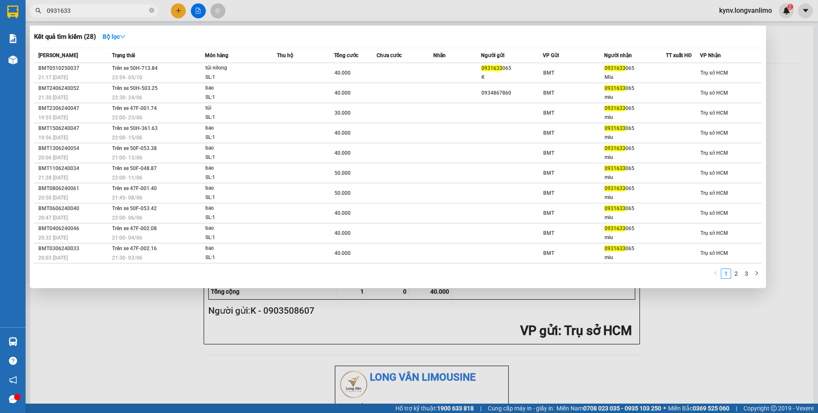
click at [104, 13] on input "0931633" at bounding box center [97, 10] width 101 height 9
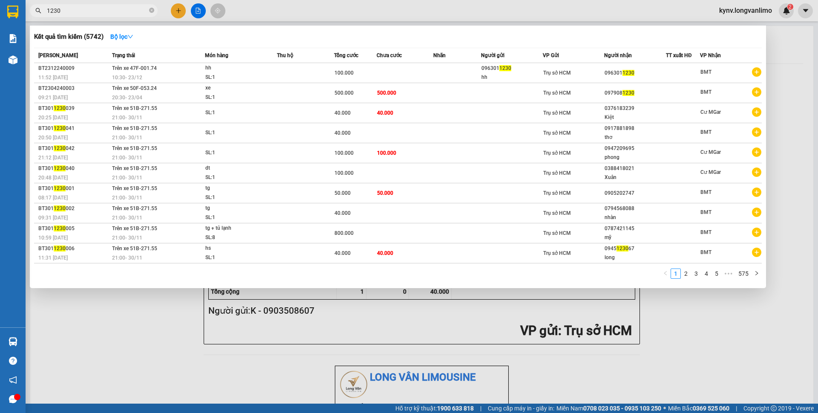
click at [108, 10] on input "1230" at bounding box center [97, 10] width 101 height 9
click at [109, 10] on input "1230" at bounding box center [97, 10] width 101 height 9
click at [73, 9] on input "1230" at bounding box center [97, 10] width 101 height 9
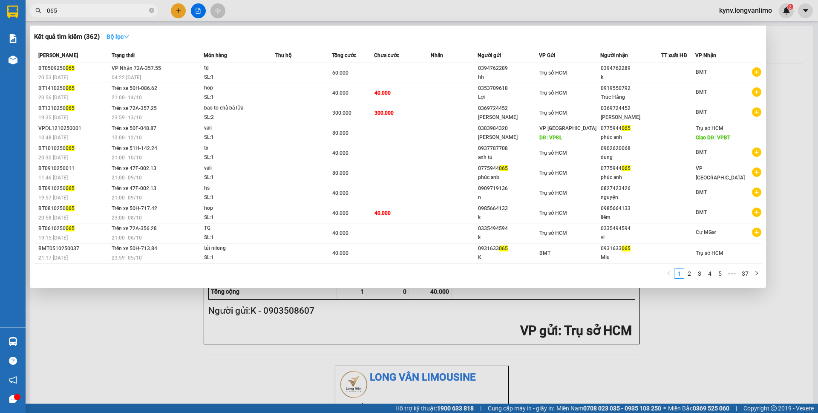
type input "065"
click at [126, 37] on icon "down" at bounding box center [127, 37] width 6 height 6
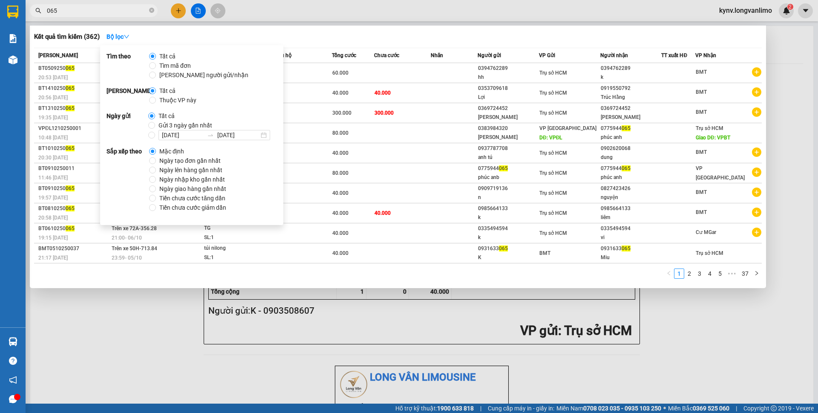
click at [177, 123] on span "Gửi 3 ngày gần nhất" at bounding box center [185, 125] width 60 height 9
click at [155, 123] on input "Gửi 3 ngày gần nhất" at bounding box center [151, 125] width 7 height 7
radio input "true"
radio input "false"
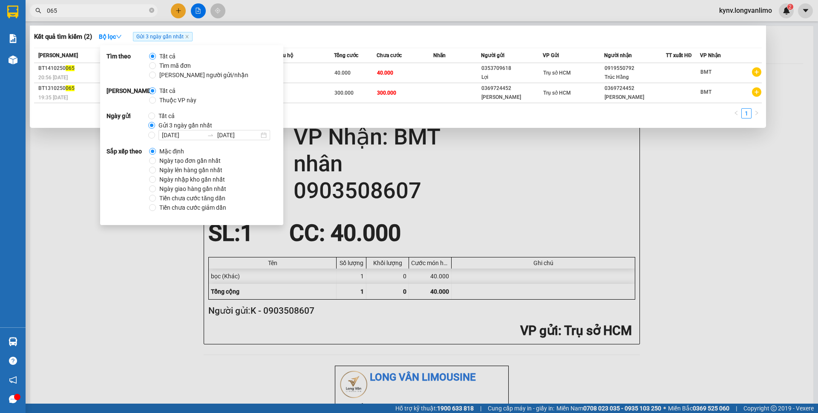
click at [422, 33] on div "Kết quả tìm kiếm ( 2 ) Bộ lọc Gửi 3 ngày gần nhất" at bounding box center [398, 37] width 728 height 14
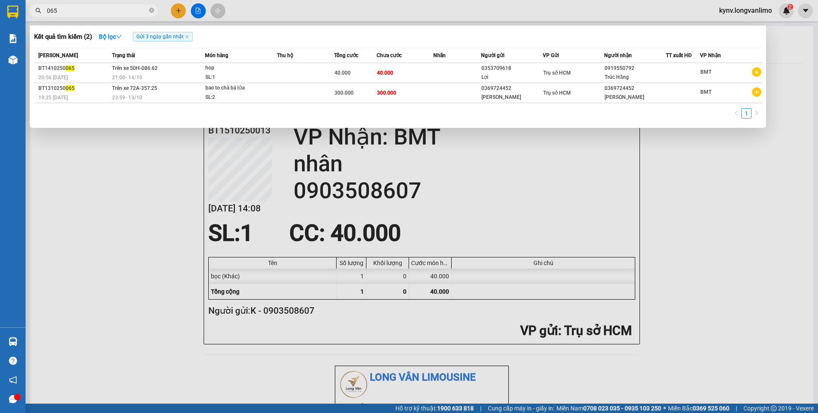
click at [75, 12] on input "065" at bounding box center [97, 10] width 101 height 9
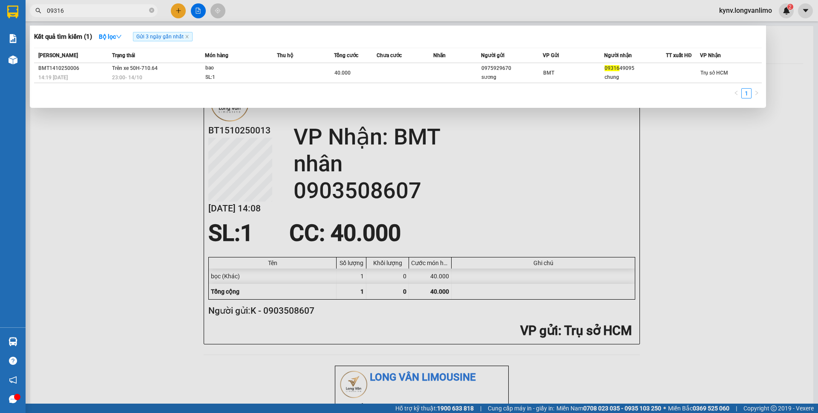
click at [94, 13] on input "09316" at bounding box center [97, 10] width 101 height 9
type input "09316"
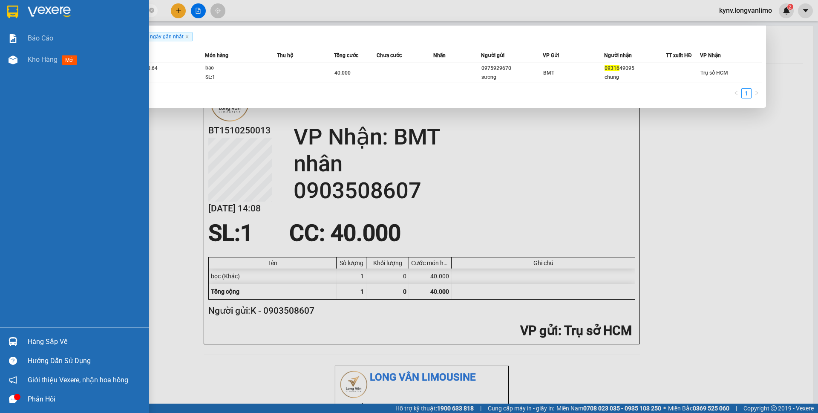
click at [14, 16] on img at bounding box center [12, 12] width 11 height 13
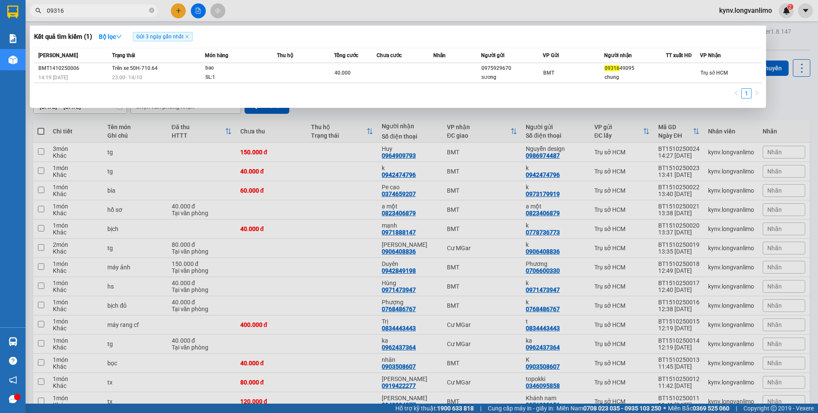
click at [473, 113] on div at bounding box center [409, 206] width 818 height 413
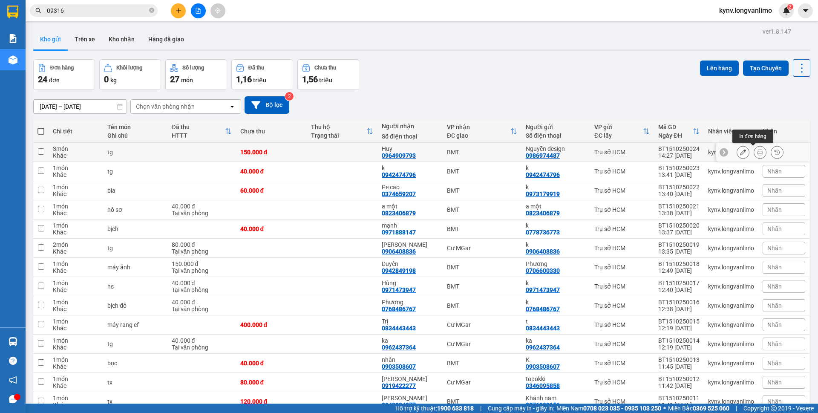
click at [757, 153] on icon at bounding box center [760, 152] width 6 height 6
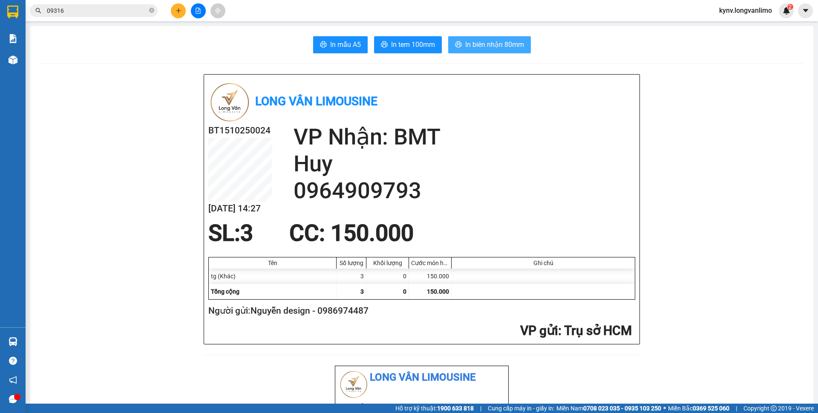
click at [465, 46] on span "In biên nhận 80mm" at bounding box center [494, 44] width 59 height 11
click at [408, 48] on span "In tem 100mm" at bounding box center [413, 44] width 44 height 11
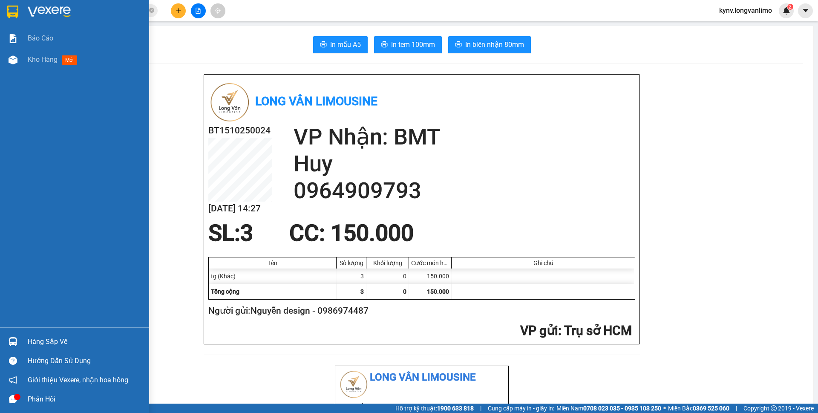
click at [9, 12] on img at bounding box center [12, 12] width 11 height 13
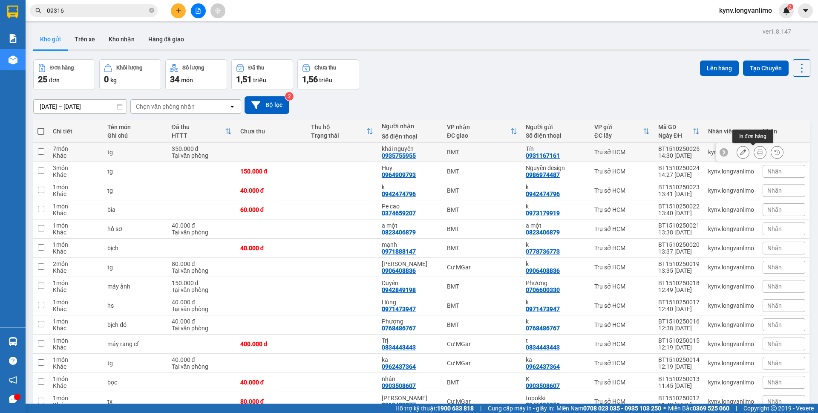
click at [757, 150] on icon at bounding box center [760, 152] width 6 height 6
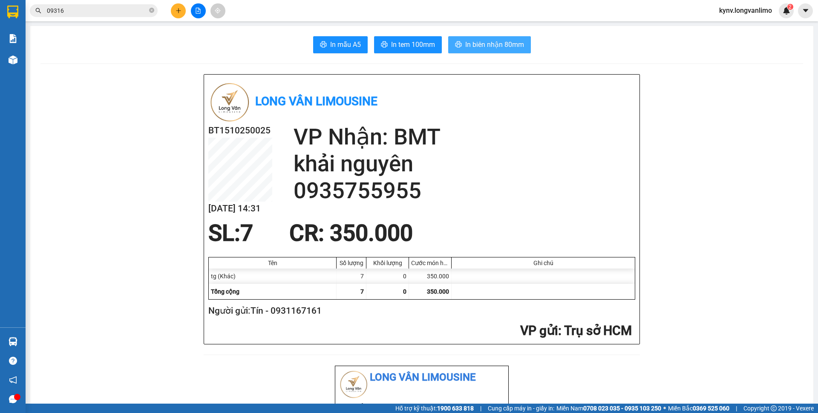
click at [485, 45] on span "In biên nhận 80mm" at bounding box center [494, 44] width 59 height 11
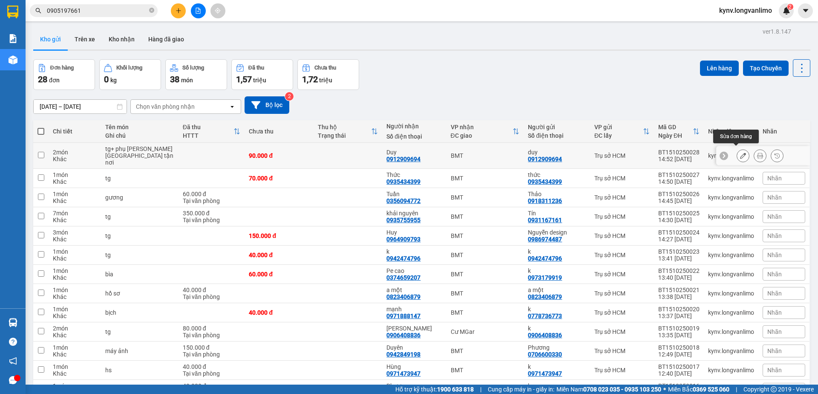
click at [740, 153] on icon at bounding box center [743, 156] width 6 height 6
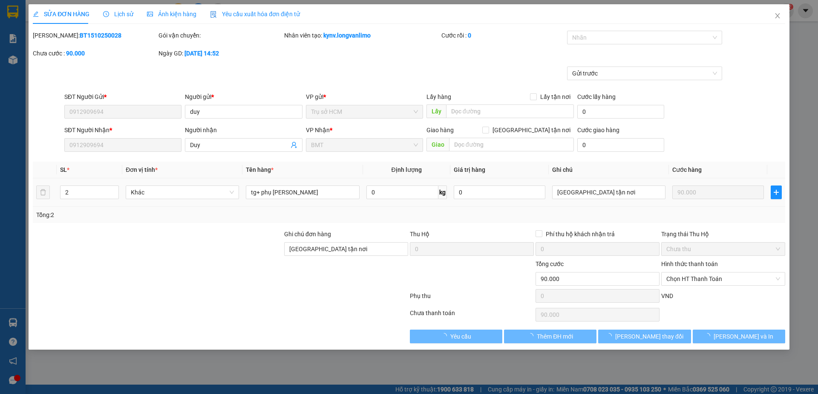
type input "0912909694"
type input "[GEOGRAPHIC_DATA] tận nơi"
type input "0"
type input "90.000"
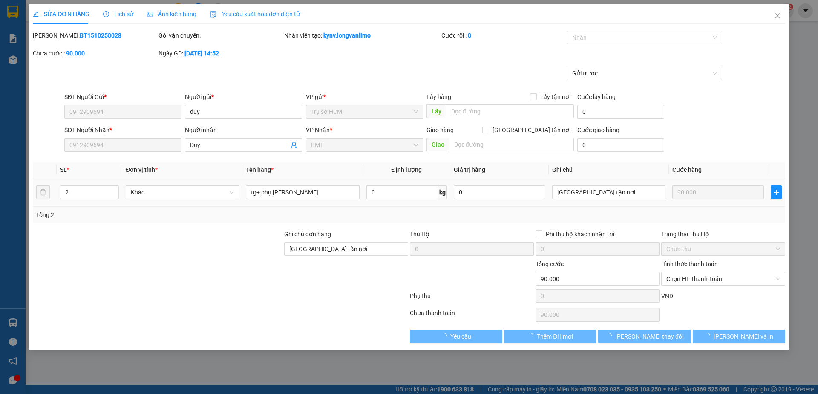
type input "90.000"
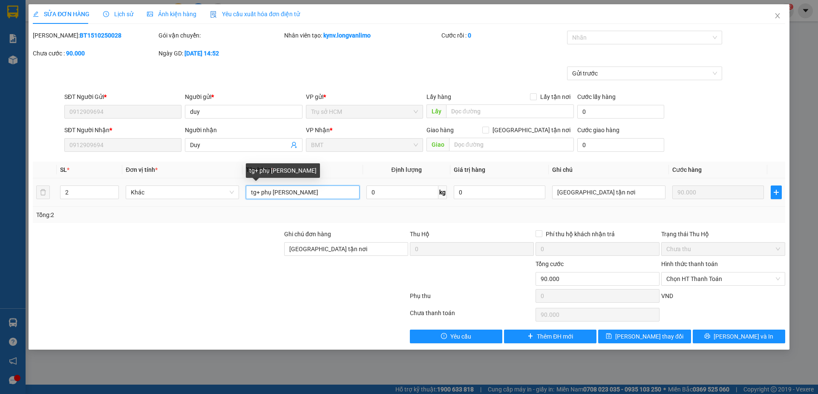
click at [322, 191] on input "tg+ phụ [PERSON_NAME]" at bounding box center [302, 192] width 113 height 14
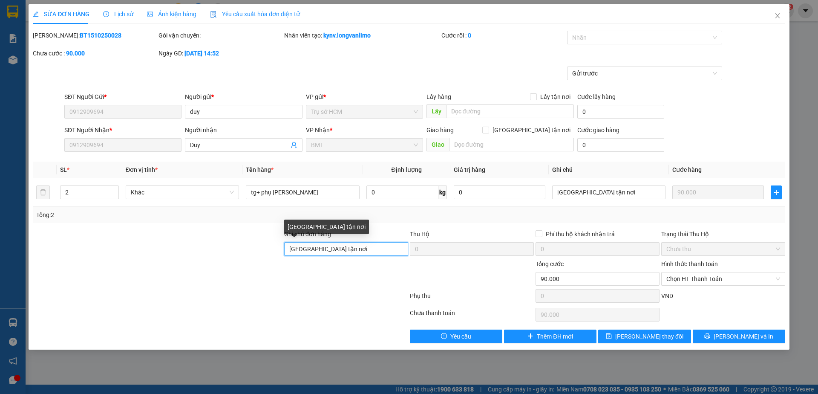
drag, startPoint x: 348, startPoint y: 249, endPoint x: 260, endPoint y: 237, distance: 89.0
click at [260, 237] on div "Ghi chú đơn hàng Giao tận nơi Thu Hộ 0 Phí thu hộ khách nhận trả 0 Trạng thái T…" at bounding box center [409, 244] width 754 height 30
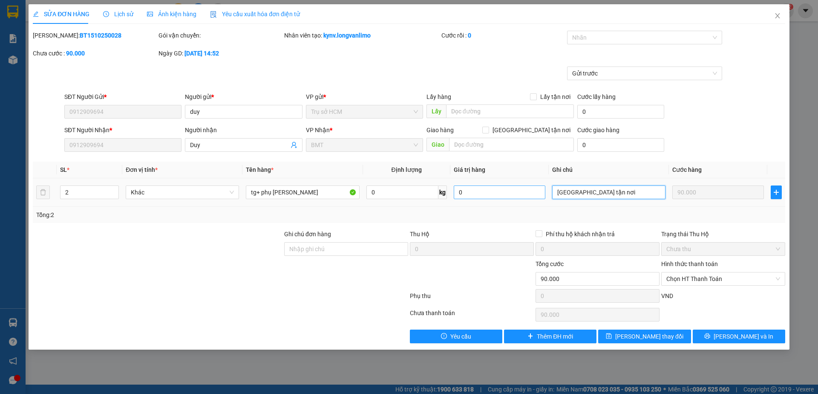
drag, startPoint x: 617, startPoint y: 190, endPoint x: 495, endPoint y: 197, distance: 122.1
click at [495, 197] on tr "2 Khác tg+ phụ tùng 0 kg 0 [GEOGRAPHIC_DATA] tận nơi 90.000" at bounding box center [409, 192] width 752 height 29
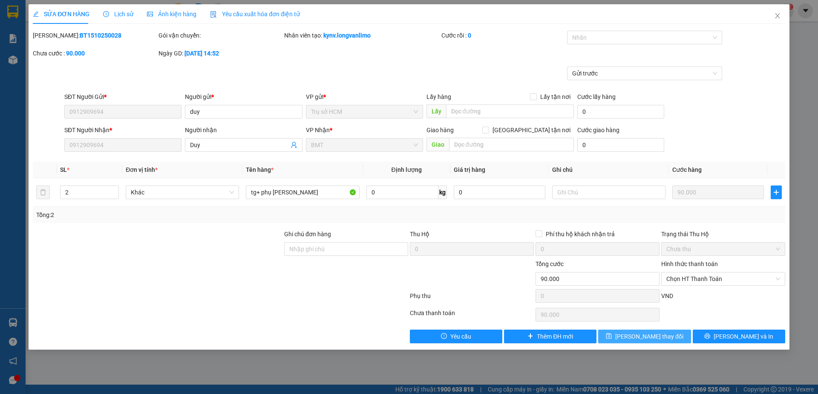
click at [653, 335] on span "[PERSON_NAME] thay đổi" at bounding box center [649, 335] width 68 height 9
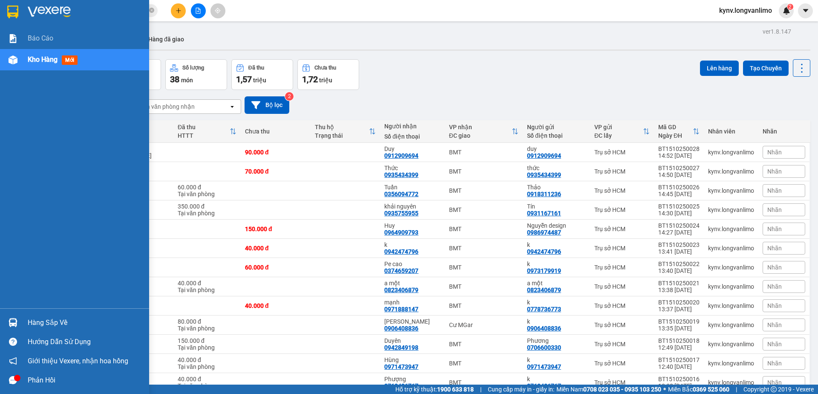
click at [9, 9] on img at bounding box center [12, 12] width 11 height 13
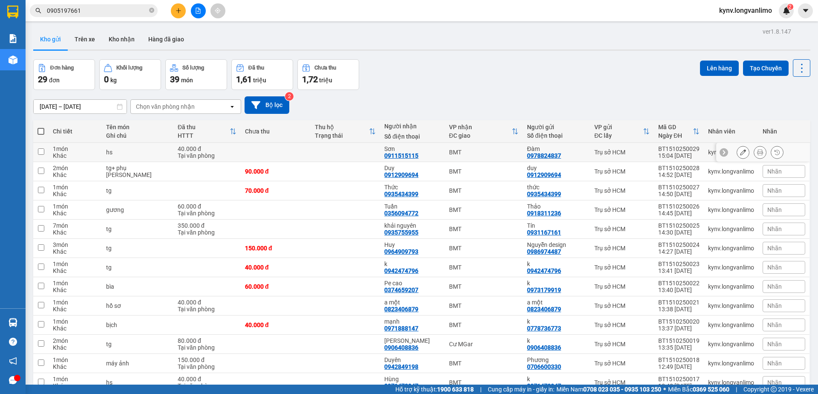
click at [757, 151] on icon at bounding box center [760, 152] width 6 height 6
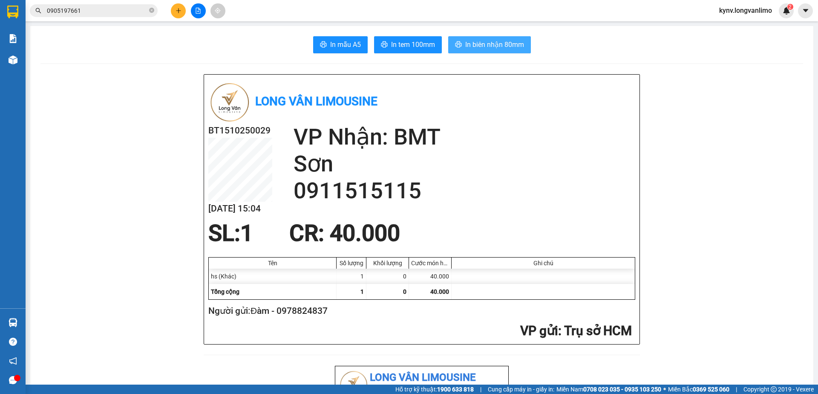
click at [499, 43] on span "In biên nhận 80mm" at bounding box center [494, 44] width 59 height 11
click at [392, 41] on span "In tem 100mm" at bounding box center [413, 44] width 44 height 11
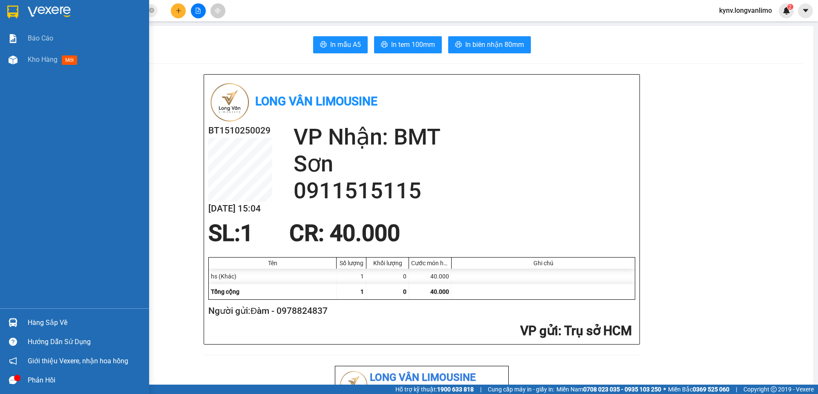
click at [15, 9] on img at bounding box center [12, 12] width 11 height 13
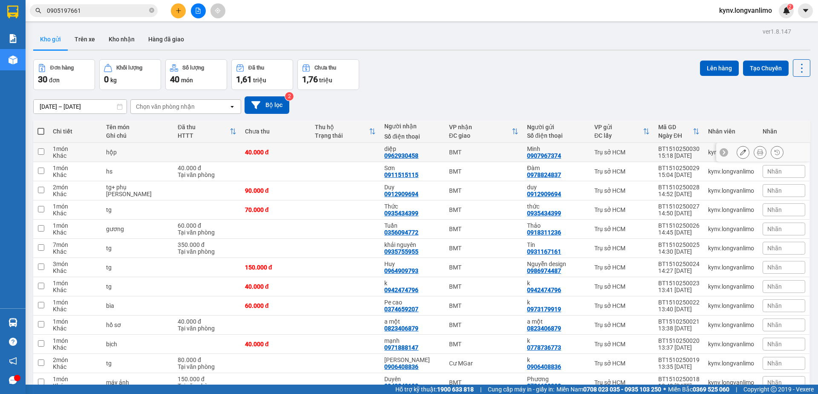
click at [757, 153] on icon at bounding box center [760, 152] width 6 height 6
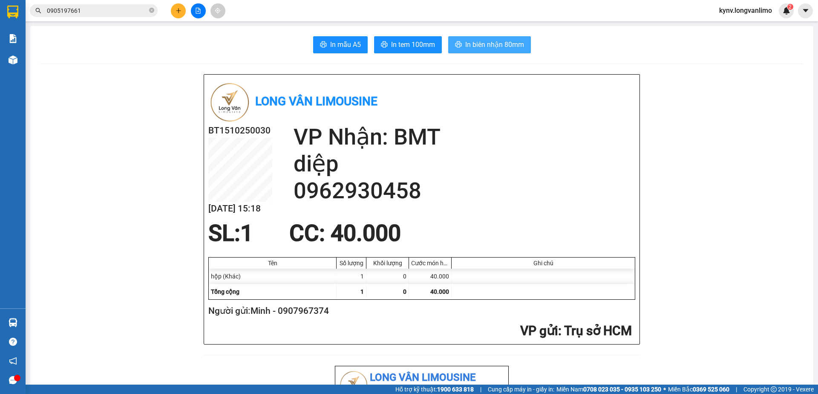
click at [484, 43] on span "In biên nhận 80mm" at bounding box center [494, 44] width 59 height 11
click at [412, 44] on span "In tem 100mm" at bounding box center [413, 44] width 44 height 11
click at [115, 10] on input "0905197661" at bounding box center [97, 10] width 101 height 9
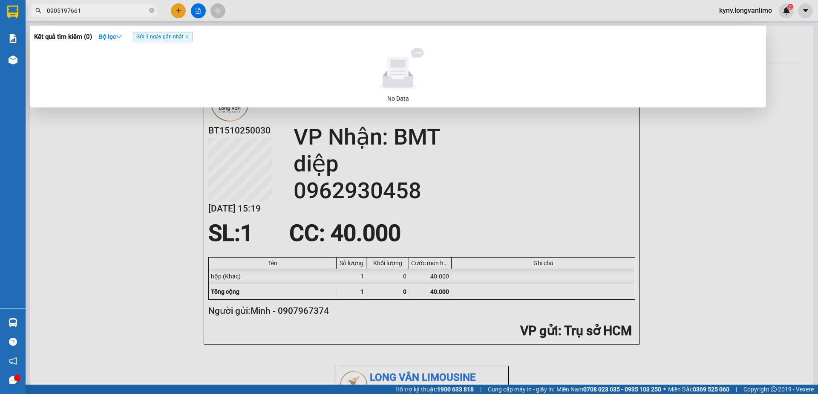
click at [115, 10] on input "0905197661" at bounding box center [97, 10] width 101 height 9
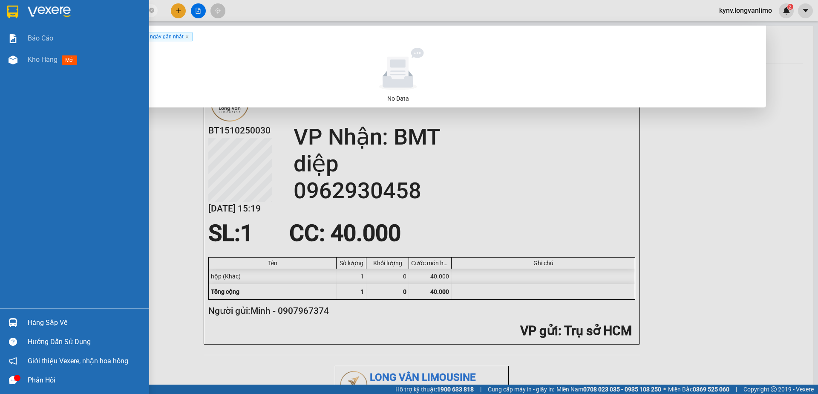
click at [14, 15] on img at bounding box center [12, 12] width 11 height 13
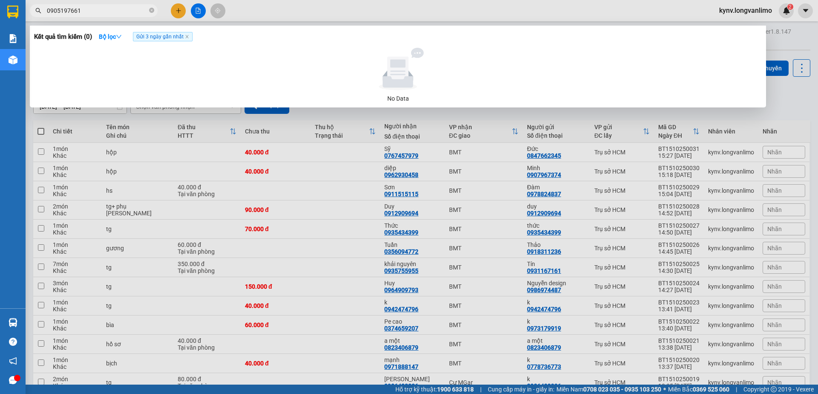
click at [780, 99] on div at bounding box center [409, 197] width 818 height 394
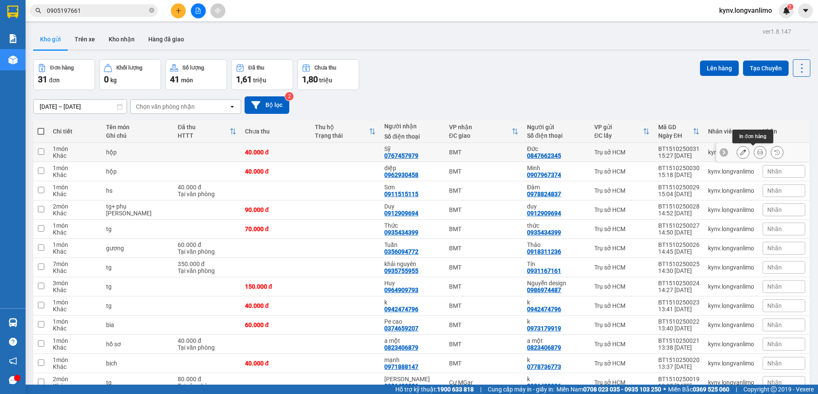
click at [757, 152] on icon at bounding box center [760, 152] width 6 height 6
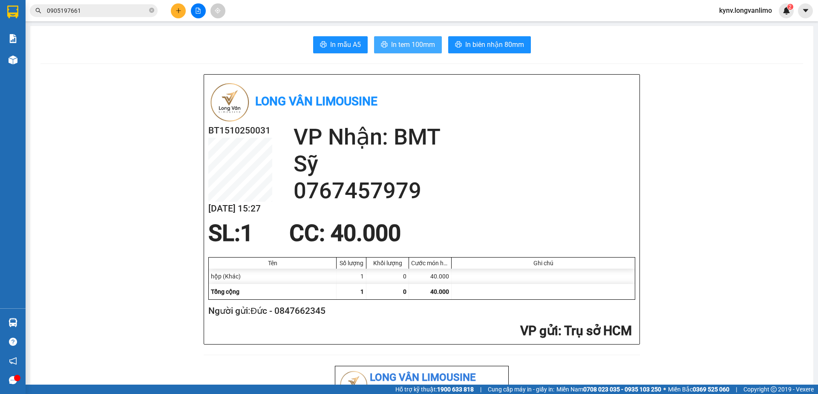
click at [406, 46] on span "In tem 100mm" at bounding box center [413, 44] width 44 height 11
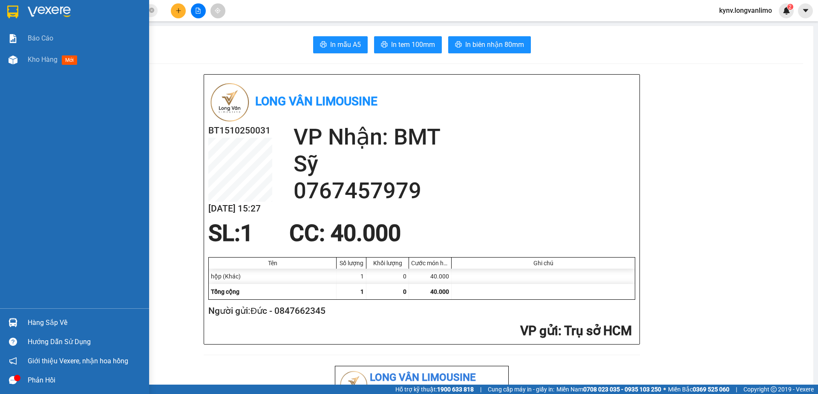
click at [9, 9] on img at bounding box center [12, 12] width 11 height 13
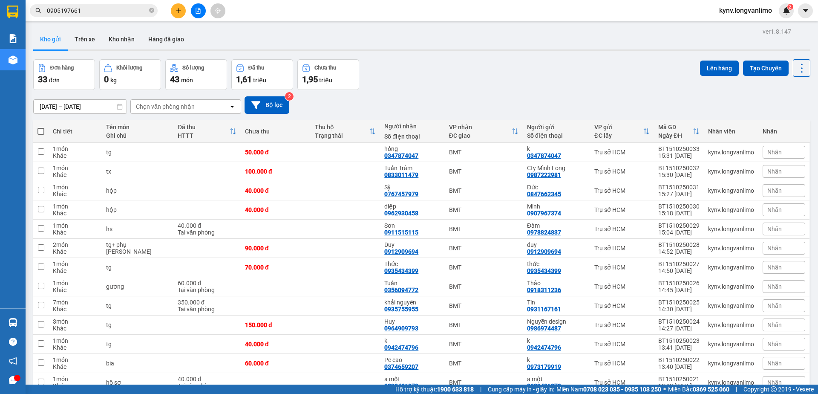
click at [420, 83] on div "Đơn hàng 33 đơn Khối lượng 0 kg Số lượng 43 món Đã thu 1,61 triệu Chưa thu 1,95…" at bounding box center [421, 74] width 777 height 31
click at [740, 173] on icon at bounding box center [743, 171] width 6 height 6
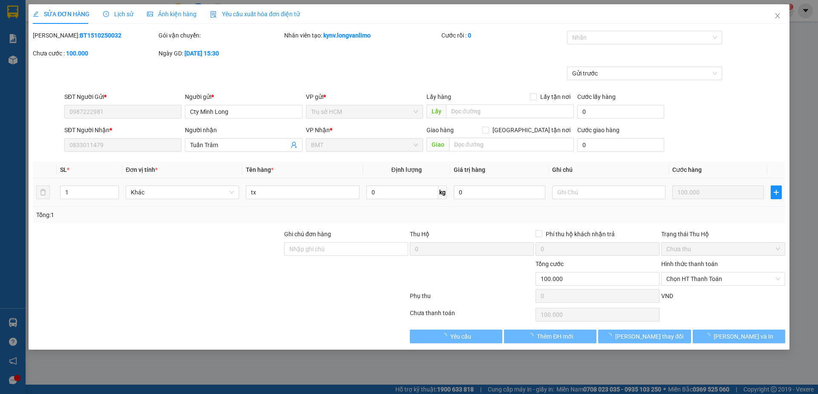
type input "0987222981"
type input "0833011479"
type input "0"
type input "100.000"
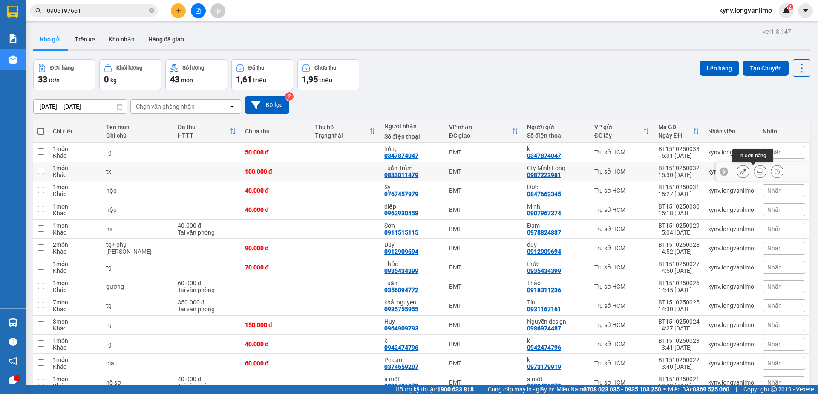
click at [757, 170] on icon at bounding box center [760, 171] width 6 height 6
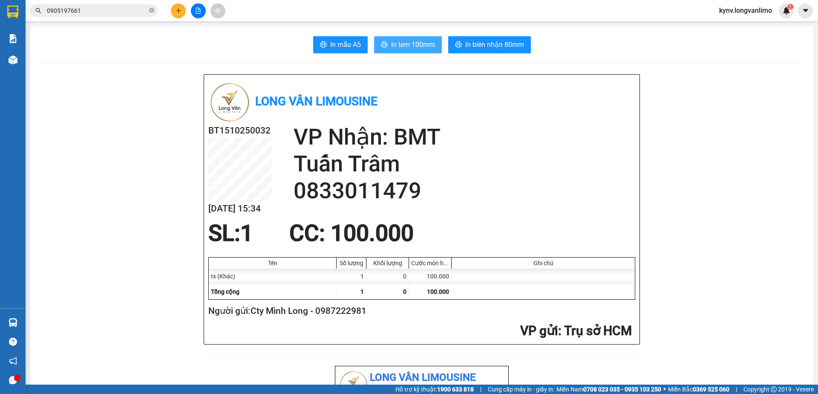
click at [408, 40] on span "In tem 100mm" at bounding box center [413, 44] width 44 height 11
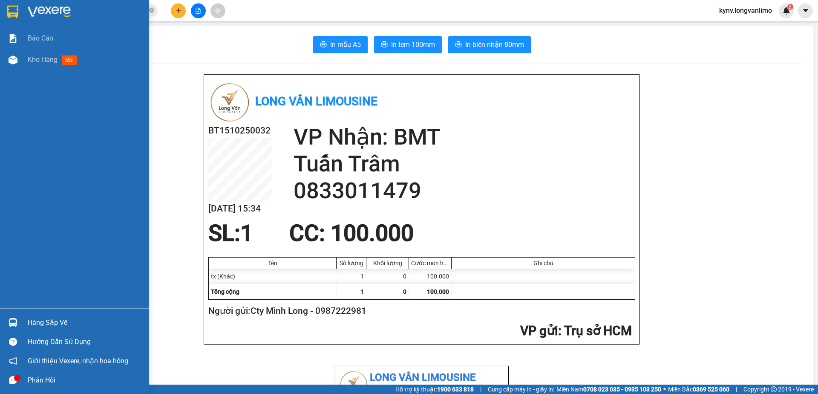
click at [12, 8] on img at bounding box center [12, 12] width 11 height 13
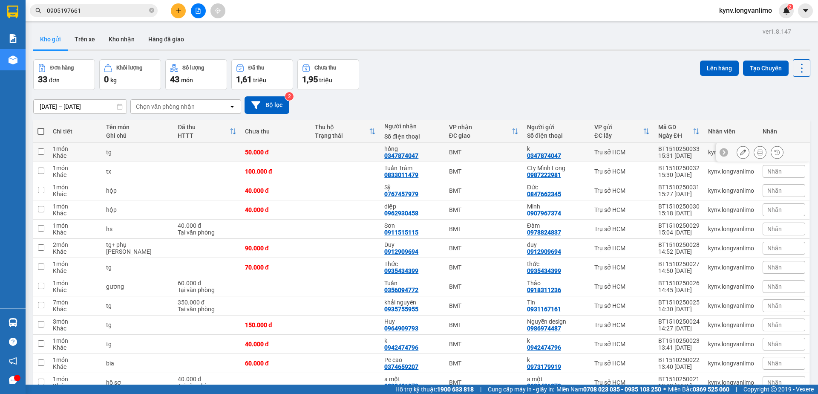
click at [757, 155] on icon at bounding box center [760, 152] width 6 height 6
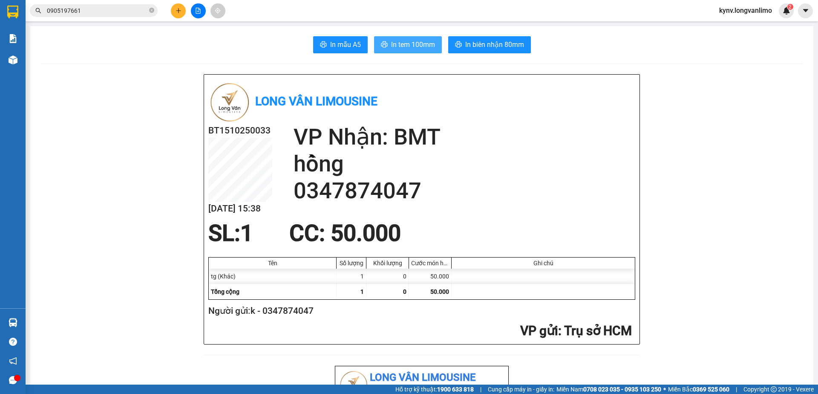
click at [403, 46] on span "In tem 100mm" at bounding box center [413, 44] width 44 height 11
click at [197, 14] on button at bounding box center [198, 10] width 15 height 15
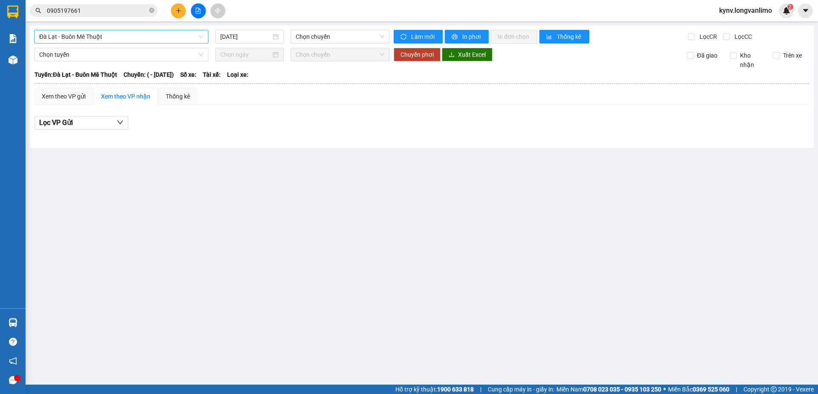
click at [144, 34] on span "Đà Lạt - Buôn Mê Thuột" at bounding box center [121, 36] width 164 height 13
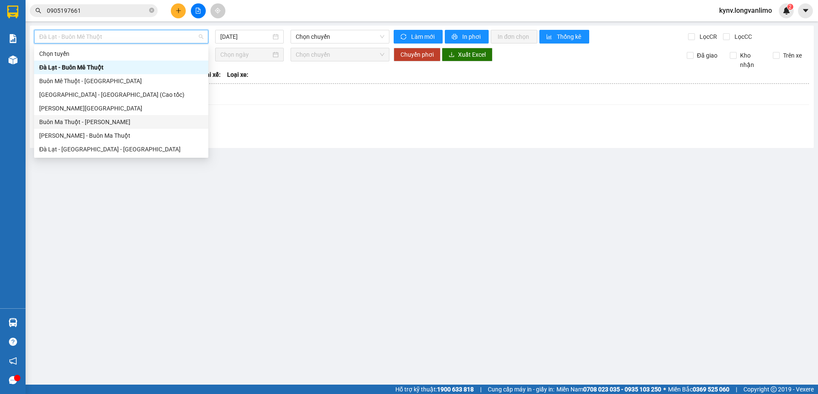
click at [94, 125] on div "Buôn Ma [PERSON_NAME] [PERSON_NAME]" at bounding box center [121, 121] width 164 height 9
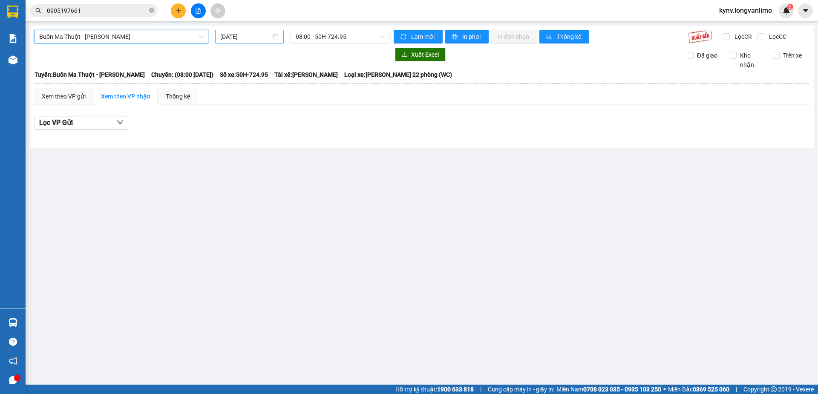
click at [262, 38] on input "[DATE]" at bounding box center [245, 36] width 51 height 9
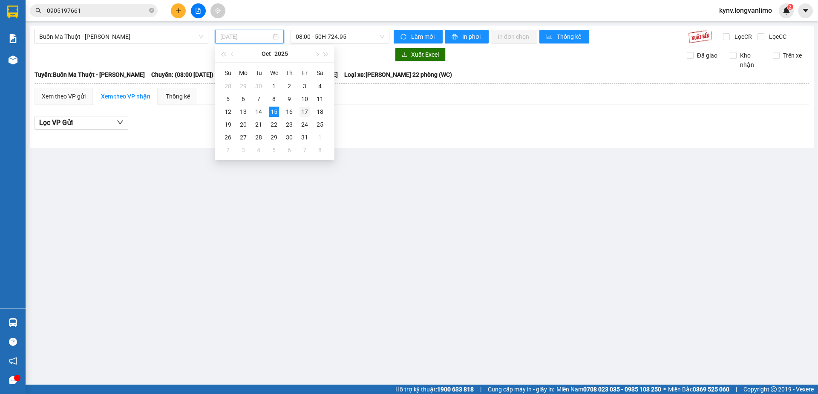
click at [305, 110] on div "17" at bounding box center [304, 112] width 10 height 10
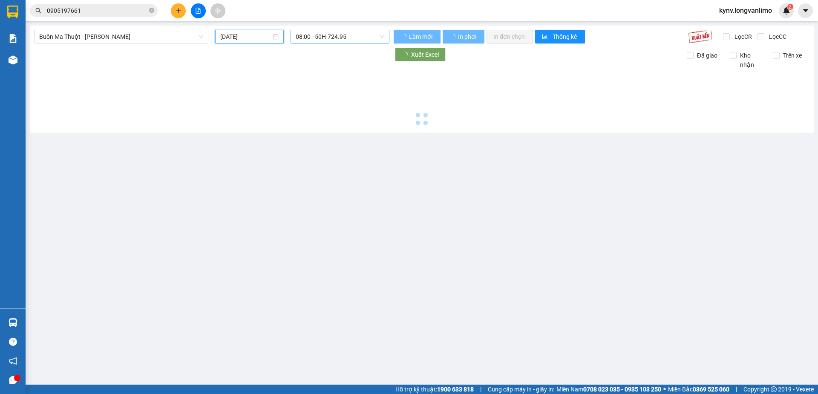
type input "17/10/2025"
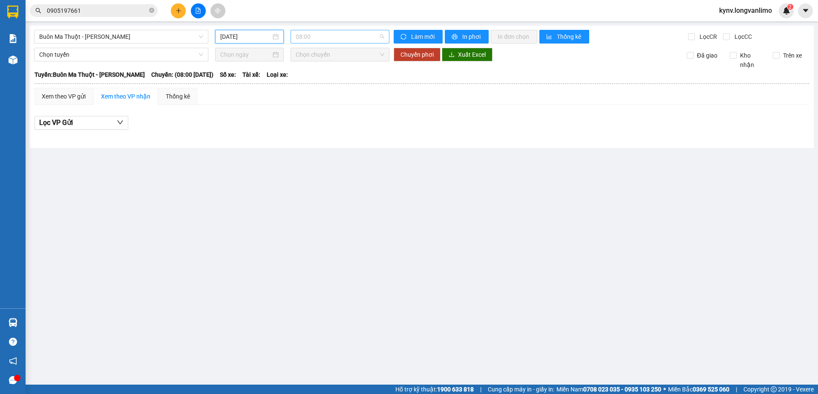
click at [379, 35] on span "08:00" at bounding box center [340, 36] width 89 height 13
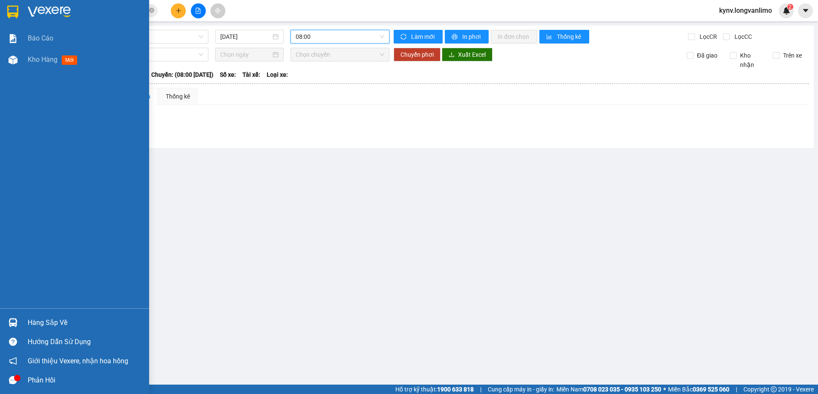
click at [11, 9] on img at bounding box center [12, 12] width 11 height 13
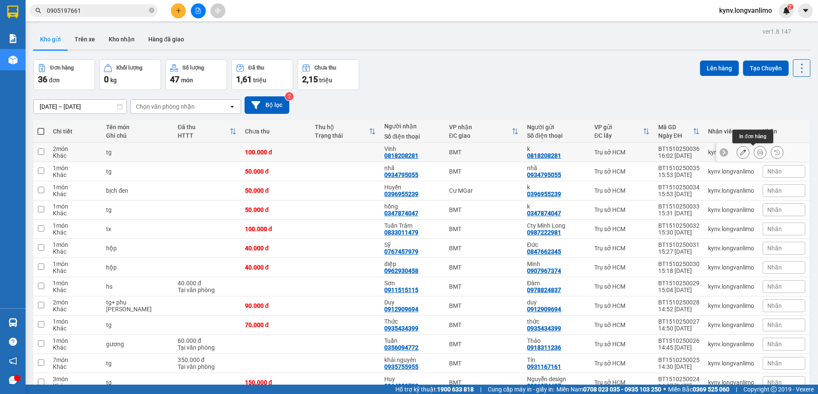
click at [757, 153] on icon at bounding box center [760, 152] width 6 height 6
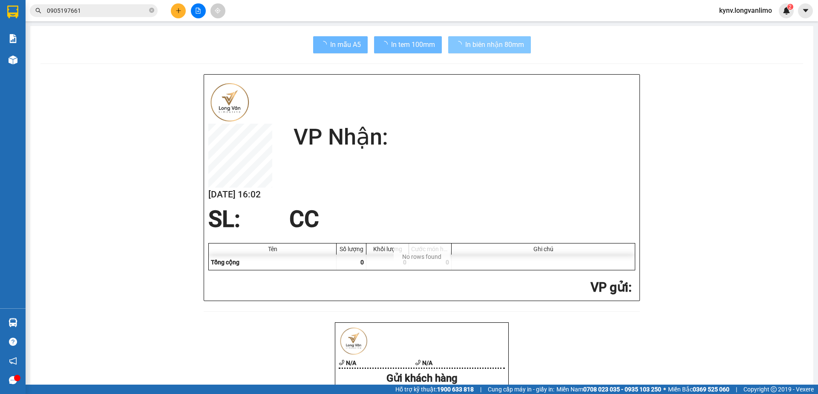
click at [470, 49] on span "In biên nhận 80mm" at bounding box center [494, 44] width 59 height 11
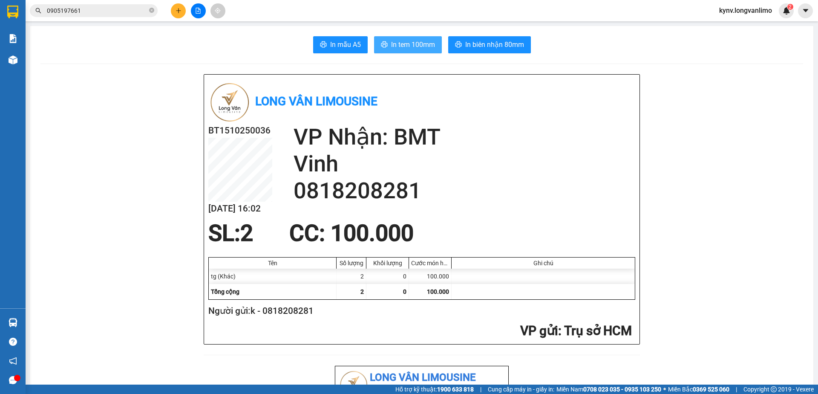
click at [392, 51] on button "In tem 100mm" at bounding box center [408, 44] width 68 height 17
click at [380, 51] on button "In tem 100mm" at bounding box center [408, 44] width 68 height 17
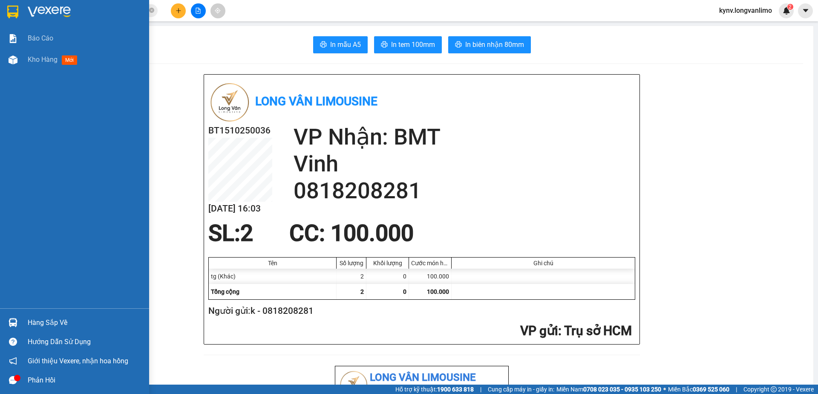
click at [6, 10] on div at bounding box center [13, 11] width 15 height 15
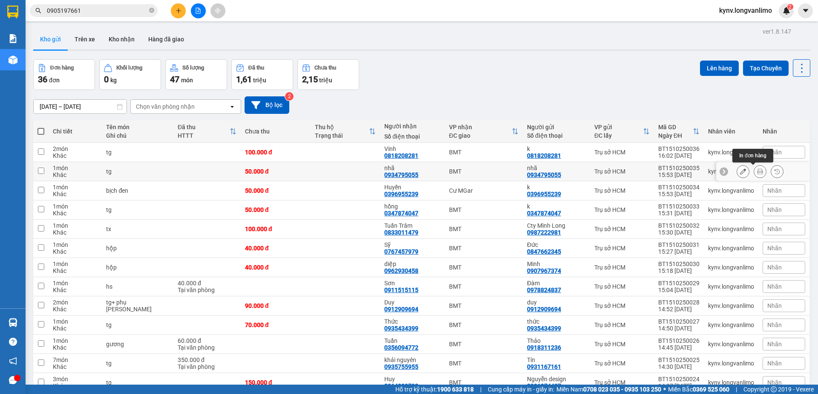
click at [757, 173] on icon at bounding box center [760, 171] width 6 height 6
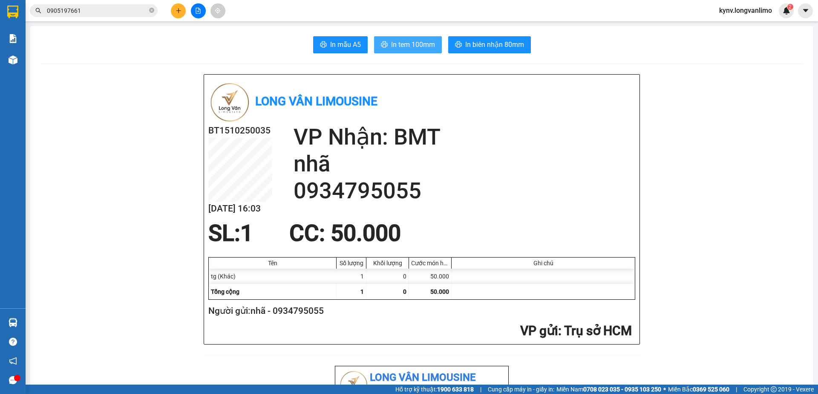
click at [411, 51] on button "In tem 100mm" at bounding box center [408, 44] width 68 height 17
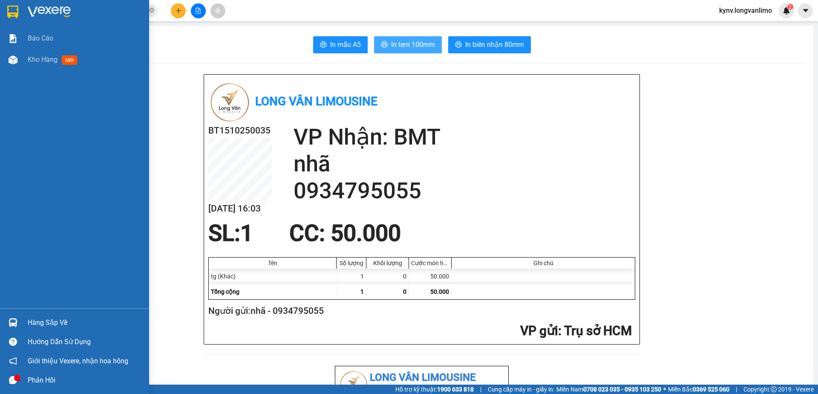
click at [13, 9] on img at bounding box center [12, 12] width 11 height 13
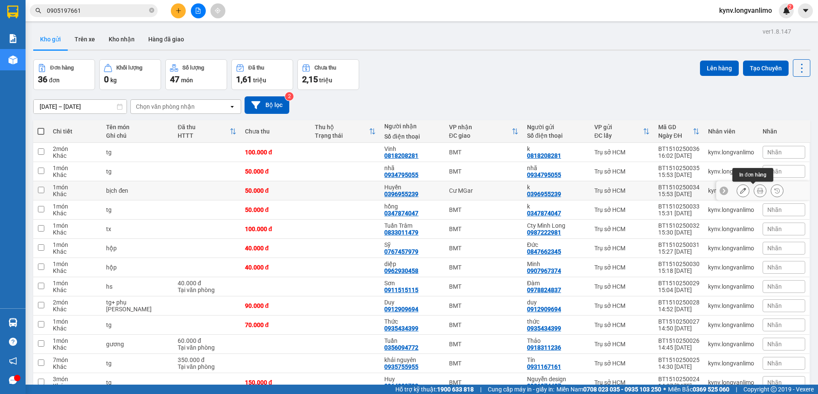
click at [757, 190] on icon at bounding box center [760, 190] width 6 height 6
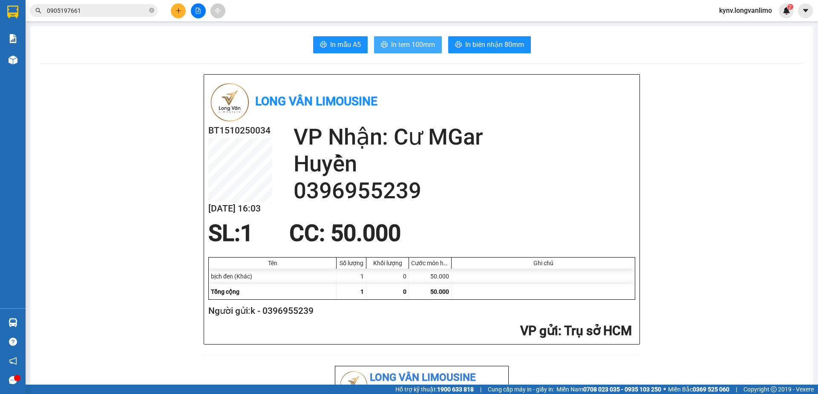
click at [421, 37] on button "In tem 100mm" at bounding box center [408, 44] width 68 height 17
click at [420, 42] on span "In tem 100mm" at bounding box center [413, 44] width 44 height 11
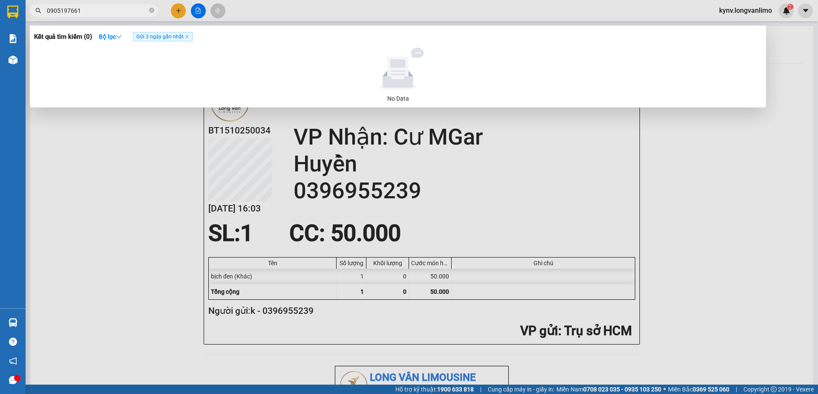
click at [88, 14] on input "0905197661" at bounding box center [97, 10] width 101 height 9
click at [88, 15] on input "0905197661" at bounding box center [97, 10] width 101 height 9
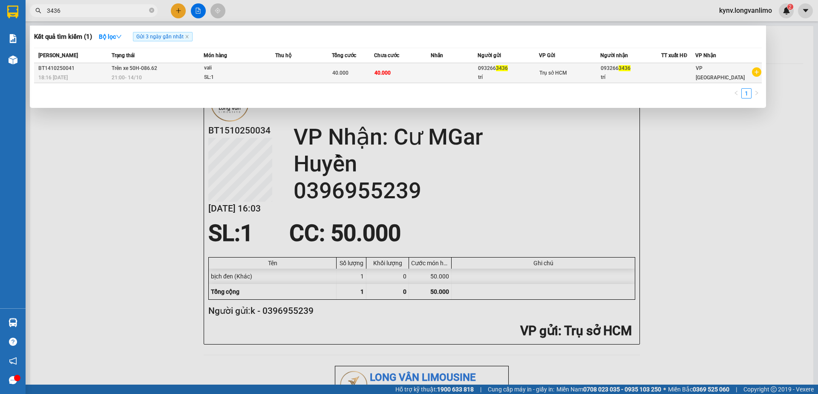
type input "3436"
click at [285, 75] on td at bounding box center [303, 73] width 57 height 20
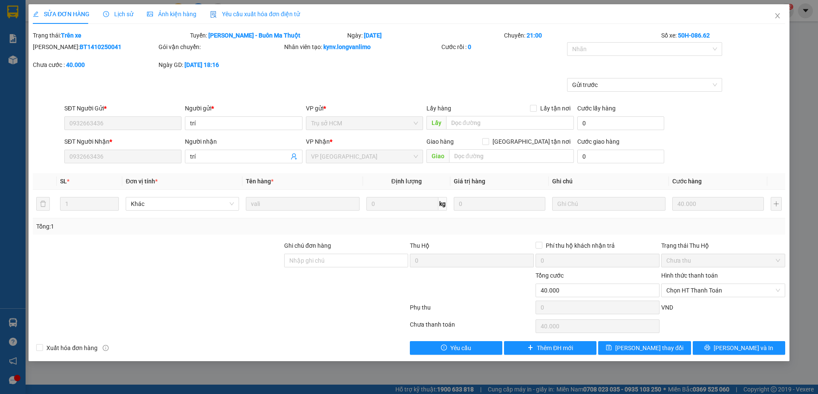
type input "0932663436"
type input "0"
type input "40.000"
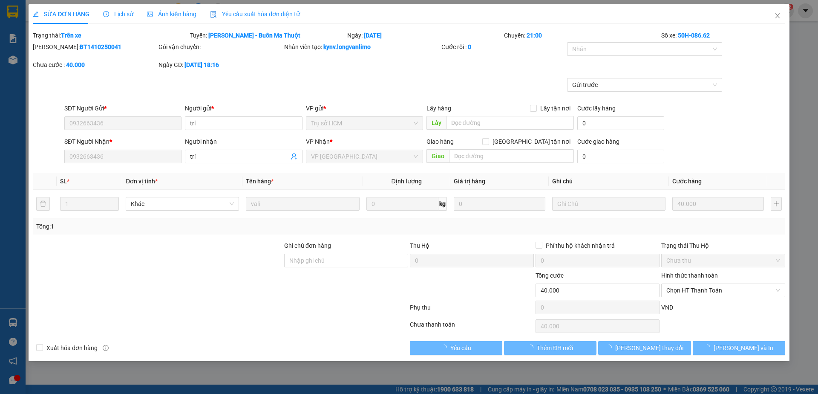
click at [173, 16] on span "Ảnh kiện hàng" at bounding box center [171, 14] width 49 height 7
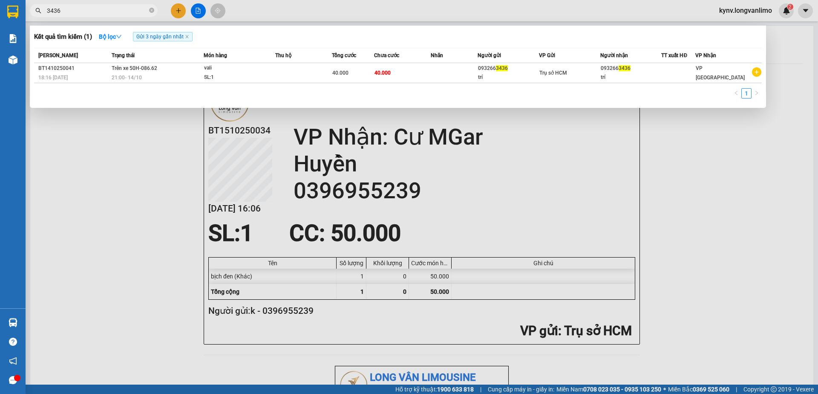
click at [80, 12] on input "3436" at bounding box center [97, 10] width 101 height 9
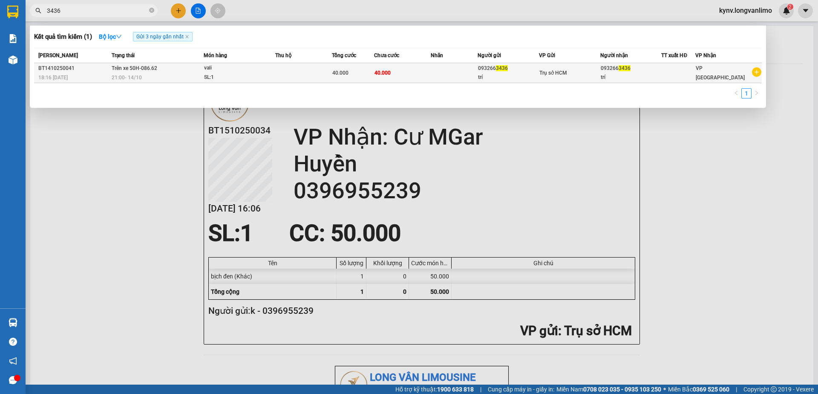
click at [321, 69] on td at bounding box center [303, 73] width 57 height 20
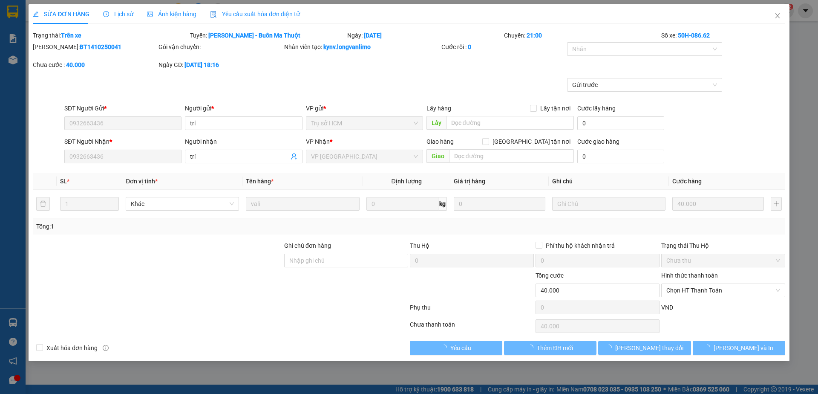
type input "0932663436"
type input "0"
type input "40.000"
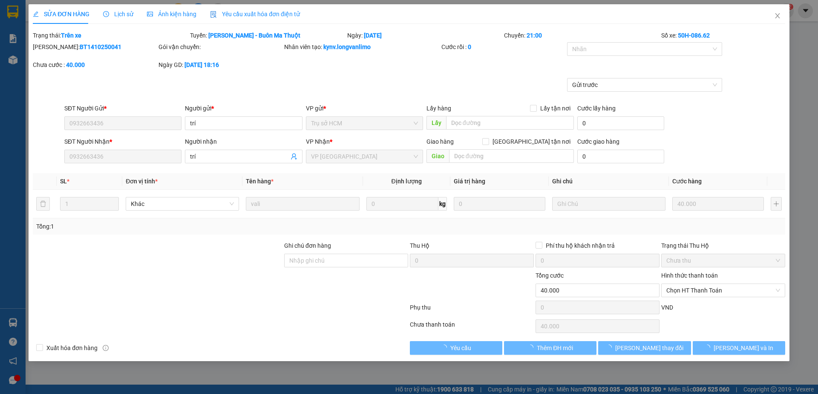
click at [111, 17] on span "Lịch sử" at bounding box center [118, 14] width 30 height 7
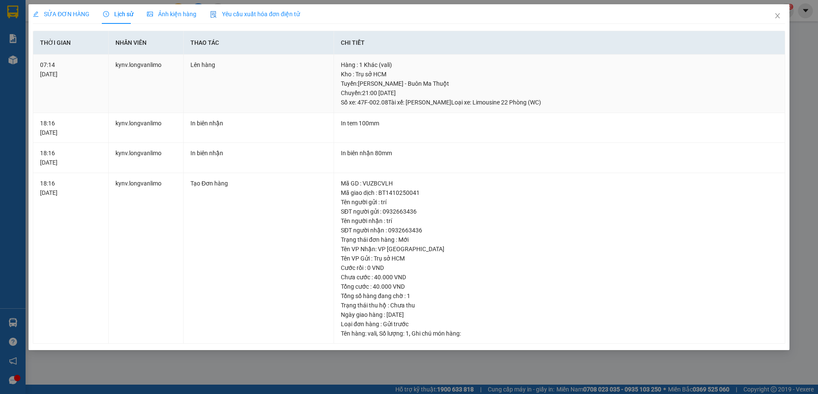
click at [397, 89] on div "Tuyến : Hồ Chí Minh - Buôn Ma Thuột Chuyến: 21:00 ngày 14-10-2025 Số xe: 47F-00…" at bounding box center [559, 93] width 437 height 28
click at [450, 88] on div "Tuyến : Hồ Chí Minh - Buôn Ma Thuột Chuyến: 21:00 ngày 14-10-2025 Số xe: 47F-00…" at bounding box center [559, 93] width 437 height 28
click at [417, 87] on div "Tuyến : Hồ Chí Minh - Buôn Ma Thuột Chuyến: 21:00 ngày 14-10-2025 Số xe: 47F-00…" at bounding box center [559, 93] width 437 height 28
click at [372, 91] on div "Tuyến : Hồ Chí Minh - Buôn Ma Thuột Chuyến: 21:00 ngày 14-10-2025 Số xe: 47F-00…" at bounding box center [559, 93] width 437 height 28
drag, startPoint x: 362, startPoint y: 86, endPoint x: 441, endPoint y: 85, distance: 79.7
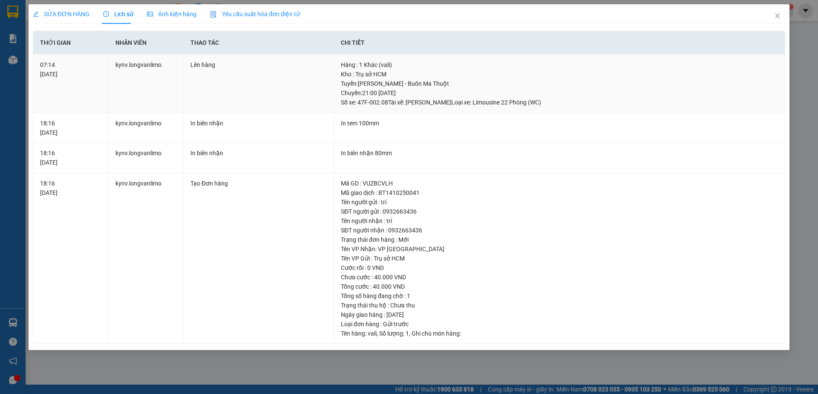
click at [411, 93] on div "Tuyến : Hồ Chí Minh - Buôn Ma Thuột Chuyến: 21:00 ngày 14-10-2025 Số xe: 47F-00…" at bounding box center [559, 93] width 437 height 28
drag, startPoint x: 443, startPoint y: 85, endPoint x: 437, endPoint y: 87, distance: 6.3
click at [441, 86] on div "Tuyến : Hồ Chí Minh - Buôn Ma Thuột Chuyến: 21:00 ngày 14-10-2025 Số xe: 47F-00…" at bounding box center [559, 93] width 437 height 28
click at [395, 86] on div "Tuyến : Hồ Chí Minh - Buôn Ma Thuột Chuyến: 21:00 ngày 14-10-2025 Số xe: 47F-00…" at bounding box center [559, 93] width 437 height 28
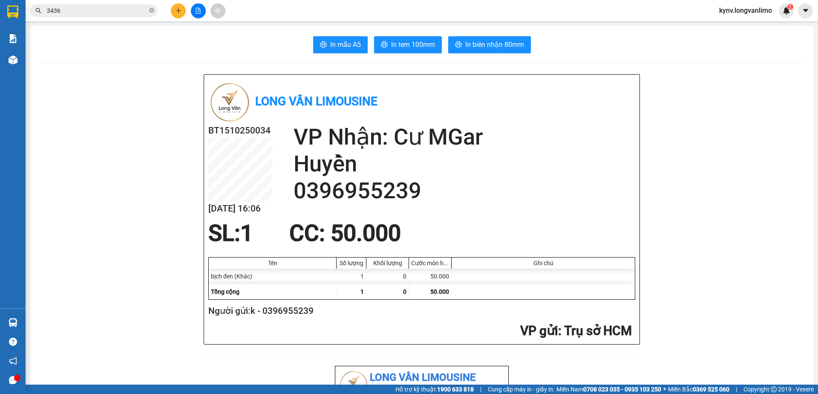
click at [106, 12] on input "3436" at bounding box center [97, 10] width 101 height 9
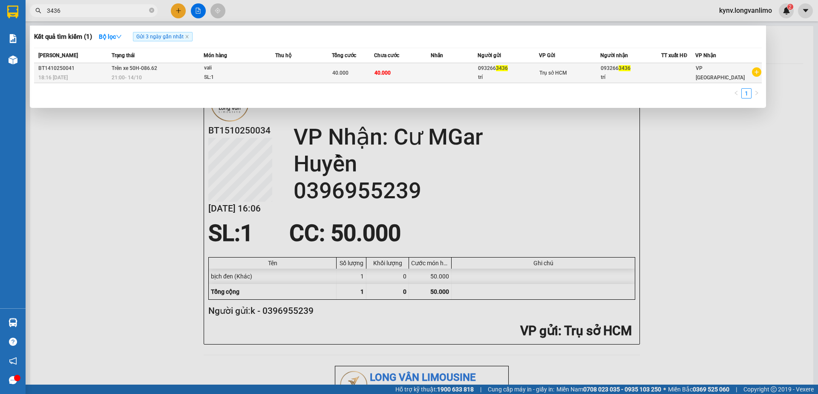
click at [673, 71] on div at bounding box center [678, 73] width 33 height 9
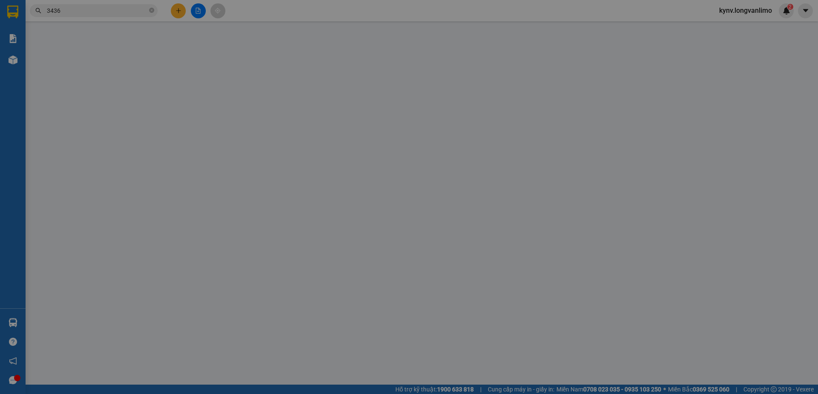
type input "0932663436"
type input "0"
type input "40.000"
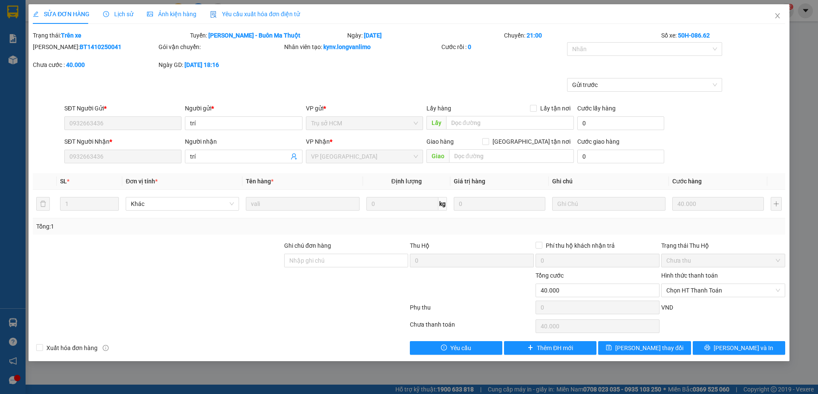
click at [125, 12] on span "Lịch sử" at bounding box center [118, 14] width 30 height 7
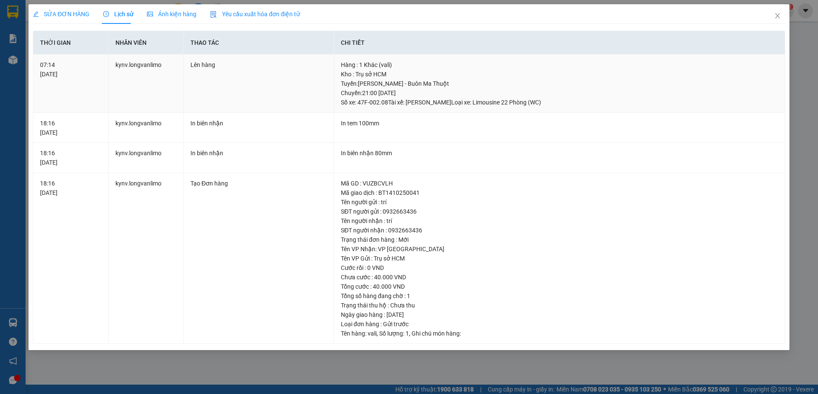
click at [378, 83] on div "Tuyến : Hồ Chí Minh - Buôn Ma Thuột Chuyến: 21:00 ngày 14-10-2025 Số xe: 47F-00…" at bounding box center [559, 93] width 437 height 28
drag, startPoint x: 483, startPoint y: 86, endPoint x: 402, endPoint y: 80, distance: 81.2
click at [403, 80] on div "Tuyến : Hồ Chí Minh - Buôn Ma Thuột Chuyến: 21:00 ngày 14-10-2025 Số xe: 47F-00…" at bounding box center [559, 93] width 437 height 28
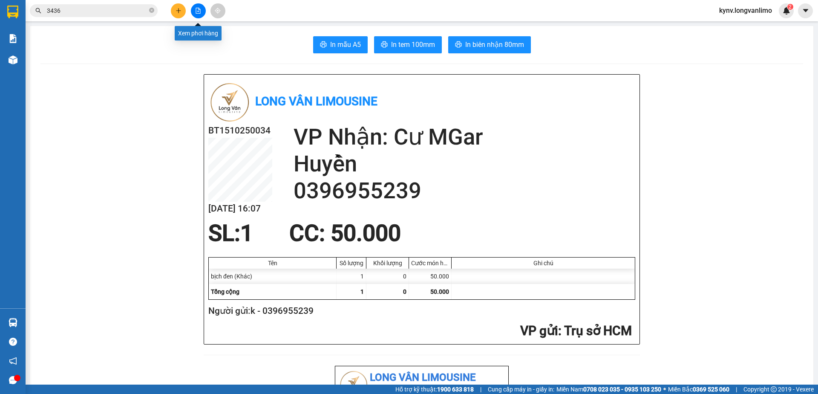
click at [197, 14] on button at bounding box center [198, 10] width 15 height 15
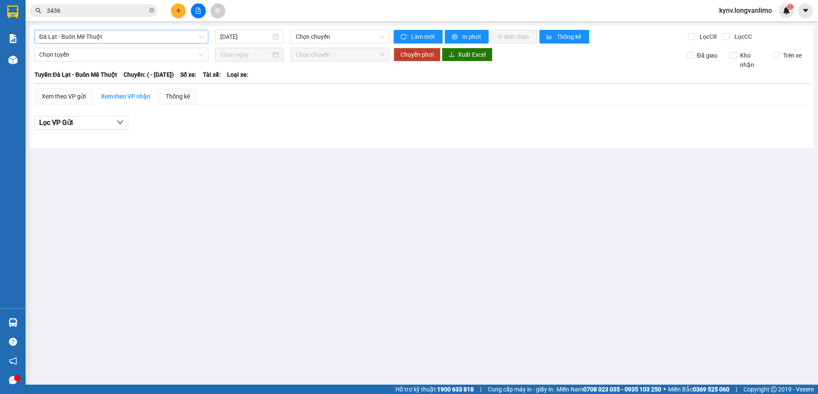
click at [164, 36] on span "Đà Lạt - Buôn Mê Thuột" at bounding box center [121, 36] width 164 height 13
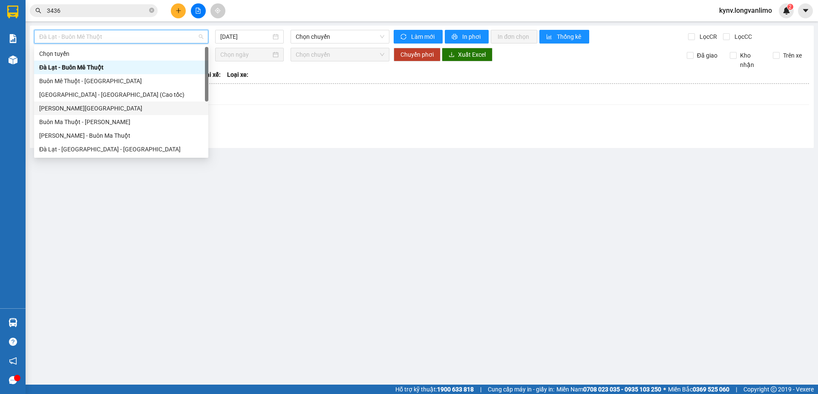
click at [84, 104] on div "Hồ Chí Minh - Đà Lạt" at bounding box center [121, 108] width 164 height 9
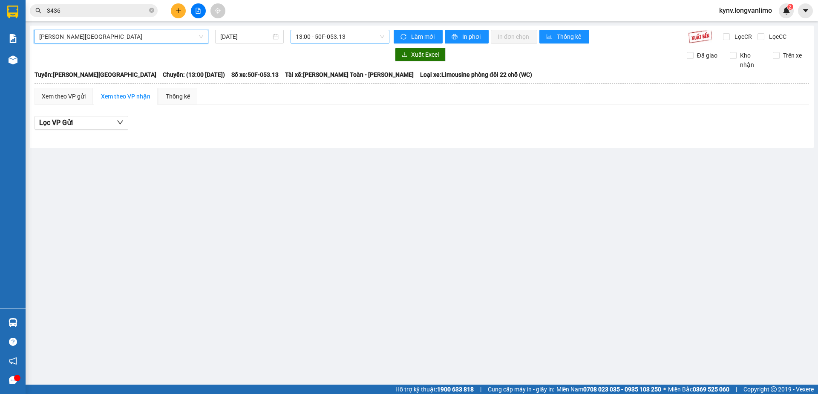
click at [321, 37] on span "13:00 - 50F-053.13" at bounding box center [340, 36] width 89 height 13
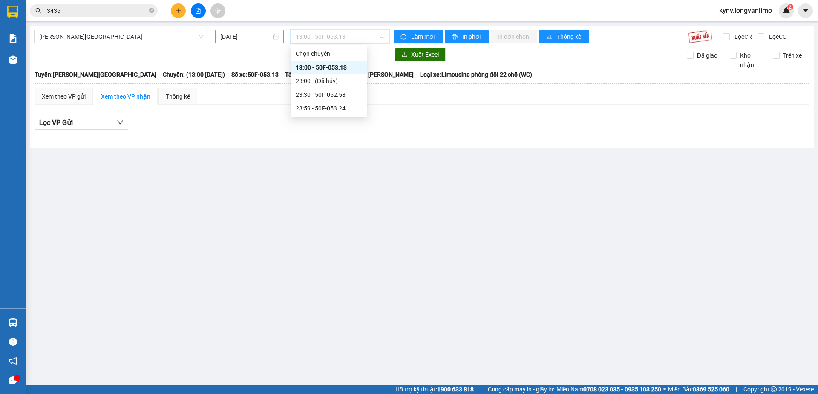
click at [273, 37] on div "[DATE]" at bounding box center [249, 36] width 58 height 9
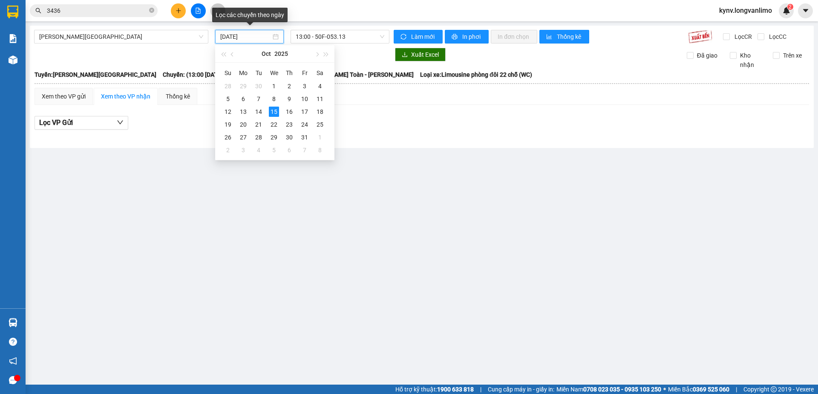
click at [279, 38] on div "[DATE]" at bounding box center [249, 37] width 69 height 14
click at [259, 111] on div "14" at bounding box center [258, 112] width 10 height 10
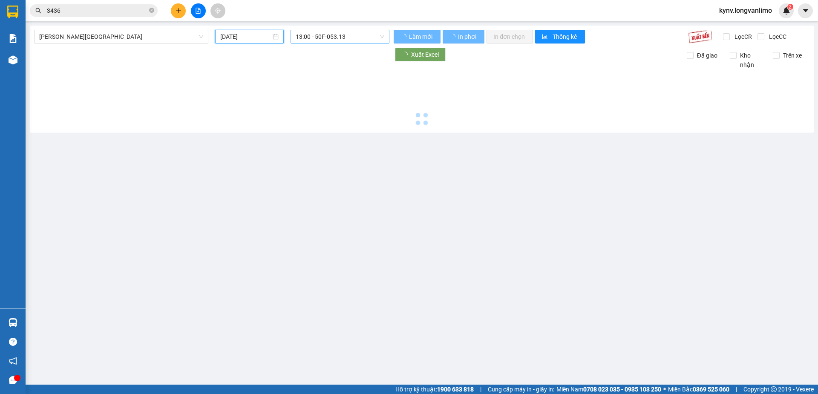
type input "[DATE]"
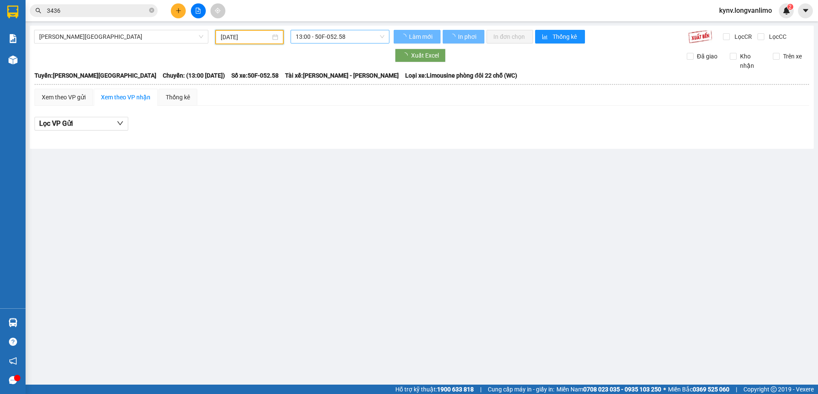
click at [382, 36] on span "13:00 - 50F-052.58" at bounding box center [340, 36] width 89 height 13
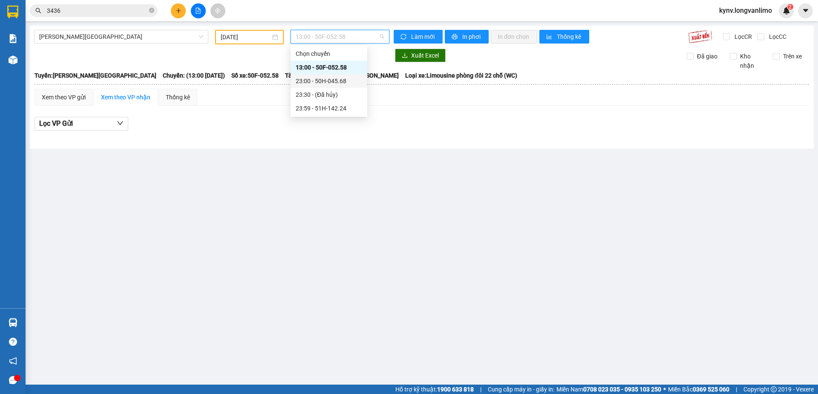
click at [347, 81] on div "23:00 - 50H-045.68" at bounding box center [329, 80] width 66 height 9
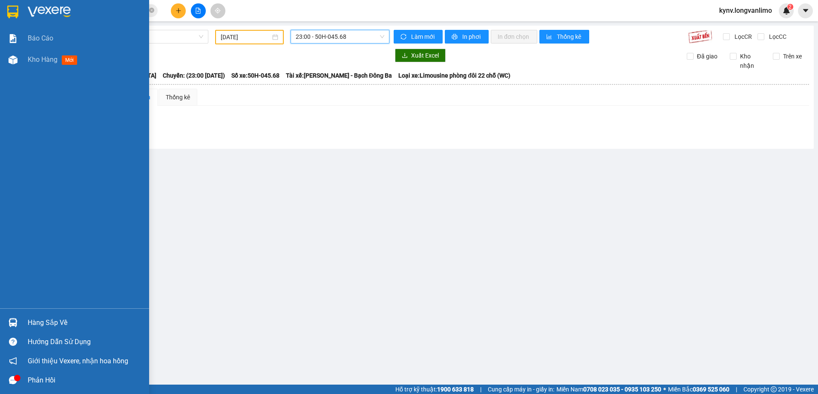
click at [6, 10] on div at bounding box center [13, 11] width 15 height 15
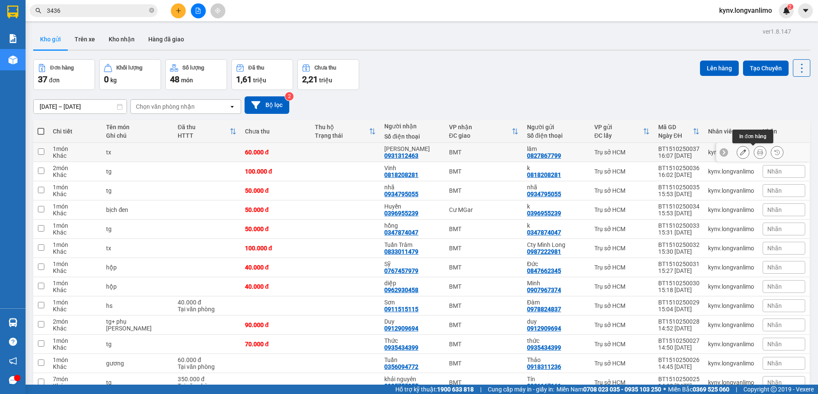
click at [757, 153] on icon at bounding box center [760, 152] width 6 height 6
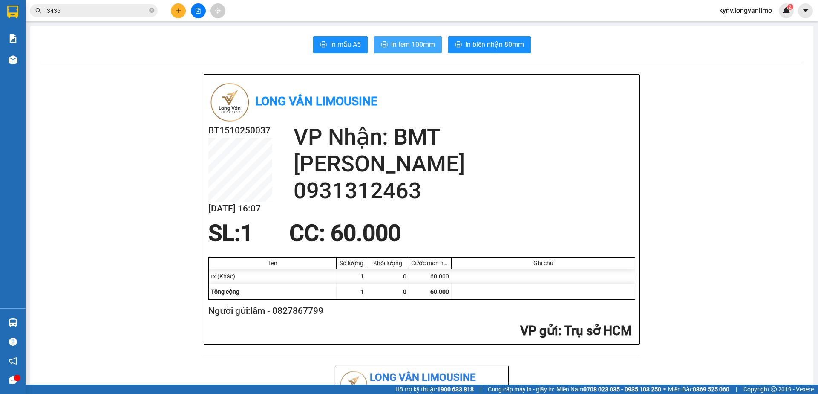
click at [427, 43] on span "In tem 100mm" at bounding box center [413, 44] width 44 height 11
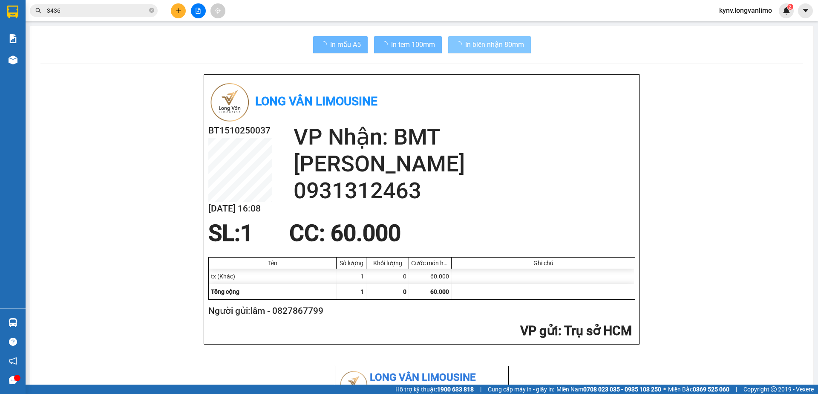
click at [495, 47] on span "In biên nhận 80mm" at bounding box center [494, 44] width 59 height 11
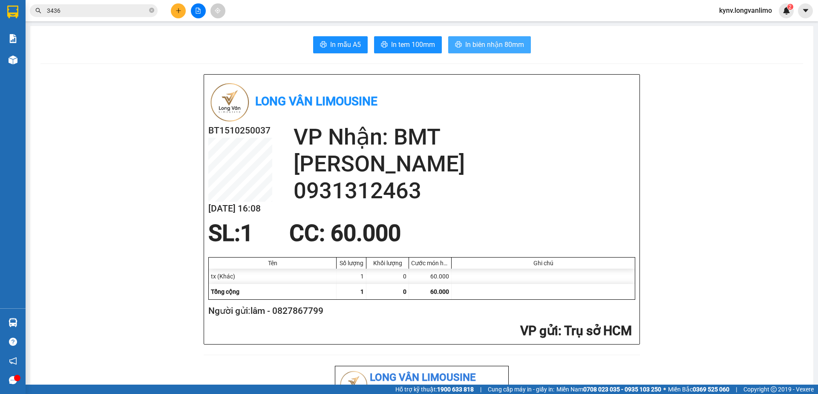
click at [498, 47] on span "In biên nhận 80mm" at bounding box center [494, 44] width 59 height 11
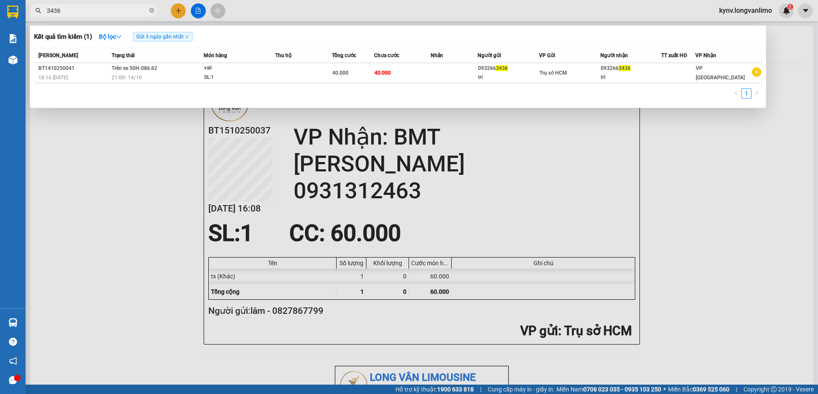
click at [92, 9] on input "3436" at bounding box center [97, 10] width 101 height 9
click at [86, 9] on input "3436" at bounding box center [97, 10] width 101 height 9
type input "141431"
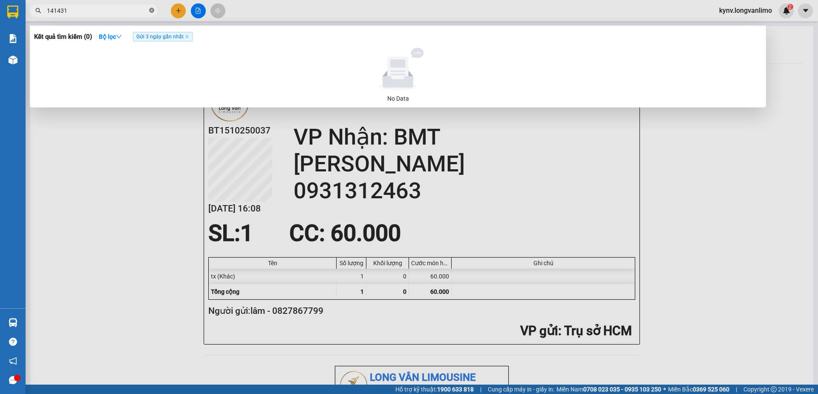
click at [150, 9] on icon "close-circle" at bounding box center [151, 10] width 5 height 5
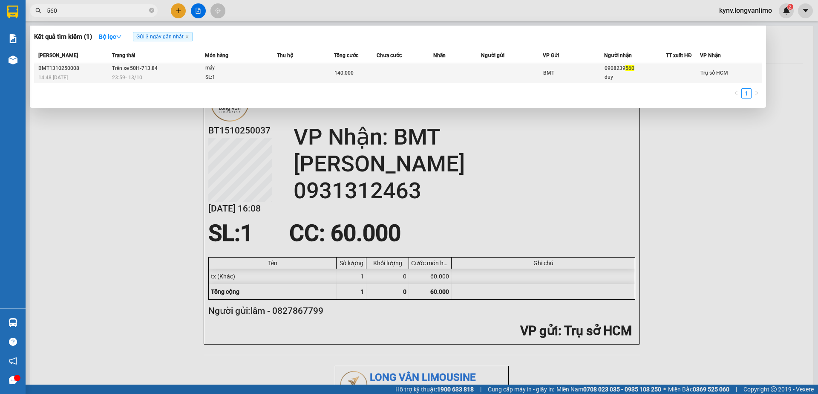
click at [602, 74] on div "BMT" at bounding box center [573, 72] width 61 height 9
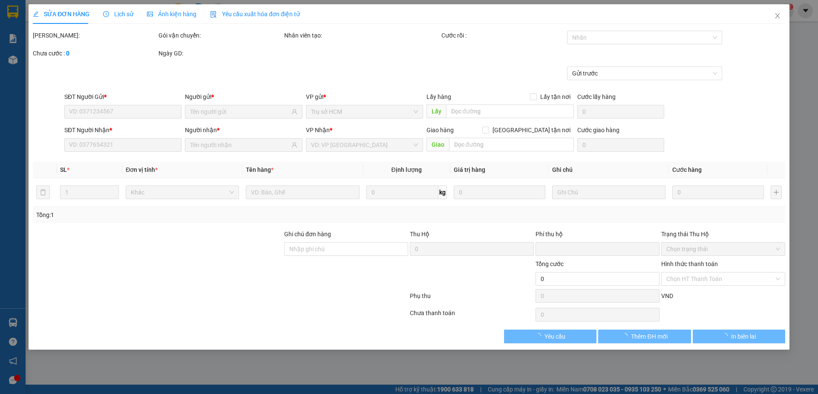
click at [160, 14] on span "Ảnh kiện hàng" at bounding box center [171, 14] width 49 height 7
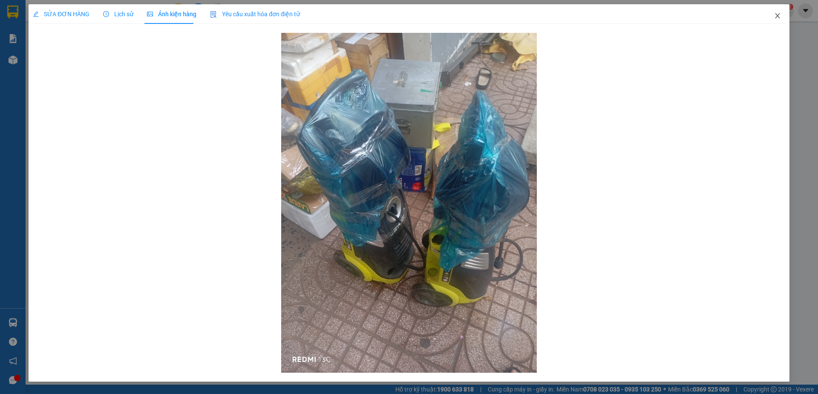
click at [774, 14] on icon "close" at bounding box center [777, 15] width 7 height 7
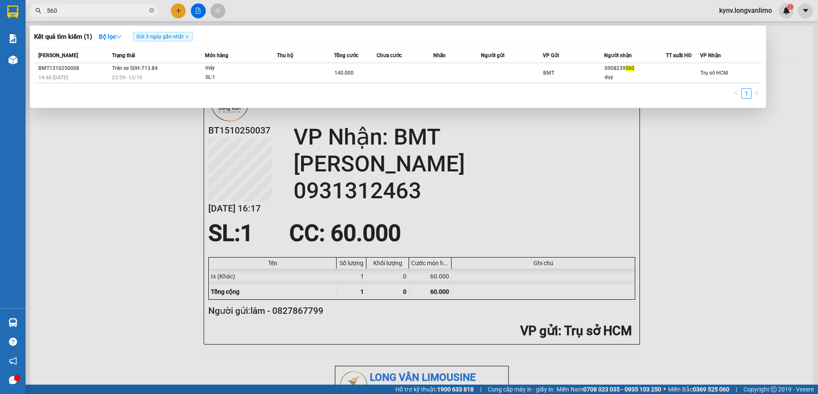
click at [109, 8] on input "560" at bounding box center [97, 10] width 101 height 9
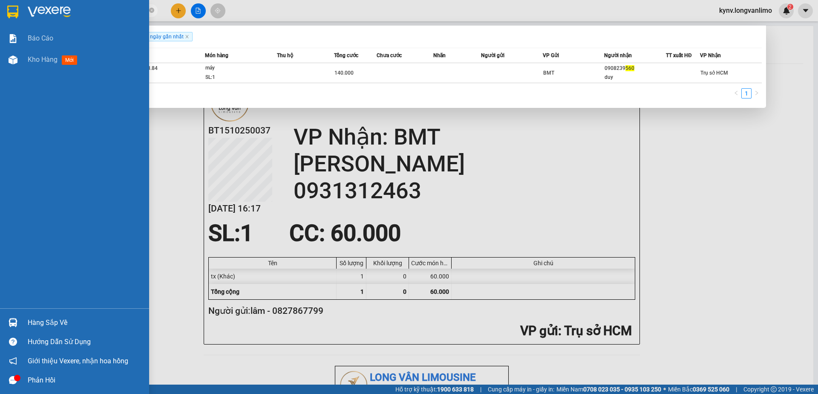
click at [9, 13] on img at bounding box center [12, 12] width 11 height 13
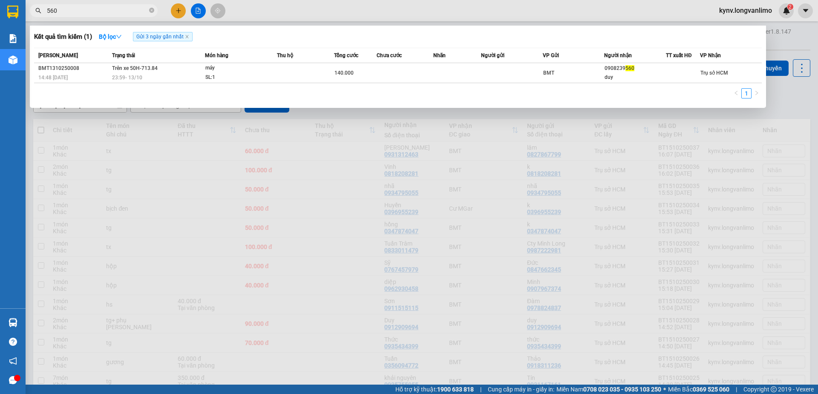
click at [734, 130] on div at bounding box center [409, 197] width 818 height 394
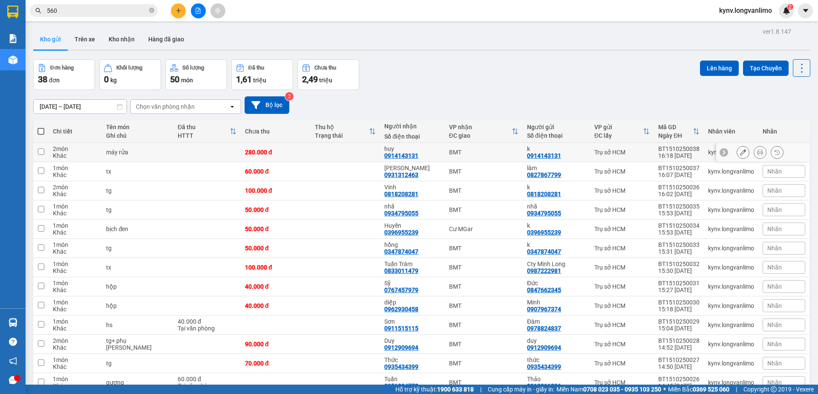
click at [757, 149] on button at bounding box center [760, 152] width 12 height 15
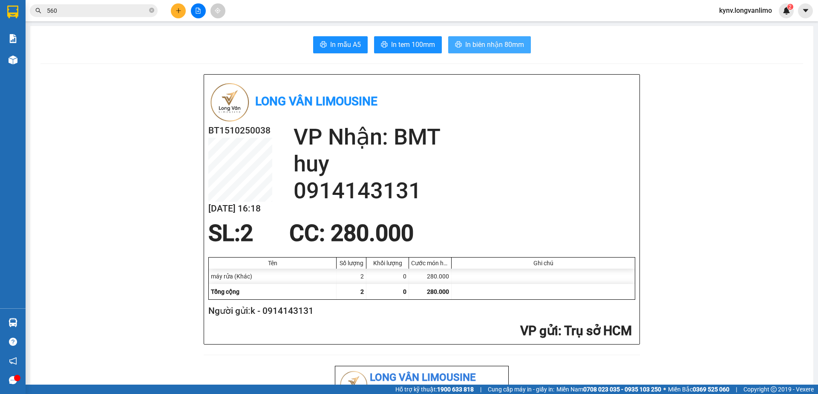
click at [494, 43] on span "In biên nhận 80mm" at bounding box center [494, 44] width 59 height 11
click at [417, 47] on span "In tem 100mm" at bounding box center [413, 44] width 44 height 11
click at [82, 11] on input "560" at bounding box center [97, 10] width 101 height 9
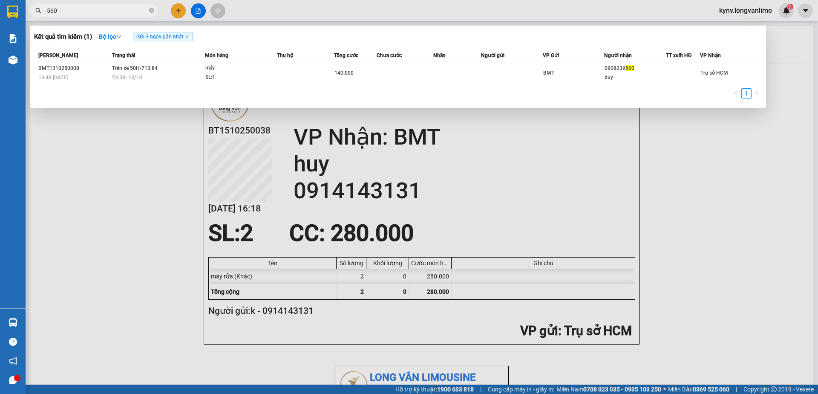
click at [82, 10] on input "560" at bounding box center [97, 10] width 101 height 9
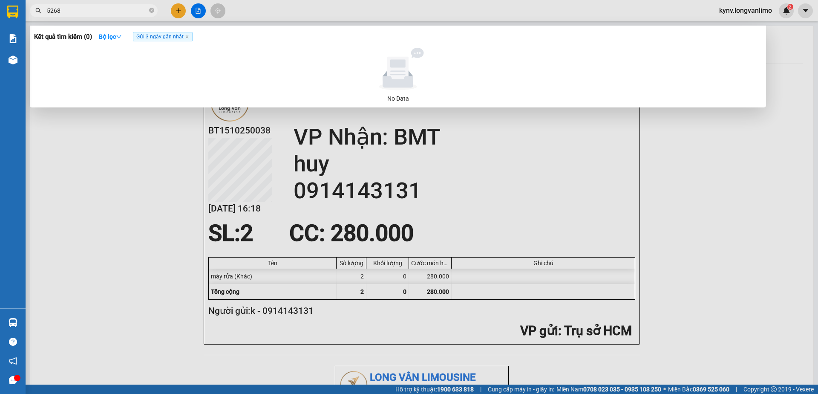
click at [73, 10] on input "5268" at bounding box center [97, 10] width 101 height 9
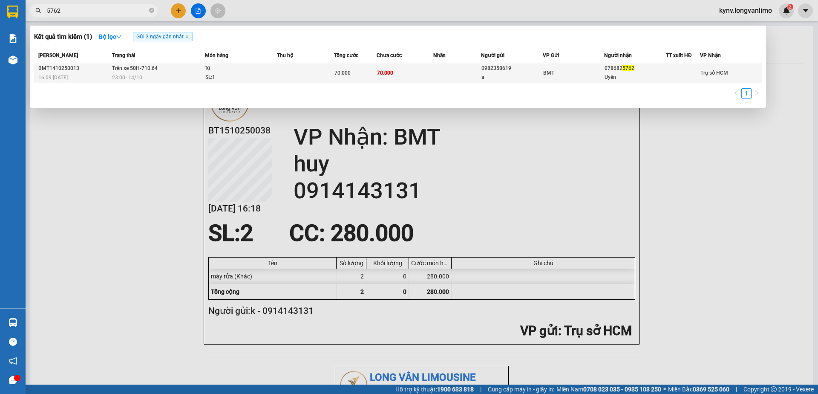
click at [306, 69] on td at bounding box center [305, 73] width 57 height 20
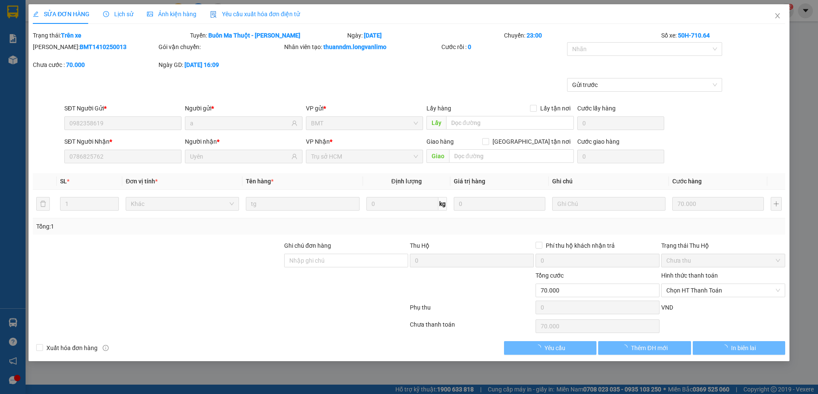
click at [182, 18] on div "Ảnh kiện hàng" at bounding box center [171, 13] width 49 height 9
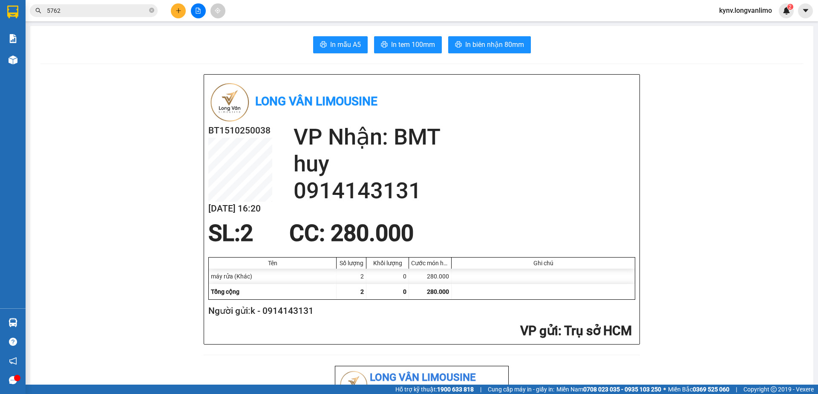
click at [86, 14] on input "5762" at bounding box center [97, 10] width 101 height 9
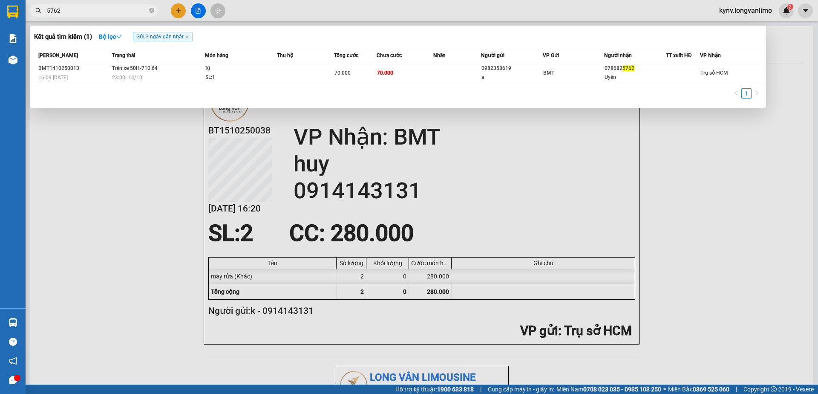
click at [86, 14] on input "5762" at bounding box center [97, 10] width 101 height 9
click at [321, 74] on td at bounding box center [305, 73] width 57 height 20
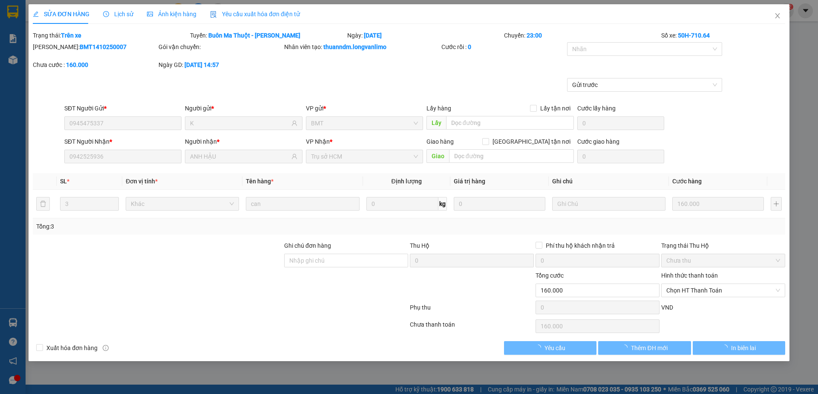
click at [173, 16] on span "Ảnh kiện hàng" at bounding box center [171, 14] width 49 height 7
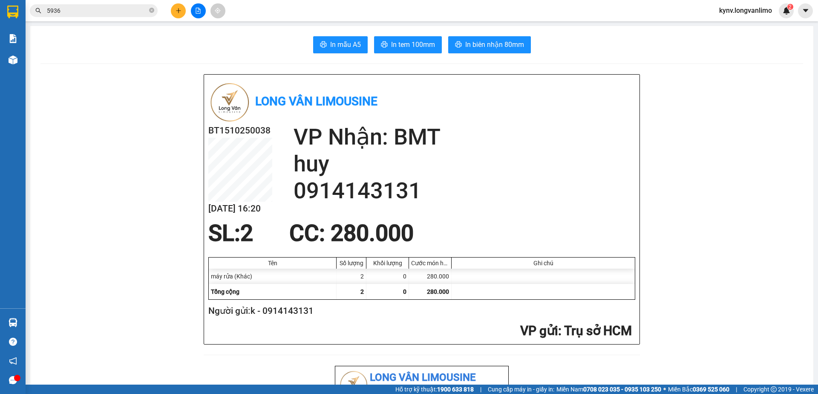
click at [62, 9] on input "5936" at bounding box center [97, 10] width 101 height 9
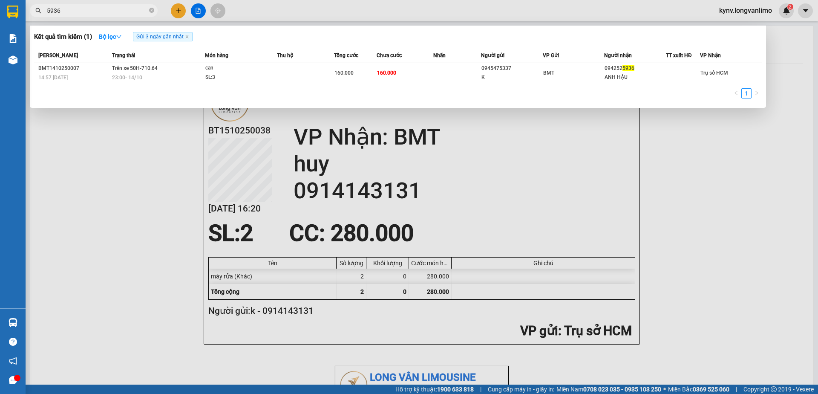
click at [62, 9] on input "5936" at bounding box center [97, 10] width 101 height 9
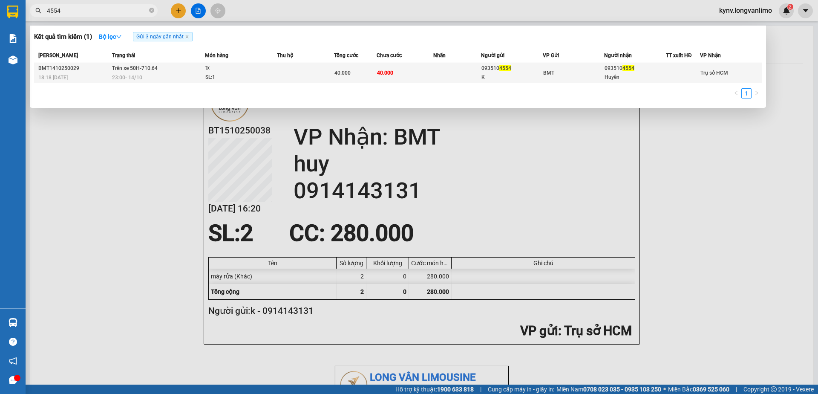
type input "4554"
click at [374, 78] on td "40.000" at bounding box center [355, 73] width 43 height 20
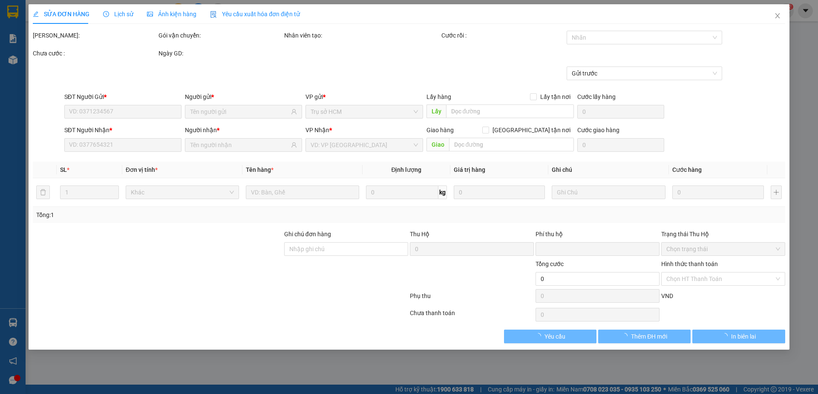
click at [179, 14] on div "SỬA ĐƠN HÀNG Lịch sử Ảnh kiện hàng Yêu cầu xuất hóa đơn điện tử Total Paid Fee …" at bounding box center [409, 197] width 818 height 394
type input "0935104554"
type input "K"
type input "0935104554"
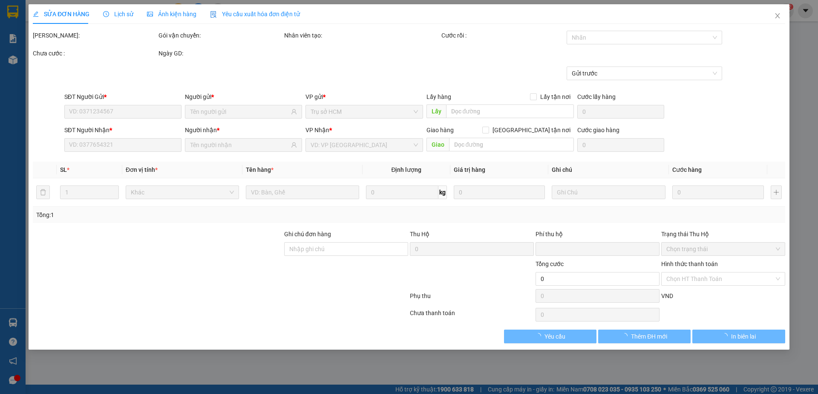
type input "Huyền"
type input "0"
type input "40.000"
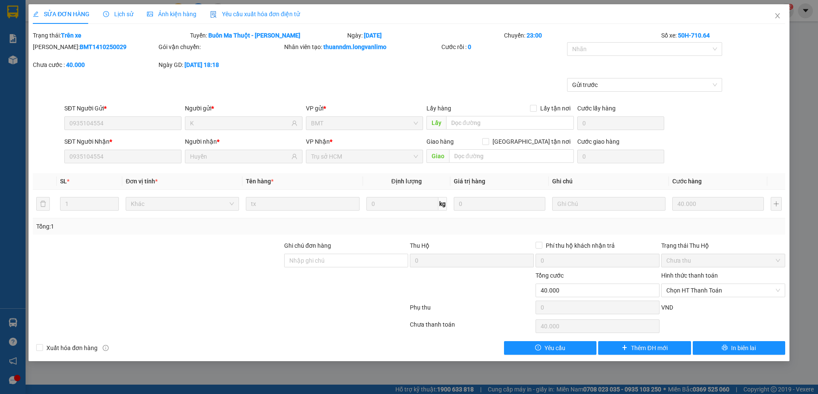
click at [169, 16] on span "Ảnh kiện hàng" at bounding box center [171, 14] width 49 height 7
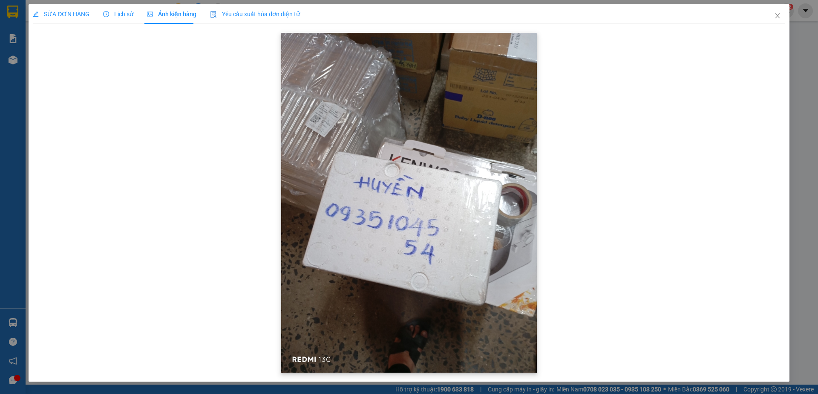
click at [442, 220] on img at bounding box center [409, 203] width 256 height 340
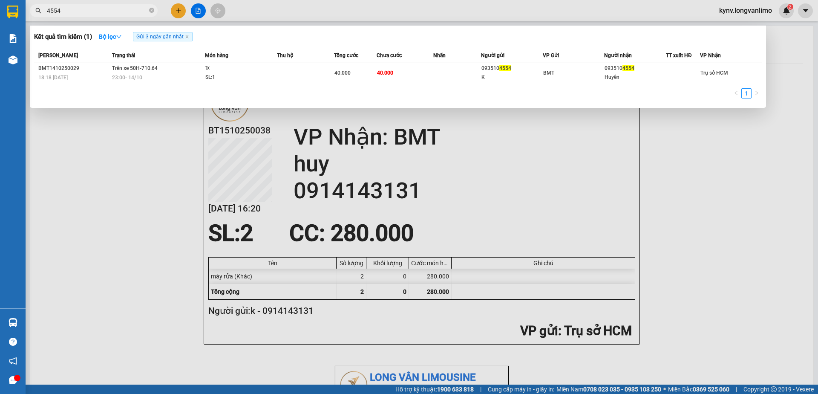
click at [91, 9] on input "4554" at bounding box center [97, 10] width 101 height 9
click at [90, 9] on input "4554" at bounding box center [97, 10] width 101 height 9
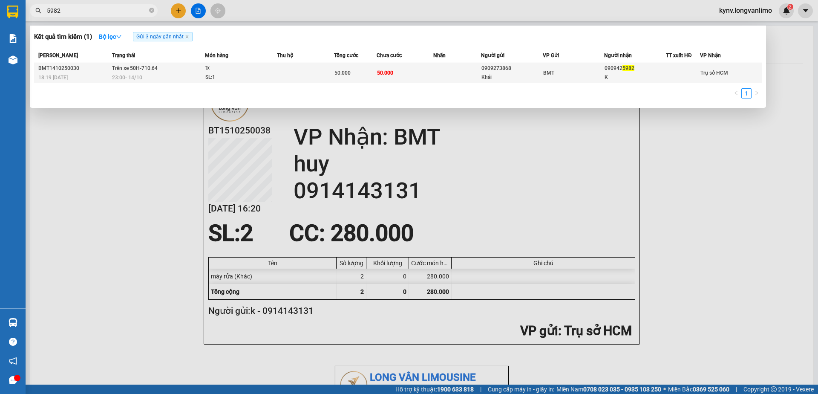
click at [282, 76] on td at bounding box center [305, 73] width 57 height 20
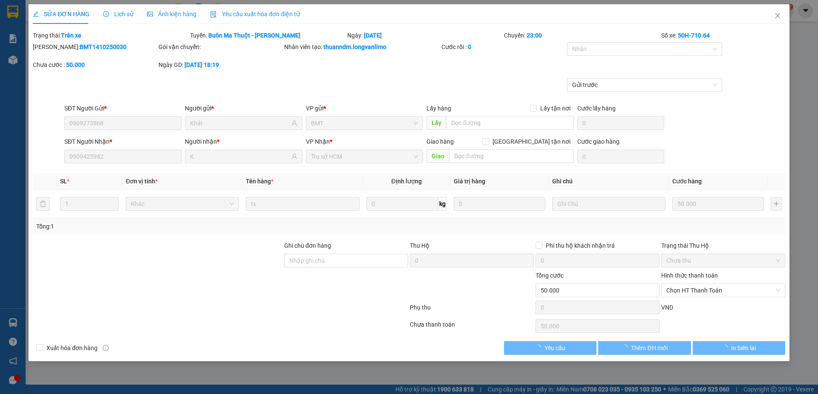
click at [161, 14] on span "Ảnh kiện hàng" at bounding box center [171, 14] width 49 height 7
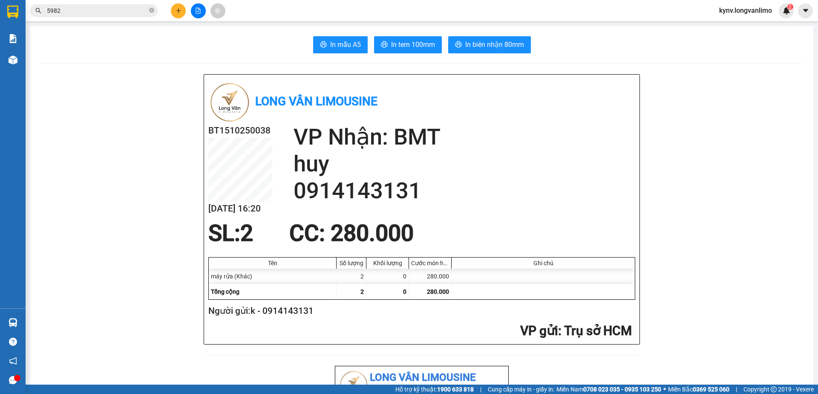
click at [82, 13] on input "5982" at bounding box center [97, 10] width 101 height 9
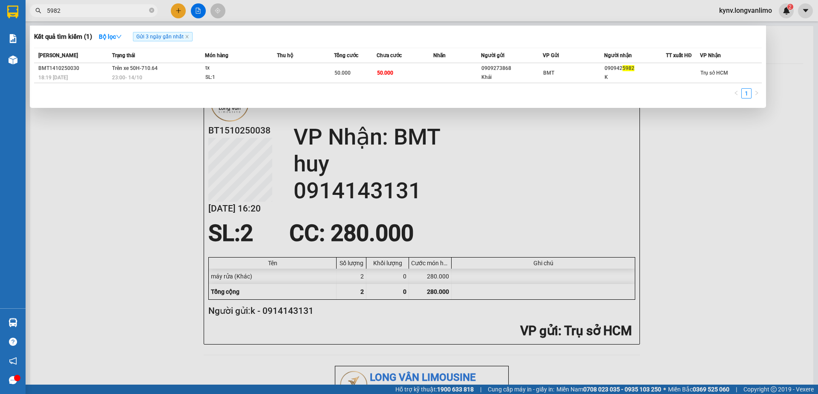
click at [82, 13] on input "5982" at bounding box center [97, 10] width 101 height 9
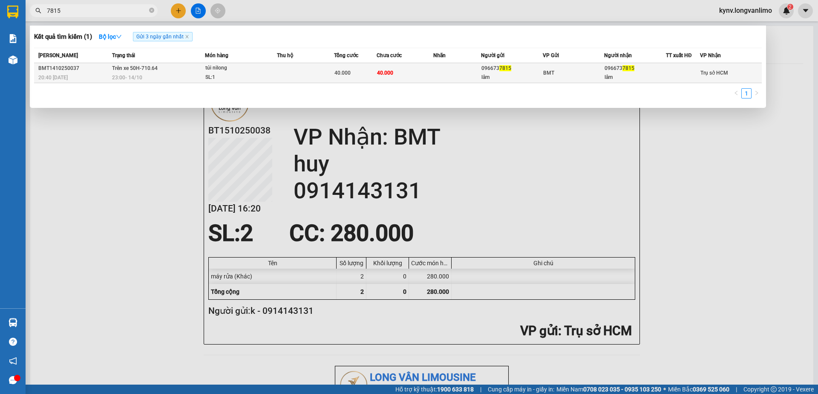
click at [283, 80] on td at bounding box center [305, 73] width 57 height 20
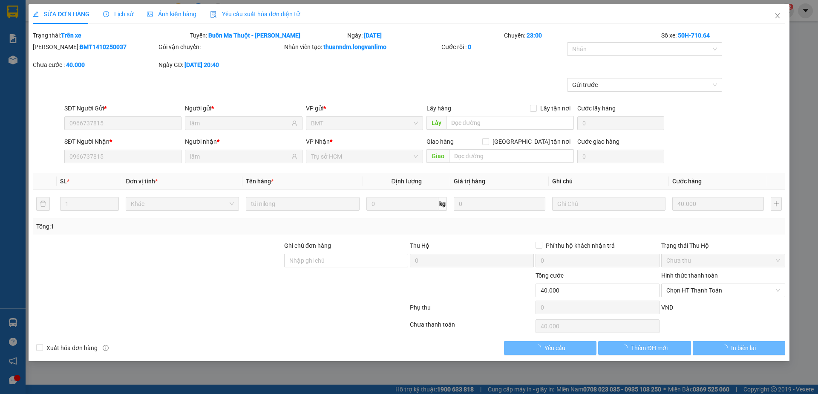
click at [164, 17] on span "Ảnh kiện hàng" at bounding box center [171, 14] width 49 height 7
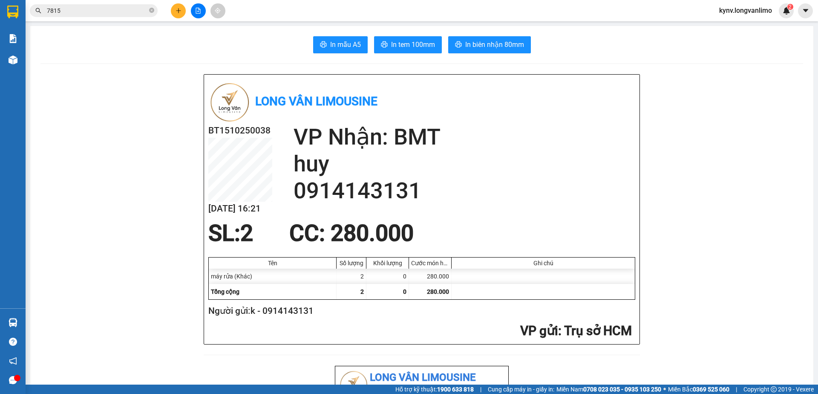
click at [75, 8] on input "7815" at bounding box center [97, 10] width 101 height 9
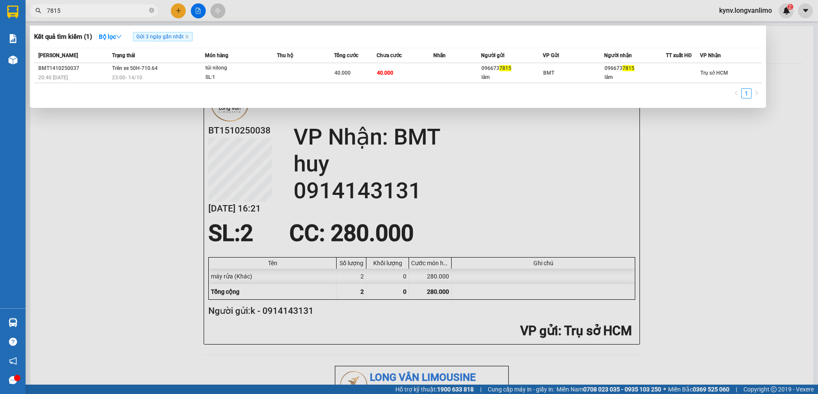
click at [73, 9] on input "7815" at bounding box center [97, 10] width 101 height 9
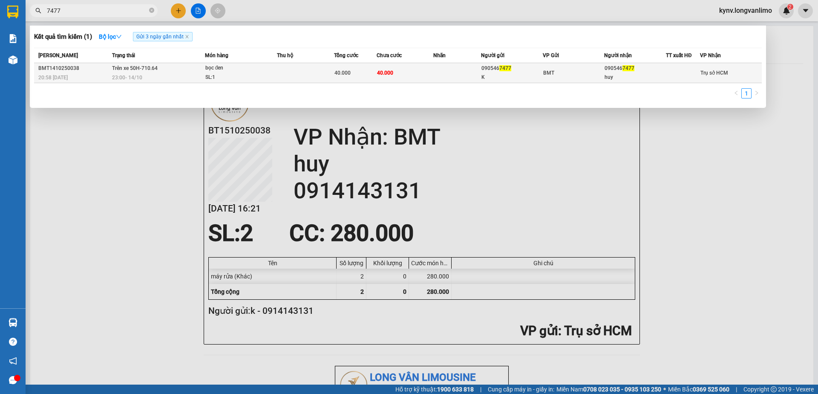
click at [372, 76] on div "40.000" at bounding box center [355, 72] width 42 height 9
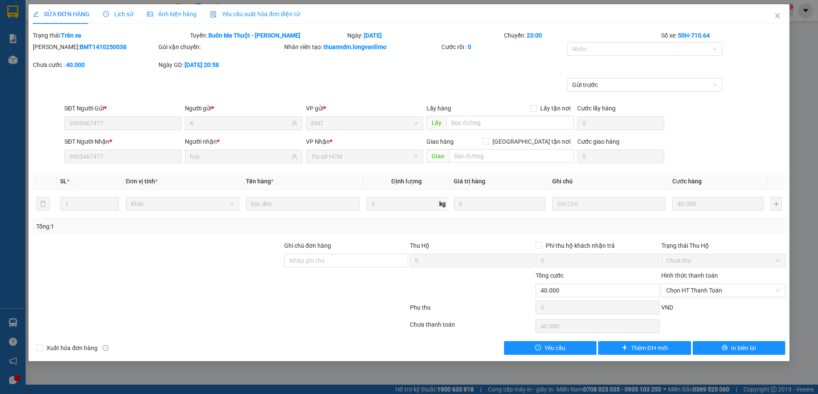
click at [163, 12] on span "Ảnh kiện hàng" at bounding box center [171, 14] width 49 height 7
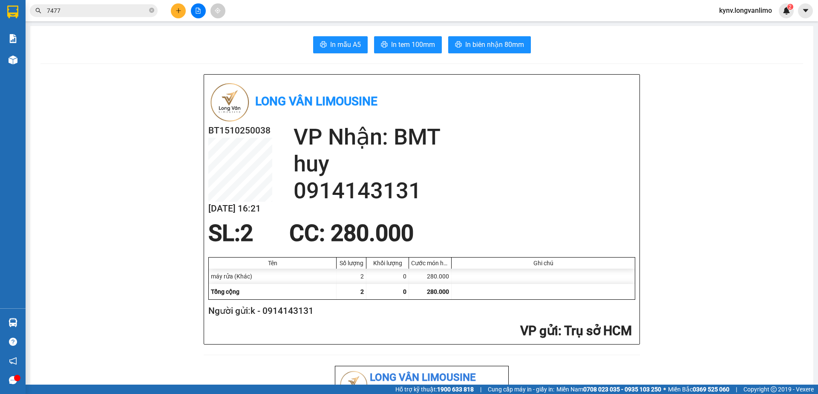
click at [82, 11] on input "7477" at bounding box center [97, 10] width 101 height 9
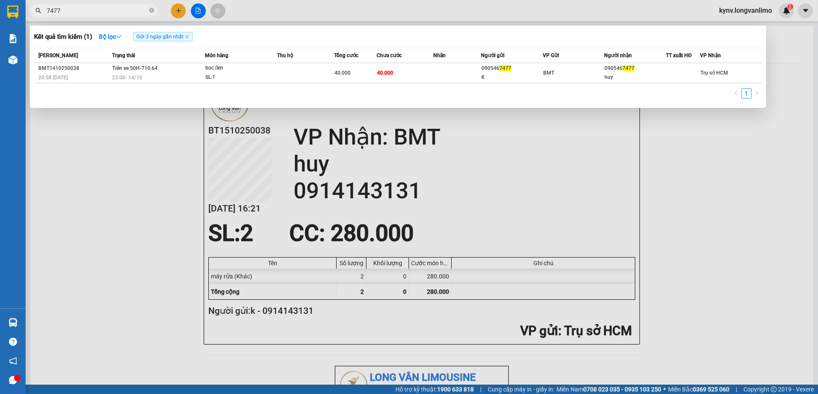
click at [82, 11] on input "7477" at bounding box center [97, 10] width 101 height 9
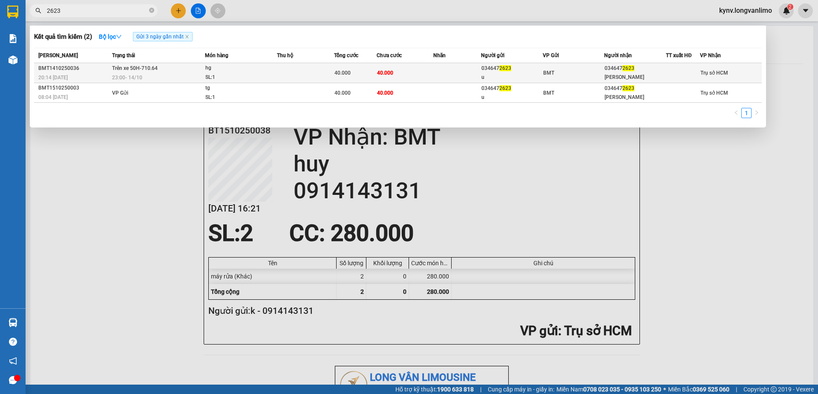
click at [333, 73] on tr "BMT1410250036 20:14 - 14/10 Trên xe 50H-710.64 23:00 - 14/10 hg SL: 1 40.000 40…" at bounding box center [398, 73] width 728 height 20
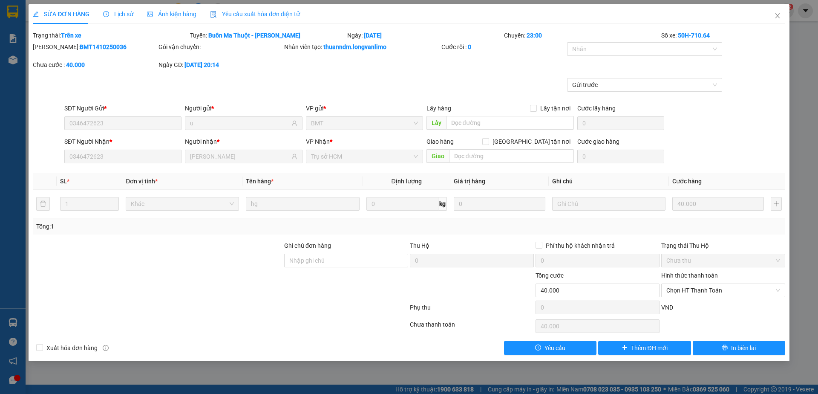
click at [155, 11] on span "Ảnh kiện hàng" at bounding box center [171, 14] width 49 height 7
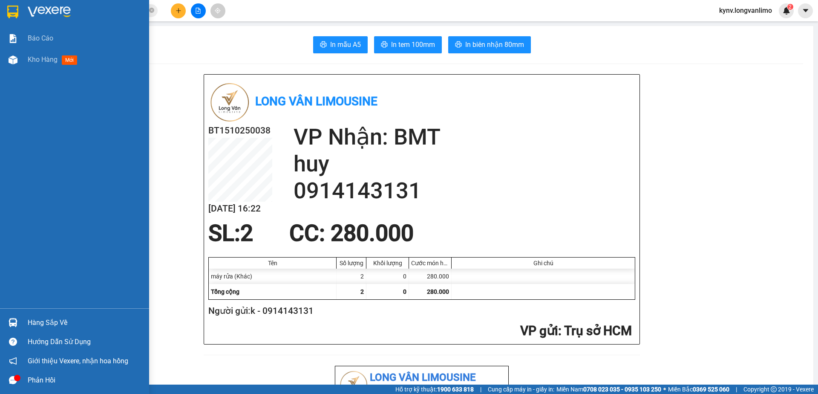
click at [9, 12] on img at bounding box center [12, 12] width 11 height 13
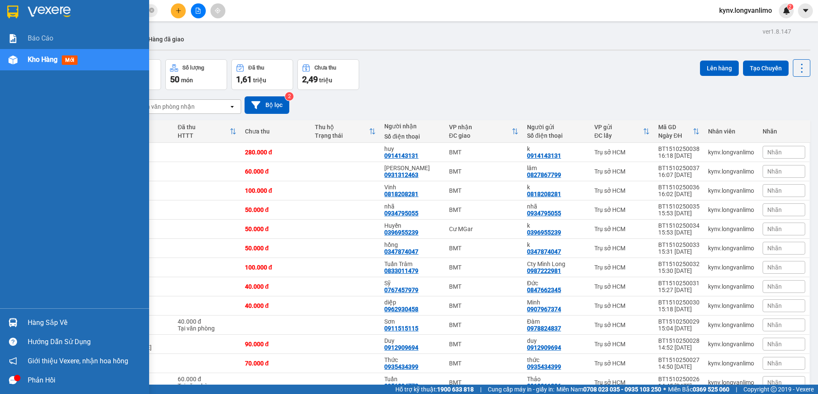
click at [17, 11] on img at bounding box center [12, 12] width 11 height 13
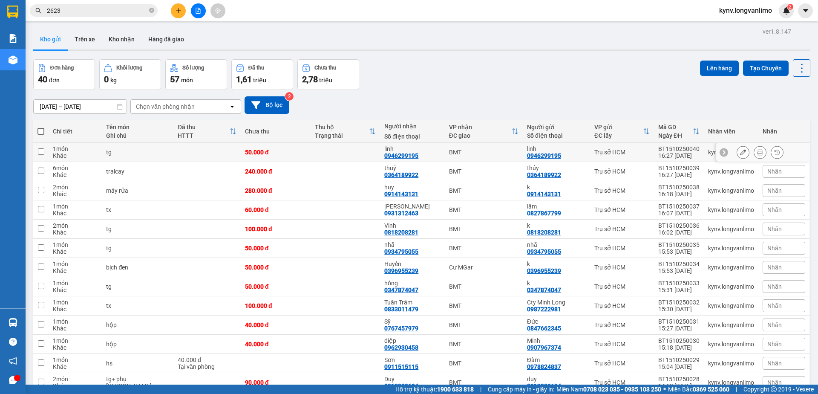
click at [757, 149] on icon at bounding box center [760, 152] width 6 height 6
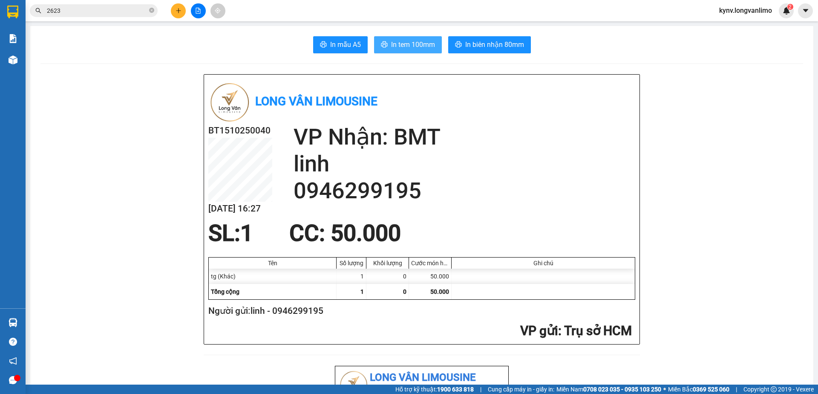
click at [392, 44] on span "In tem 100mm" at bounding box center [413, 44] width 44 height 11
click at [477, 42] on span "In biên nhận 80mm" at bounding box center [494, 44] width 59 height 11
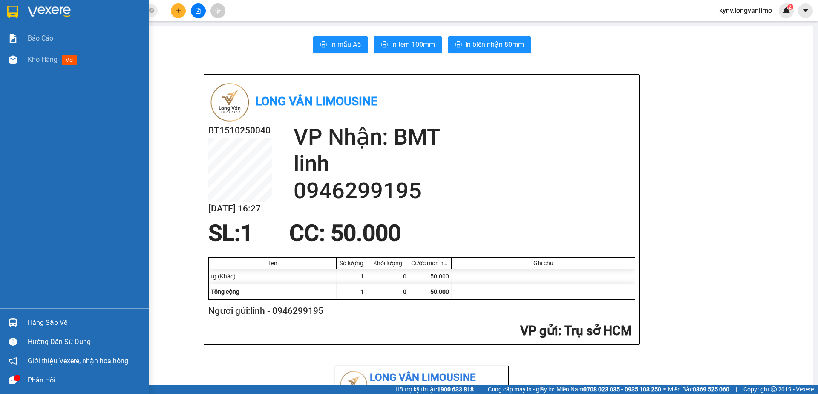
click at [14, 10] on img at bounding box center [12, 12] width 11 height 13
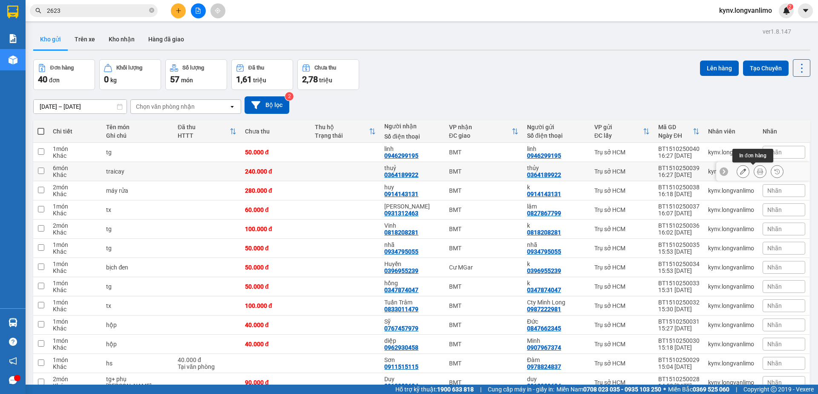
click at [757, 170] on icon at bounding box center [760, 171] width 6 height 6
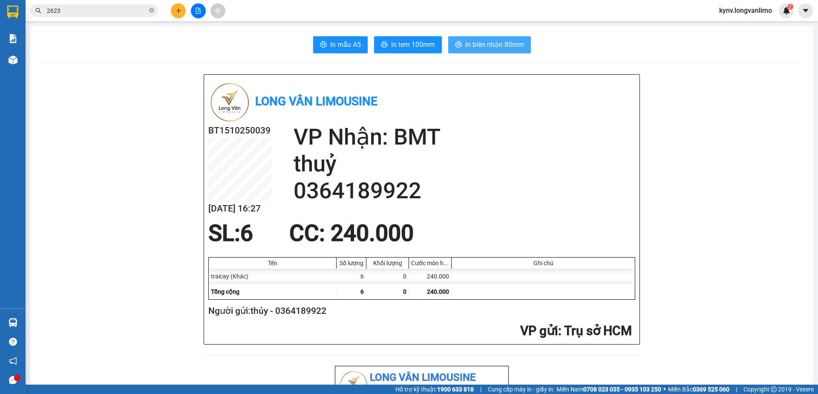
click at [499, 46] on span "In biên nhận 80mm" at bounding box center [494, 44] width 59 height 11
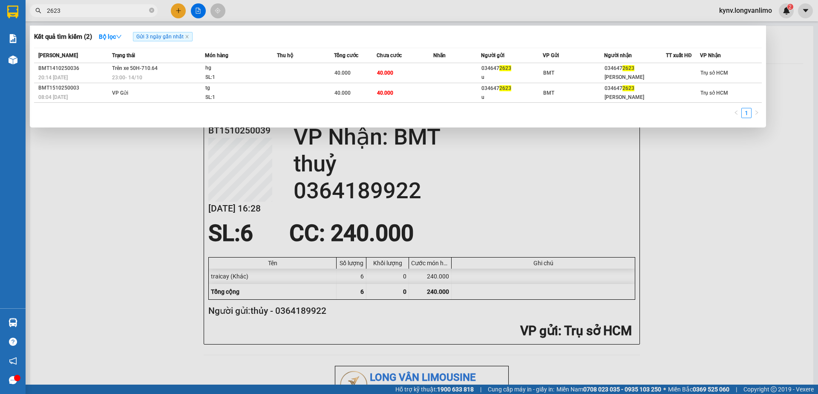
click at [84, 6] on span "2623" at bounding box center [94, 10] width 128 height 13
click at [83, 12] on input "2623" at bounding box center [97, 10] width 101 height 9
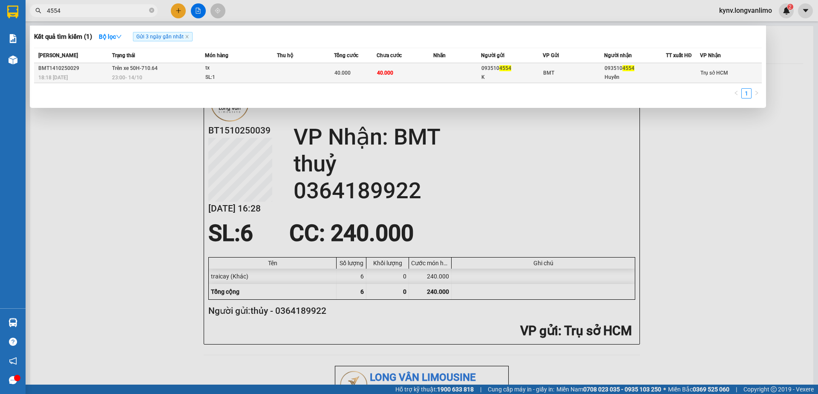
type input "4554"
click at [337, 75] on span "40.000" at bounding box center [342, 73] width 16 height 6
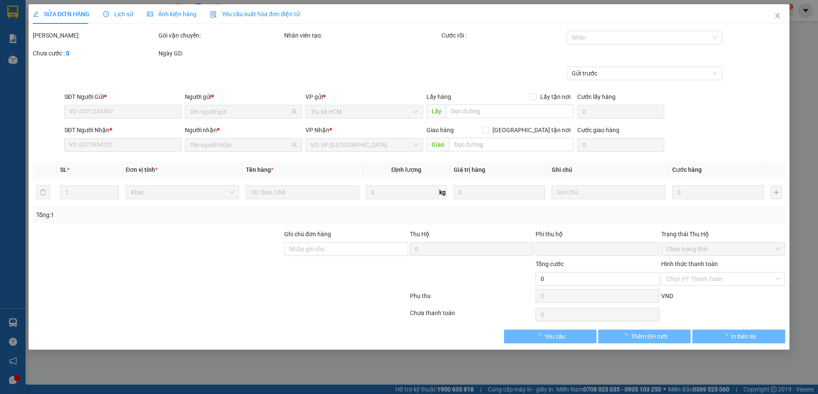
click at [180, 18] on div "Ảnh kiện hàng" at bounding box center [171, 13] width 49 height 9
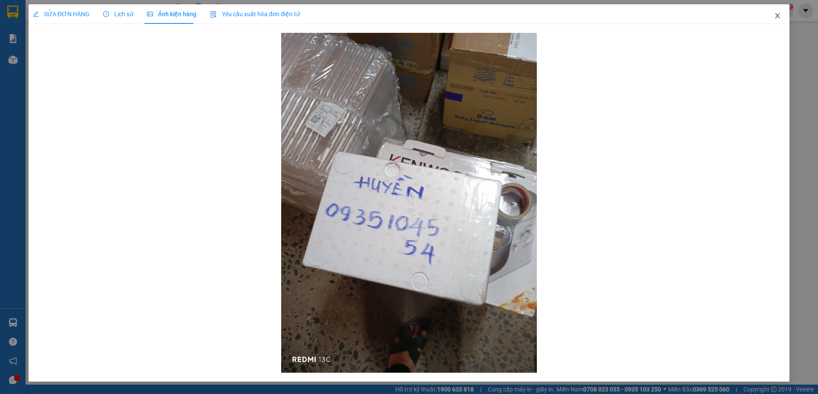
click at [776, 18] on icon "close" at bounding box center [777, 15] width 5 height 5
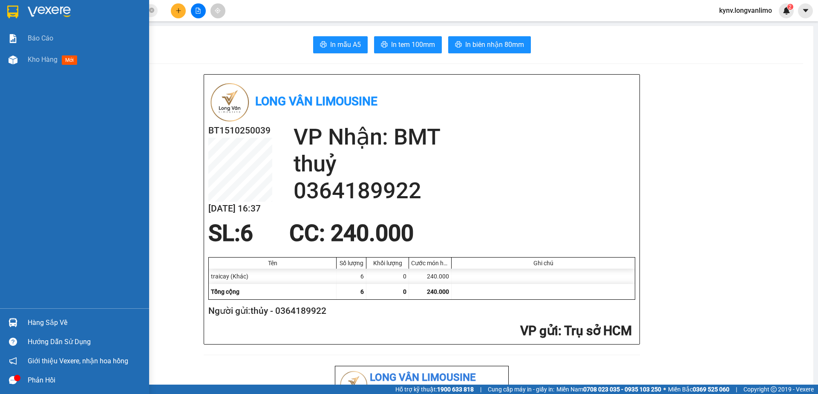
click at [14, 9] on img at bounding box center [12, 12] width 11 height 13
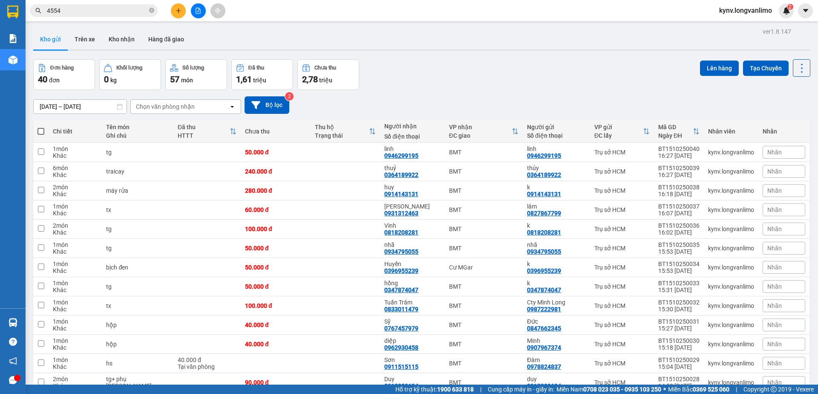
click at [442, 67] on div "Đơn hàng 40 đơn Khối lượng 0 kg Số lượng 57 món Đã thu 1,61 triệu Chưa thu 2,78…" at bounding box center [421, 74] width 777 height 31
click at [418, 103] on div "15/10/2025 – 15/10/2025 Press the down arrow key to interact with the calendar …" at bounding box center [421, 104] width 777 height 17
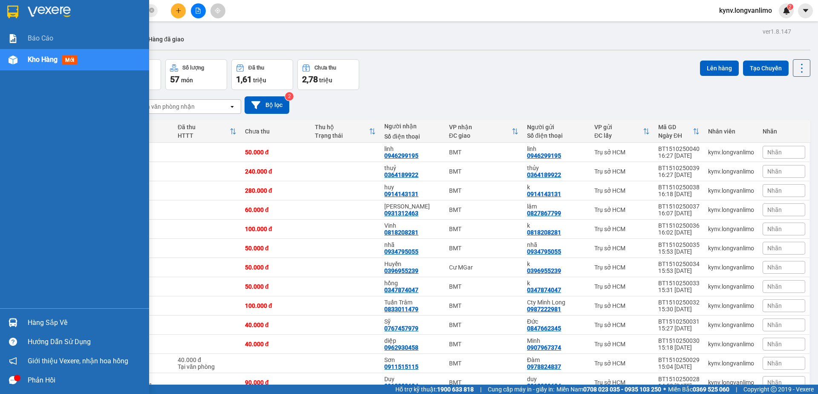
click at [17, 6] on img at bounding box center [12, 12] width 11 height 13
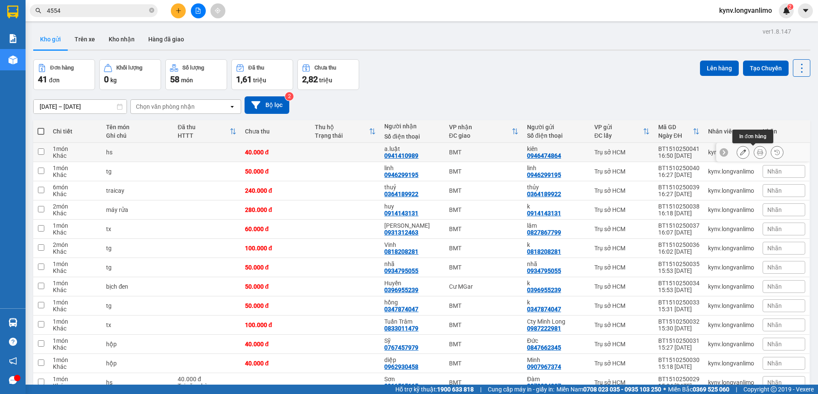
click at [757, 151] on icon at bounding box center [760, 152] width 6 height 6
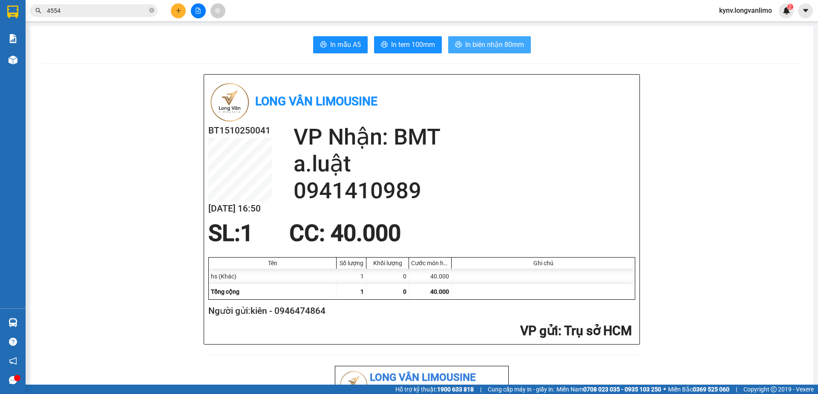
click at [494, 44] on span "In biên nhận 80mm" at bounding box center [494, 44] width 59 height 11
click at [405, 51] on button "In tem 100mm" at bounding box center [408, 44] width 68 height 17
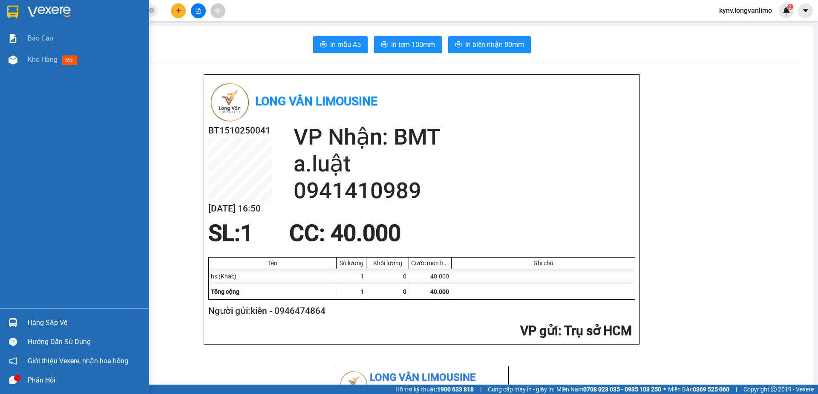
click at [12, 17] on img at bounding box center [12, 12] width 11 height 13
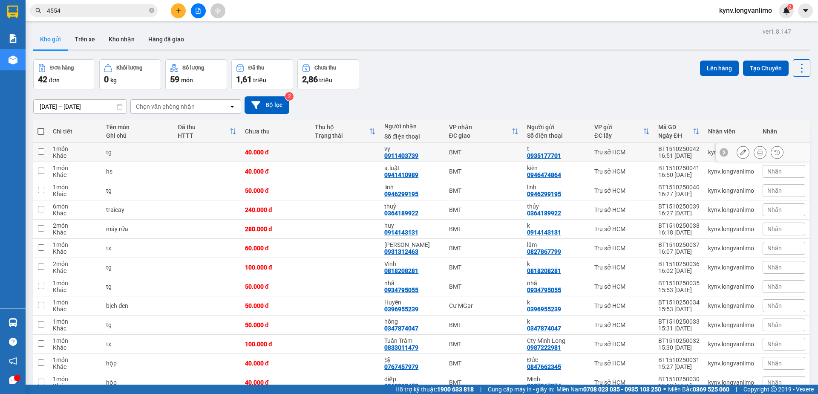
click at [757, 150] on icon at bounding box center [760, 152] width 6 height 6
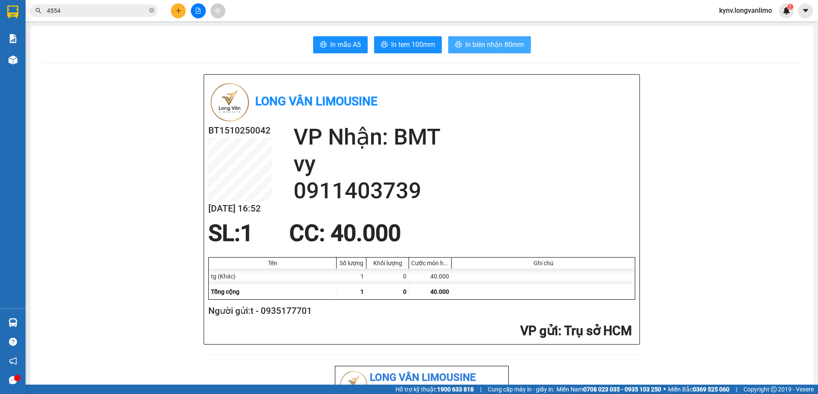
click at [461, 38] on button "In biên nhận 80mm" at bounding box center [489, 44] width 83 height 17
click at [409, 48] on span "In tem 100mm" at bounding box center [413, 44] width 44 height 11
click at [150, 12] on icon "close-circle" at bounding box center [151, 10] width 5 height 5
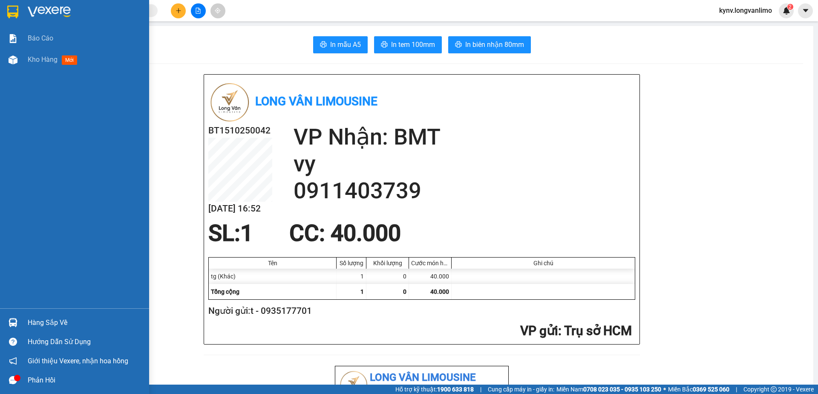
click at [26, 9] on div at bounding box center [74, 14] width 149 height 28
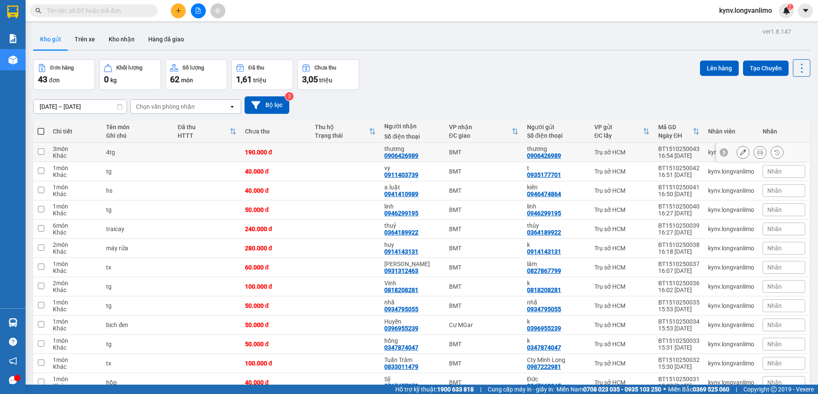
click at [757, 150] on icon at bounding box center [760, 152] width 6 height 6
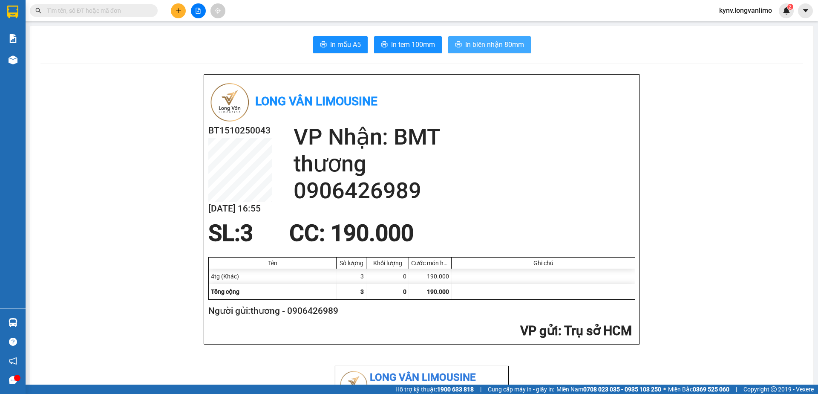
click at [500, 40] on span "In biên nhận 80mm" at bounding box center [494, 44] width 59 height 11
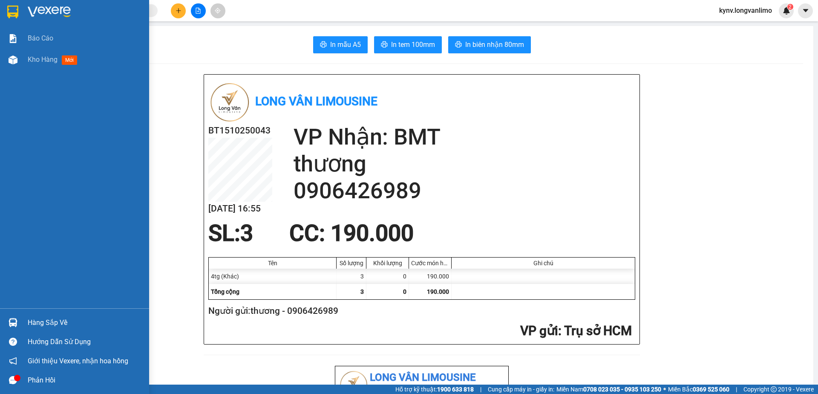
click at [14, 12] on img at bounding box center [12, 12] width 11 height 13
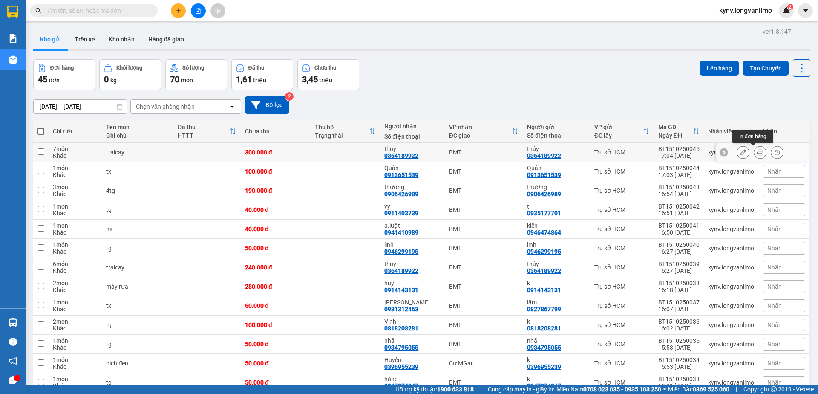
click at [757, 149] on icon at bounding box center [760, 152] width 6 height 6
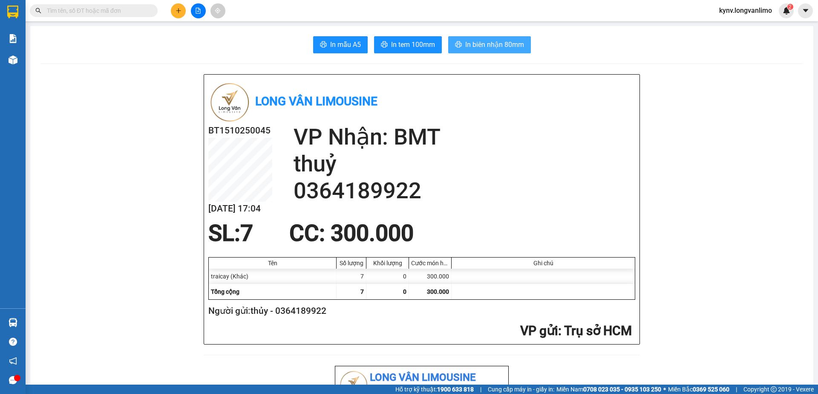
click at [480, 41] on span "In biên nhận 80mm" at bounding box center [494, 44] width 59 height 11
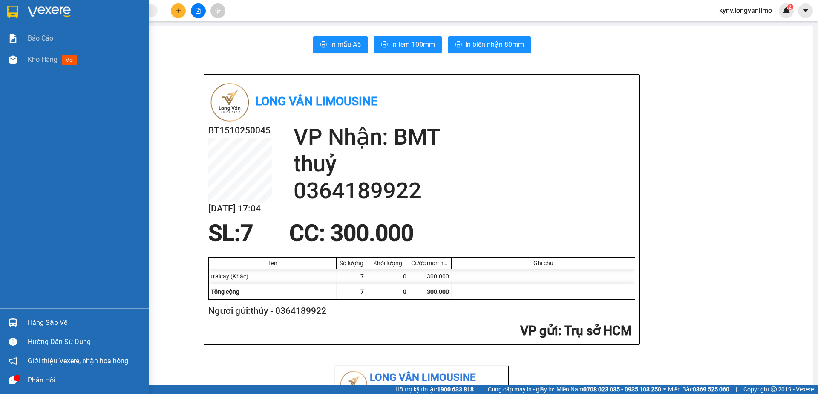
click at [40, 10] on img at bounding box center [49, 12] width 43 height 13
click at [38, 19] on div at bounding box center [74, 14] width 149 height 28
click at [78, 11] on div at bounding box center [85, 12] width 115 height 13
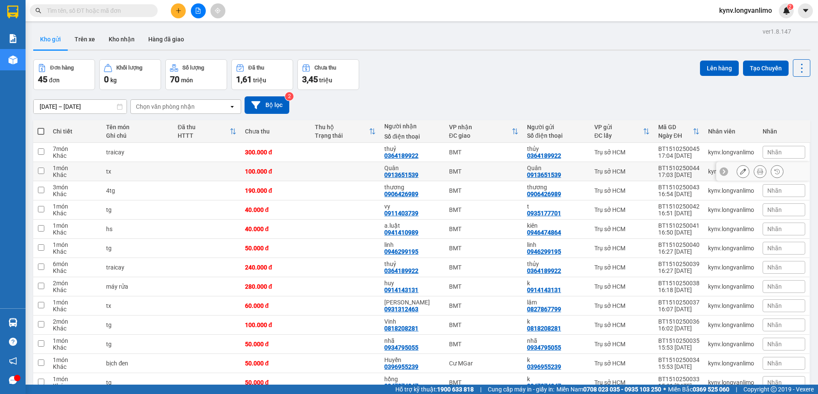
drag, startPoint x: 76, startPoint y: 3, endPoint x: 731, endPoint y: 170, distance: 676.2
click at [731, 170] on div "kynv.longvanlimo" at bounding box center [731, 171] width 46 height 7
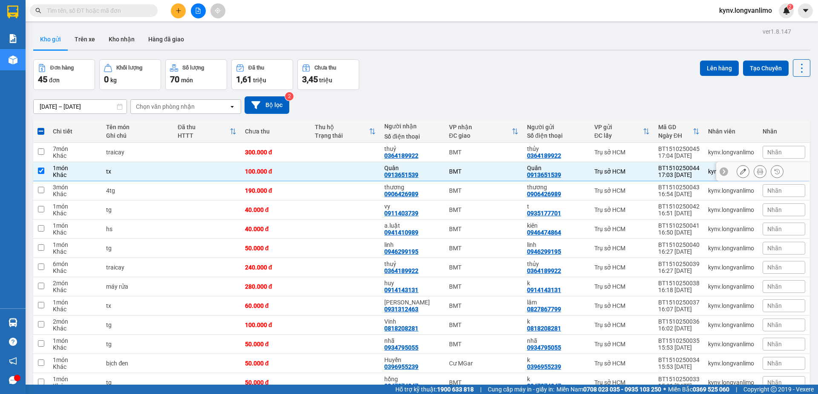
click at [757, 169] on icon at bounding box center [760, 171] width 6 height 6
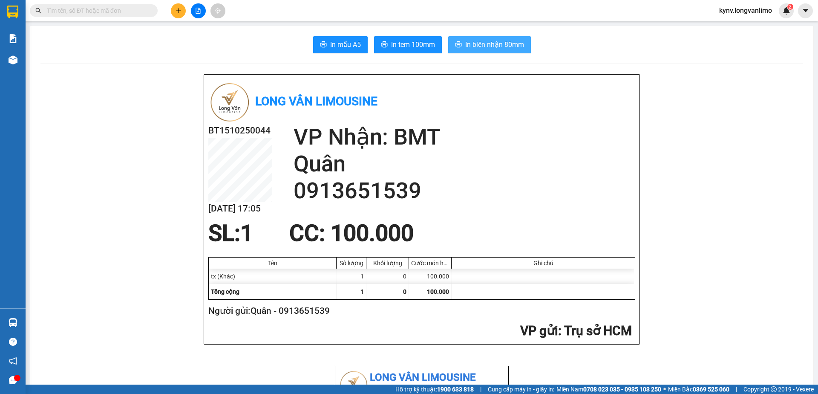
click at [498, 47] on span "In biên nhận 80mm" at bounding box center [494, 44] width 59 height 11
click at [374, 250] on div "Long Vân Limousine BT1510250044 [DATE] 17:05 [PERSON_NAME]: BMT Quân 0913651539…" at bounding box center [421, 209] width 435 height 269
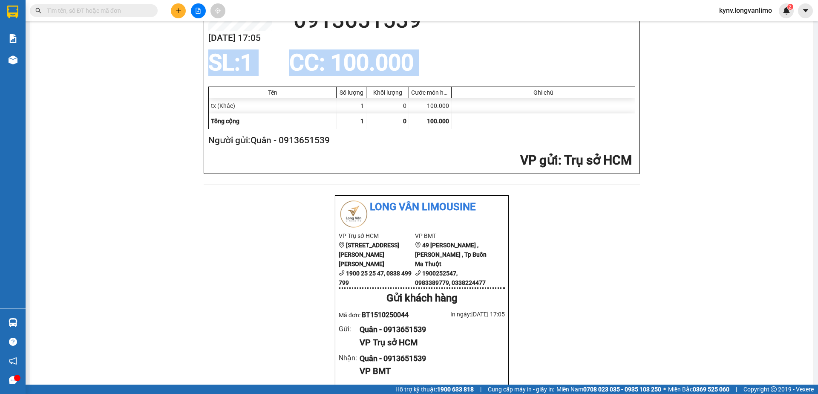
scroll to position [256, 0]
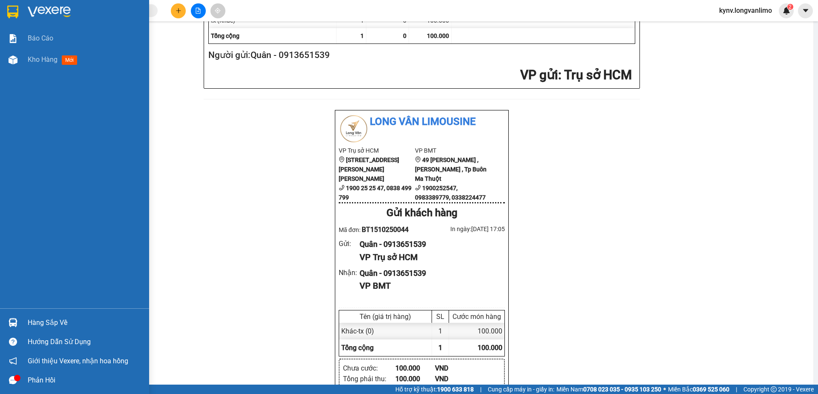
drag, startPoint x: 10, startPoint y: 6, endPoint x: 115, endPoint y: 1, distance: 105.8
click at [11, 6] on img at bounding box center [12, 12] width 11 height 13
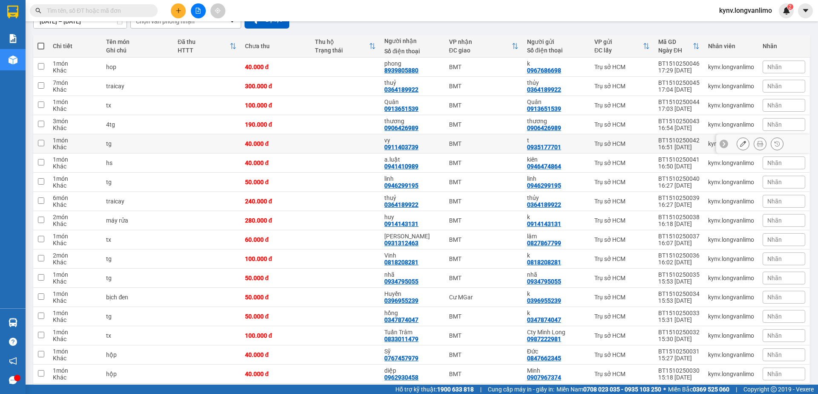
scroll to position [43, 0]
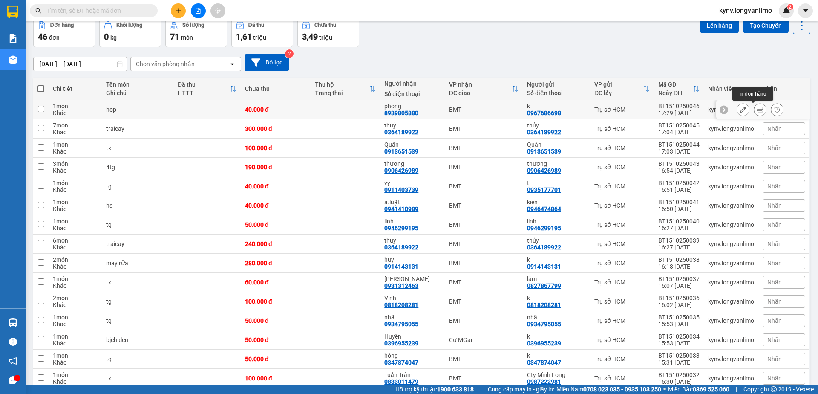
click at [754, 109] on button at bounding box center [760, 109] width 12 height 15
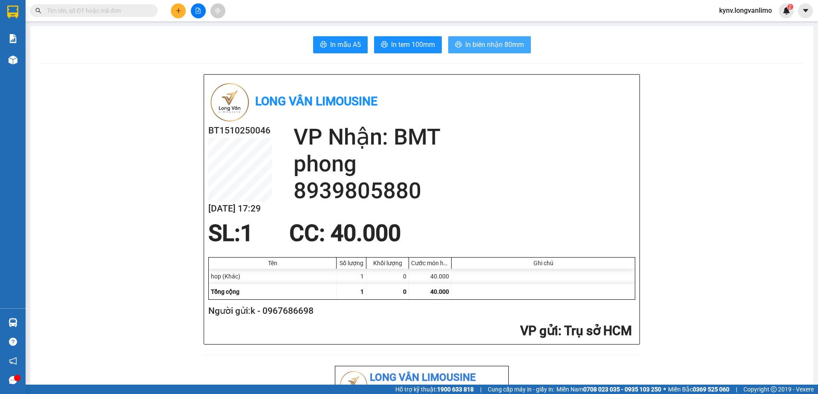
click at [479, 46] on span "In biên nhận 80mm" at bounding box center [494, 44] width 59 height 11
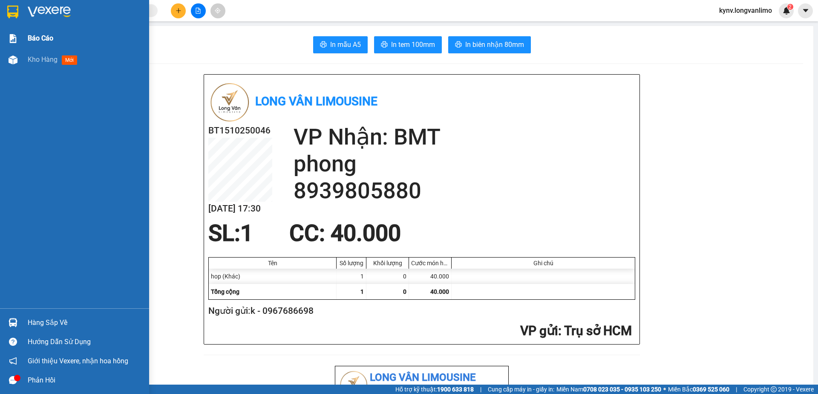
drag, startPoint x: 7, startPoint y: 5, endPoint x: 36, endPoint y: 31, distance: 39.2
click at [7, 6] on img at bounding box center [12, 12] width 11 height 13
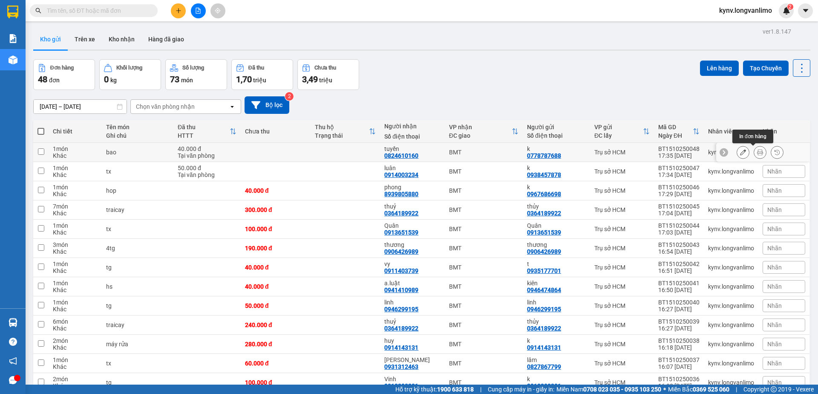
click at [757, 154] on icon at bounding box center [760, 152] width 6 height 6
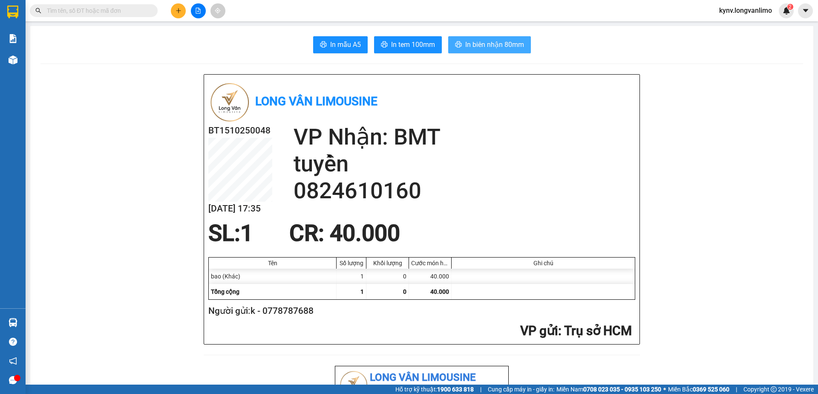
click at [473, 44] on span "In biên nhận 80mm" at bounding box center [494, 44] width 59 height 11
click at [422, 43] on span "In tem 100mm" at bounding box center [413, 44] width 44 height 11
click at [134, 8] on input "text" at bounding box center [97, 10] width 101 height 9
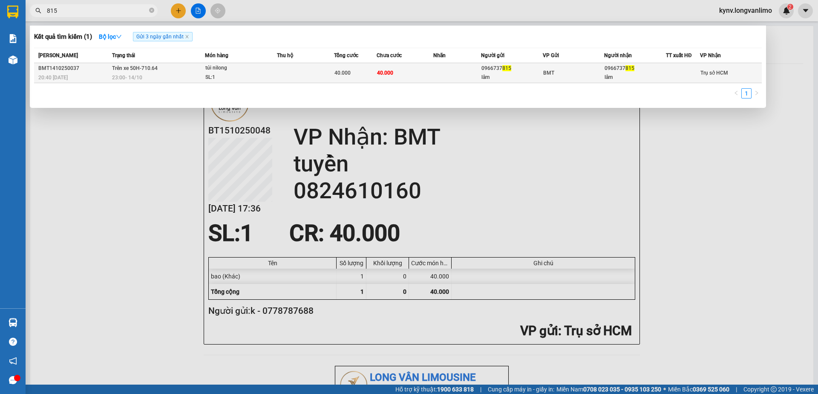
click at [506, 75] on div "lâm" at bounding box center [511, 77] width 61 height 9
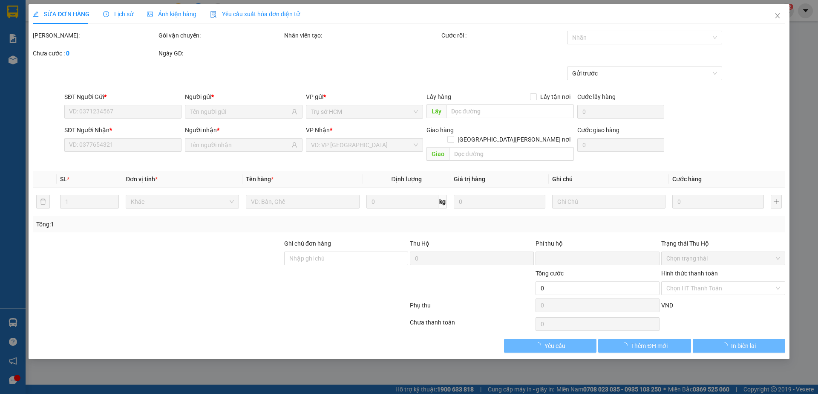
drag, startPoint x: 163, startPoint y: 9, endPoint x: 165, endPoint y: 19, distance: 9.5
click at [163, 9] on div "Ảnh kiện hàng" at bounding box center [171, 14] width 49 height 20
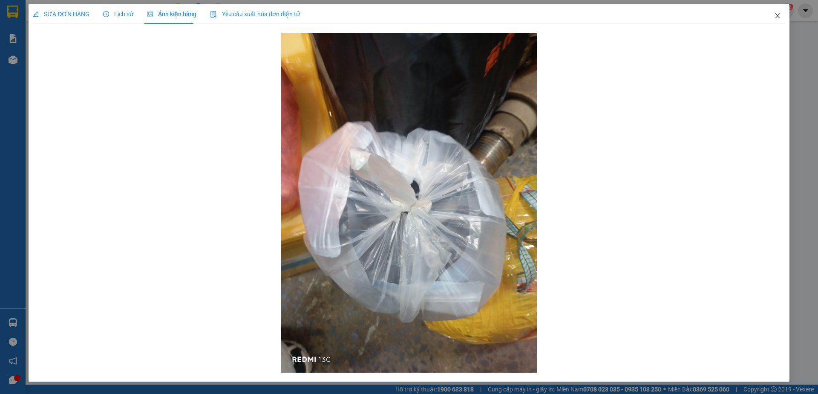
click at [777, 17] on icon "close" at bounding box center [777, 15] width 5 height 5
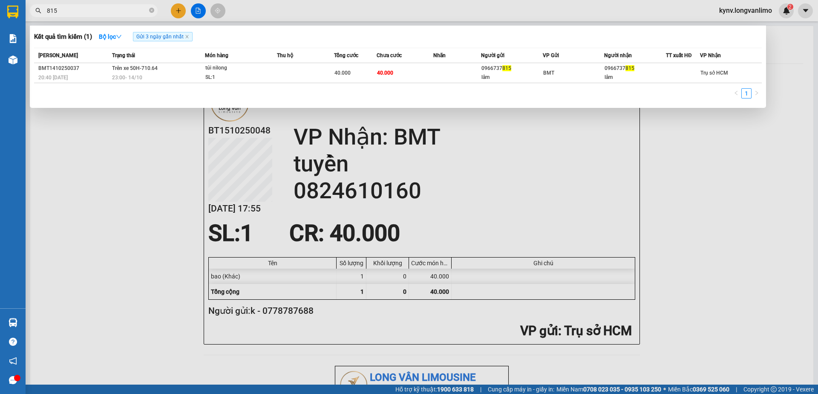
click at [83, 10] on input "815" at bounding box center [97, 10] width 101 height 9
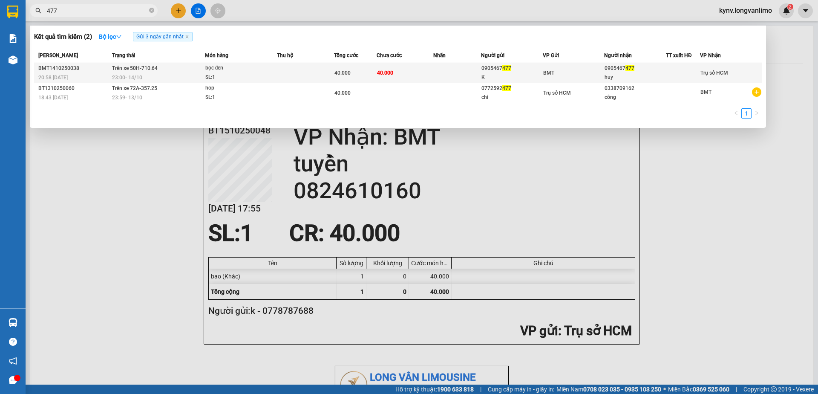
type input "477"
click at [505, 69] on span "477" at bounding box center [506, 68] width 9 height 6
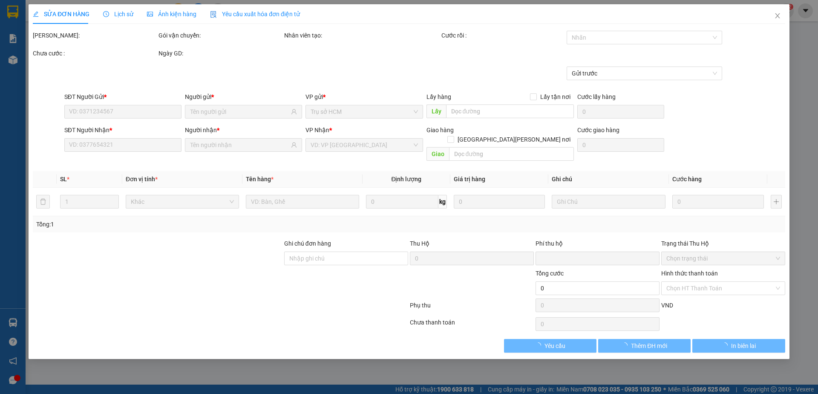
type input "0905467477"
type input "K"
type input "0905467477"
type input "huy"
type input "0"
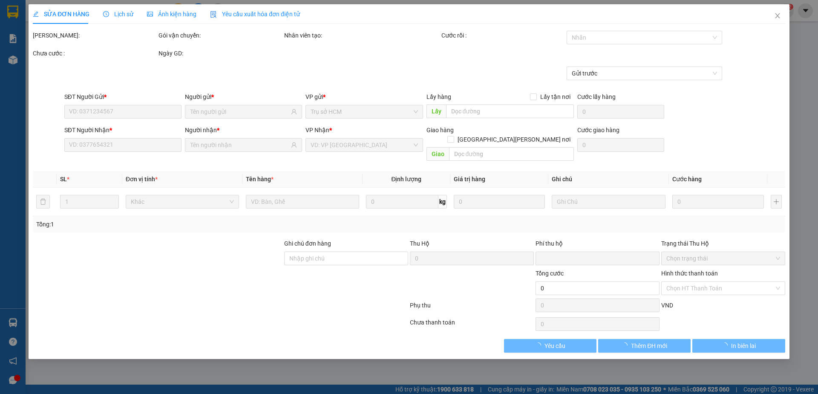
type input "40.000"
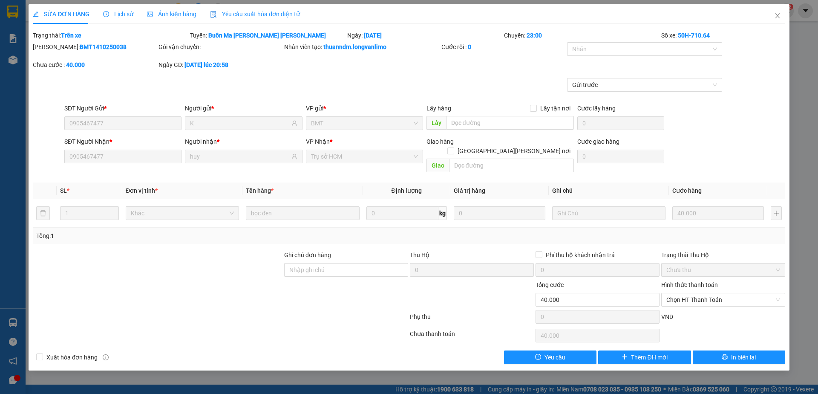
click at [191, 15] on span "Ảnh kiện hàng" at bounding box center [171, 14] width 49 height 7
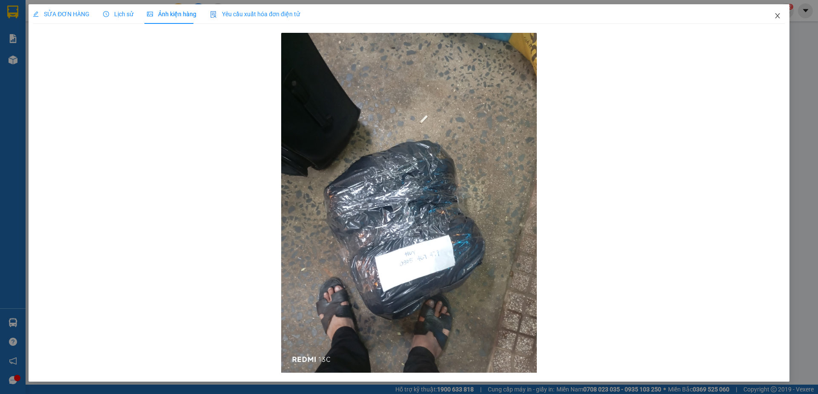
click at [768, 13] on span "Close" at bounding box center [778, 16] width 24 height 24
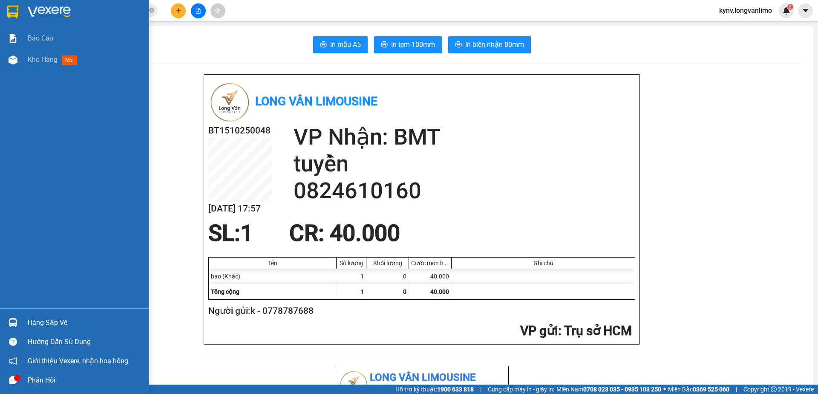
click at [18, 16] on img at bounding box center [12, 12] width 11 height 13
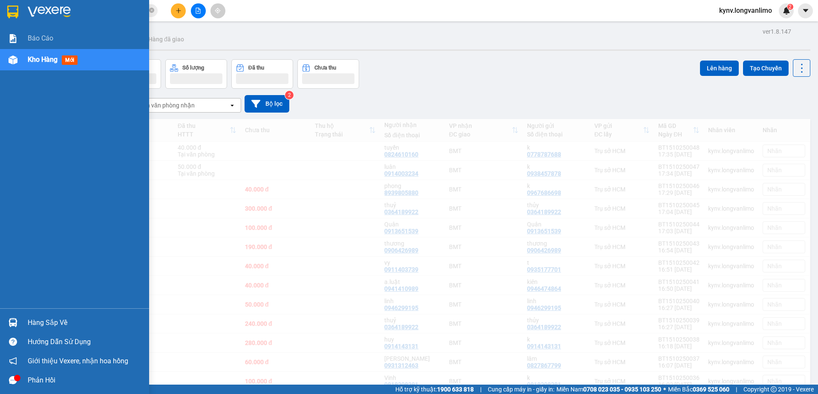
click at [49, 11] on input "477" at bounding box center [97, 10] width 101 height 9
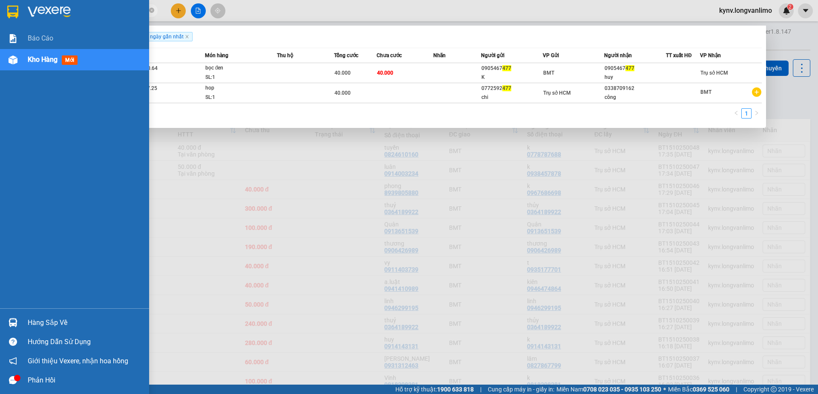
drag, startPoint x: 14, startPoint y: 12, endPoint x: 806, endPoint y: 31, distance: 792.2
click at [16, 12] on img at bounding box center [12, 12] width 11 height 13
click at [647, 208] on div at bounding box center [409, 197] width 818 height 394
click at [806, 32] on main "ver 1.8.147 Kho gửi Trên xe [PERSON_NAME] Hàng đã [PERSON_NAME] hàng [PERSON_NA…" at bounding box center [409, 192] width 818 height 384
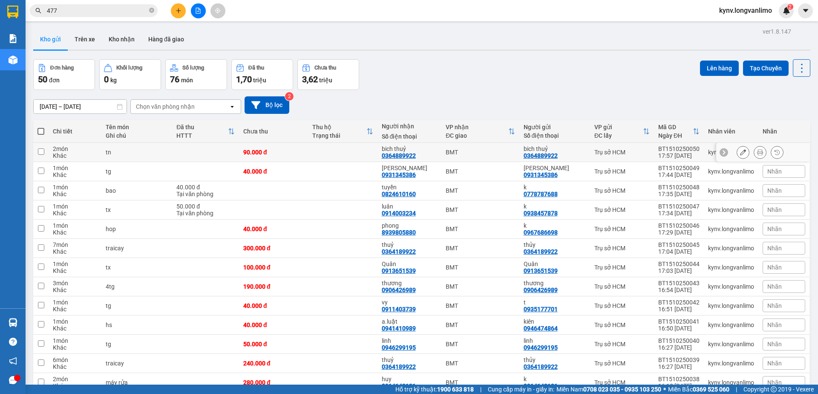
click at [757, 152] on icon at bounding box center [760, 152] width 6 height 6
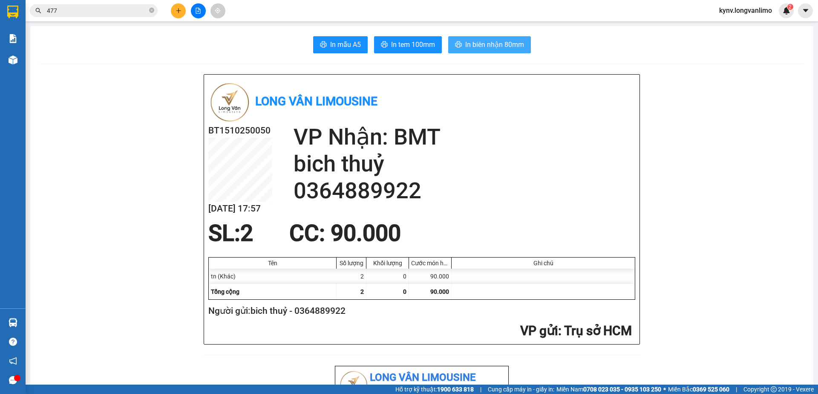
click at [489, 43] on span "In biên nhận 80mm" at bounding box center [494, 44] width 59 height 11
click at [152, 9] on icon "close-circle" at bounding box center [151, 10] width 5 height 5
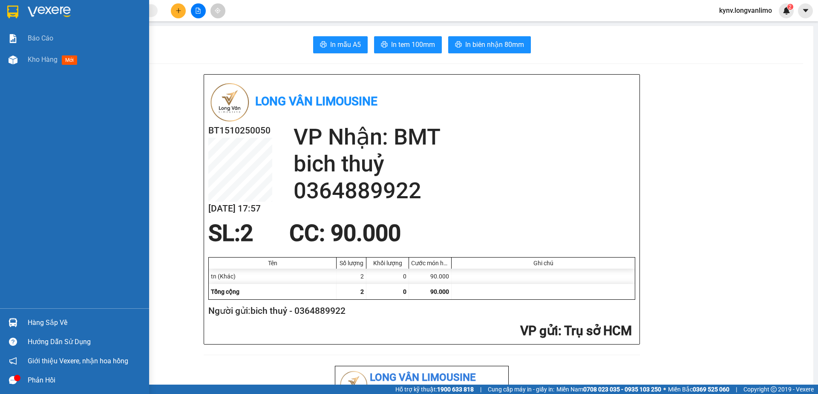
drag, startPoint x: 16, startPoint y: 10, endPoint x: 31, endPoint y: 9, distance: 14.6
click at [17, 10] on img at bounding box center [12, 12] width 11 height 13
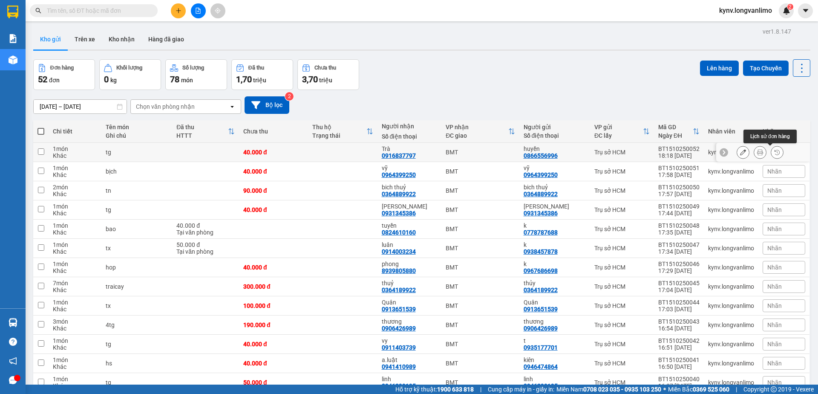
click at [755, 151] on button at bounding box center [760, 152] width 12 height 15
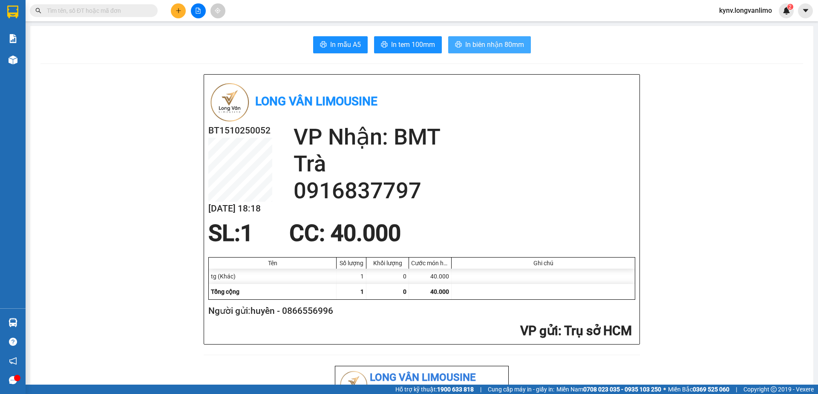
click at [490, 41] on span "In biên nhận 80mm" at bounding box center [494, 44] width 59 height 11
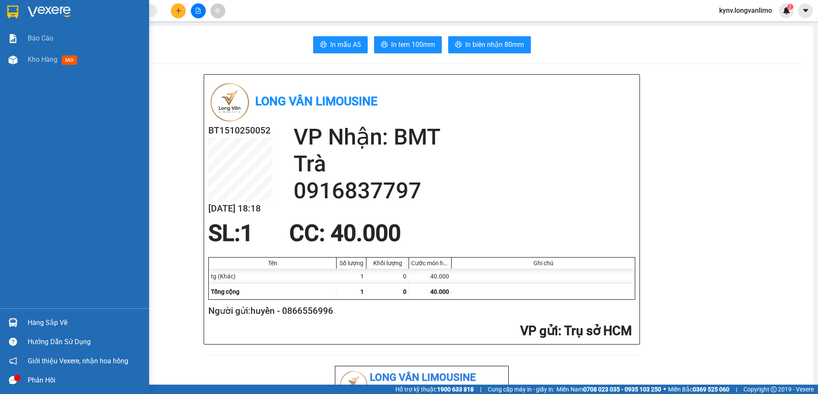
click at [23, 9] on div at bounding box center [74, 14] width 149 height 28
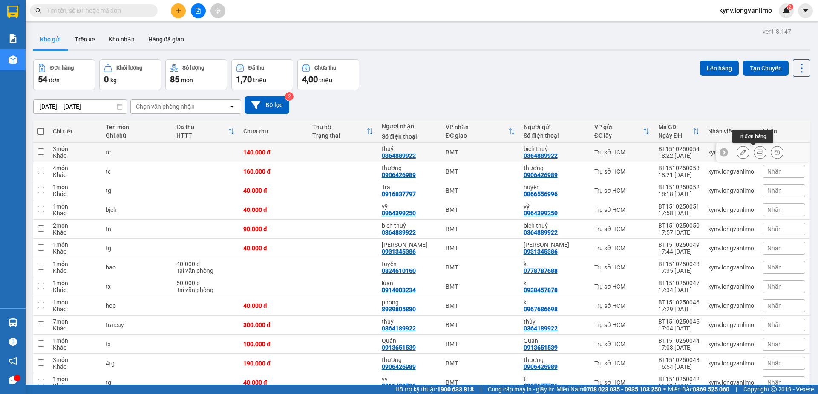
click at [757, 150] on icon at bounding box center [760, 152] width 6 height 6
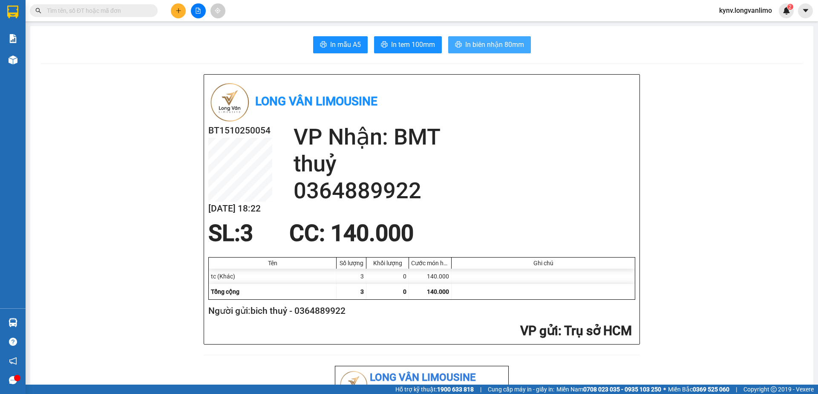
drag, startPoint x: 472, startPoint y: 48, endPoint x: 455, endPoint y: 56, distance: 18.3
click at [471, 48] on span "In biên nhận 80mm" at bounding box center [494, 44] width 59 height 11
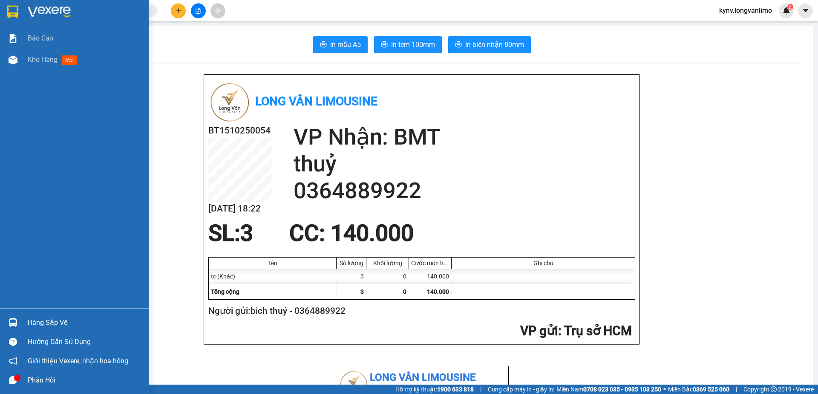
click at [17, 10] on img at bounding box center [12, 12] width 11 height 13
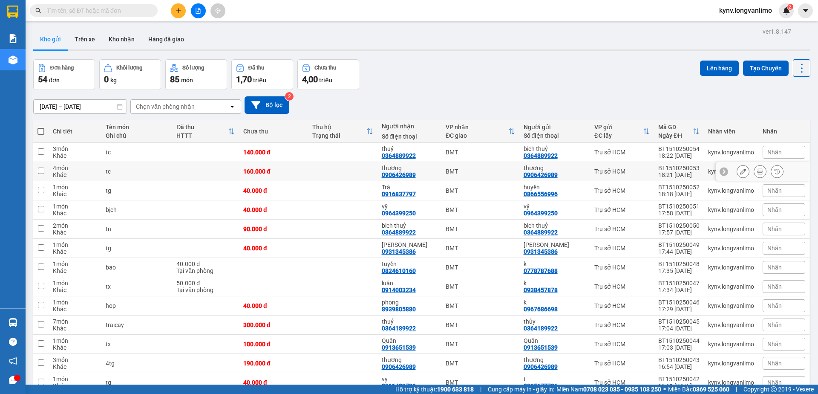
click at [757, 169] on icon at bounding box center [760, 171] width 6 height 6
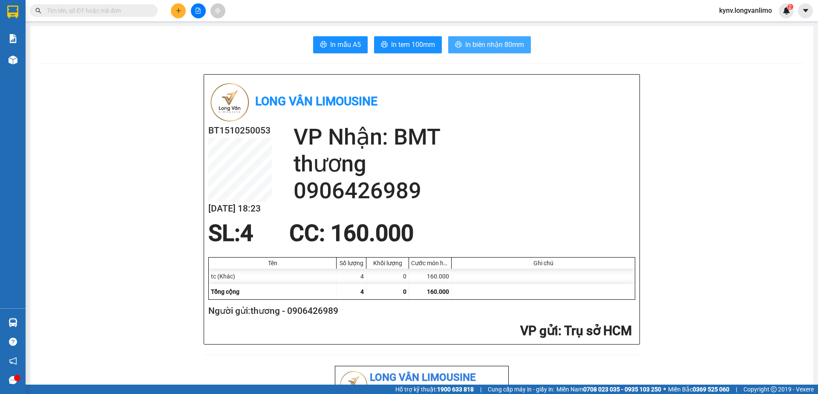
click at [504, 38] on button "In biên nhận 80mm" at bounding box center [489, 44] width 83 height 17
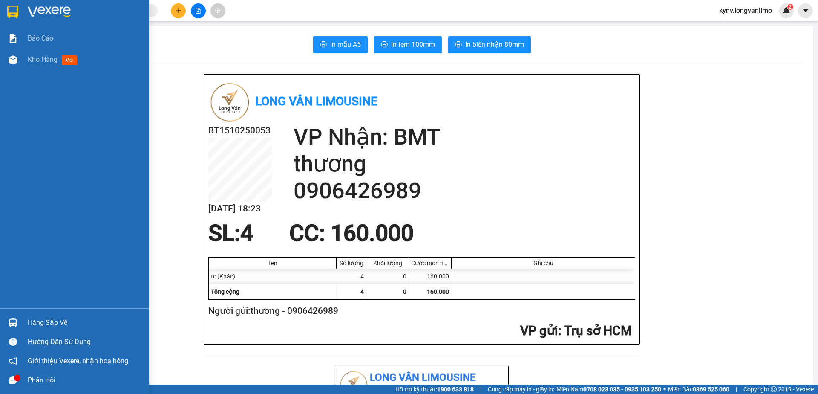
click at [17, 9] on img at bounding box center [12, 12] width 11 height 13
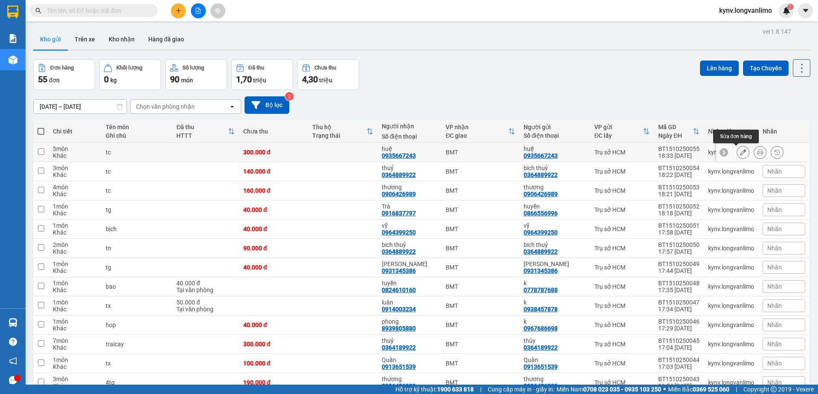
click at [757, 150] on icon at bounding box center [760, 152] width 6 height 6
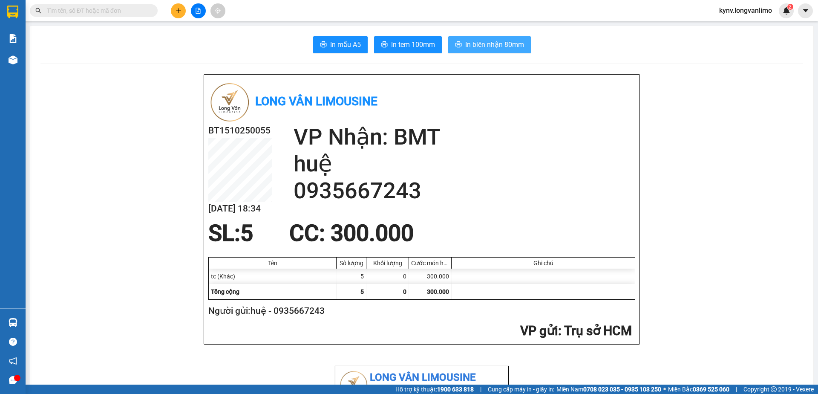
click at [490, 38] on button "In biên nhận 80mm" at bounding box center [489, 44] width 83 height 17
click at [114, 1] on div "Kết quả tìm kiếm ( 0 ) Bộ lọc Gửi 3 ngày gần nhất No Data kynv.longvanlimo 2" at bounding box center [409, 10] width 818 height 21
click at [114, 7] on input "text" at bounding box center [97, 10] width 101 height 9
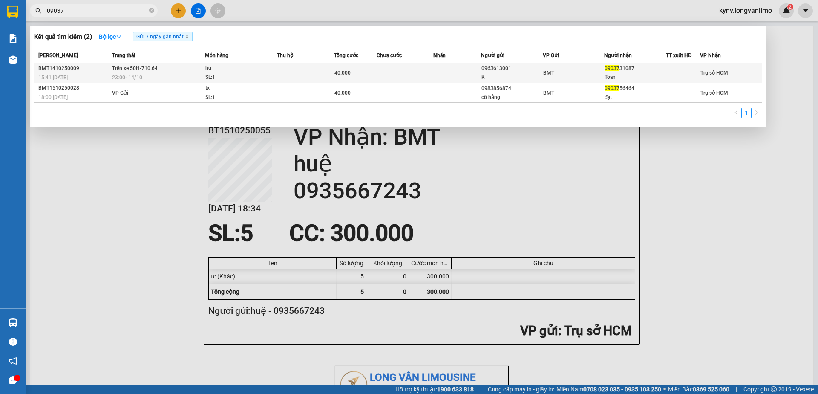
click at [445, 75] on td at bounding box center [456, 73] width 47 height 20
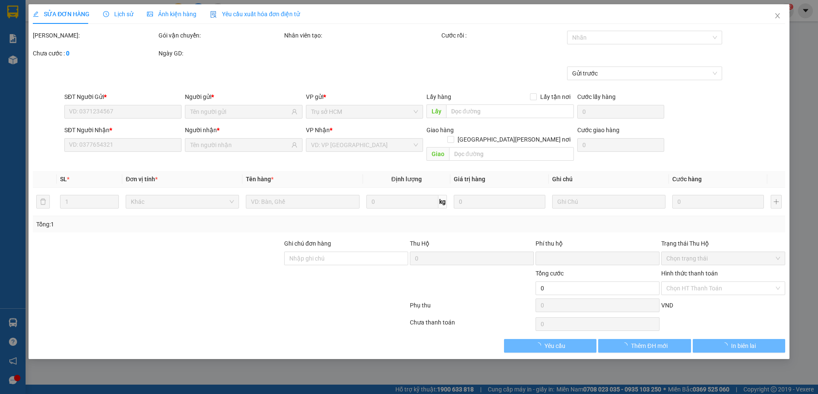
click at [175, 17] on span "Ảnh kiện hàng" at bounding box center [171, 14] width 49 height 7
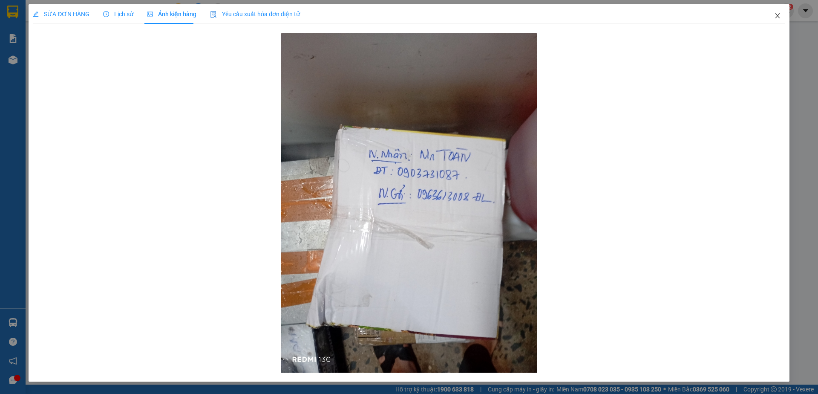
click at [781, 14] on span "Close" at bounding box center [778, 16] width 24 height 24
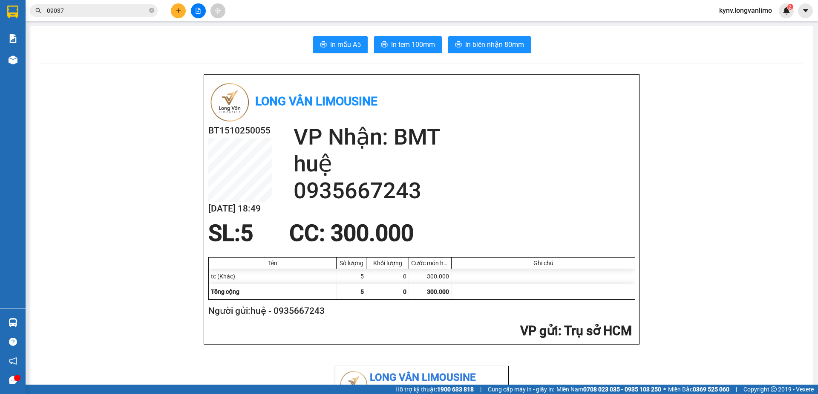
click at [85, 9] on input "09037" at bounding box center [97, 10] width 101 height 9
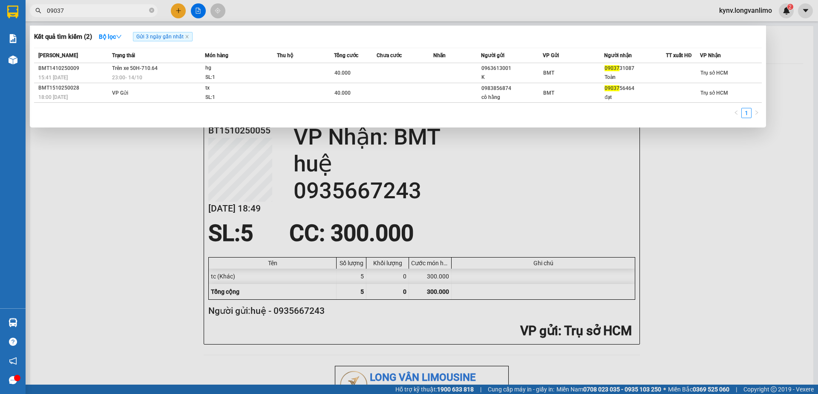
click at [85, 9] on input "09037" at bounding box center [97, 10] width 101 height 9
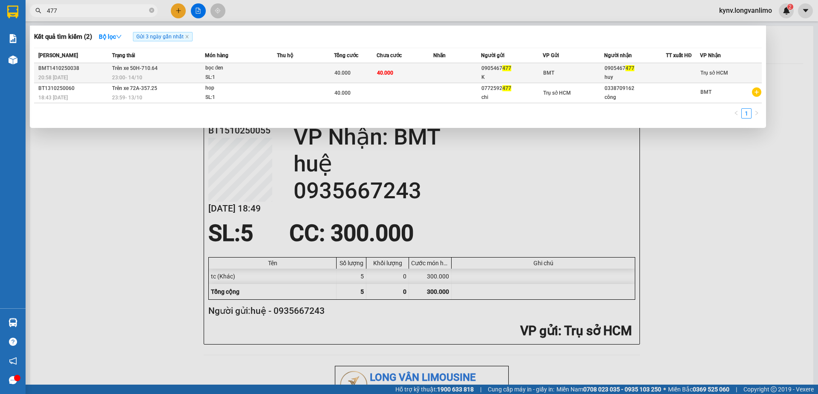
type input "477"
click at [442, 67] on td at bounding box center [456, 73] width 47 height 20
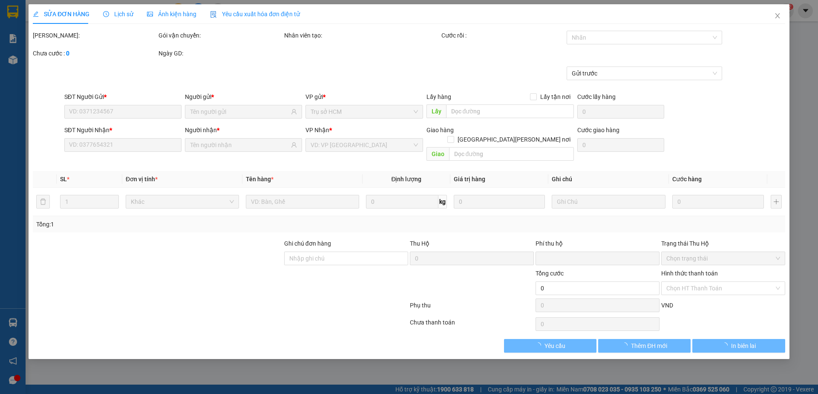
click at [164, 13] on div "SỬA ĐƠN HÀNG Lịch sử [PERSON_NAME] hàng Yêu cầu xuất [PERSON_NAME] điện tử Tota…" at bounding box center [409, 197] width 818 height 394
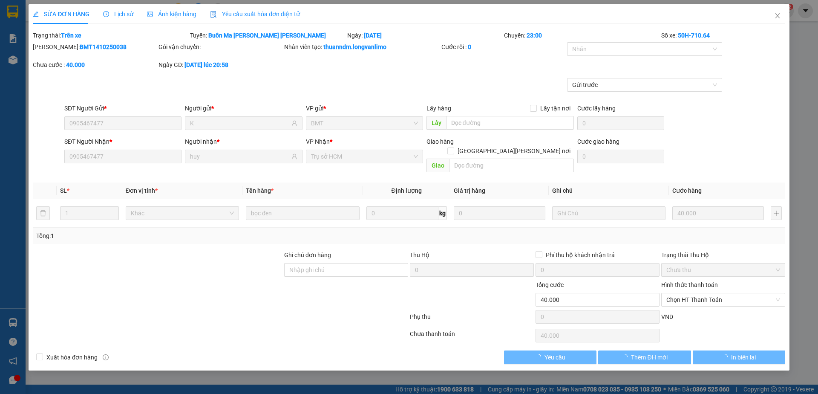
type input "0905467477"
type input "K"
type input "0905467477"
type input "huy"
type input "0"
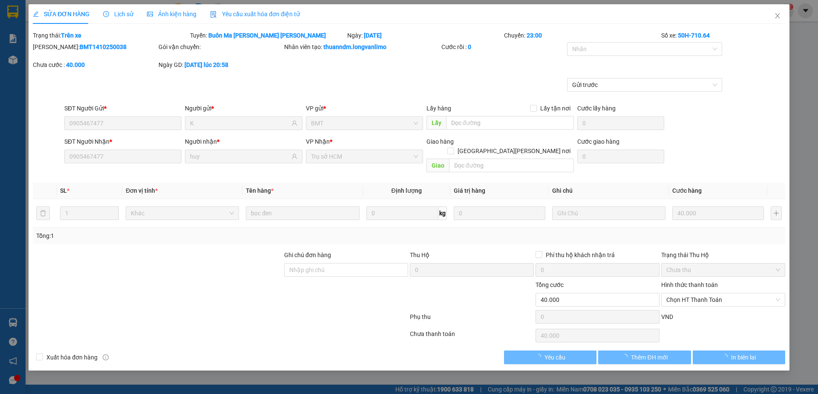
type input "40.000"
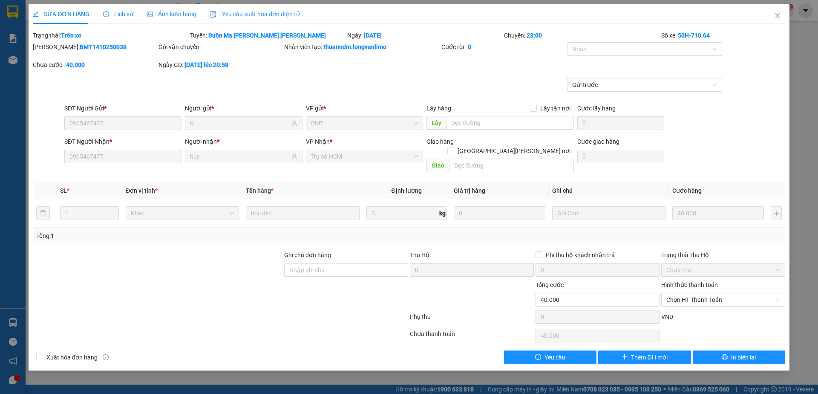
click at [169, 17] on span "Ảnh kiện hàng" at bounding box center [171, 14] width 49 height 7
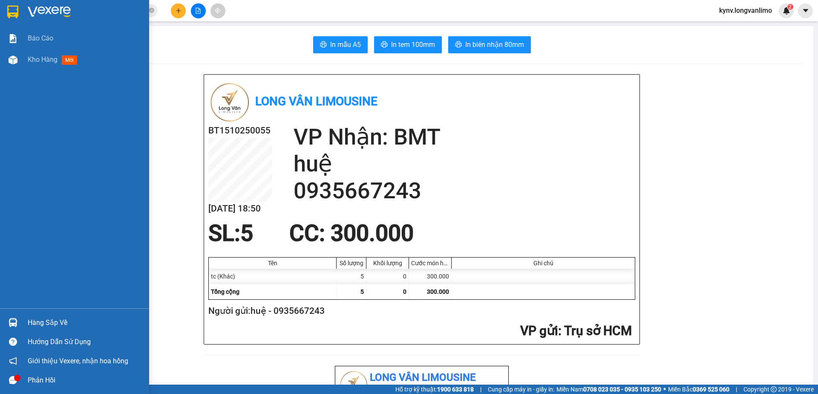
click at [17, 7] on img at bounding box center [12, 12] width 11 height 13
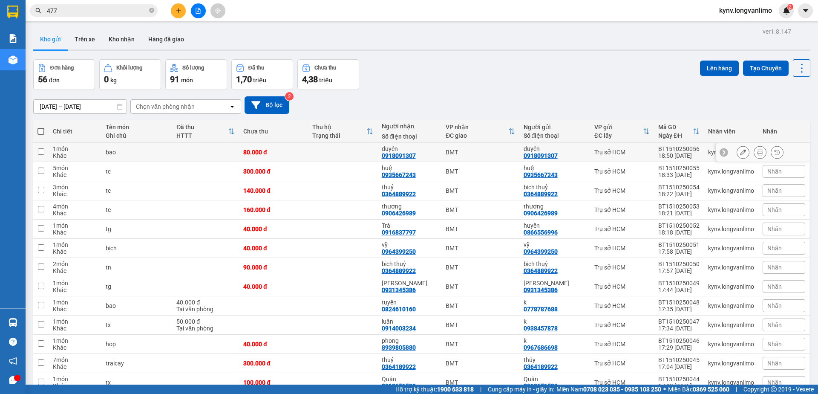
click at [757, 152] on icon at bounding box center [760, 152] width 6 height 6
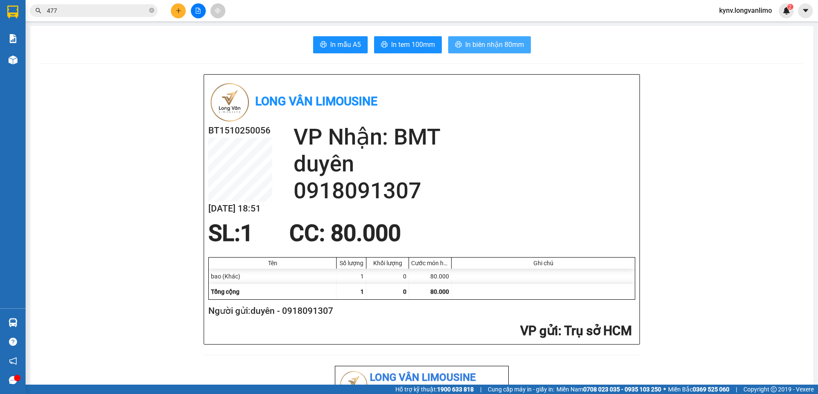
drag, startPoint x: 499, startPoint y: 46, endPoint x: 504, endPoint y: 44, distance: 4.6
click at [499, 46] on span "In biên nhận 80mm" at bounding box center [494, 44] width 59 height 11
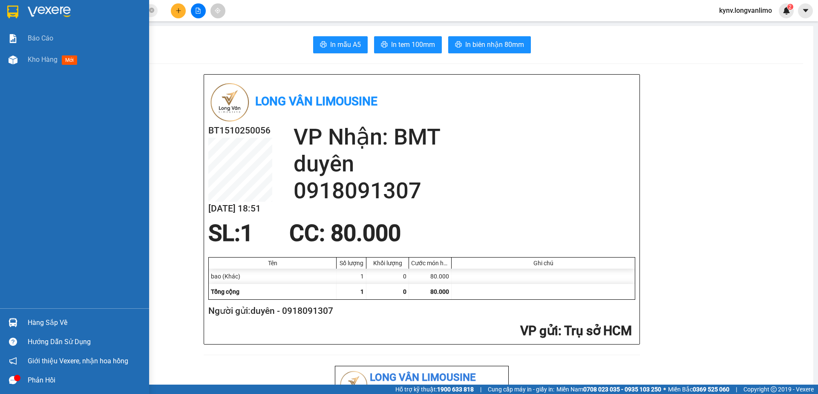
click at [8, 12] on img at bounding box center [12, 12] width 11 height 13
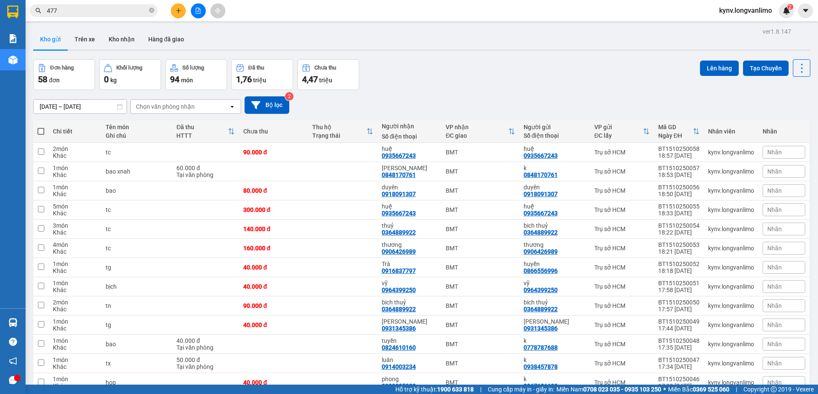
drag, startPoint x: 197, startPoint y: 20, endPoint x: 674, endPoint y: 123, distance: 488.0
click at [671, 124] on div "Mã GD" at bounding box center [675, 127] width 35 height 7
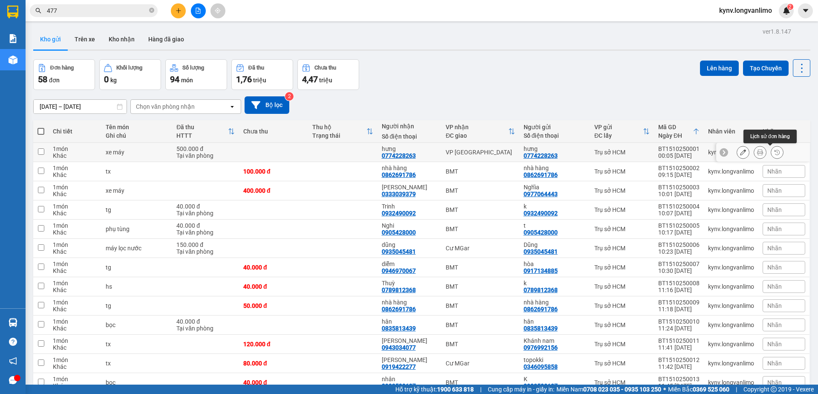
click at [757, 151] on icon at bounding box center [760, 152] width 6 height 6
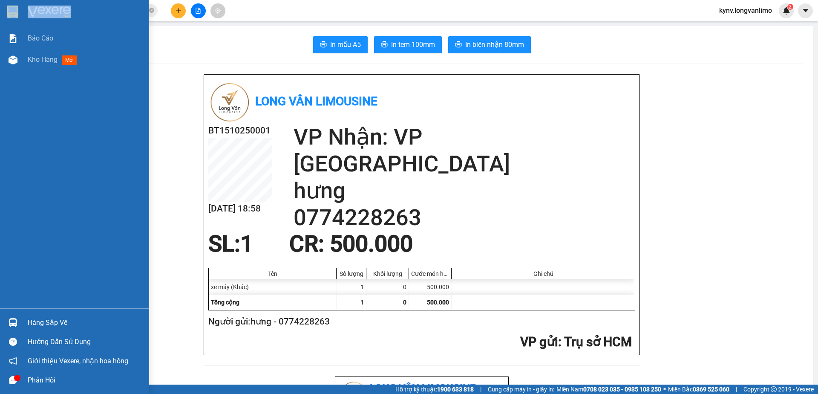
click at [29, 11] on div at bounding box center [74, 14] width 149 height 28
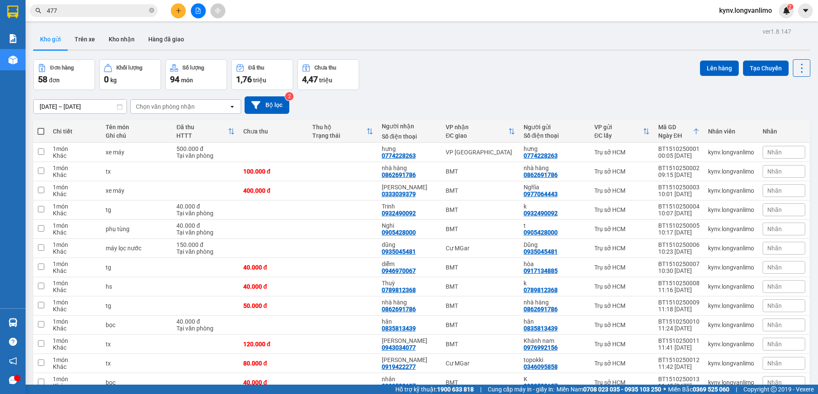
click at [643, 131] on icon at bounding box center [646, 131] width 7 height 7
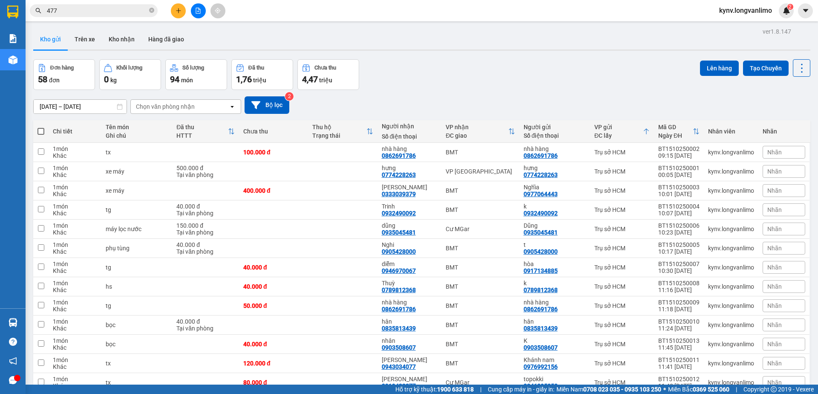
click at [687, 132] on div "Mã GD Ngày ĐH" at bounding box center [678, 131] width 41 height 17
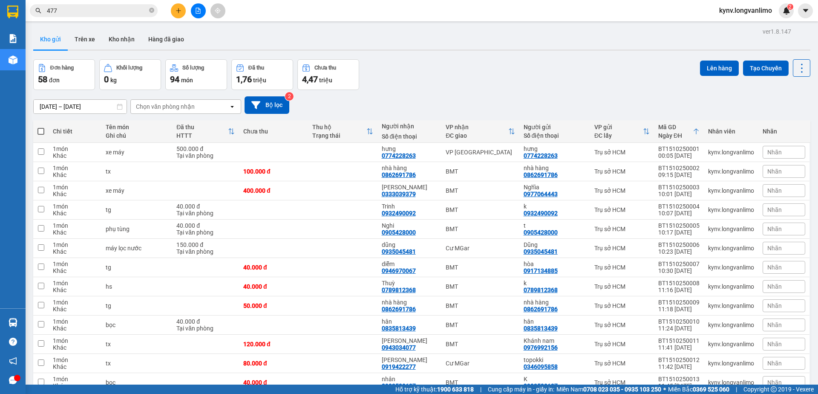
drag, startPoint x: 639, startPoint y: 132, endPoint x: 624, endPoint y: 138, distance: 15.8
click at [643, 132] on icon at bounding box center [646, 131] width 7 height 7
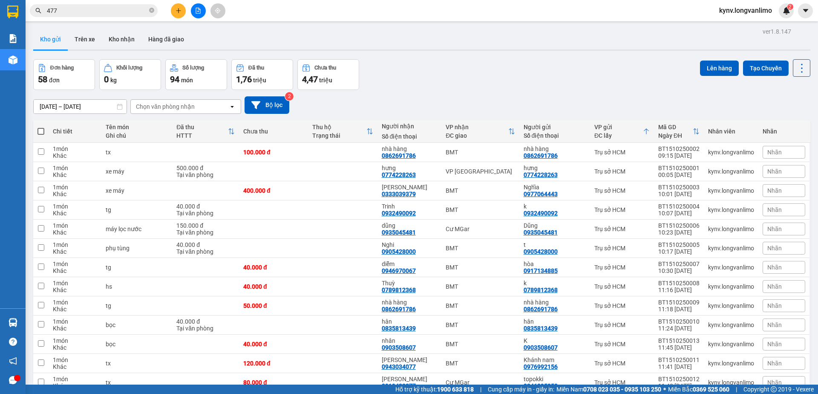
click at [643, 132] on icon at bounding box center [646, 131] width 7 height 7
click at [514, 132] on th "VP nhận ĐC giao" at bounding box center [480, 131] width 78 height 23
drag, startPoint x: 689, startPoint y: 132, endPoint x: 694, endPoint y: 133, distance: 5.6
click at [693, 132] on icon at bounding box center [696, 131] width 7 height 7
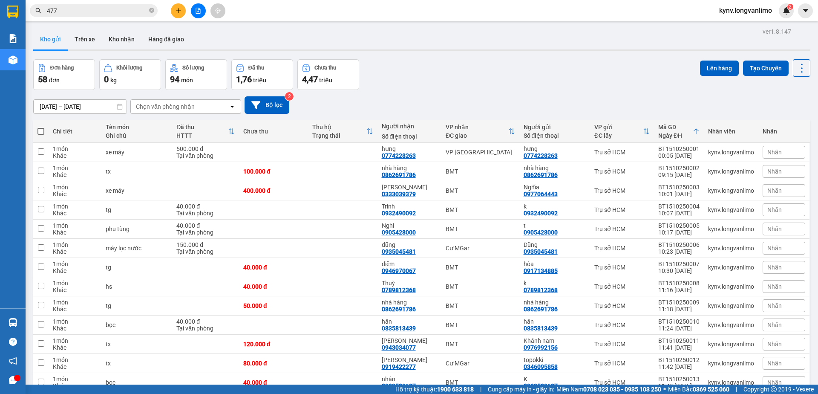
click at [694, 130] on icon at bounding box center [696, 132] width 5 height 6
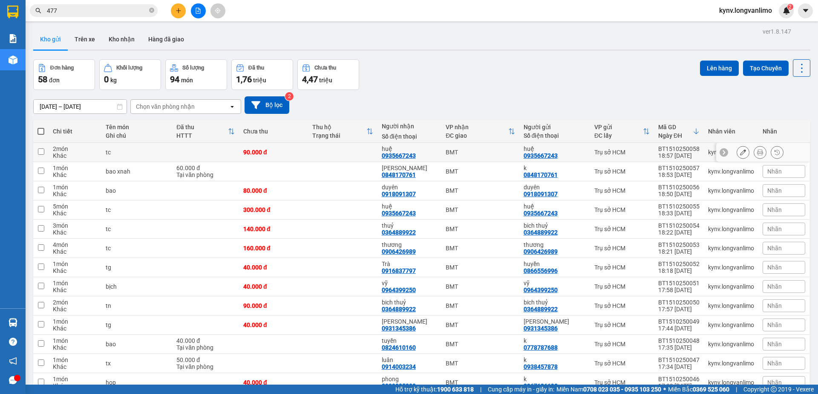
click at [757, 150] on icon at bounding box center [760, 152] width 6 height 6
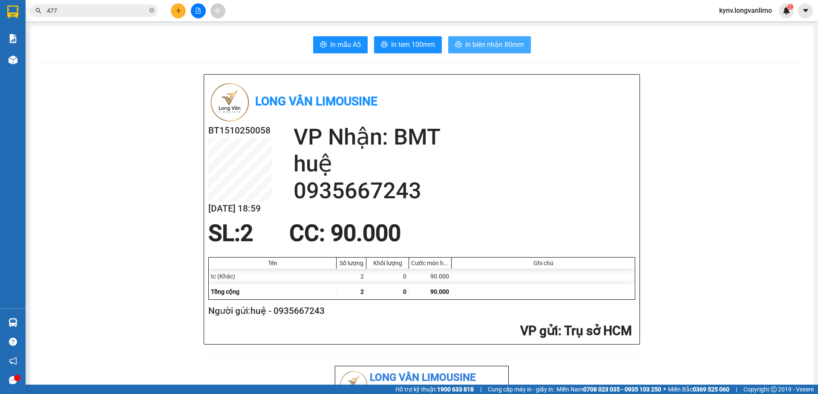
click at [461, 50] on button "In biên nhận 80mm" at bounding box center [489, 44] width 83 height 17
click at [152, 10] on icon "close-circle" at bounding box center [151, 10] width 5 height 5
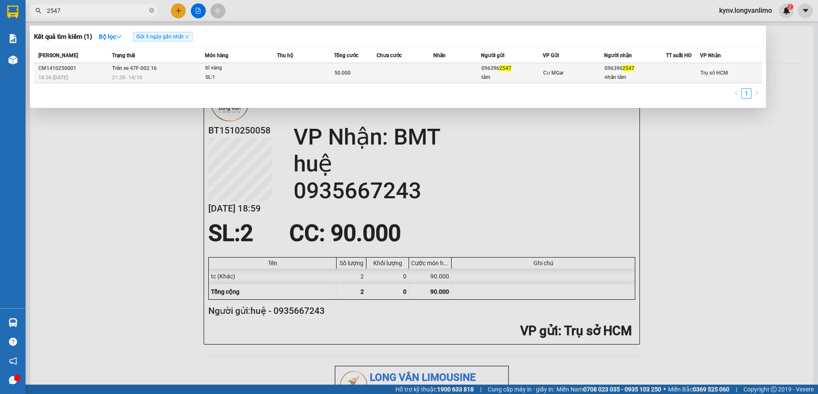
type input "2547"
click at [380, 74] on td at bounding box center [405, 73] width 57 height 20
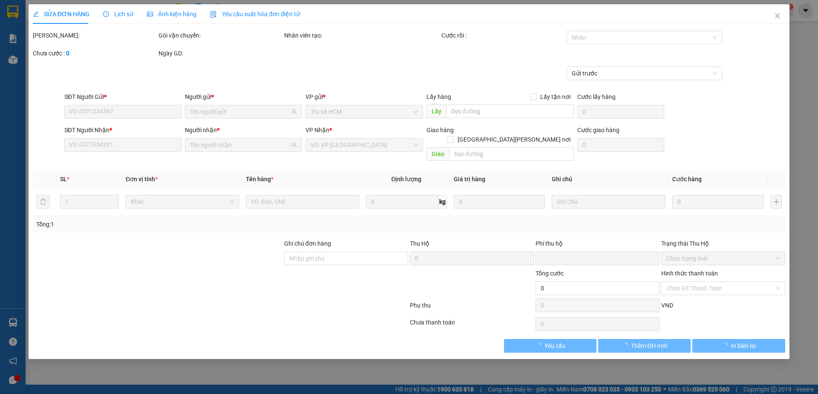
click at [182, 12] on span "Ảnh kiện hàng" at bounding box center [171, 14] width 49 height 7
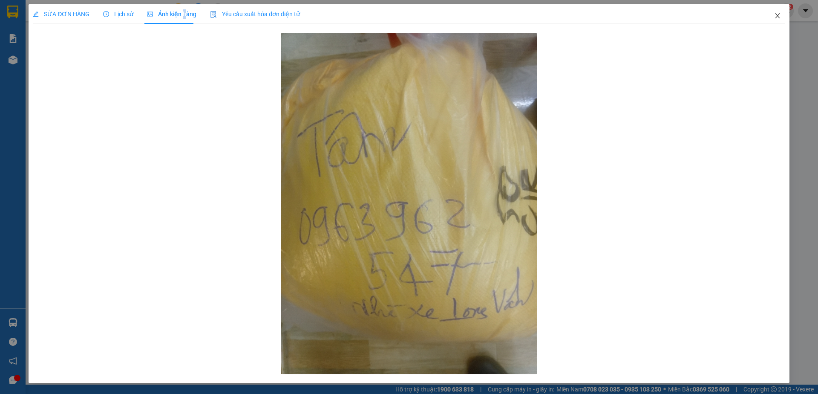
click at [776, 14] on icon "close" at bounding box center [777, 15] width 5 height 5
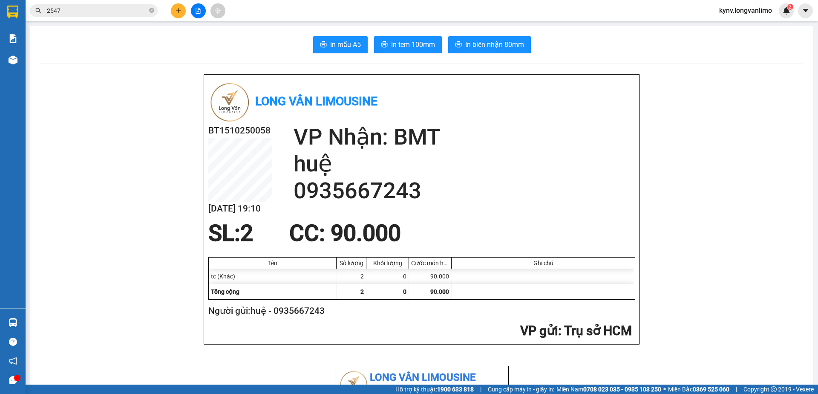
click at [63, 5] on span "2547" at bounding box center [94, 10] width 128 height 13
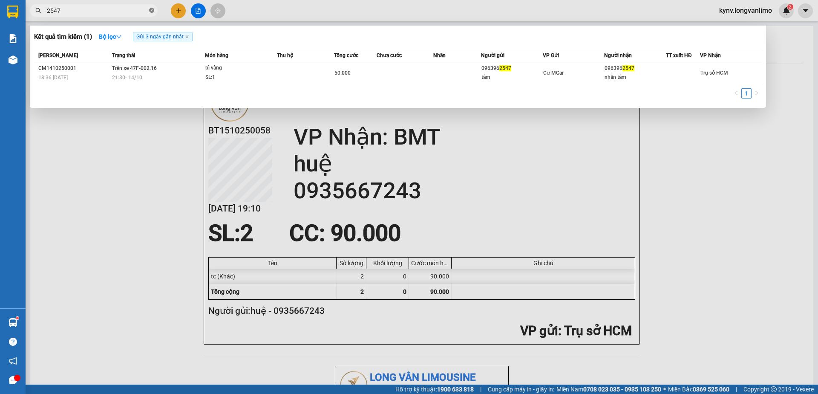
click at [150, 11] on icon "close-circle" at bounding box center [151, 10] width 5 height 5
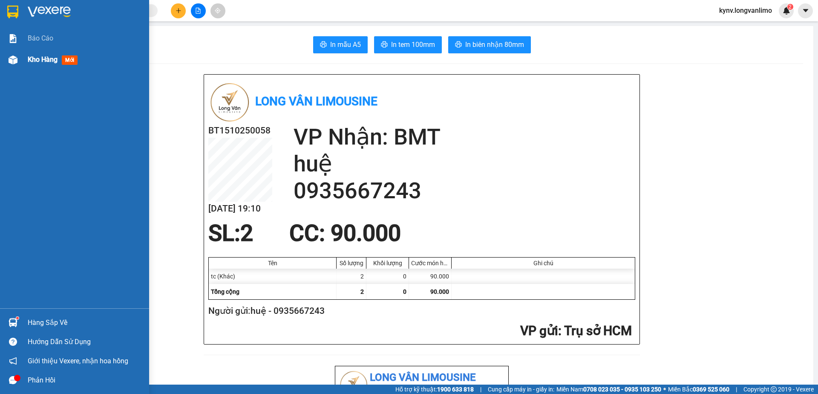
click at [15, 56] on img at bounding box center [13, 59] width 9 height 9
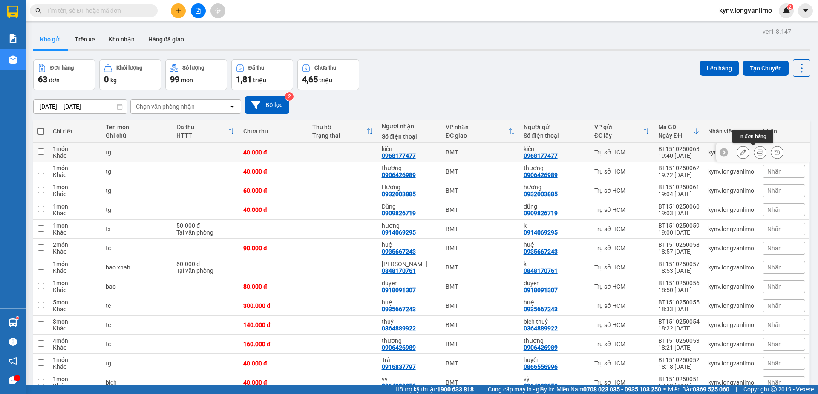
click at [757, 154] on icon at bounding box center [760, 152] width 6 height 6
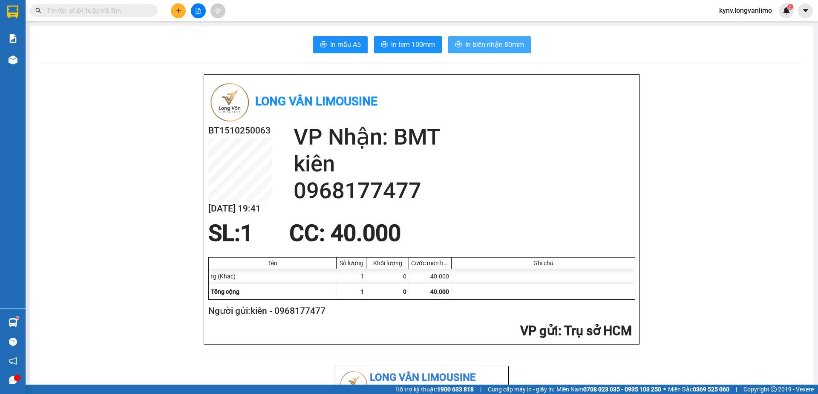
drag, startPoint x: 479, startPoint y: 48, endPoint x: 504, endPoint y: 34, distance: 28.6
click at [478, 48] on span "In biên nhận 80mm" at bounding box center [494, 44] width 59 height 11
click at [448, 36] on button "In biên nhận 80mm" at bounding box center [489, 44] width 83 height 17
click at [511, 48] on span "In biên nhận 80mm" at bounding box center [494, 44] width 59 height 11
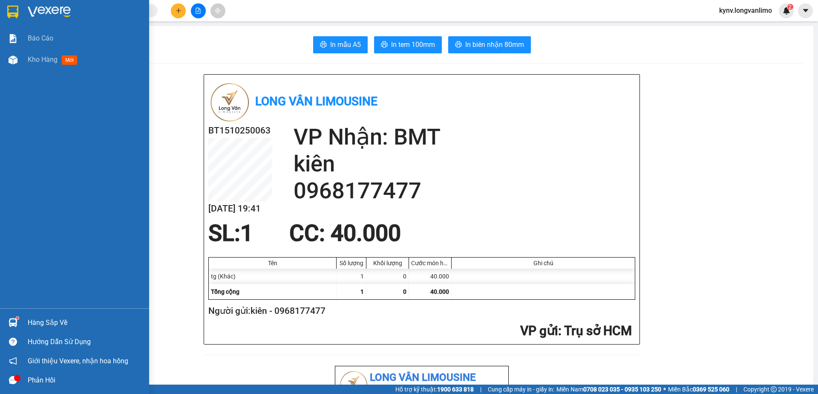
click at [5, 12] on div at bounding box center [74, 14] width 149 height 28
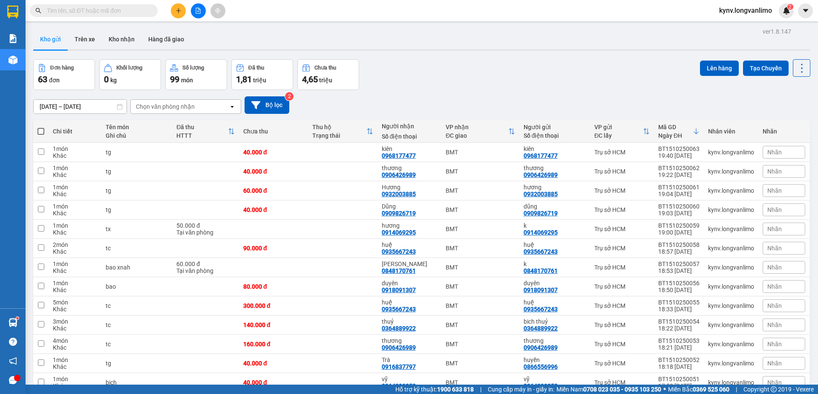
click at [130, 7] on input "text" at bounding box center [97, 10] width 101 height 9
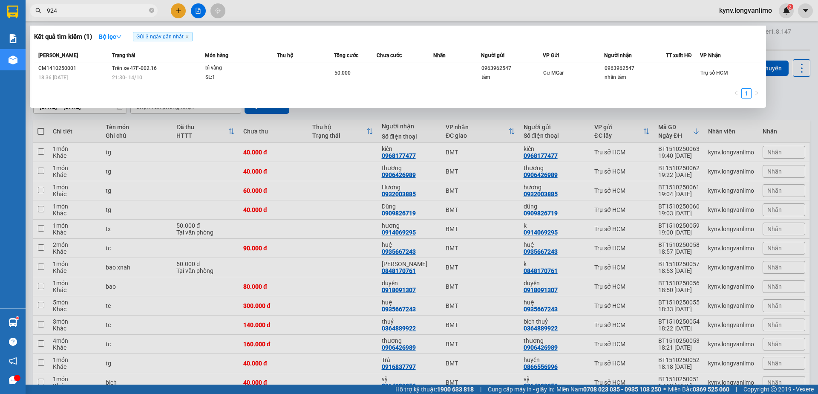
type input "9249"
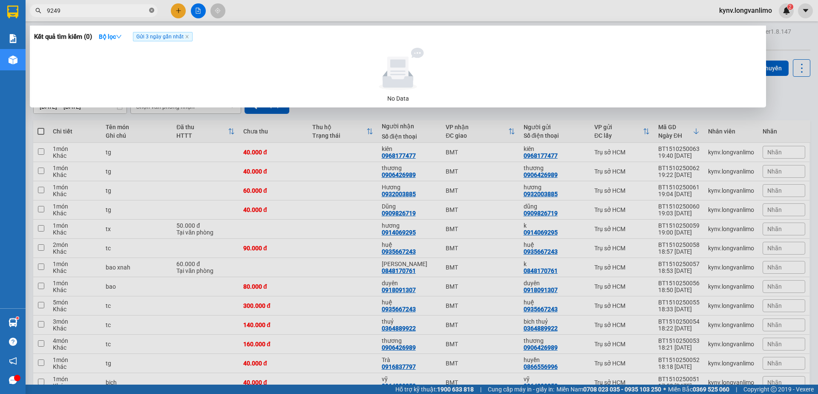
click at [150, 11] on icon "close-circle" at bounding box center [151, 10] width 5 height 5
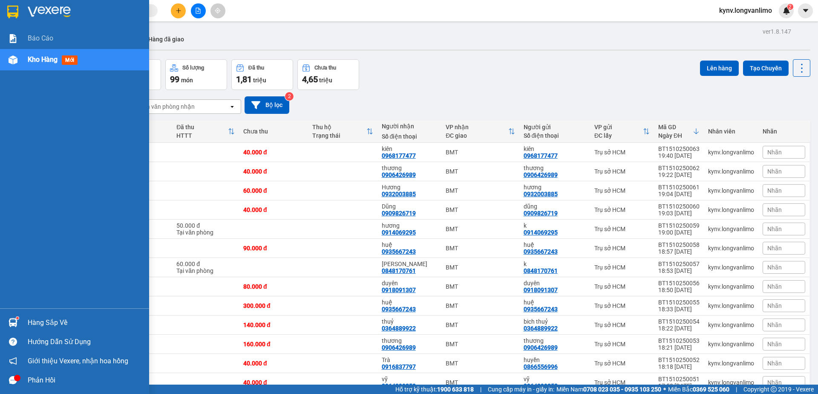
click at [18, 9] on img at bounding box center [12, 12] width 11 height 13
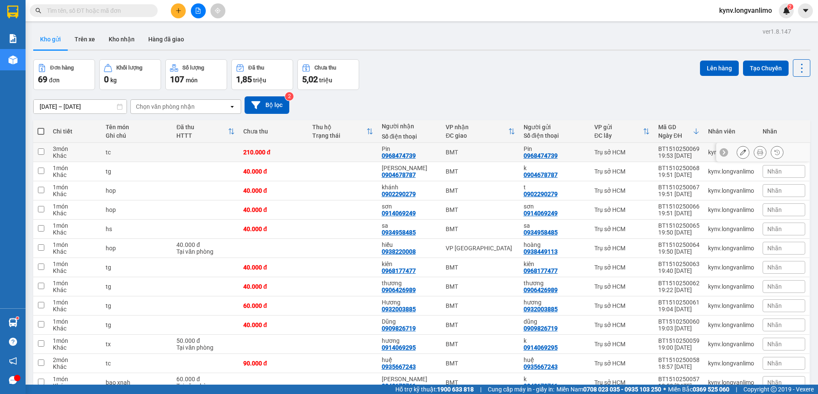
click at [754, 150] on button at bounding box center [760, 152] width 12 height 15
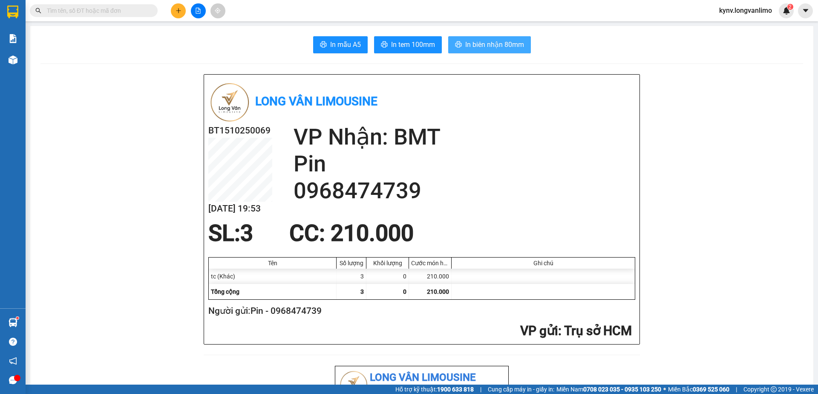
click at [501, 48] on span "In biên nhận 80mm" at bounding box center [494, 44] width 59 height 11
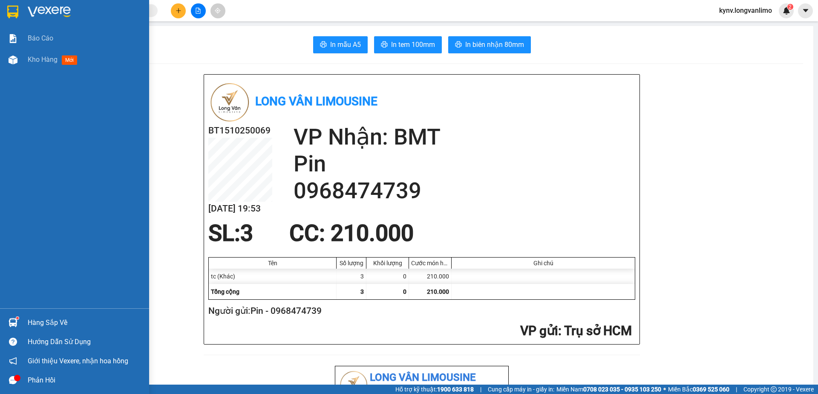
drag, startPoint x: 12, startPoint y: 18, endPoint x: 164, endPoint y: 0, distance: 153.2
click at [13, 18] on div at bounding box center [13, 11] width 15 height 15
